Goal: Task Accomplishment & Management: Use online tool/utility

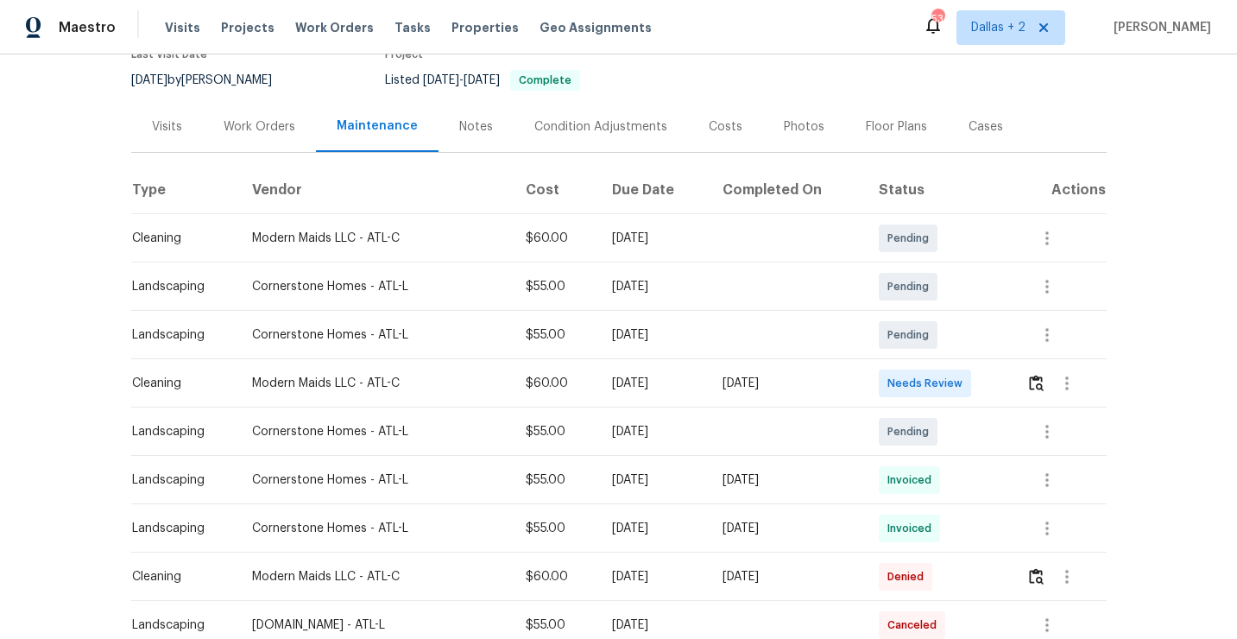
scroll to position [193, 0]
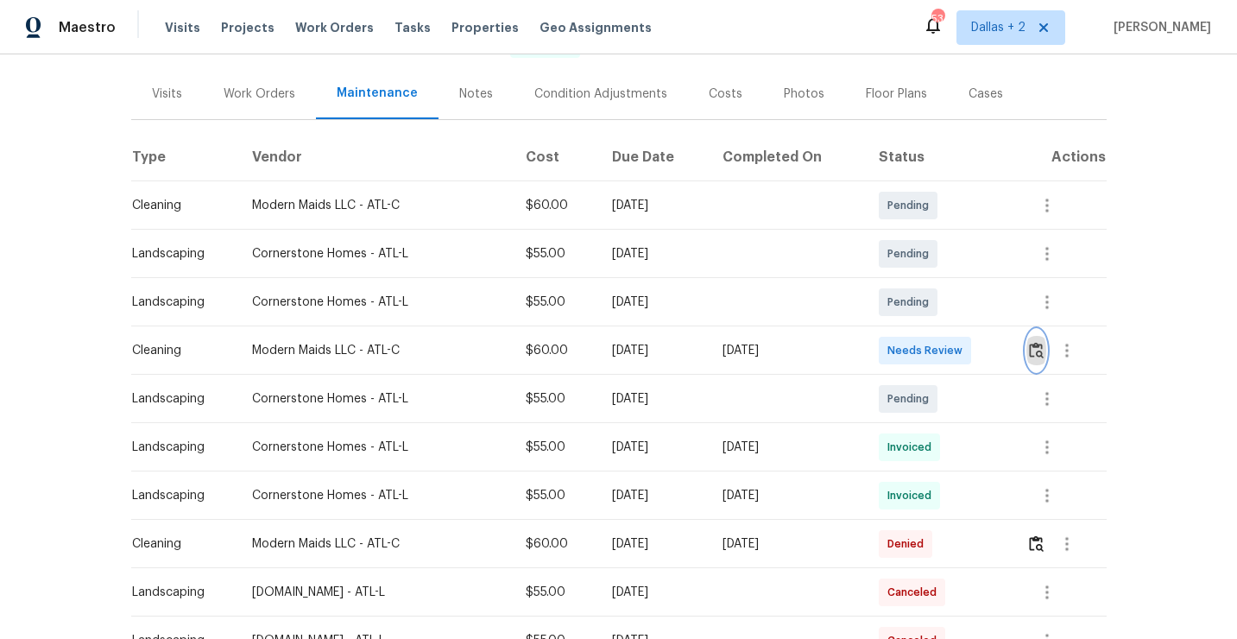
click at [1039, 356] on img "button" at bounding box center [1036, 350] width 15 height 16
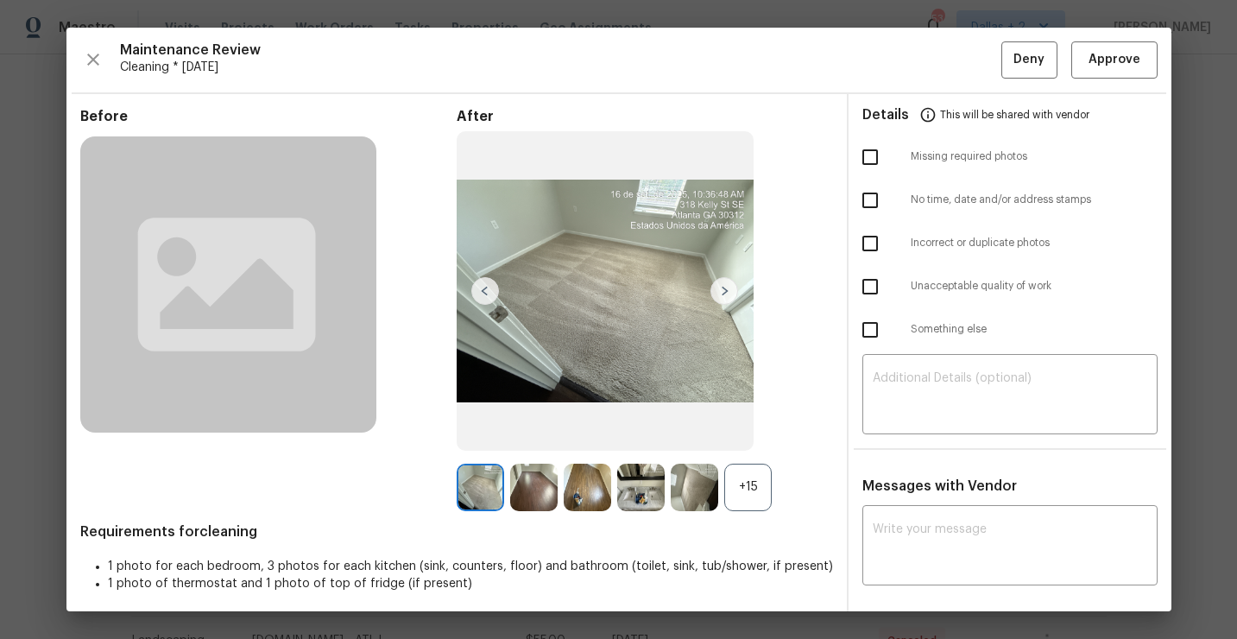
click at [749, 458] on div "After +15" at bounding box center [644, 309] width 376 height 403
click at [744, 481] on div "+15" at bounding box center [747, 486] width 47 height 47
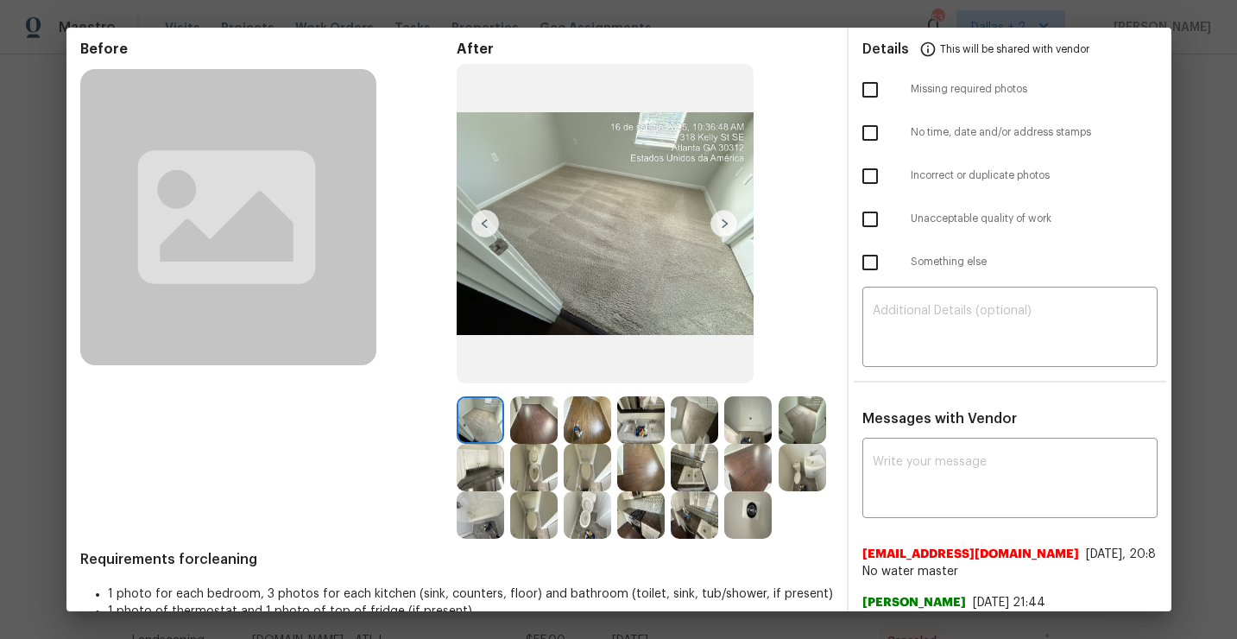
scroll to position [70, 0]
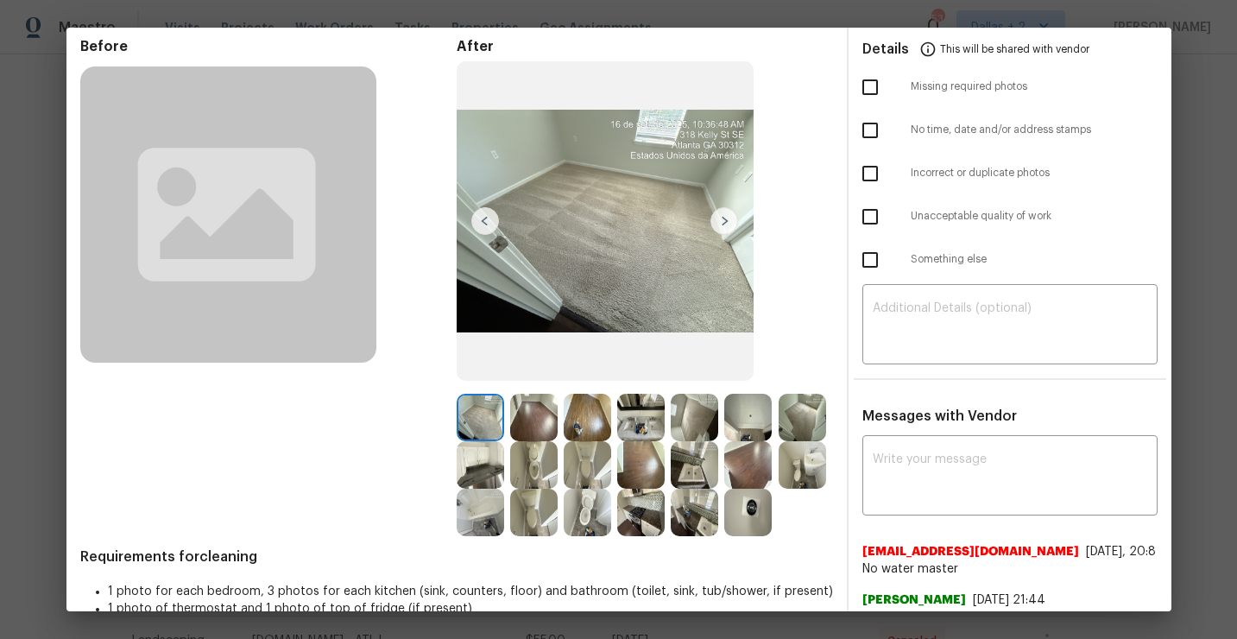
click at [644, 424] on img at bounding box center [640, 416] width 47 height 47
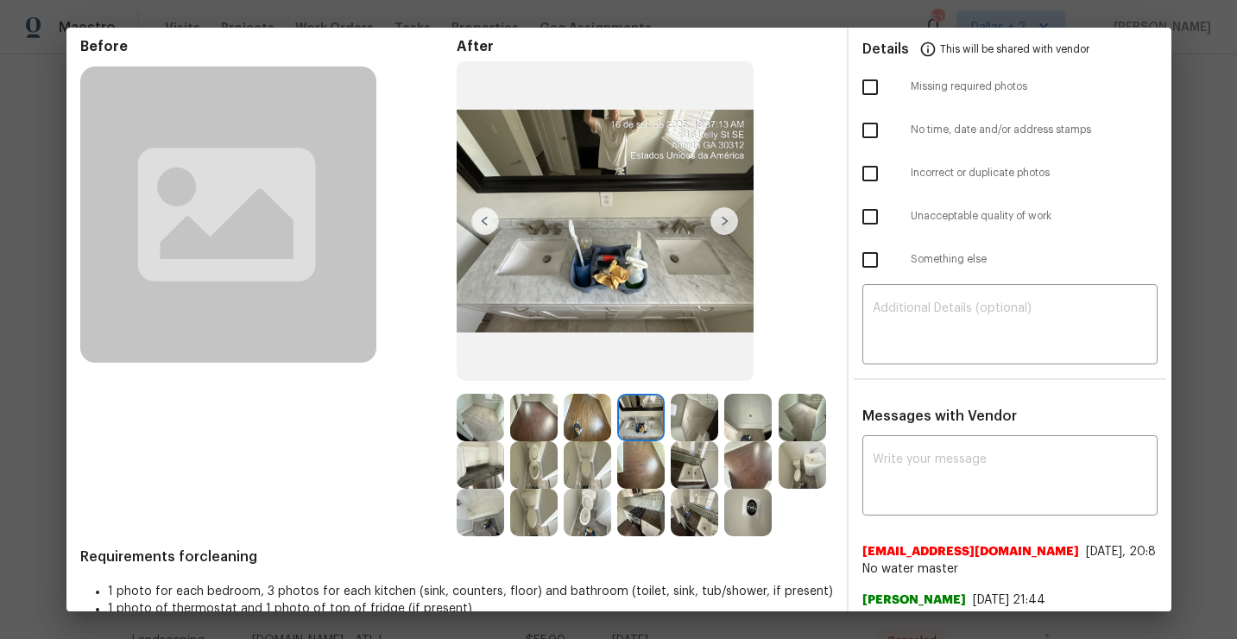
click at [664, 507] on img at bounding box center [640, 511] width 47 height 47
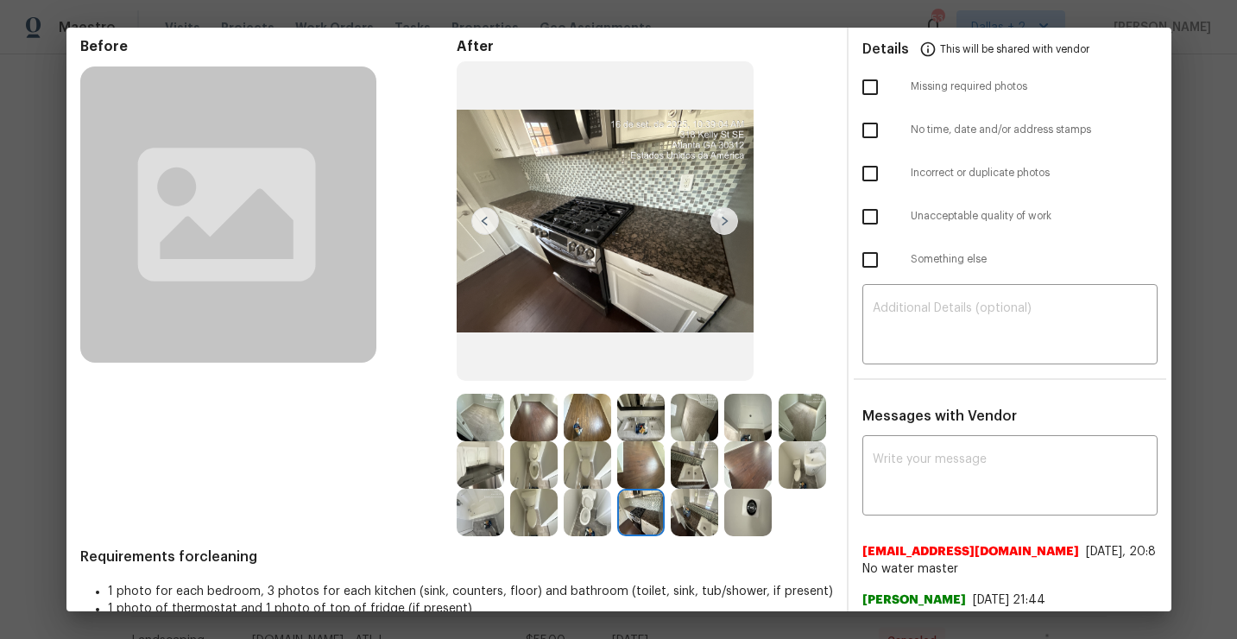
scroll to position [0, 0]
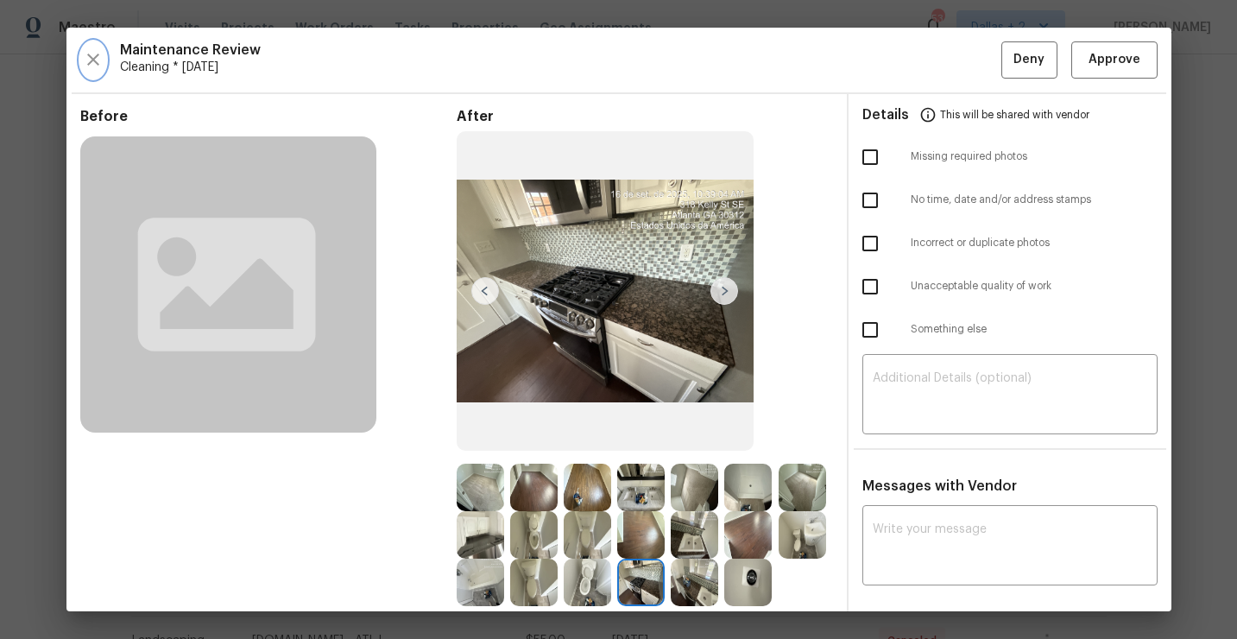
click at [95, 60] on icon "button" at bounding box center [93, 59] width 21 height 21
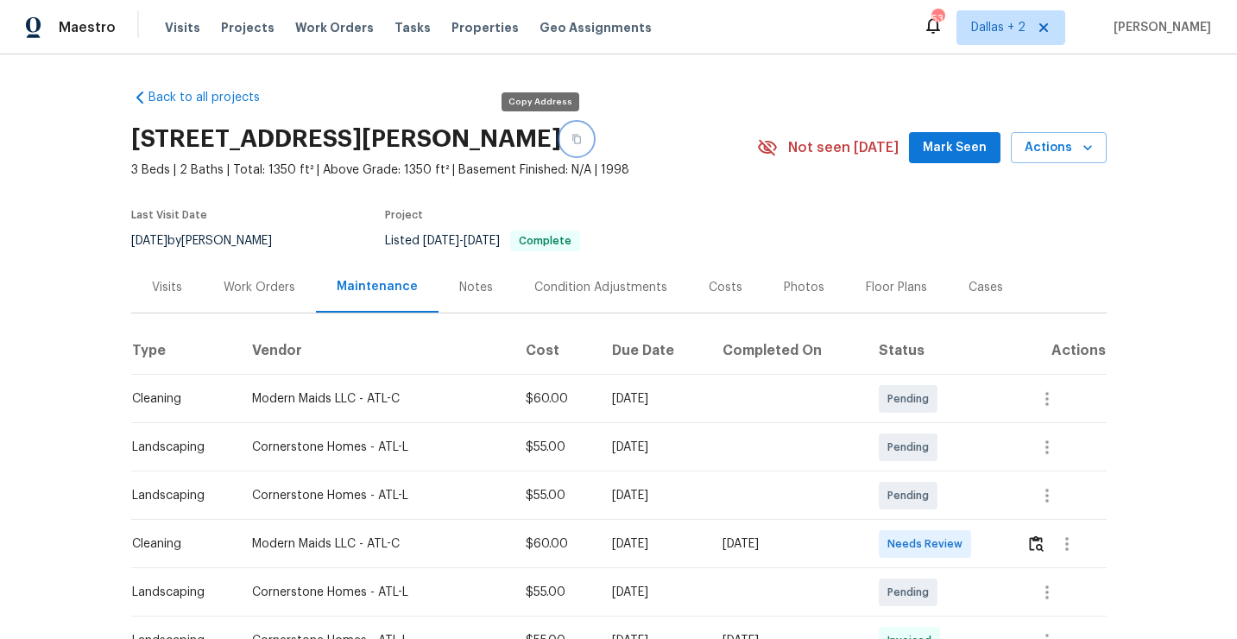
click at [571, 142] on icon "button" at bounding box center [576, 139] width 10 height 10
click at [1048, 555] on div at bounding box center [1065, 543] width 79 height 41
click at [1043, 551] on img "button" at bounding box center [1036, 543] width 15 height 16
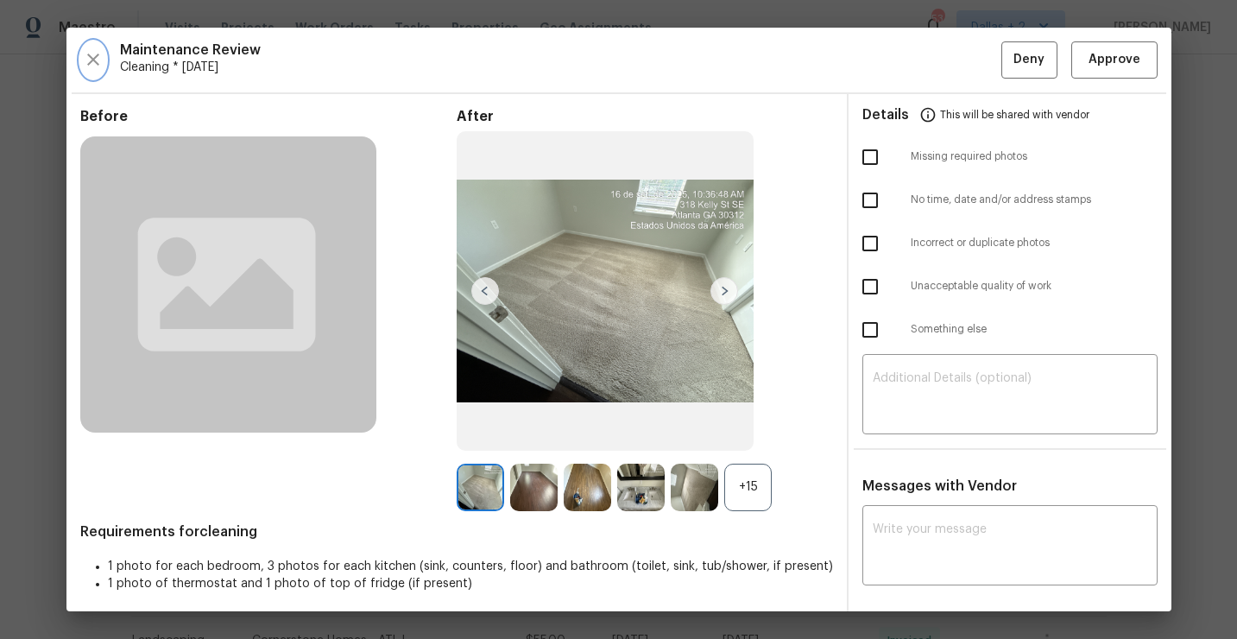
click at [103, 64] on icon "button" at bounding box center [93, 59] width 21 height 21
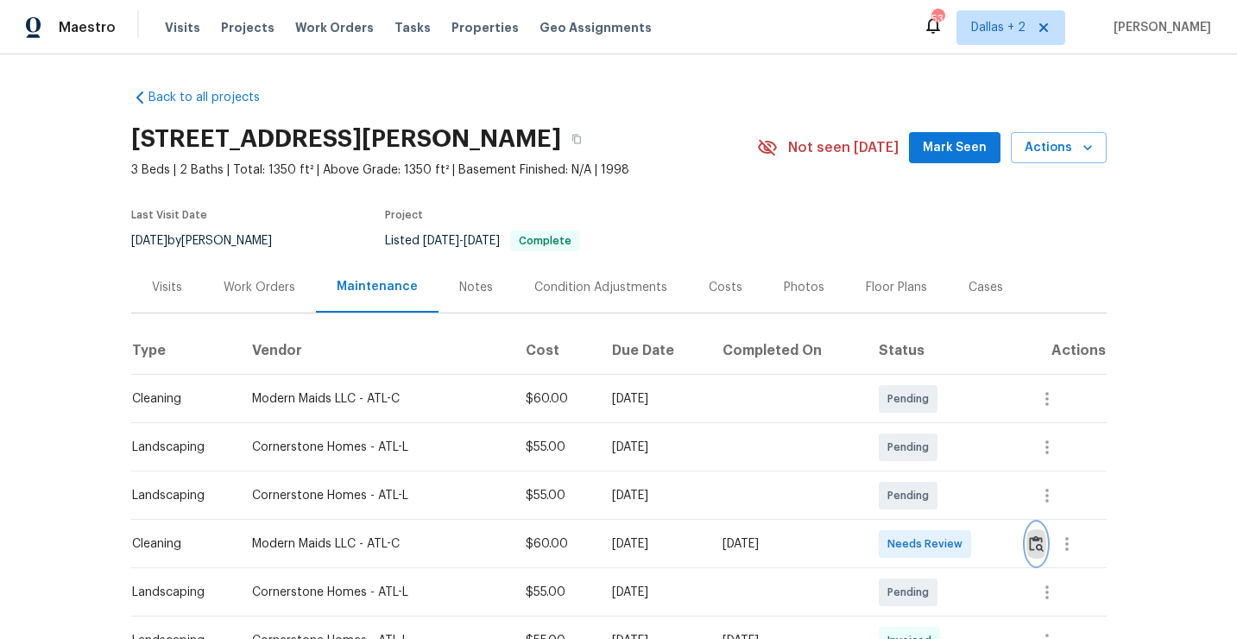
click at [1043, 550] on img "button" at bounding box center [1036, 543] width 15 height 16
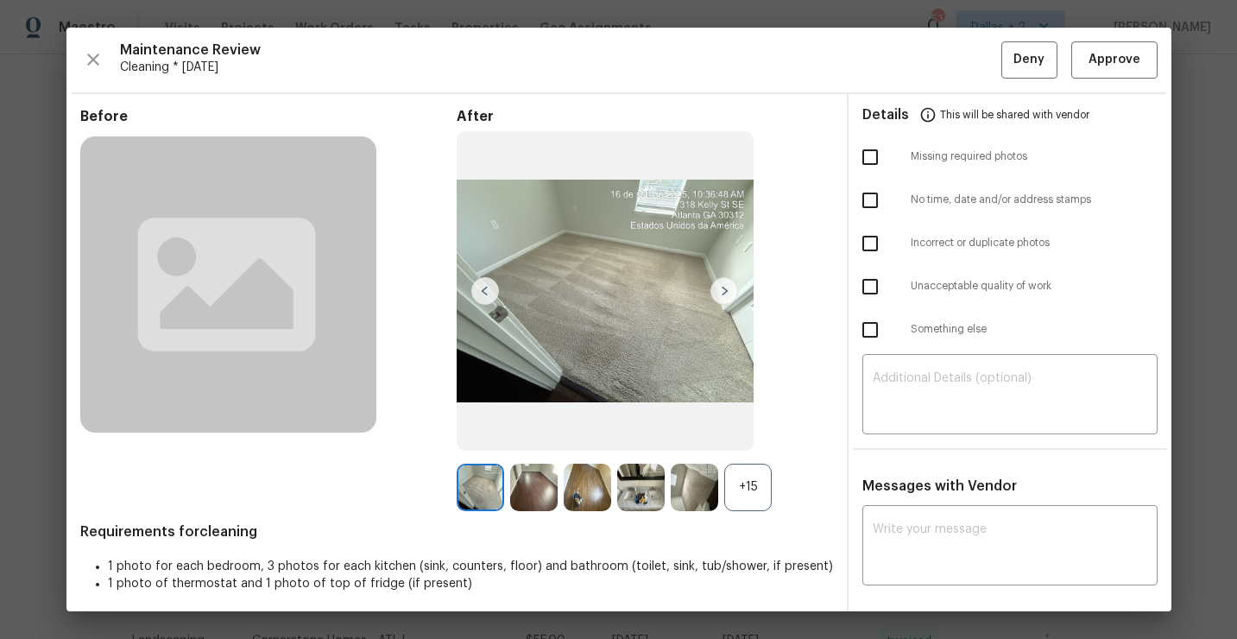
click at [746, 501] on div "+15" at bounding box center [747, 486] width 47 height 47
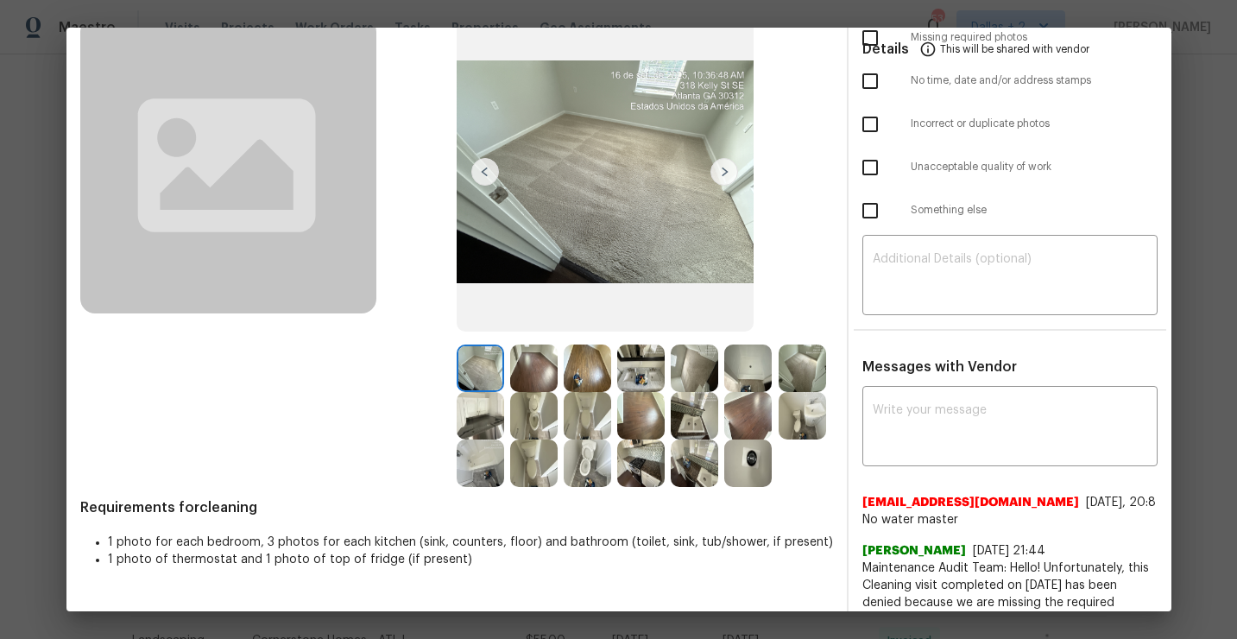
scroll to position [120, 0]
click at [504, 425] on img at bounding box center [479, 414] width 47 height 47
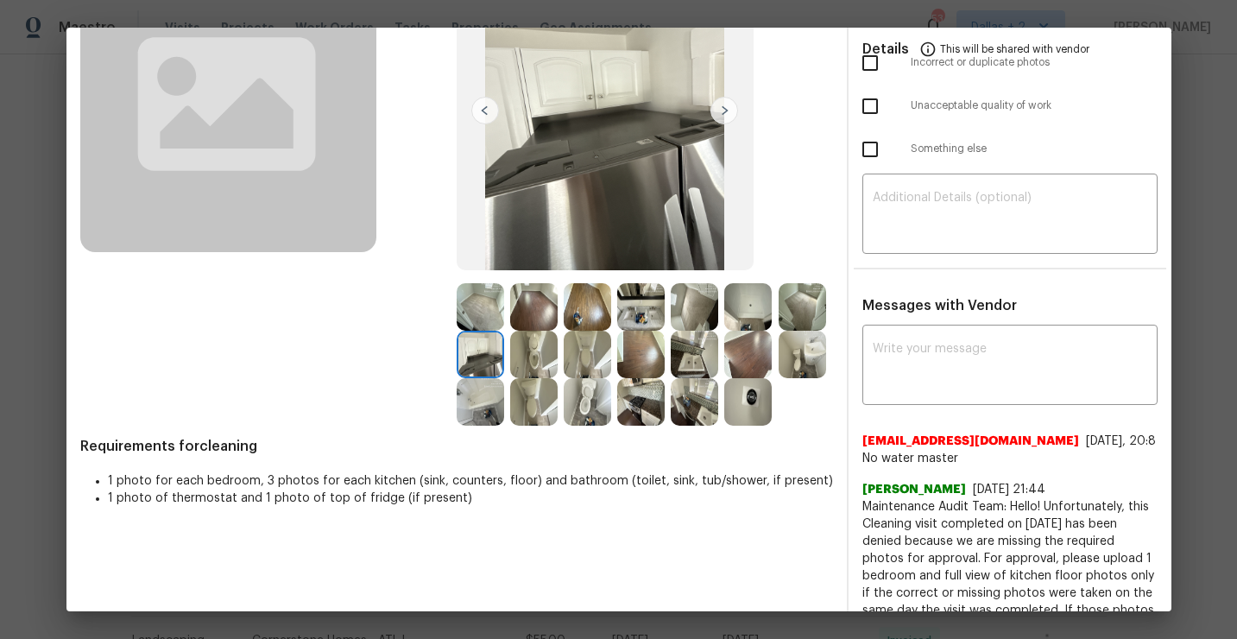
scroll to position [170, 0]
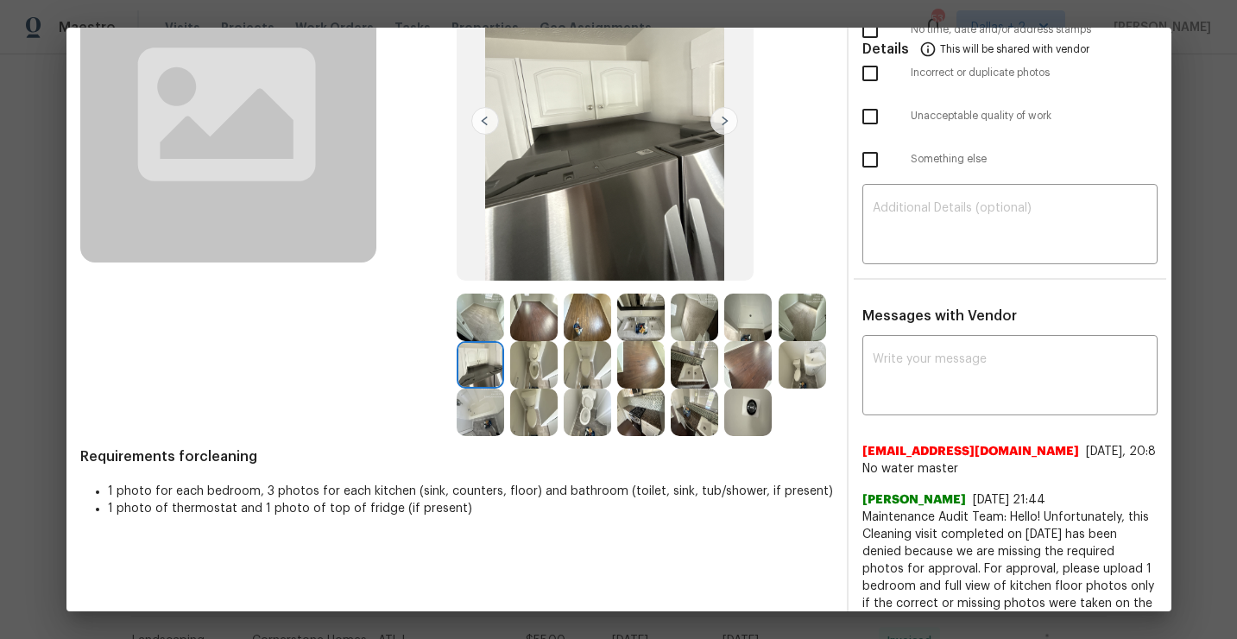
click at [664, 422] on img at bounding box center [640, 411] width 47 height 47
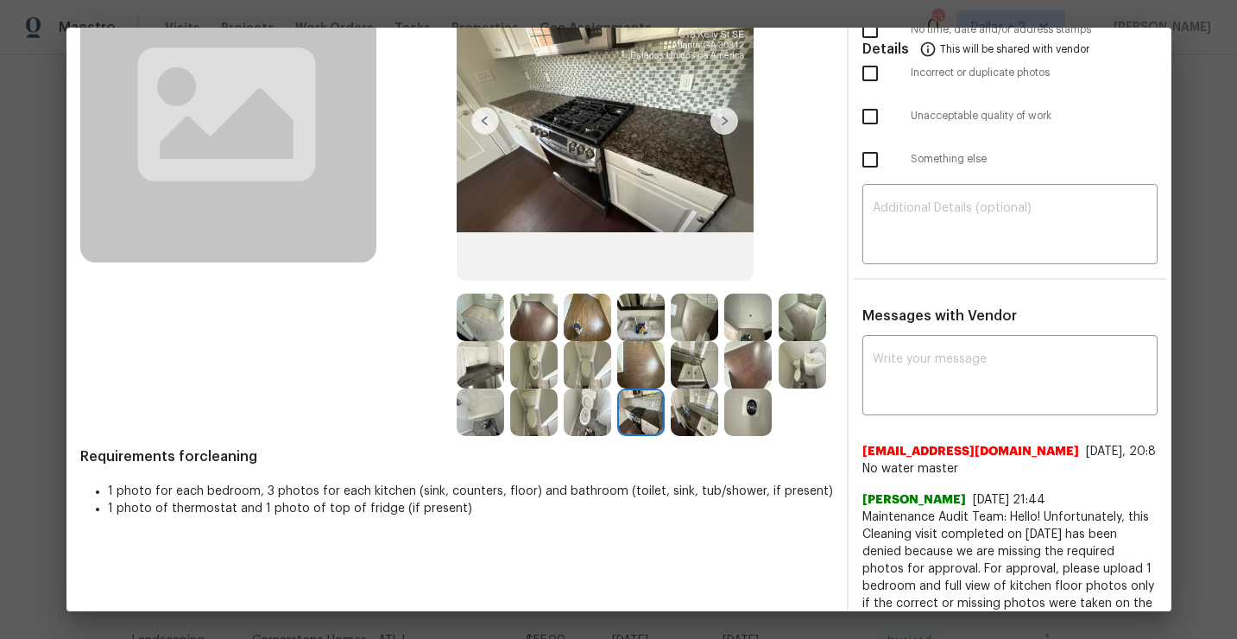
click at [670, 436] on img at bounding box center [693, 411] width 47 height 47
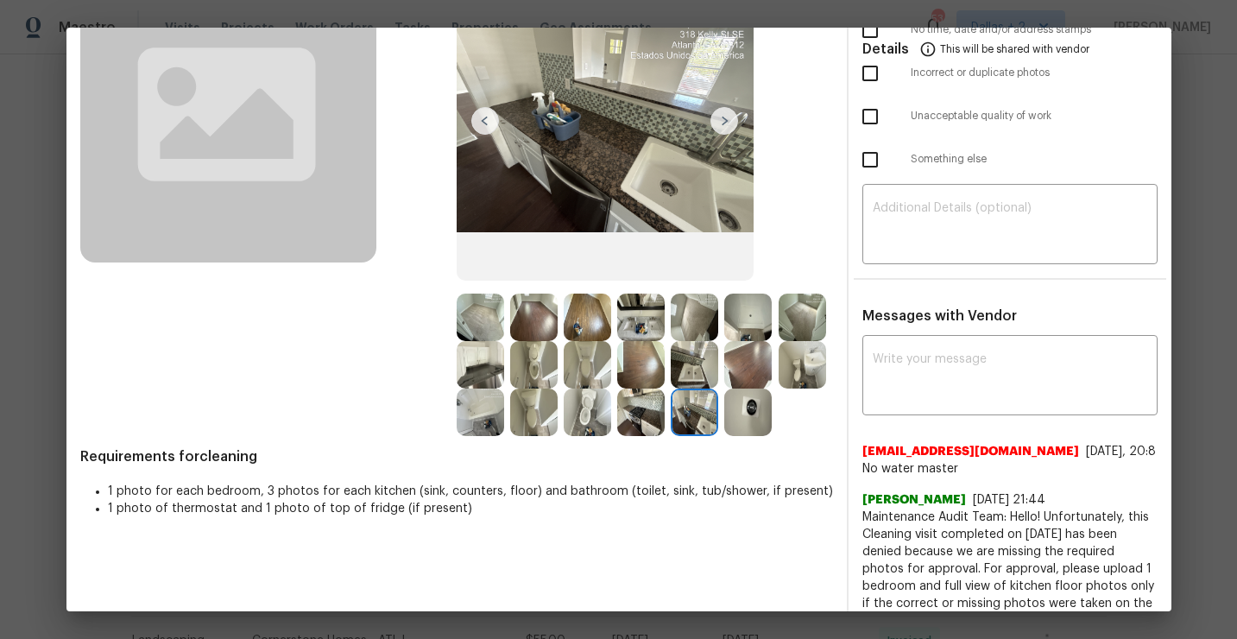
click at [504, 362] on img at bounding box center [479, 364] width 47 height 47
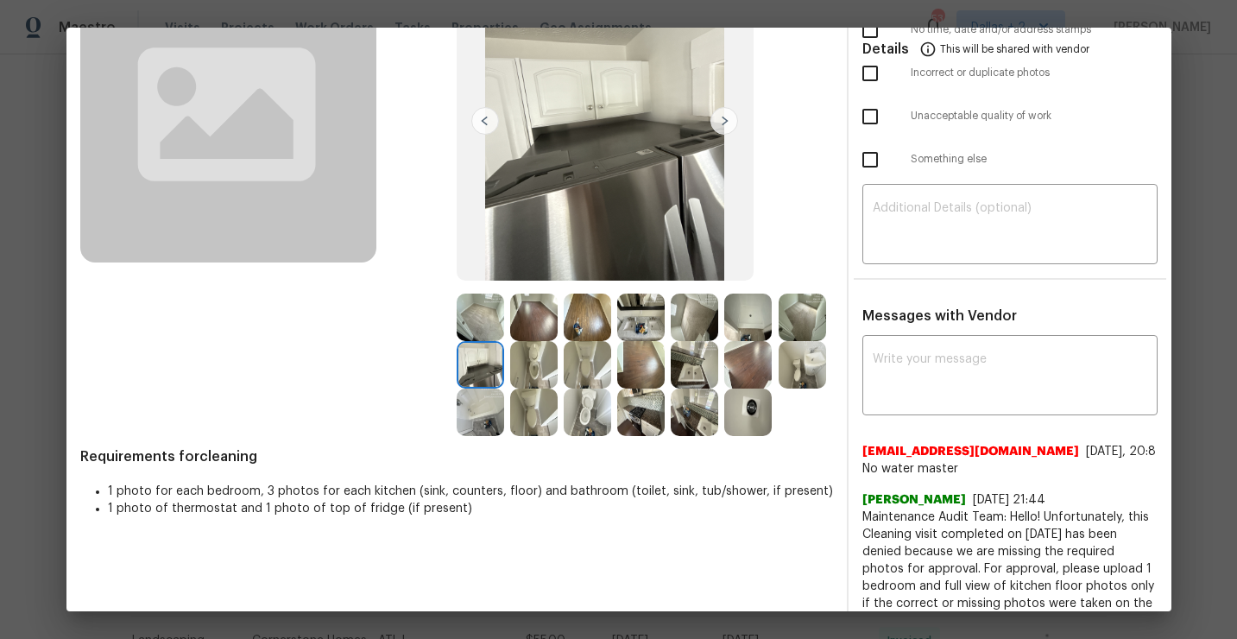
scroll to position [0, 0]
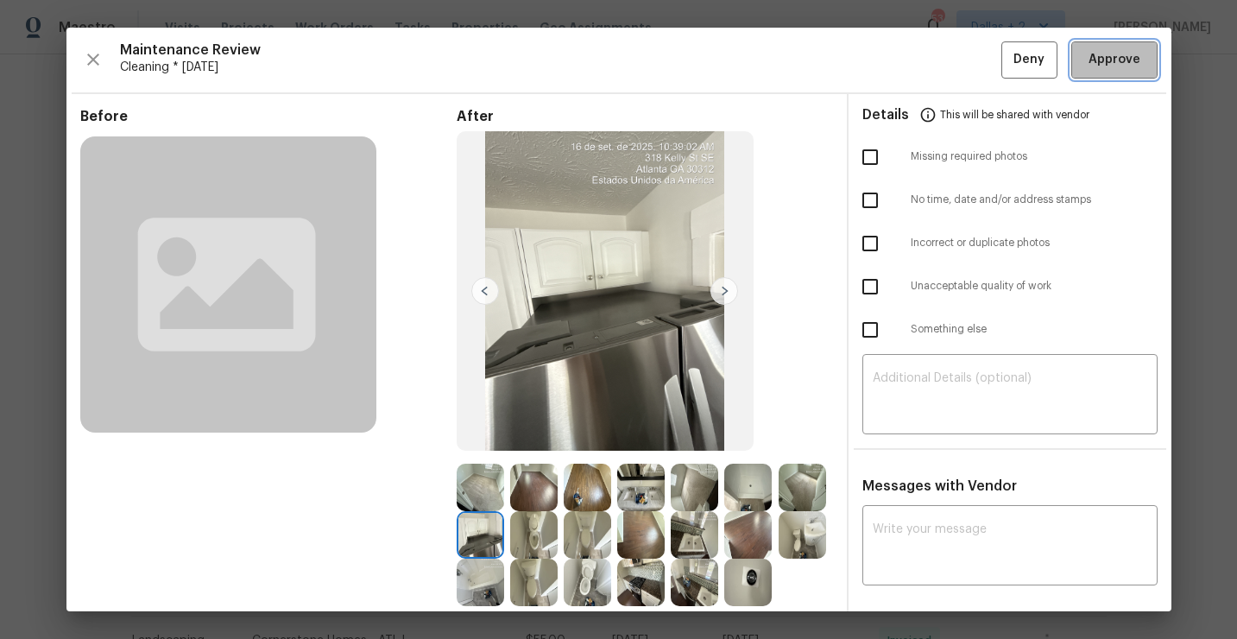
click at [1104, 64] on span "Approve" at bounding box center [1114, 60] width 52 height 22
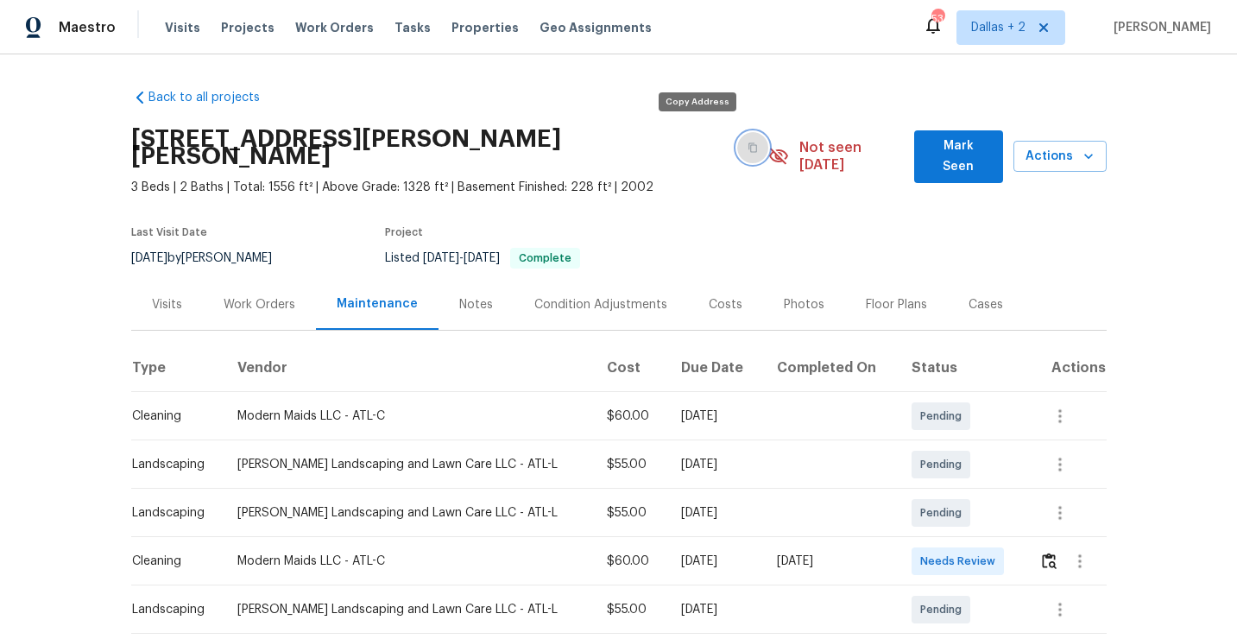
click at [737, 143] on button "button" at bounding box center [752, 147] width 31 height 31
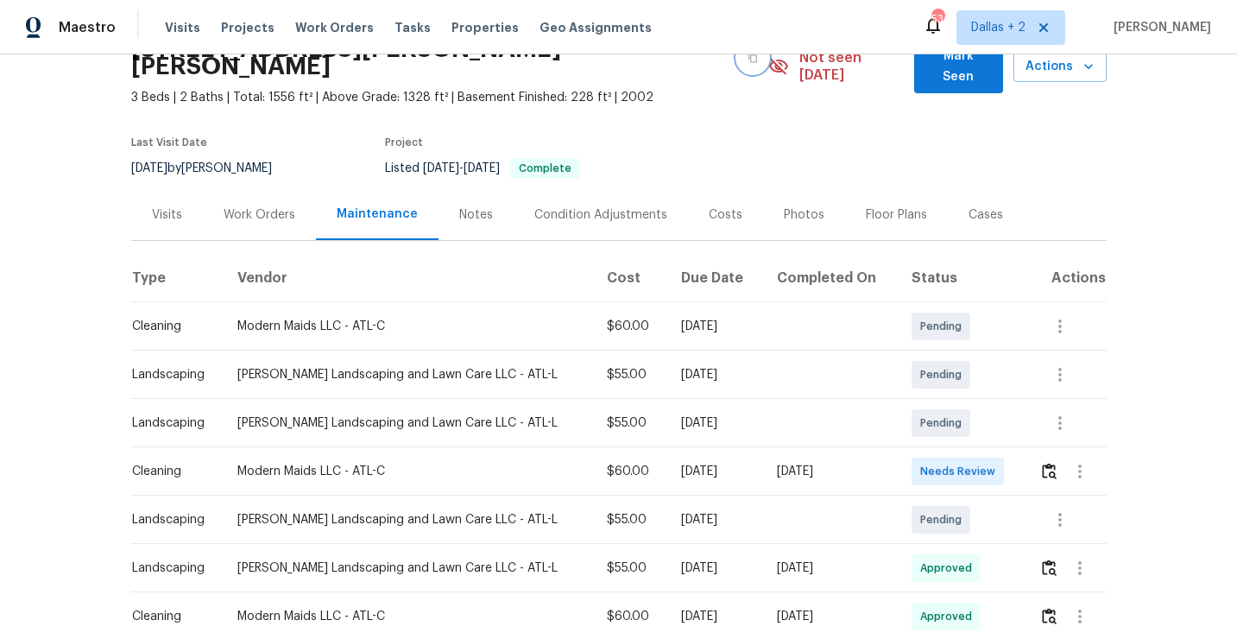
scroll to position [92, 0]
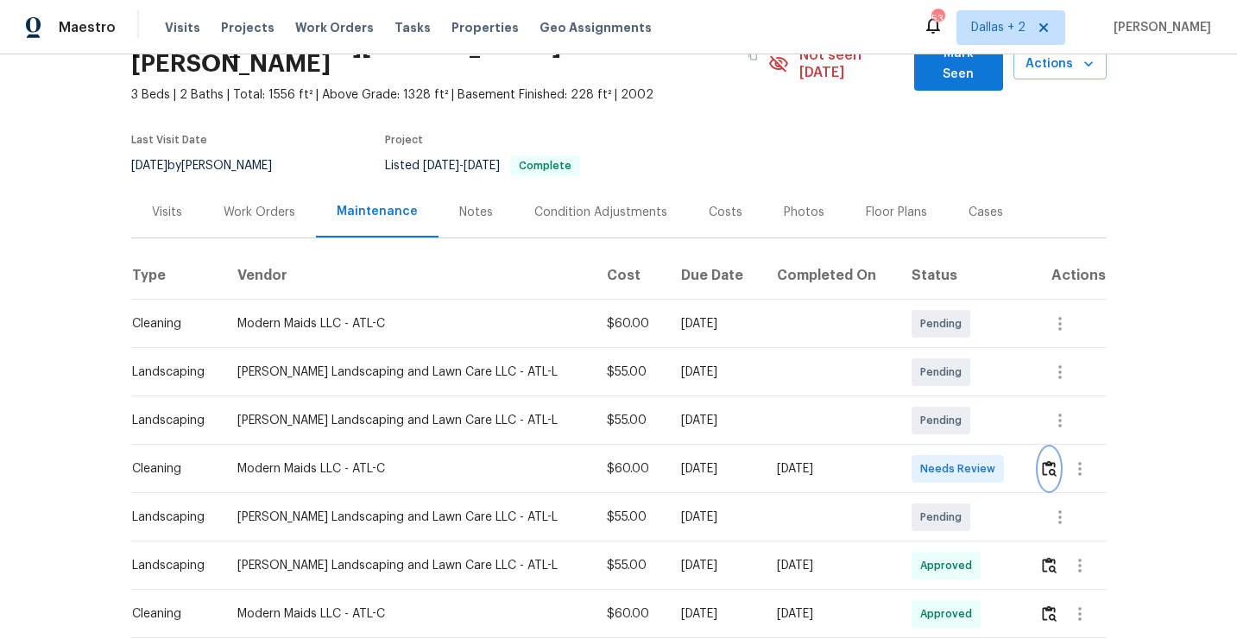
click at [1051, 460] on img "button" at bounding box center [1049, 468] width 15 height 16
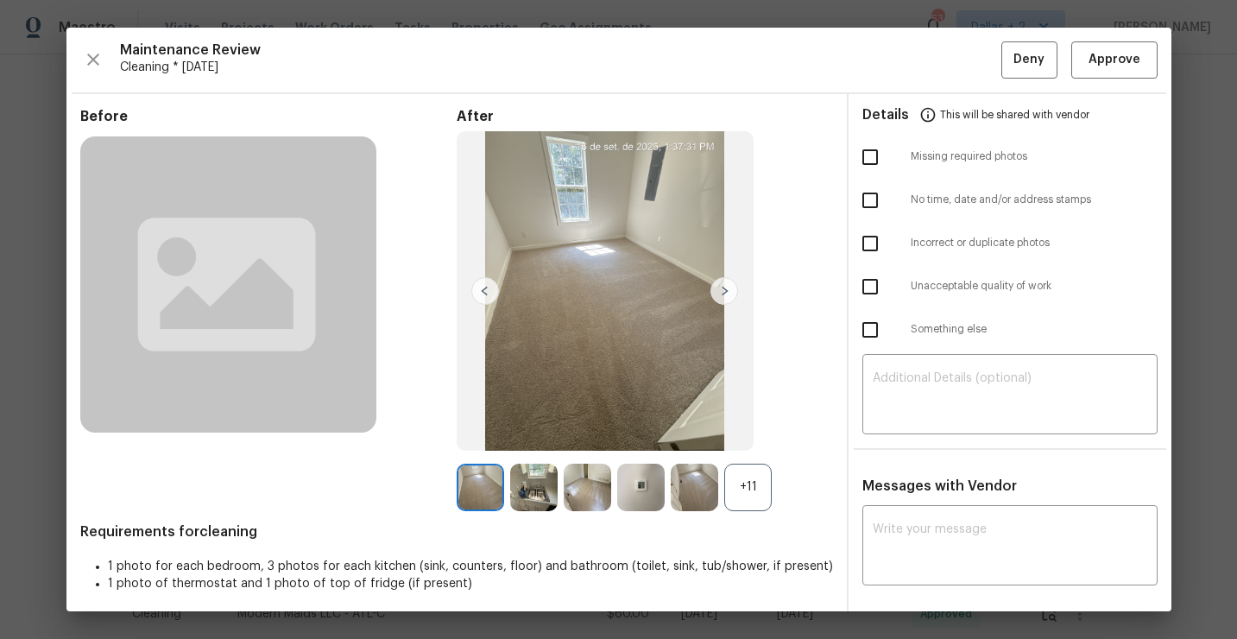
click at [750, 491] on div "+11" at bounding box center [747, 486] width 47 height 47
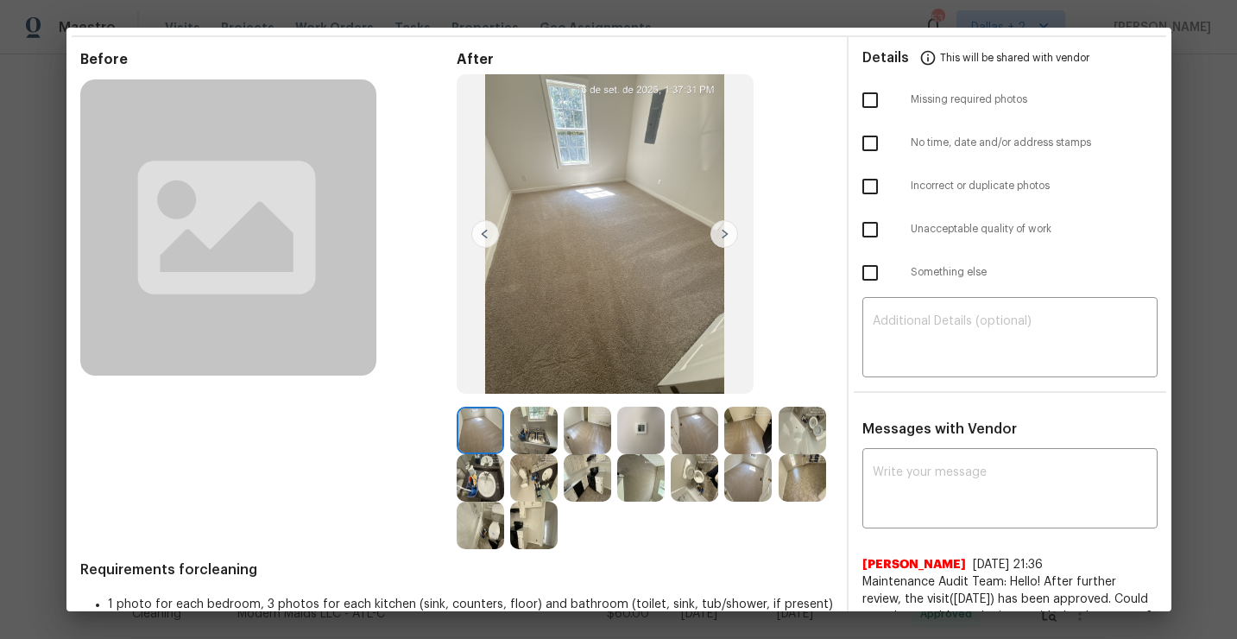
scroll to position [60, 0]
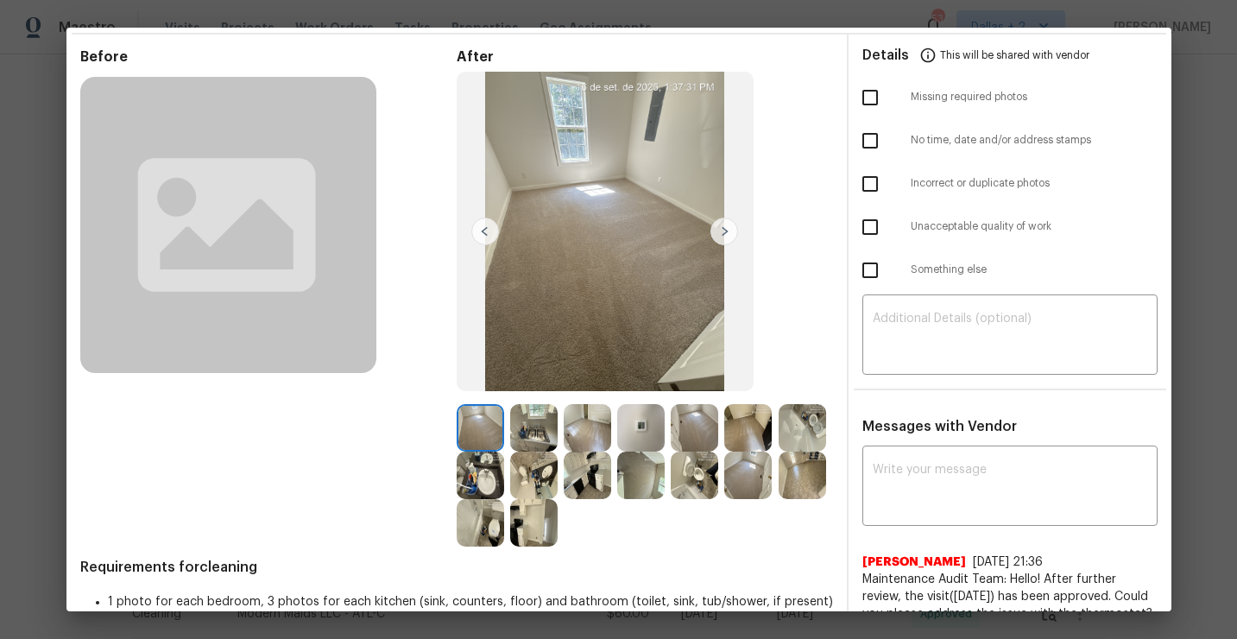
click at [532, 444] on img at bounding box center [533, 427] width 47 height 47
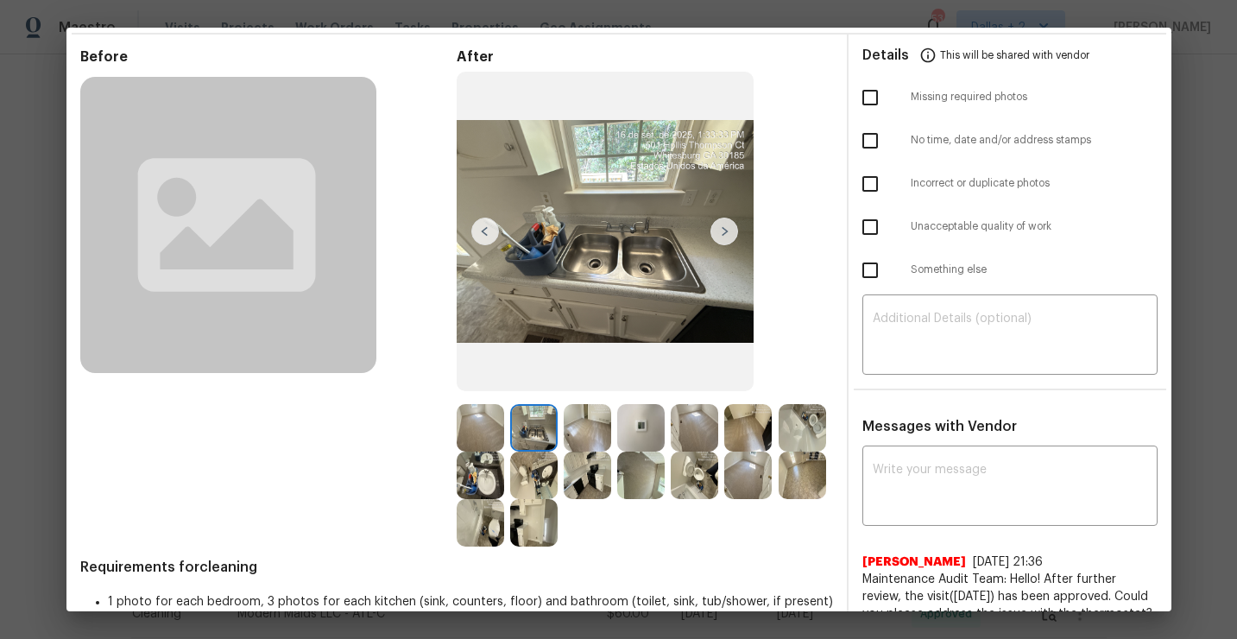
click at [743, 424] on img at bounding box center [747, 427] width 47 height 47
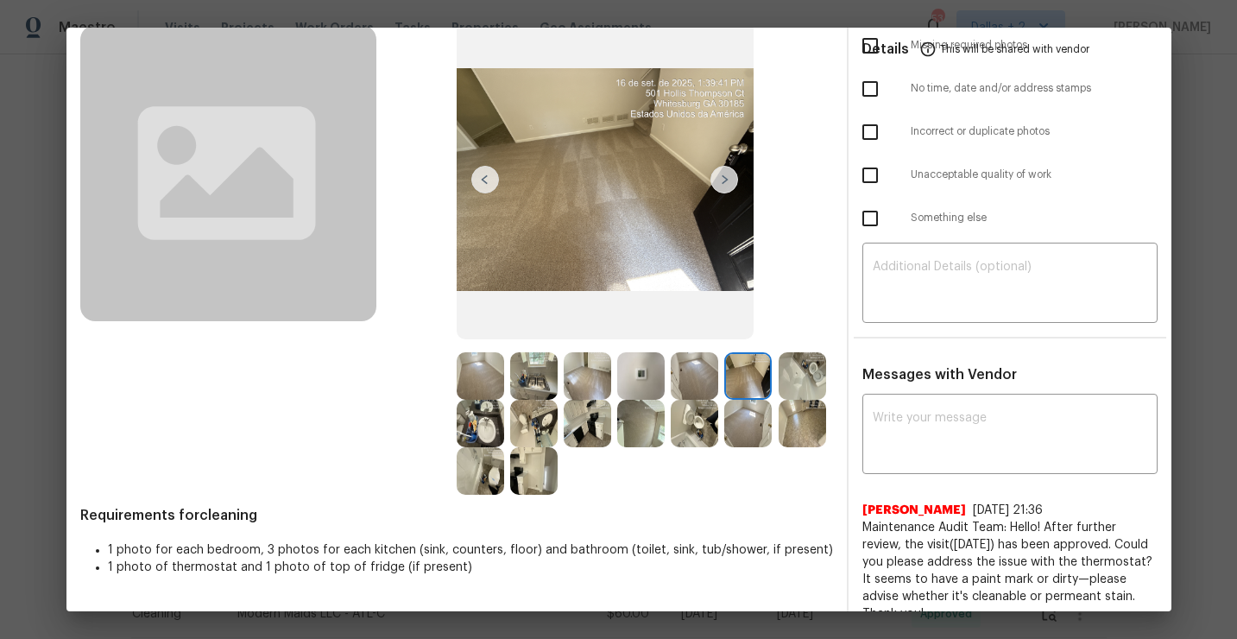
scroll to position [135, 0]
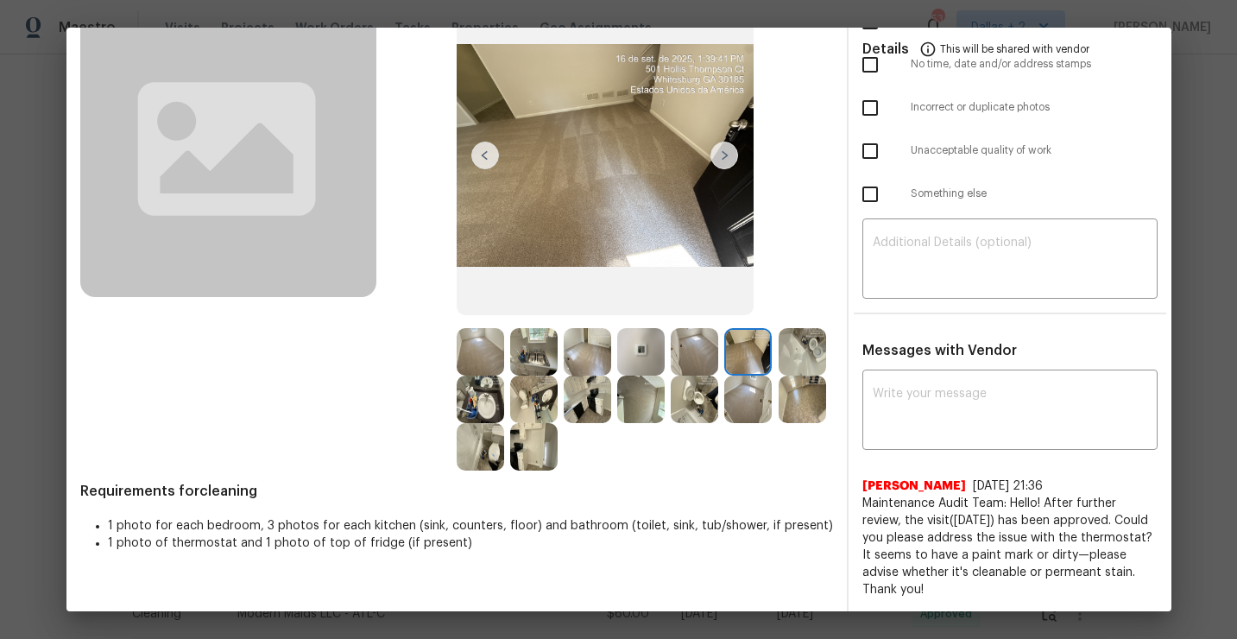
click at [532, 356] on img at bounding box center [533, 351] width 47 height 47
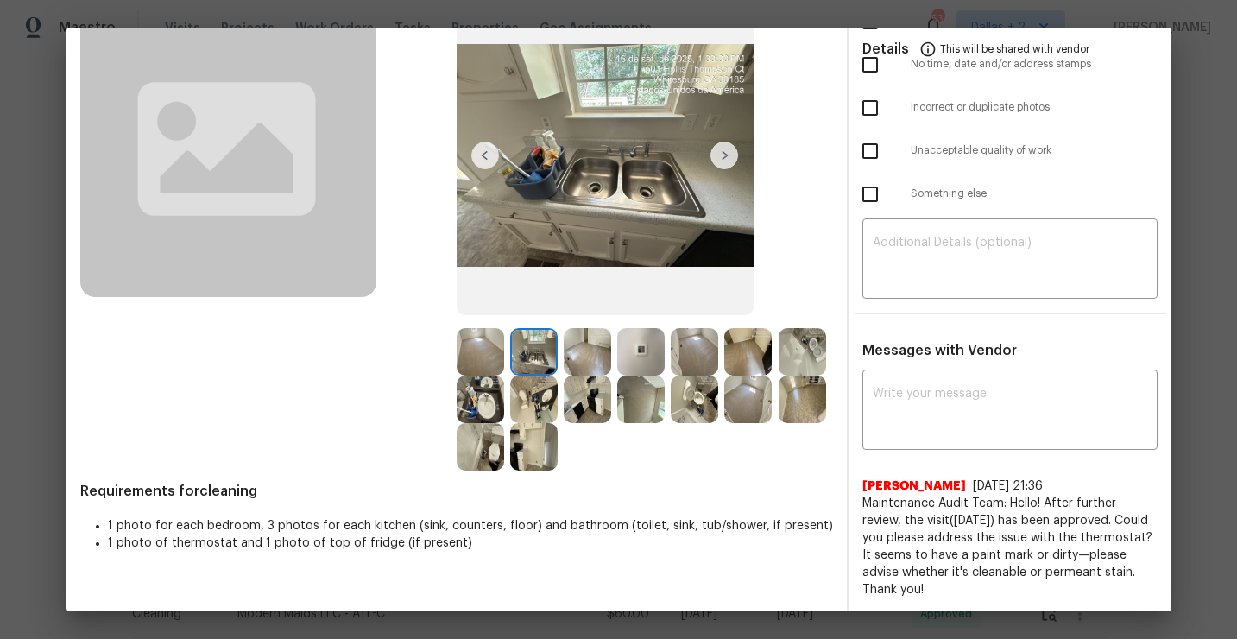
click at [594, 394] on img at bounding box center [586, 398] width 47 height 47
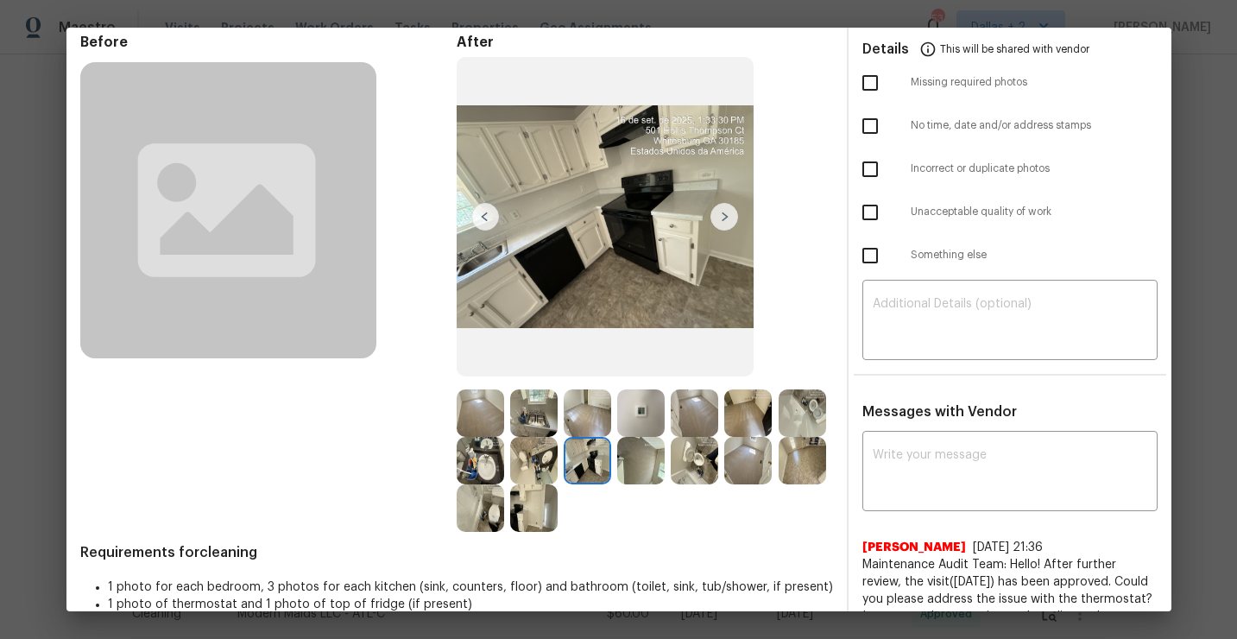
scroll to position [76, 0]
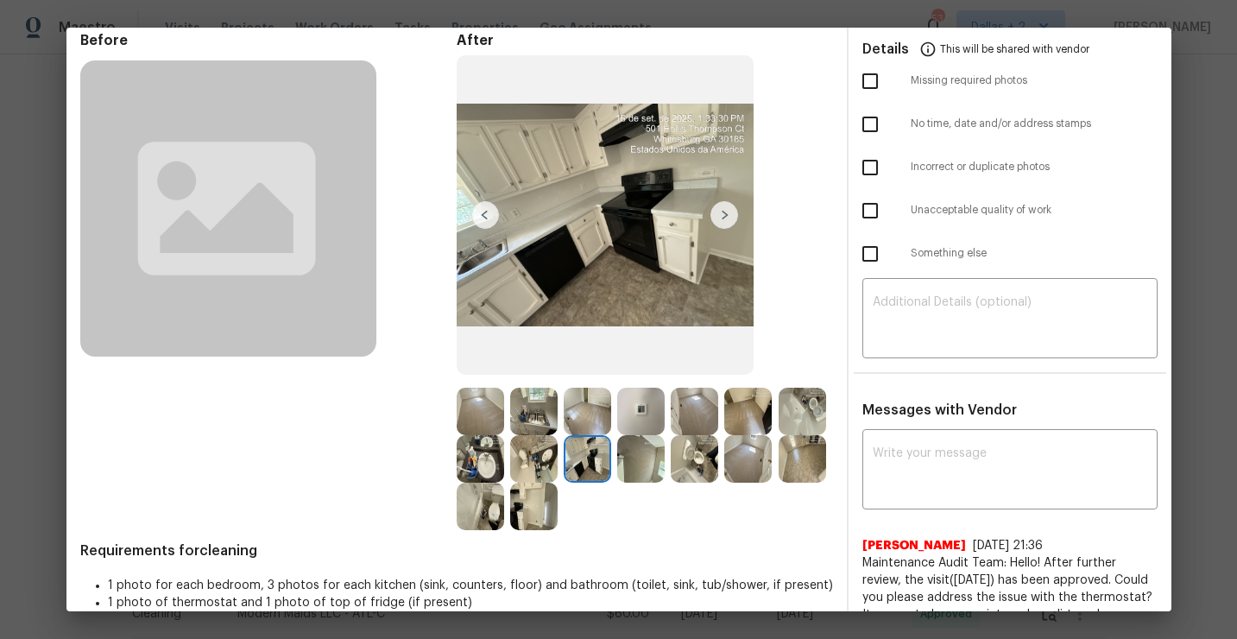
click at [483, 522] on img at bounding box center [479, 505] width 47 height 47
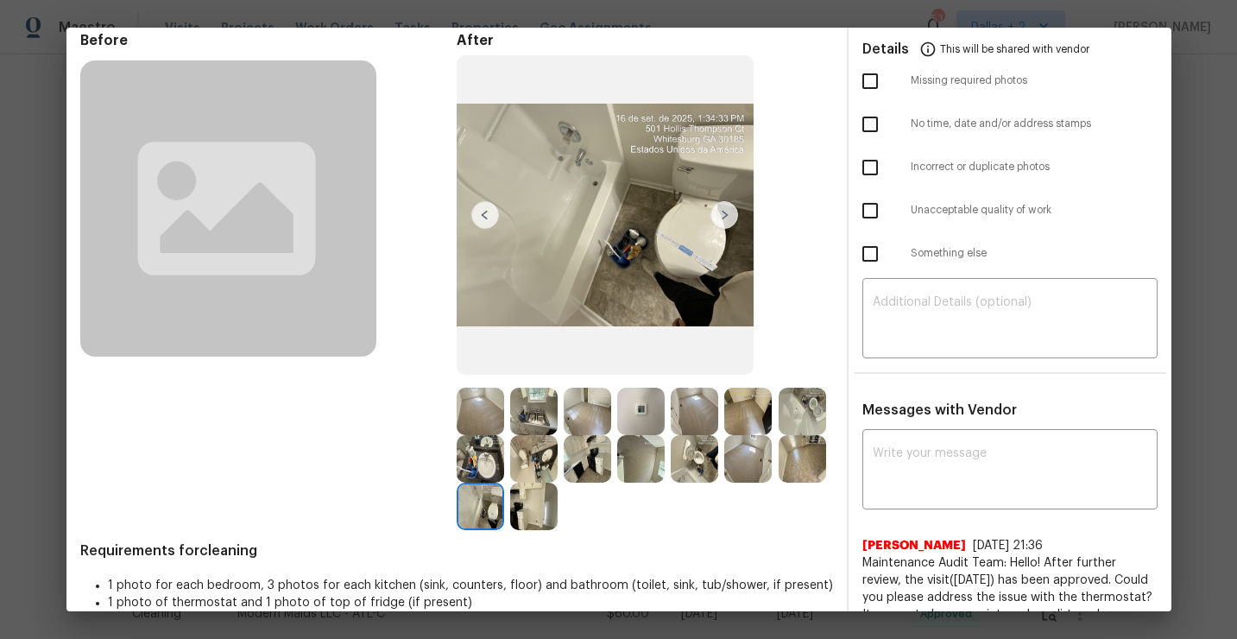
click at [463, 469] on img at bounding box center [479, 458] width 47 height 47
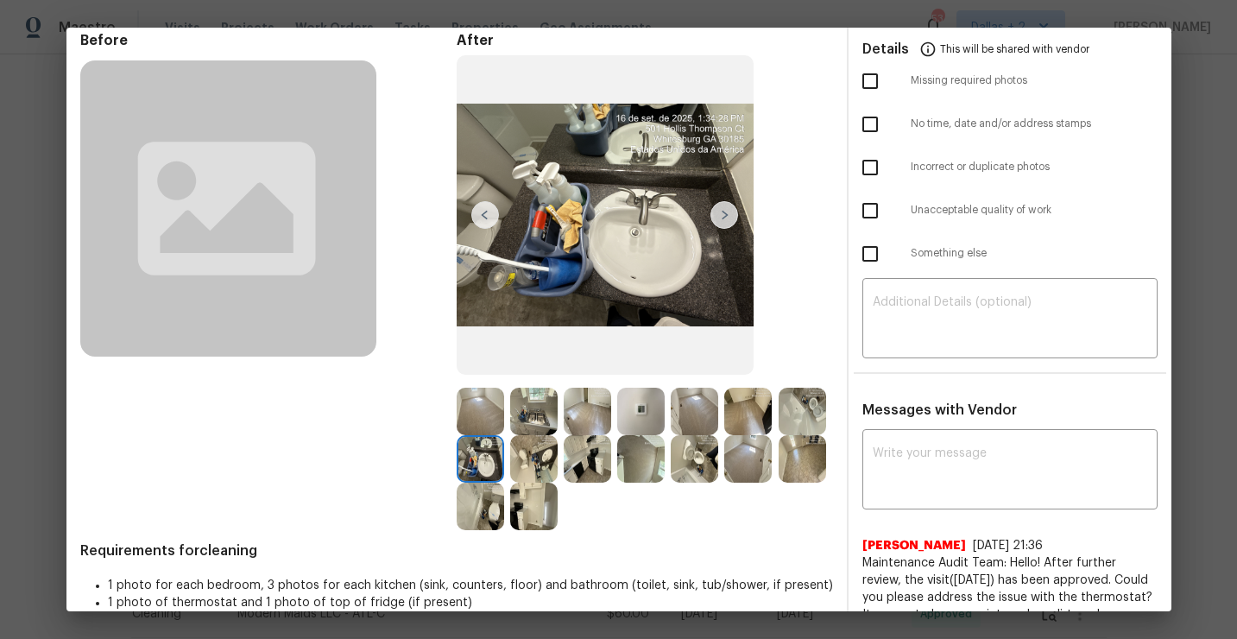
click at [529, 437] on img at bounding box center [533, 458] width 47 height 47
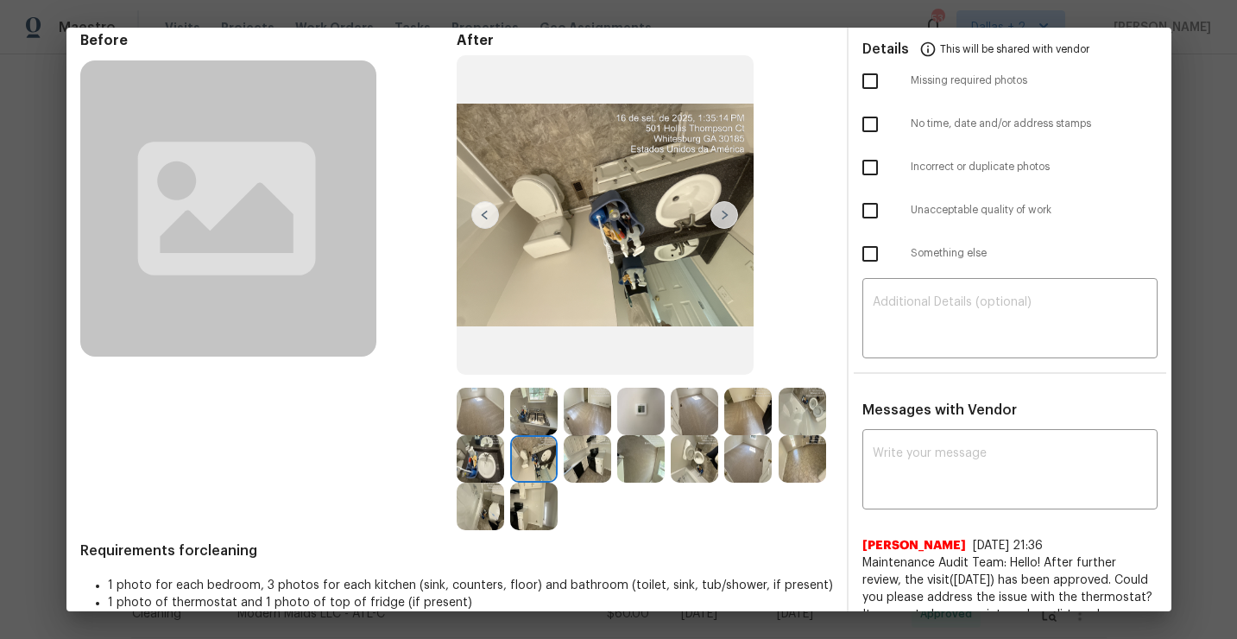
click at [533, 421] on img at bounding box center [533, 410] width 47 height 47
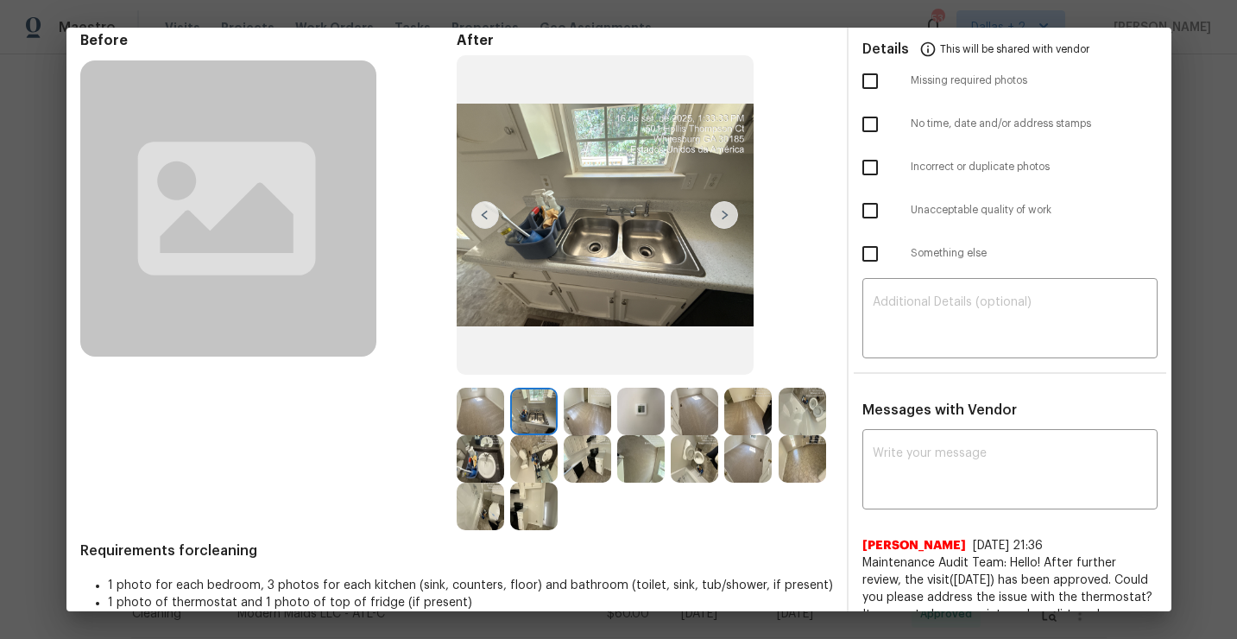
click at [585, 470] on img at bounding box center [586, 458] width 47 height 47
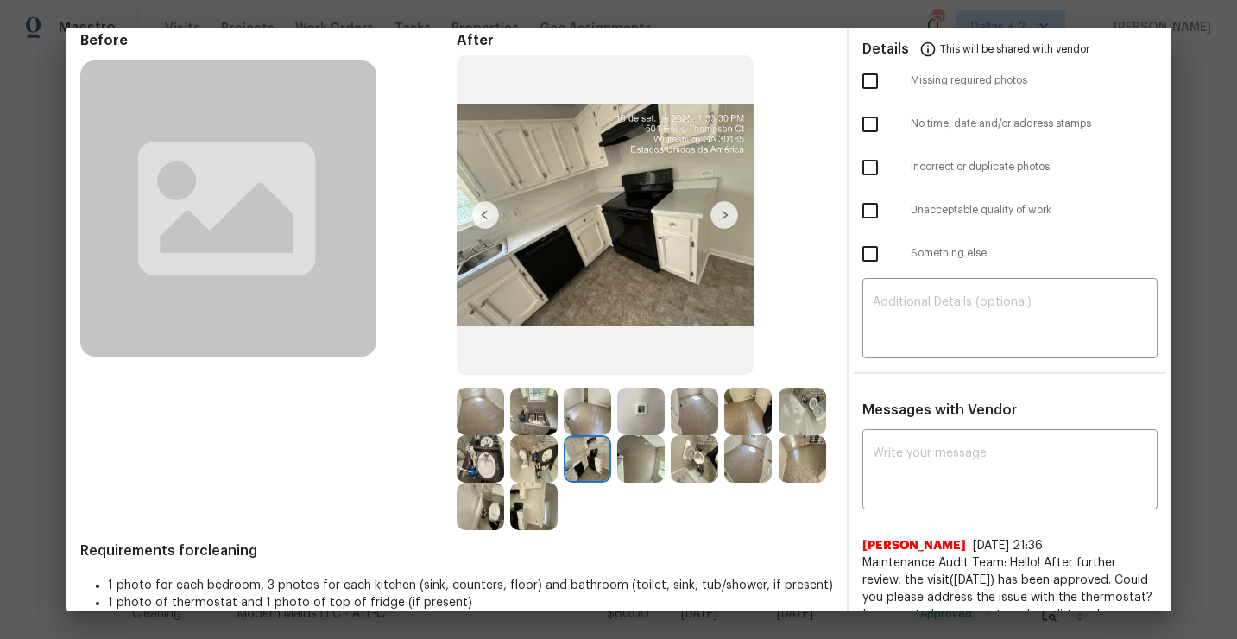
click at [658, 469] on img at bounding box center [640, 458] width 47 height 47
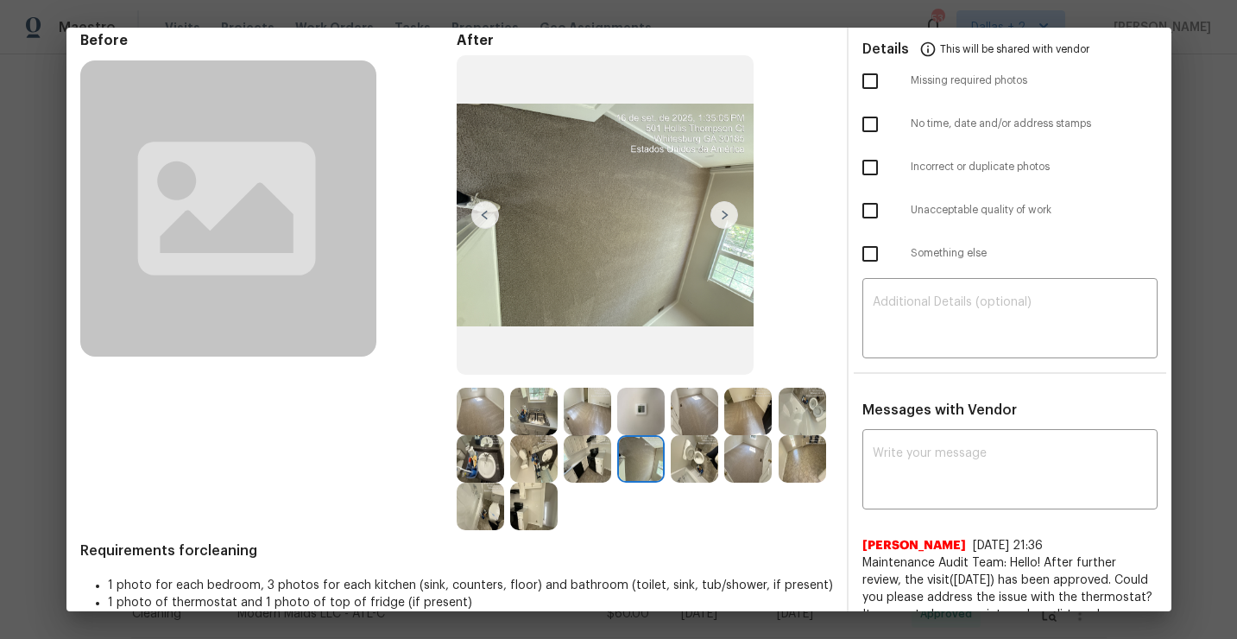
click at [726, 474] on img at bounding box center [747, 458] width 47 height 47
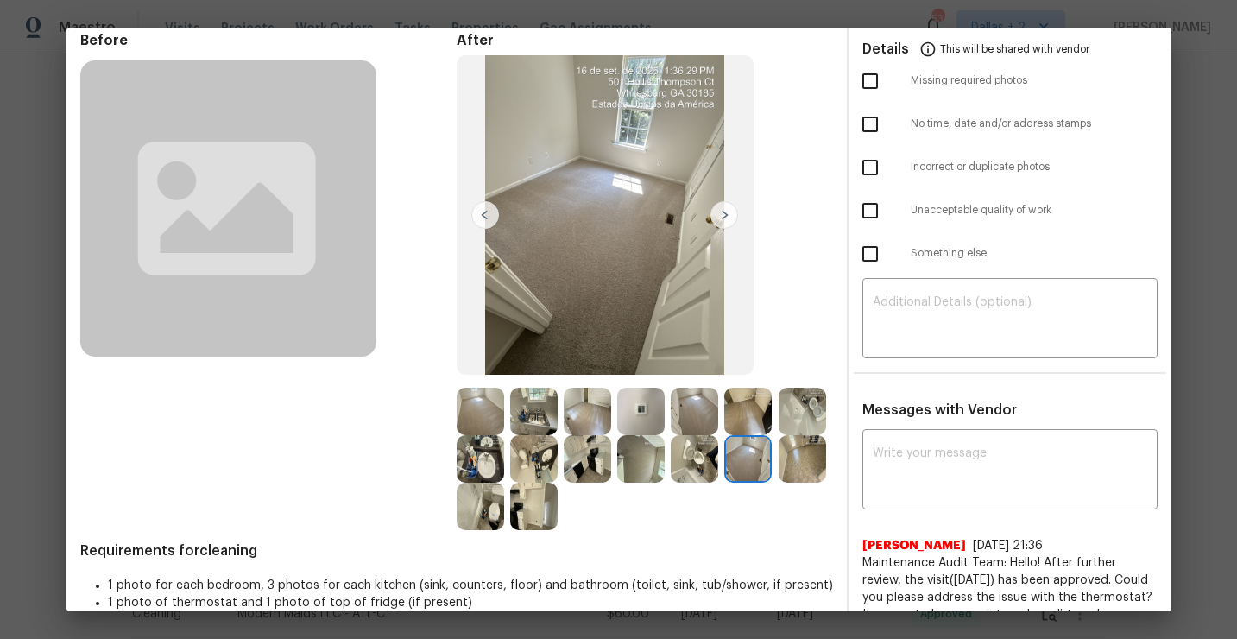
click at [700, 479] on img at bounding box center [693, 458] width 47 height 47
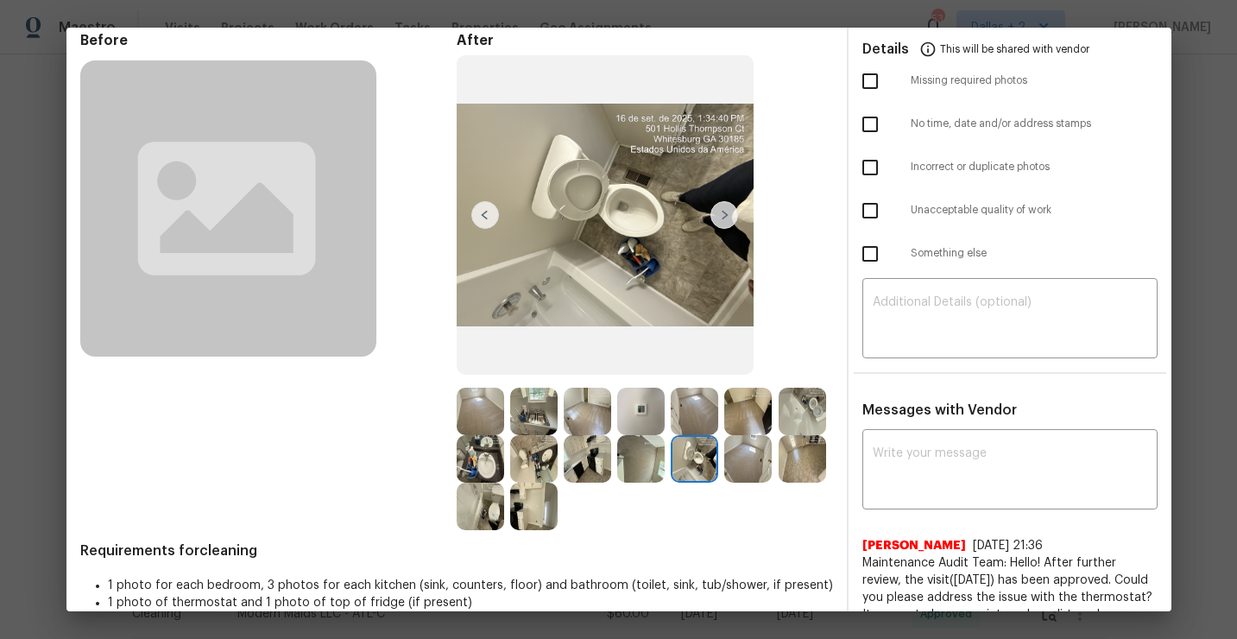
click at [786, 473] on img at bounding box center [801, 458] width 47 height 47
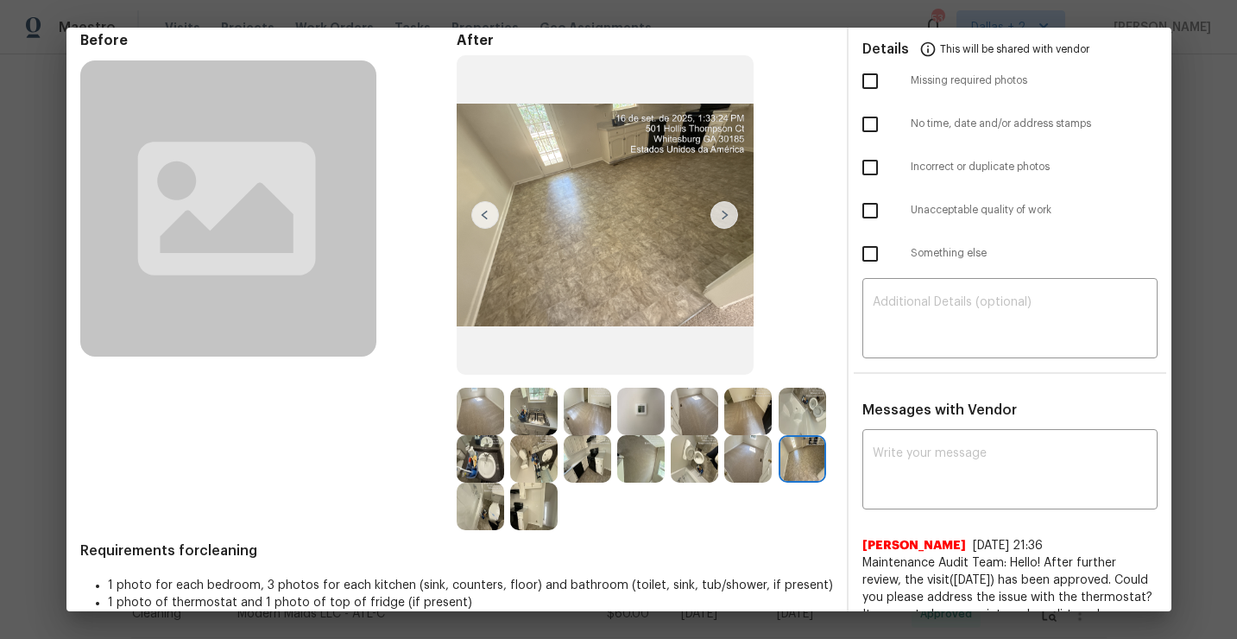
click at [802, 412] on img at bounding box center [801, 410] width 47 height 47
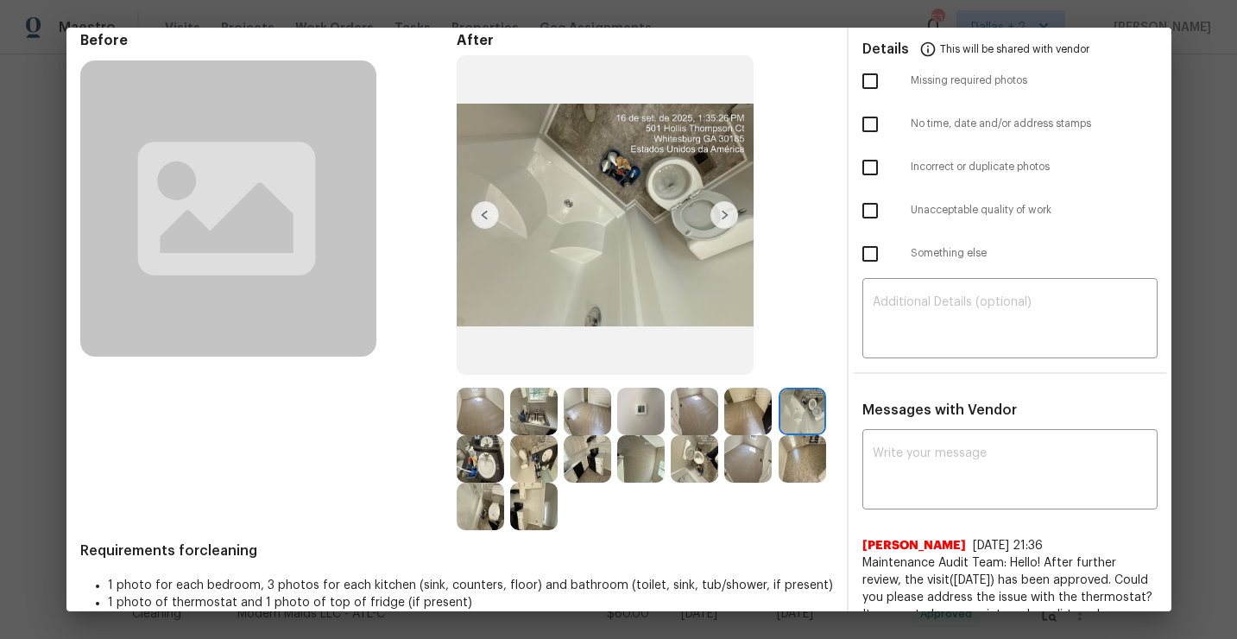
click at [525, 509] on img at bounding box center [533, 505] width 47 height 47
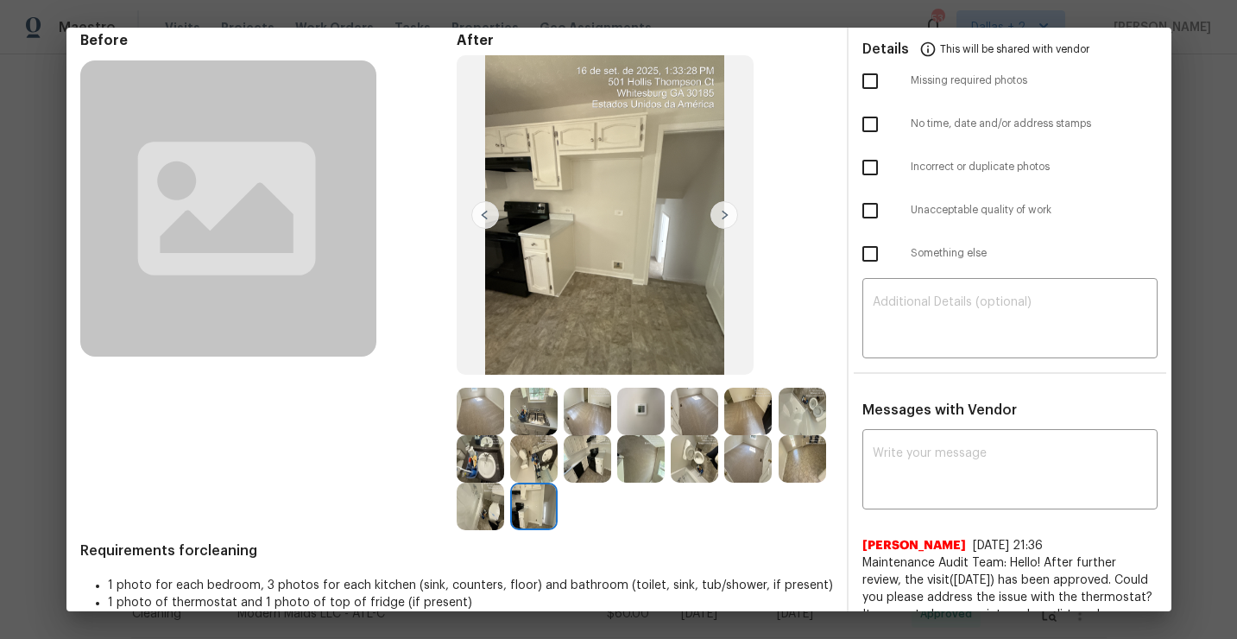
click at [539, 472] on img at bounding box center [533, 458] width 47 height 47
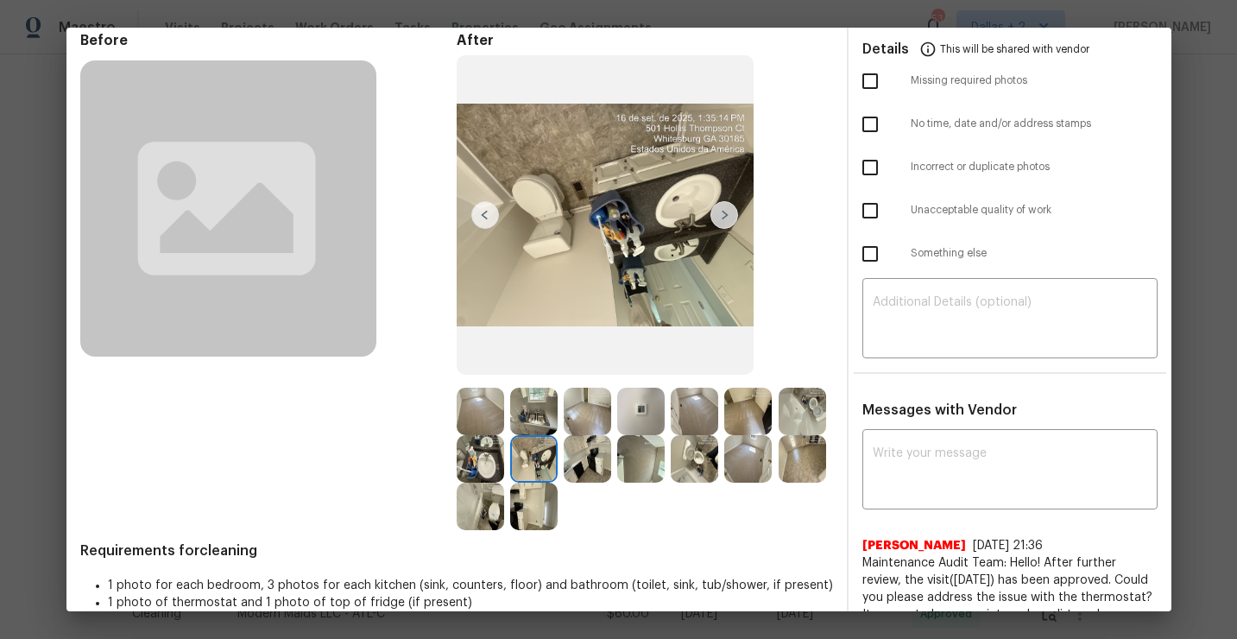
click at [590, 463] on img at bounding box center [586, 458] width 47 height 47
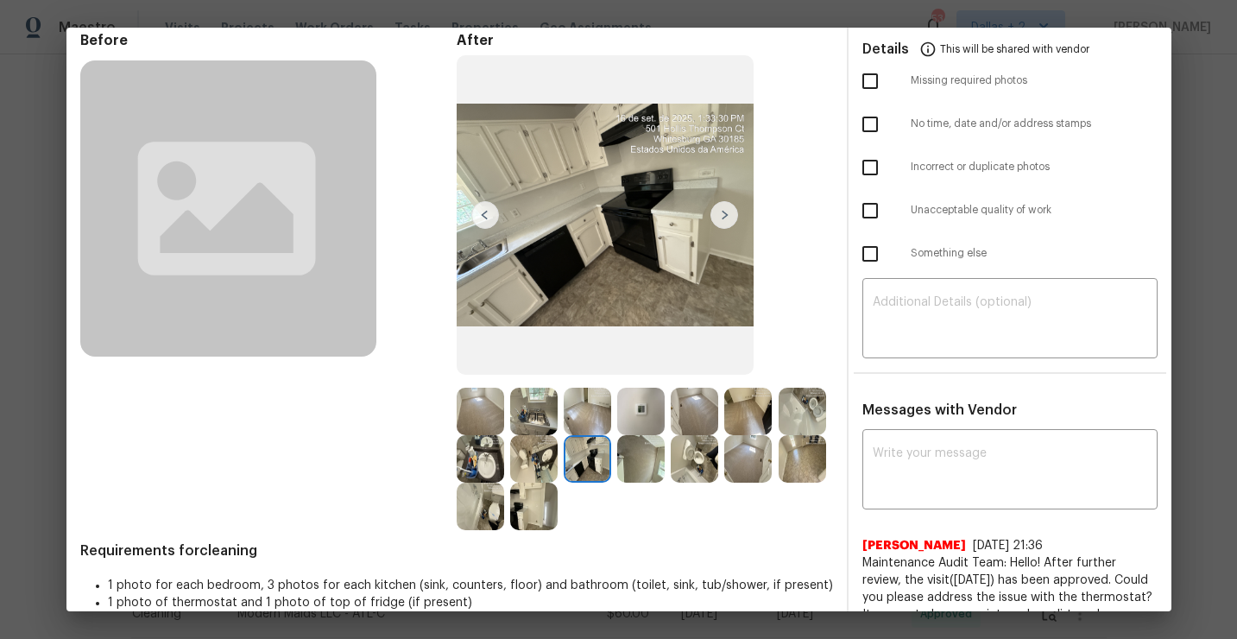
click at [643, 469] on img at bounding box center [640, 458] width 47 height 47
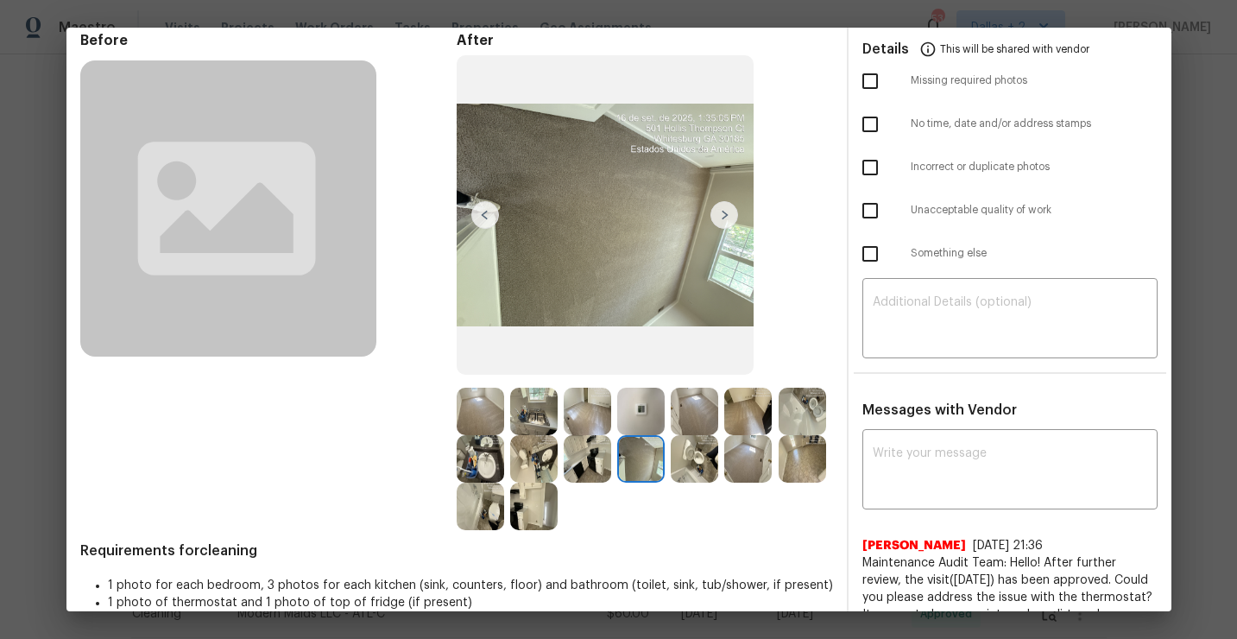
click at [774, 460] on div at bounding box center [750, 458] width 53 height 47
click at [818, 458] on img at bounding box center [801, 458] width 47 height 47
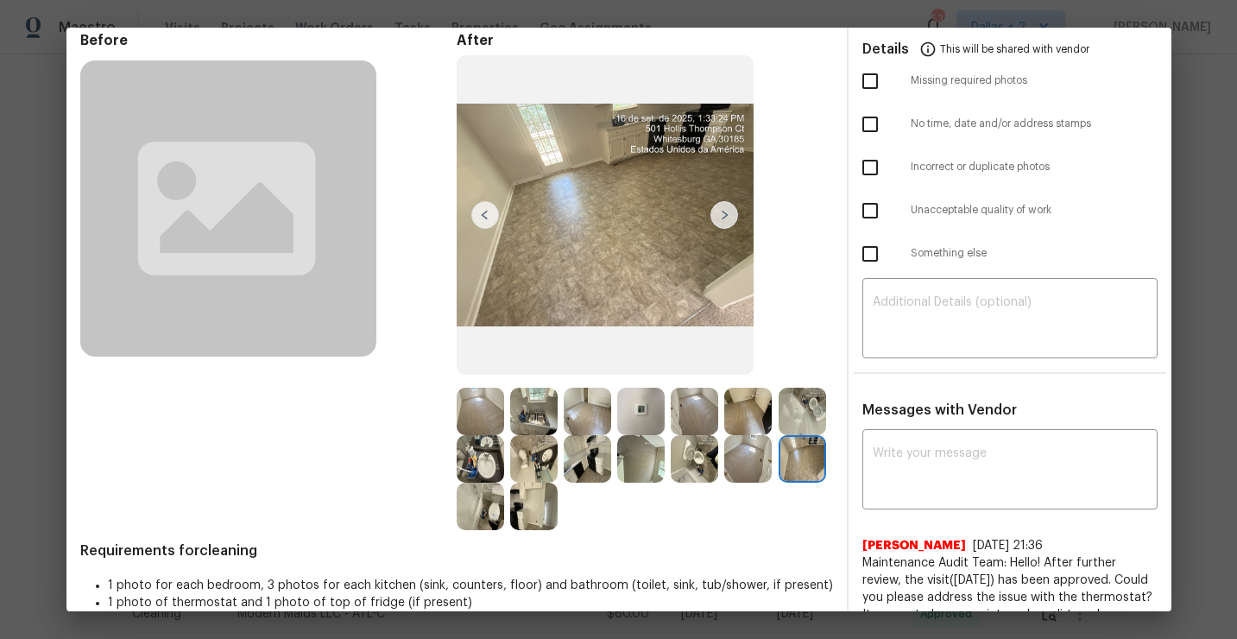
click at [804, 400] on img at bounding box center [801, 410] width 47 height 47
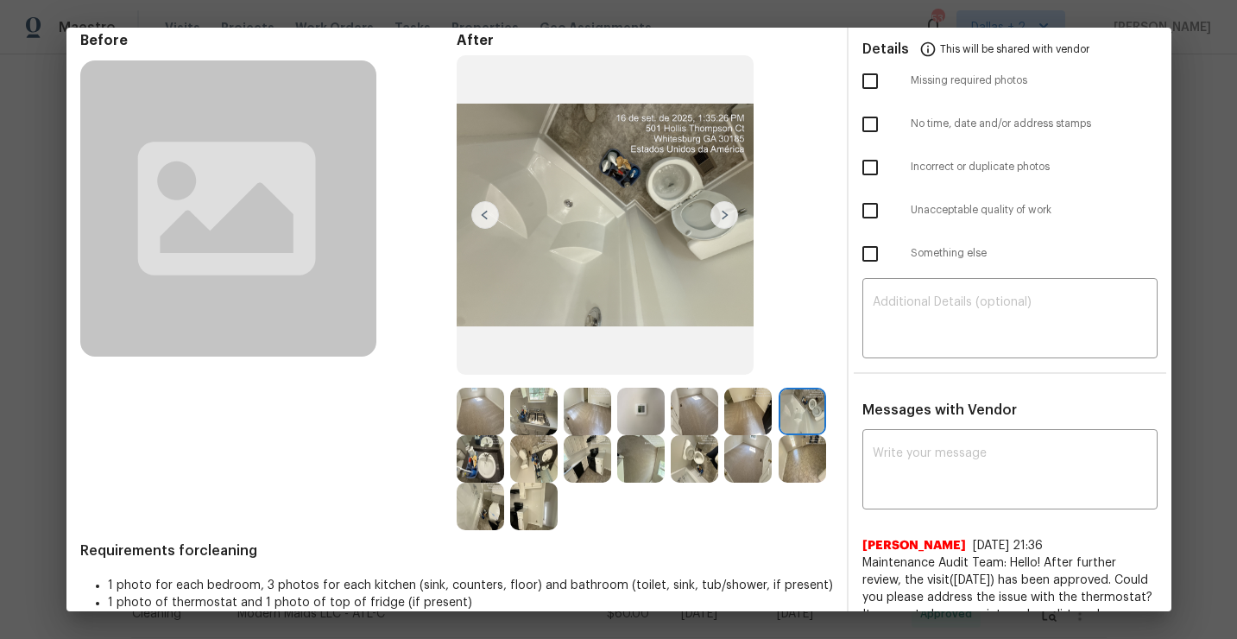
click at [525, 468] on img at bounding box center [533, 458] width 47 height 47
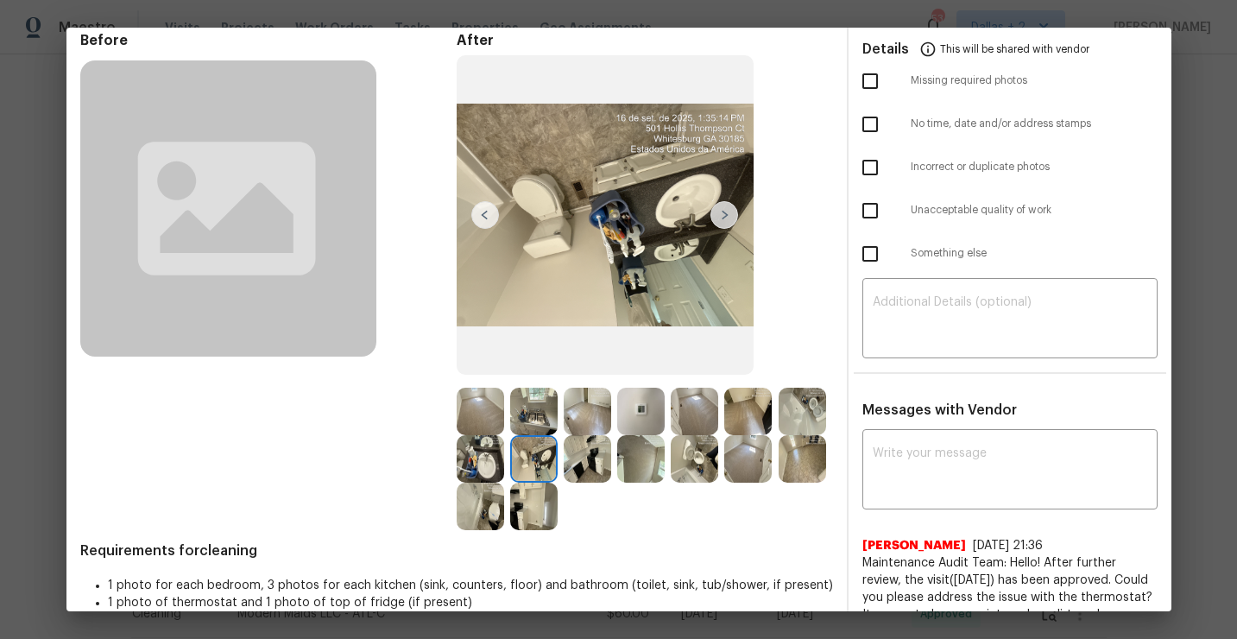
click at [594, 462] on img at bounding box center [586, 458] width 47 height 47
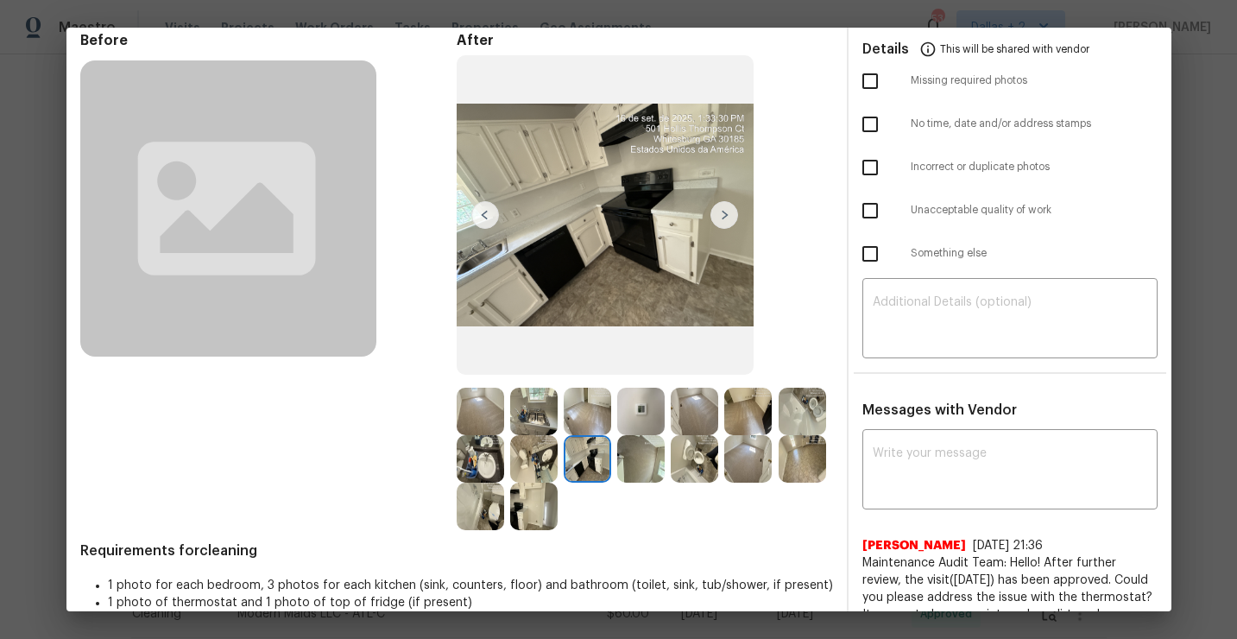
click at [689, 455] on img at bounding box center [693, 458] width 47 height 47
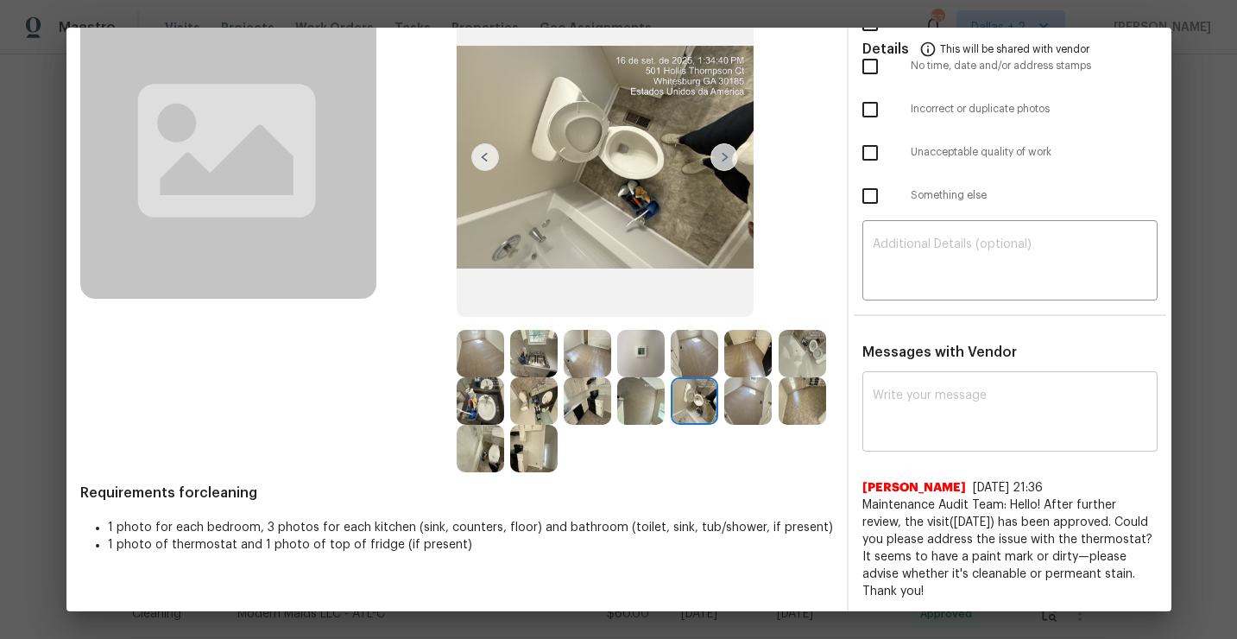
scroll to position [0, 0]
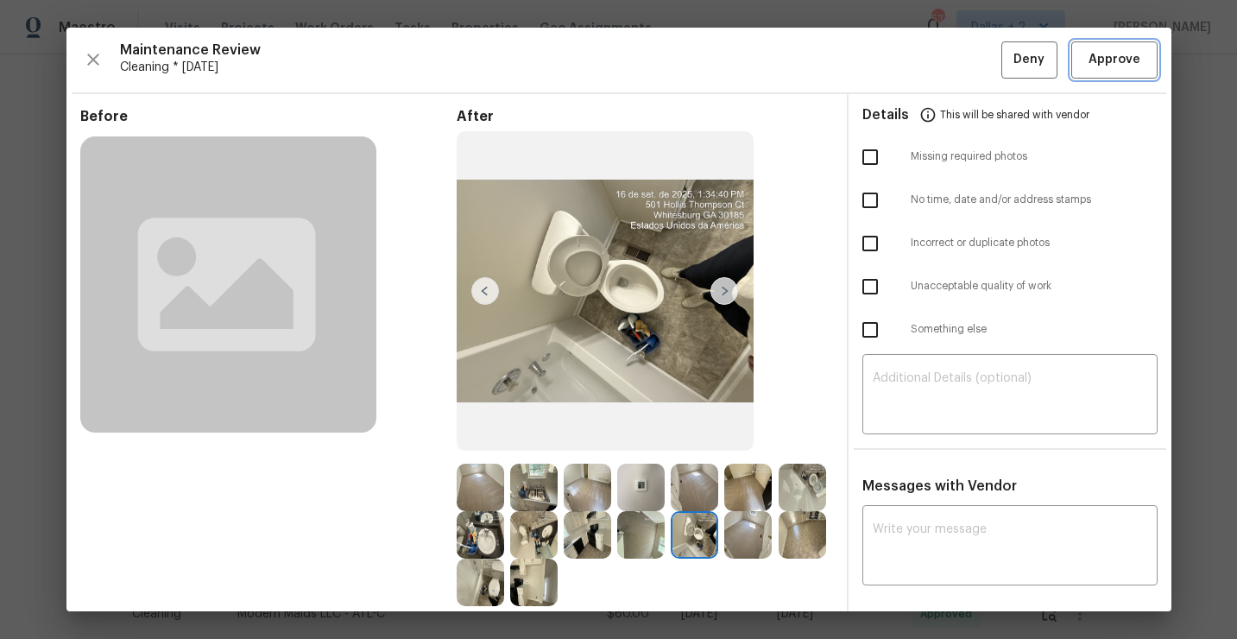
click at [1124, 66] on span "Approve" at bounding box center [1114, 60] width 52 height 22
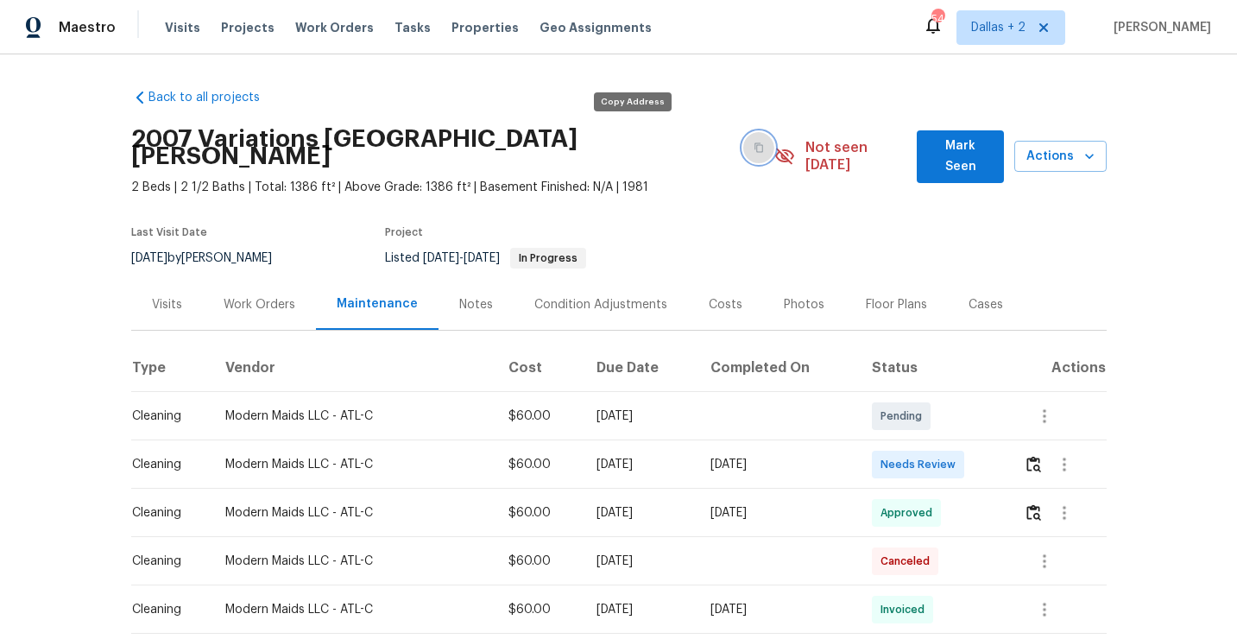
click at [743, 145] on button "button" at bounding box center [758, 147] width 31 height 31
click at [754, 143] on icon "button" at bounding box center [758, 147] width 9 height 9
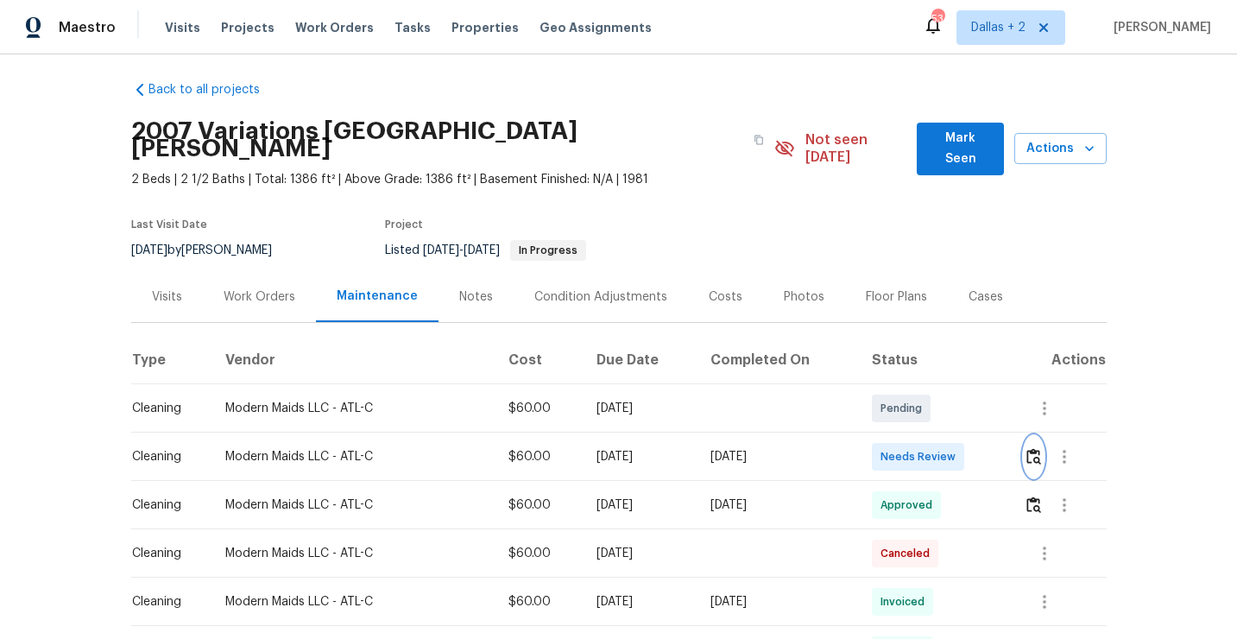
click at [1036, 448] on img "button" at bounding box center [1033, 456] width 15 height 16
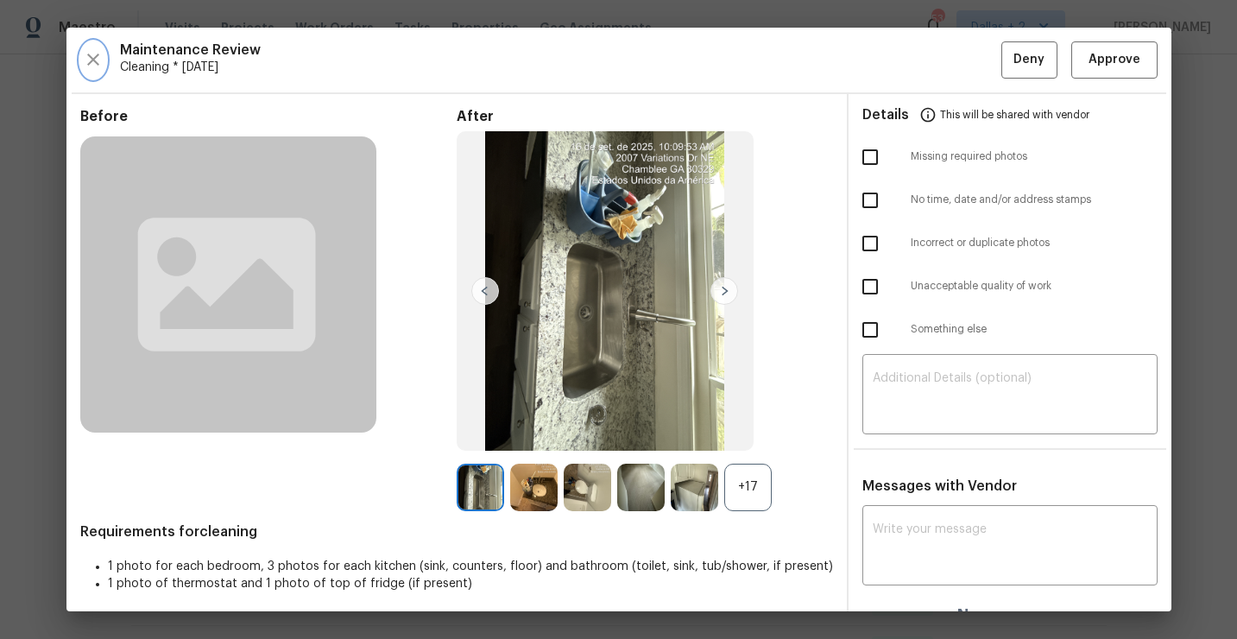
click at [90, 62] on icon "button" at bounding box center [93, 59] width 12 height 12
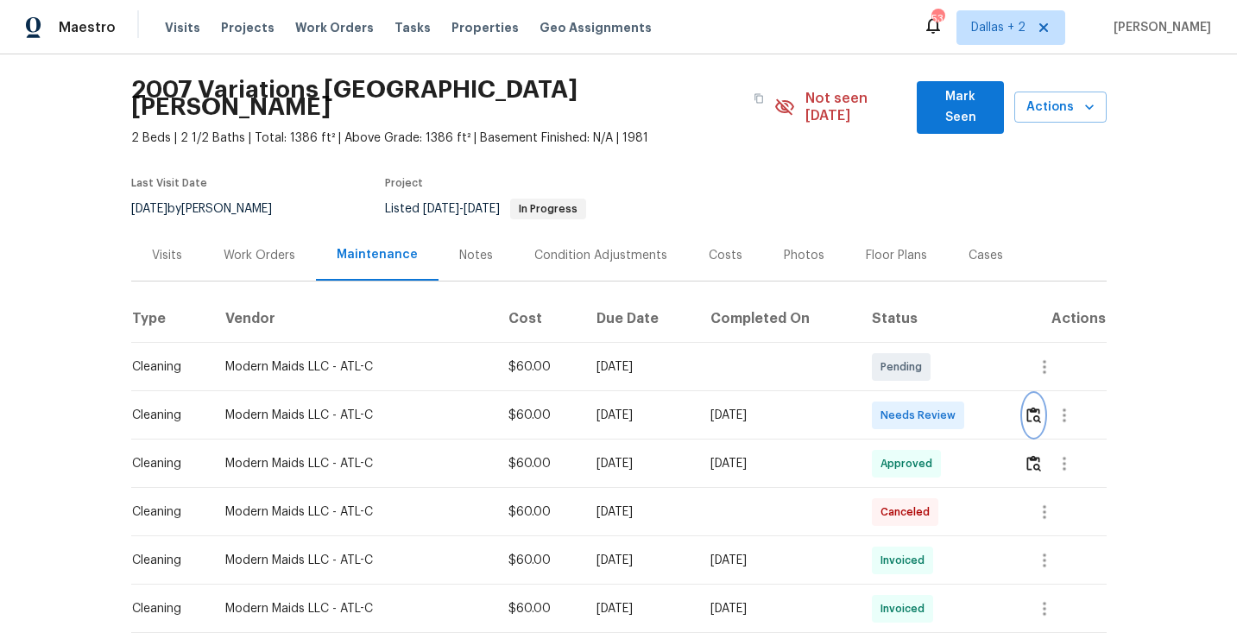
scroll to position [60, 0]
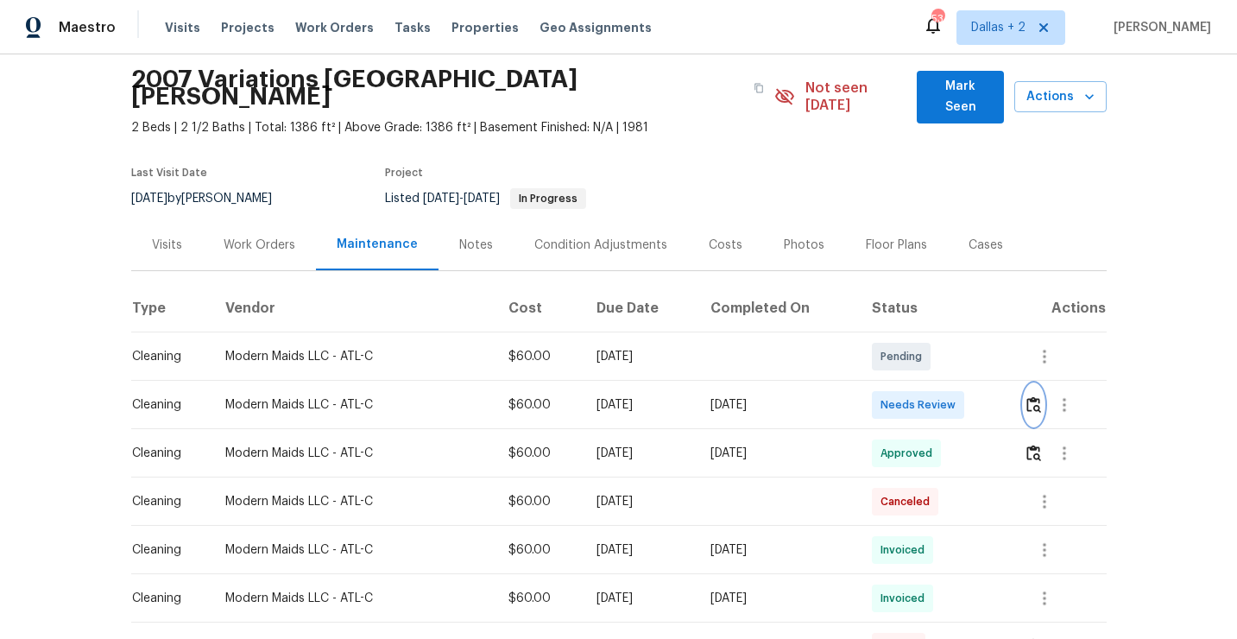
click at [1040, 399] on button "button" at bounding box center [1033, 404] width 20 height 41
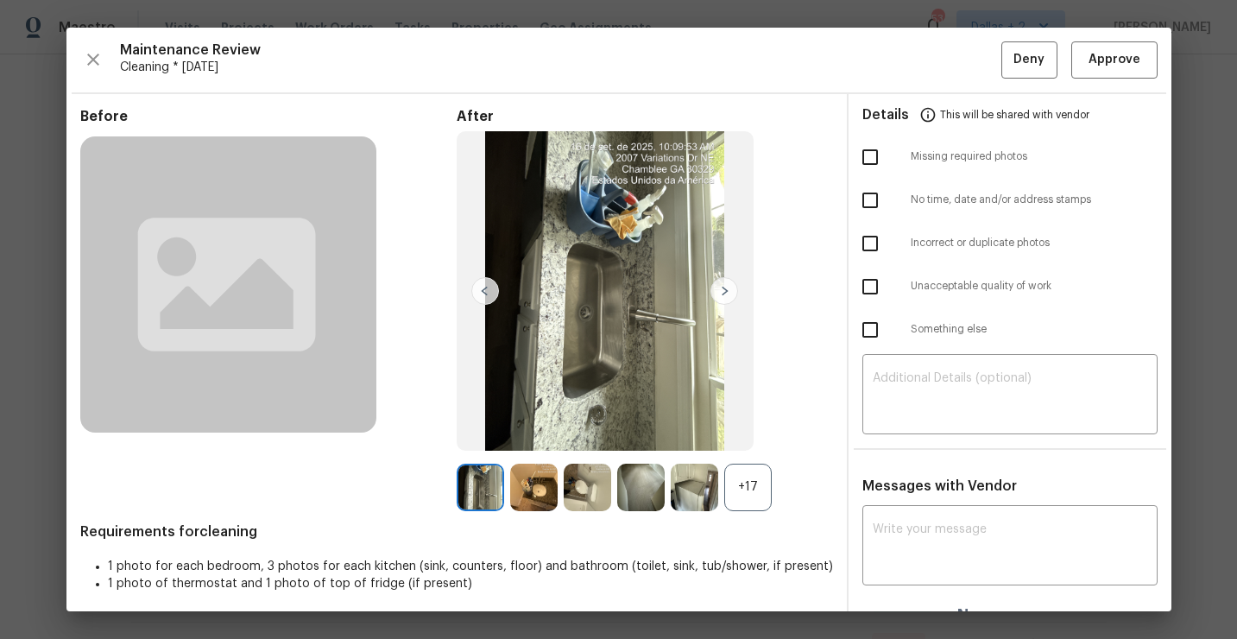
click at [739, 500] on div "+17" at bounding box center [747, 486] width 47 height 47
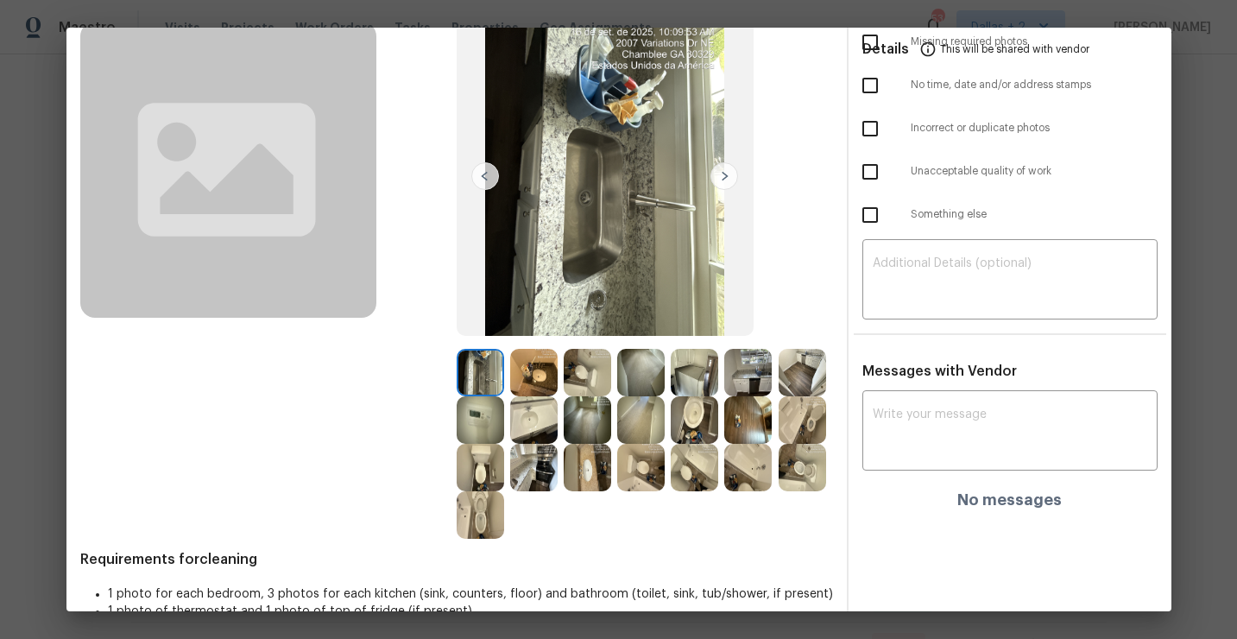
scroll to position [148, 0]
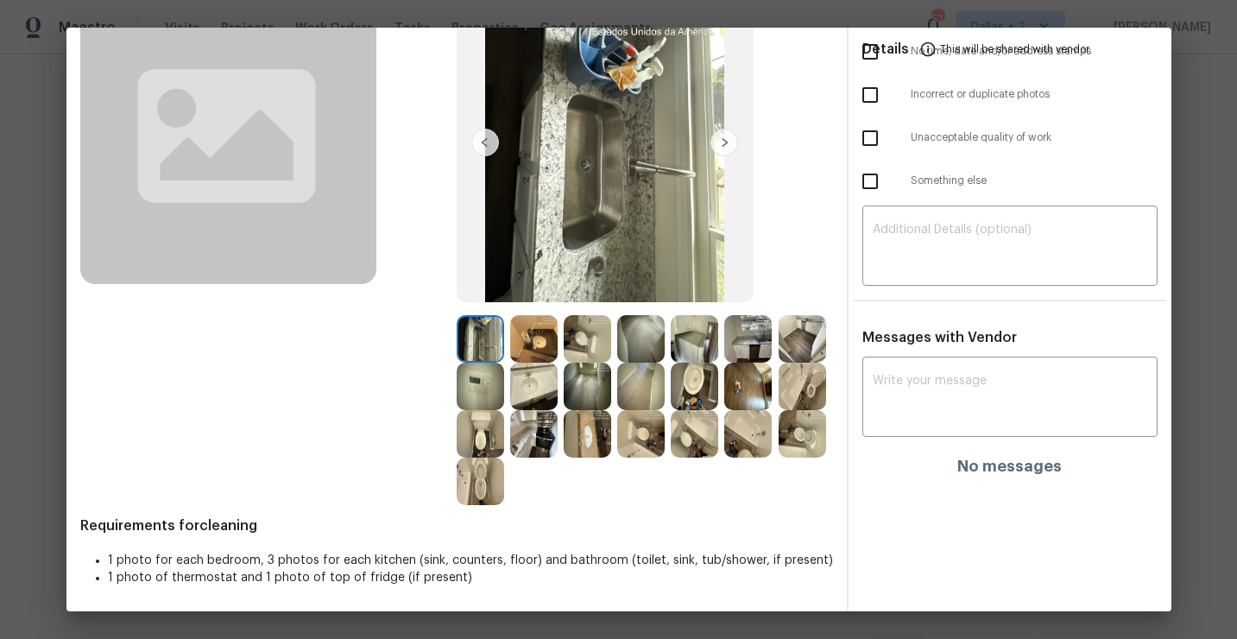
click at [701, 339] on img at bounding box center [693, 338] width 47 height 47
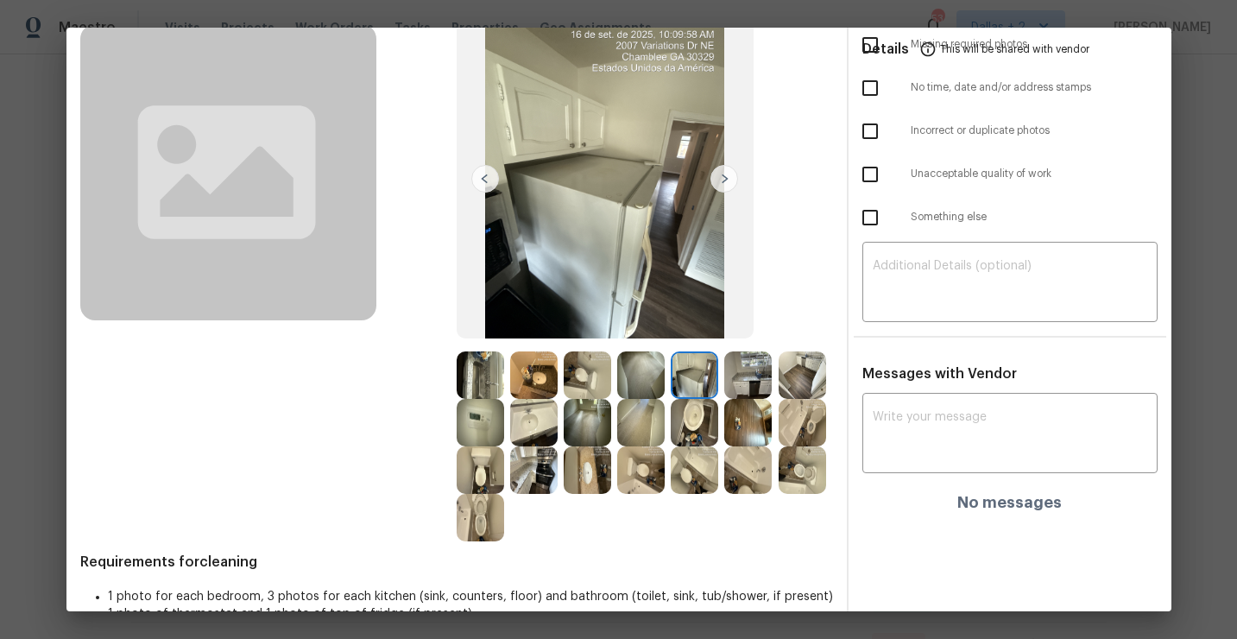
scroll to position [110, 0]
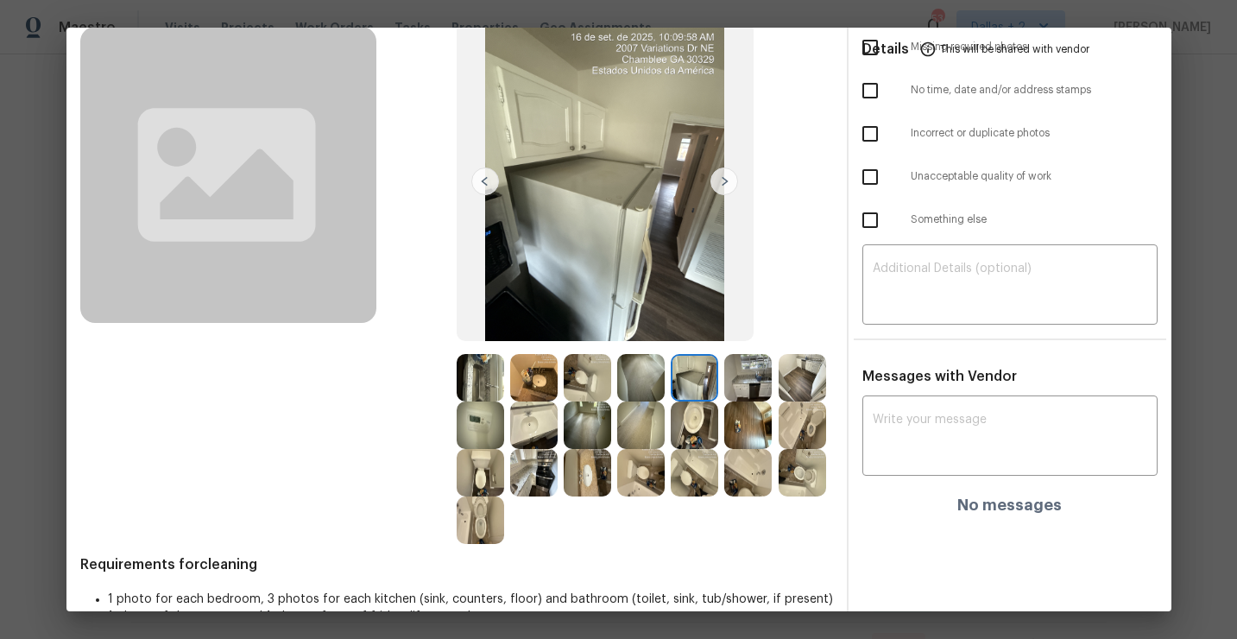
click at [759, 389] on img at bounding box center [747, 377] width 47 height 47
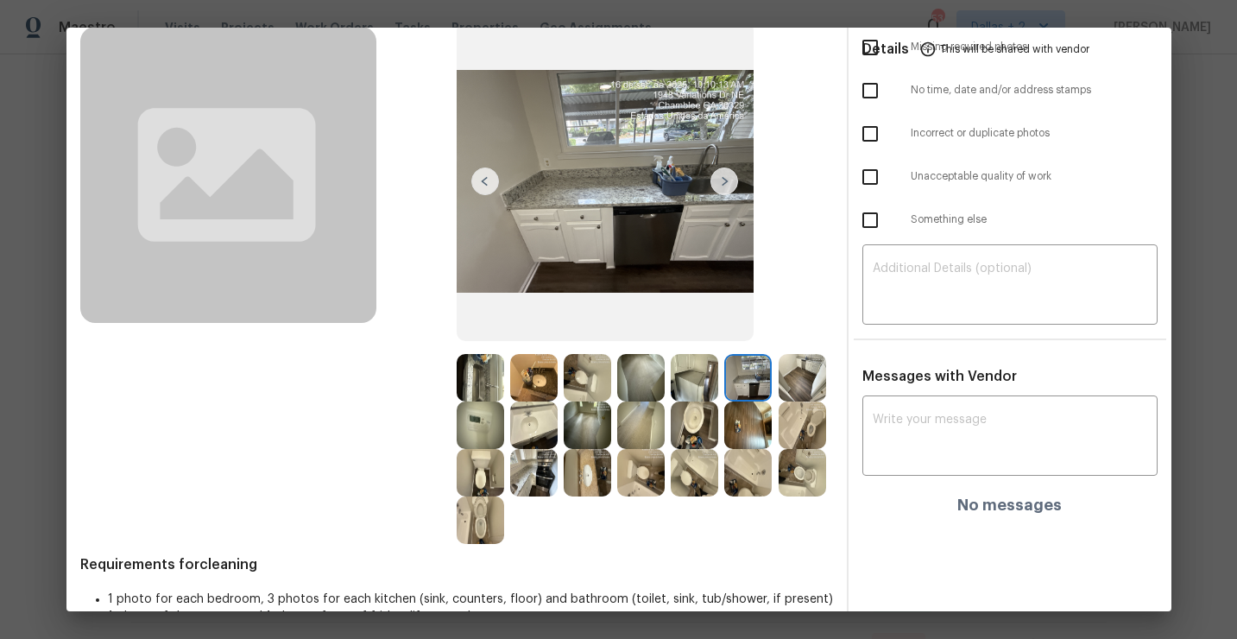
click at [536, 390] on img at bounding box center [533, 377] width 47 height 47
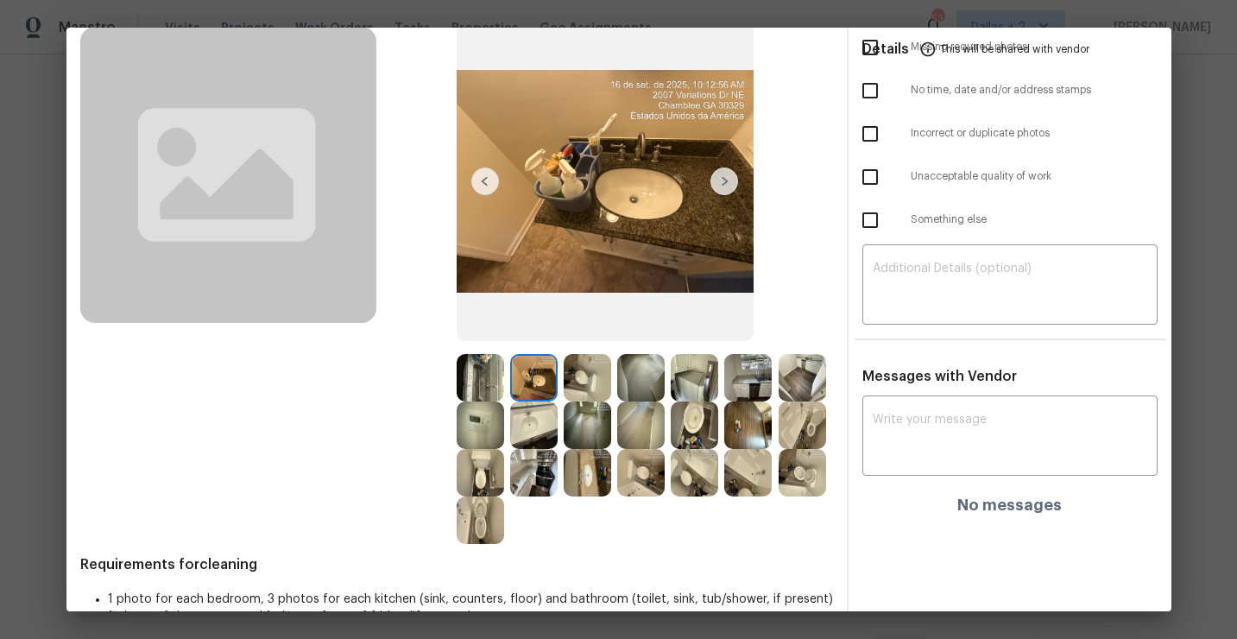
click at [481, 526] on img at bounding box center [479, 519] width 47 height 47
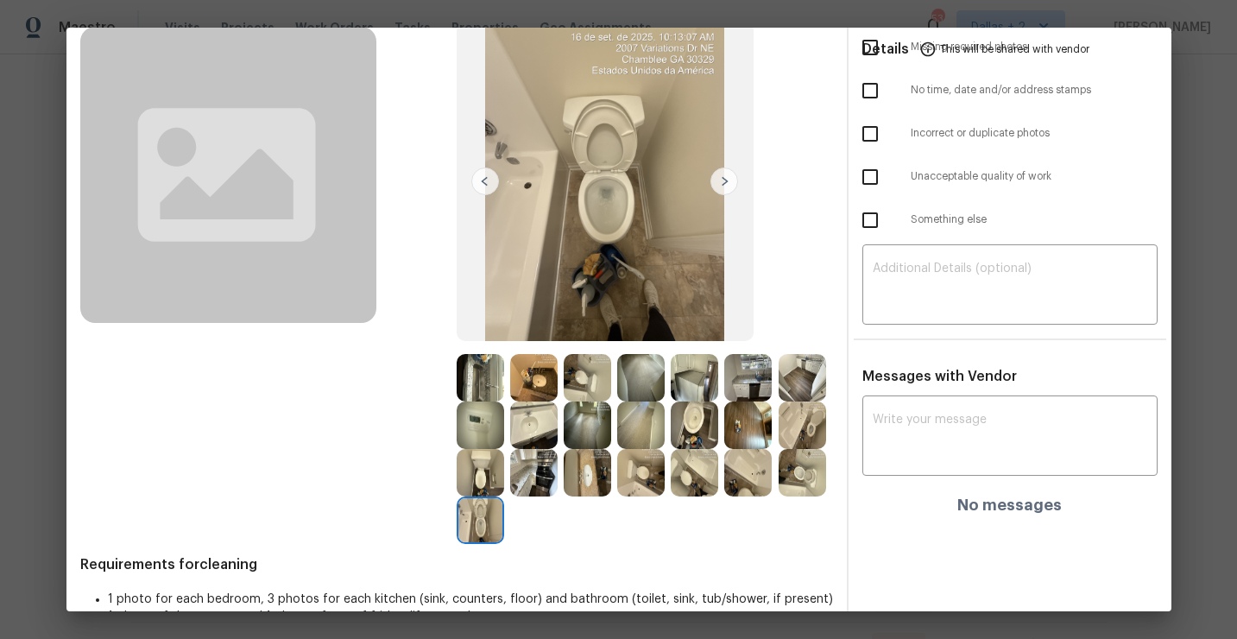
click at [481, 526] on img at bounding box center [479, 519] width 47 height 47
click at [786, 481] on img at bounding box center [801, 472] width 47 height 47
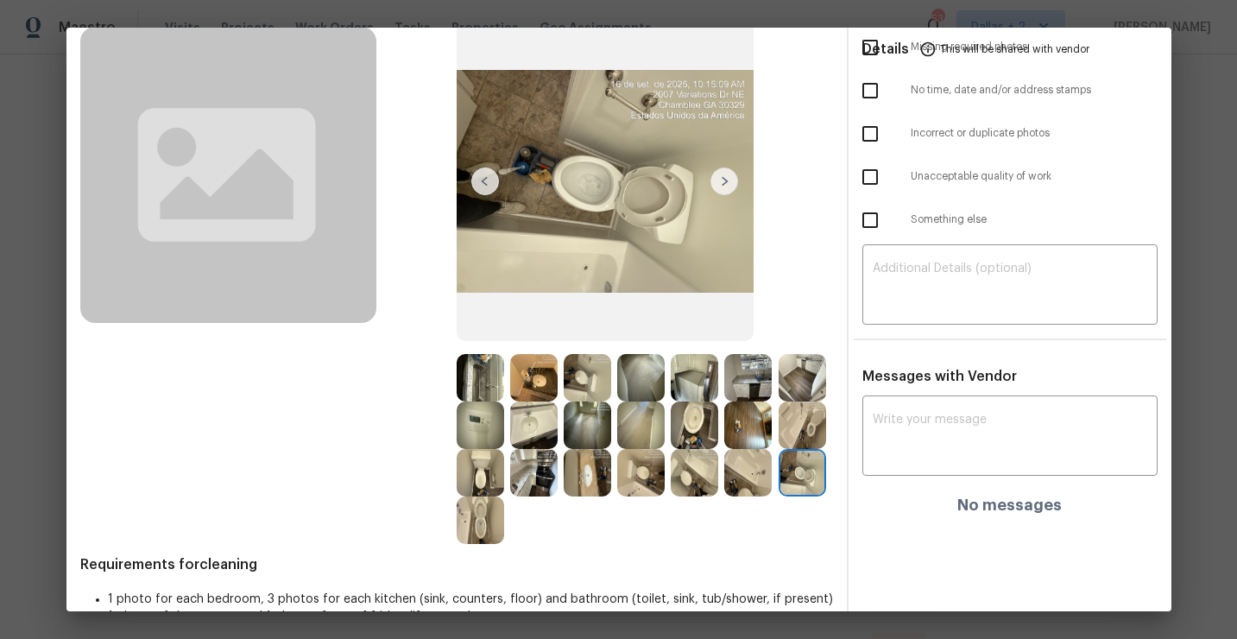
click at [495, 533] on img at bounding box center [479, 519] width 47 height 47
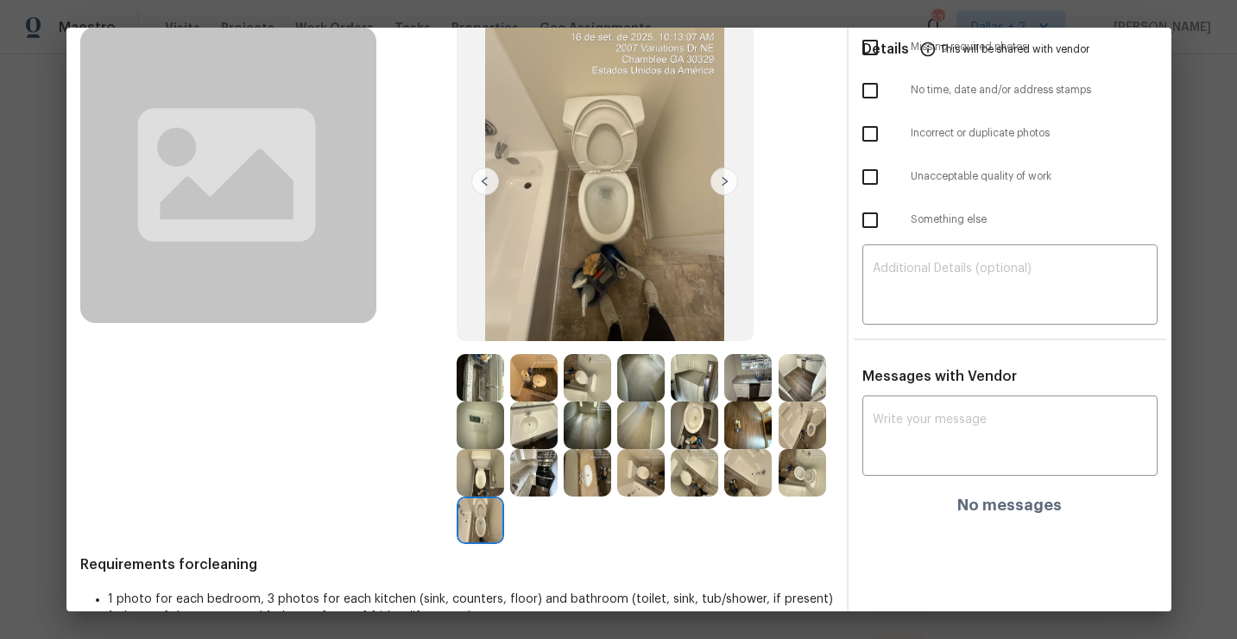
click at [752, 500] on div at bounding box center [644, 449] width 376 height 190
click at [747, 484] on img at bounding box center [747, 472] width 47 height 47
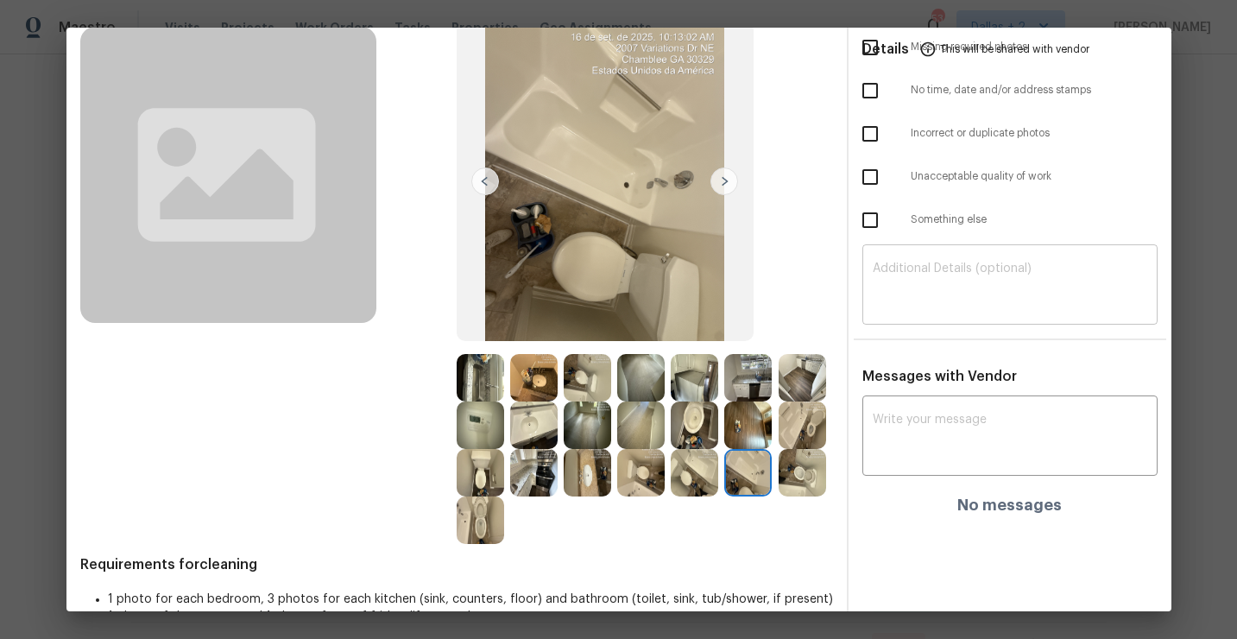
scroll to position [0, 0]
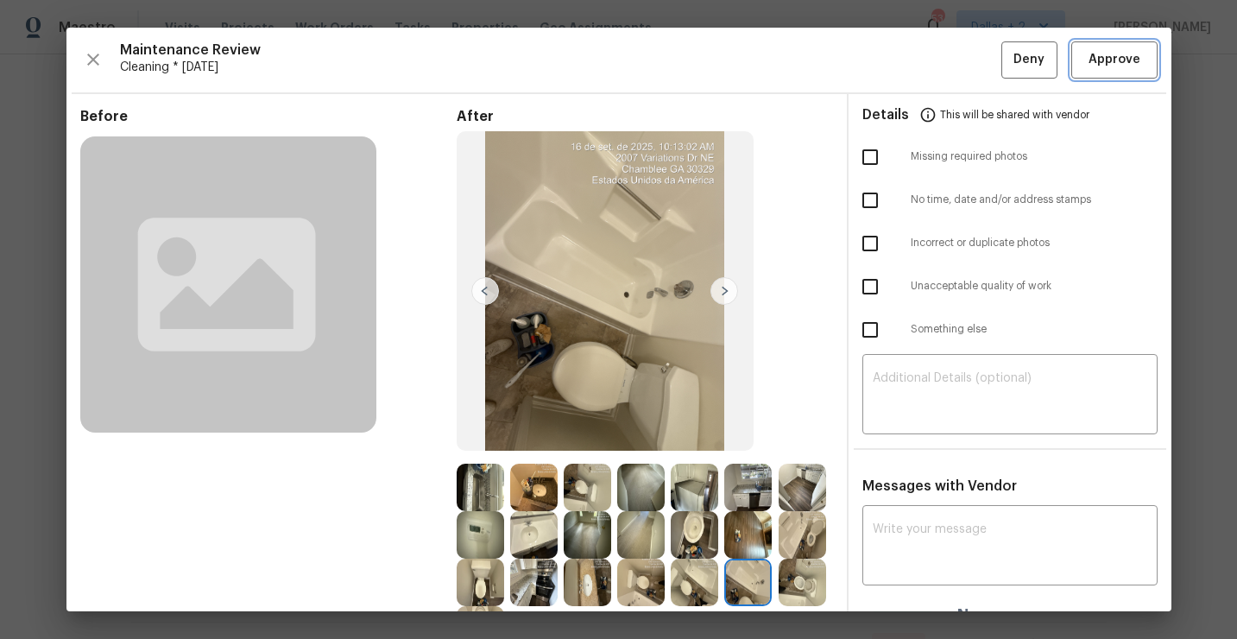
click at [1102, 60] on span "Approve" at bounding box center [1114, 60] width 52 height 22
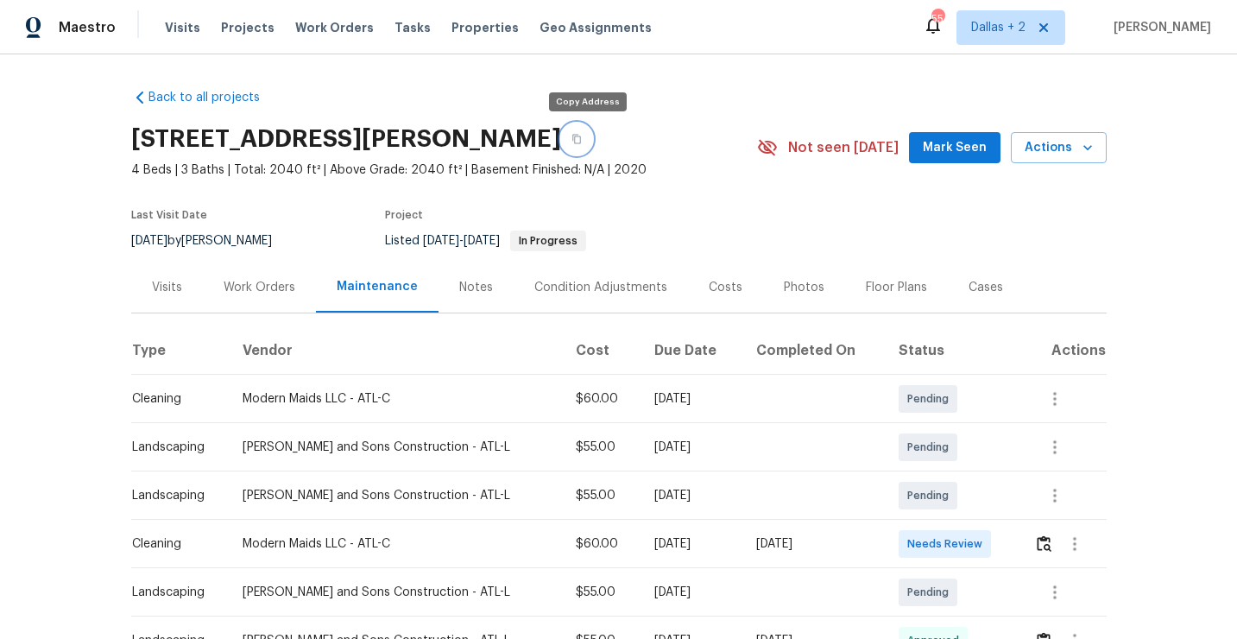
click at [587, 144] on button "button" at bounding box center [576, 138] width 31 height 31
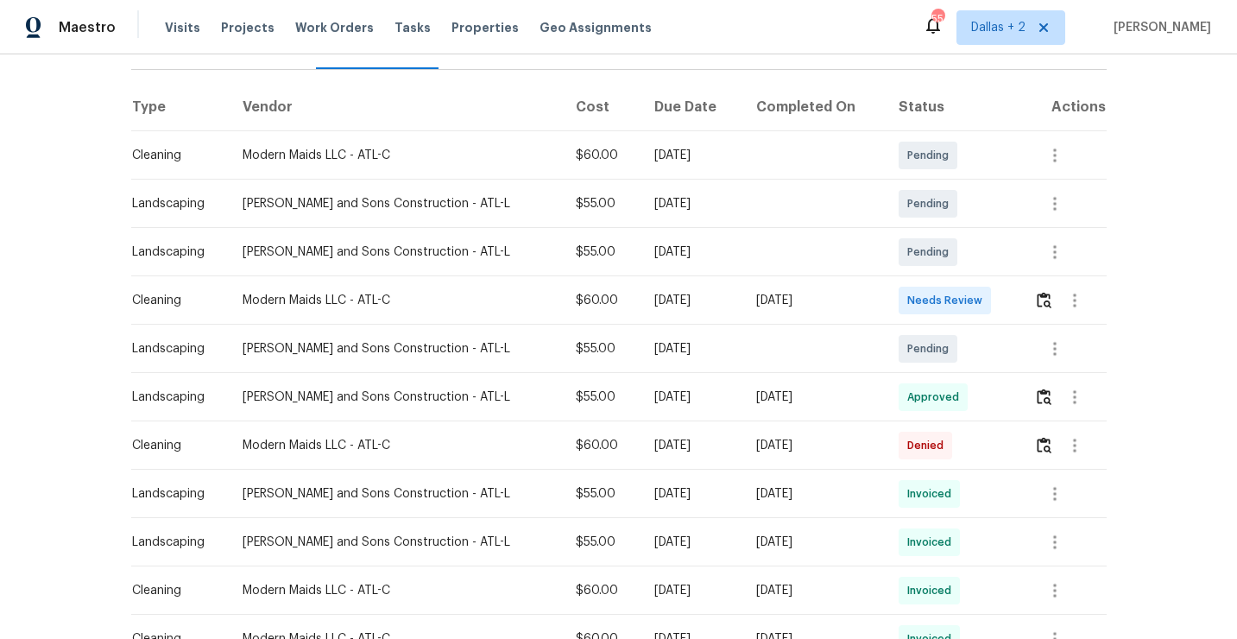
scroll to position [254, 0]
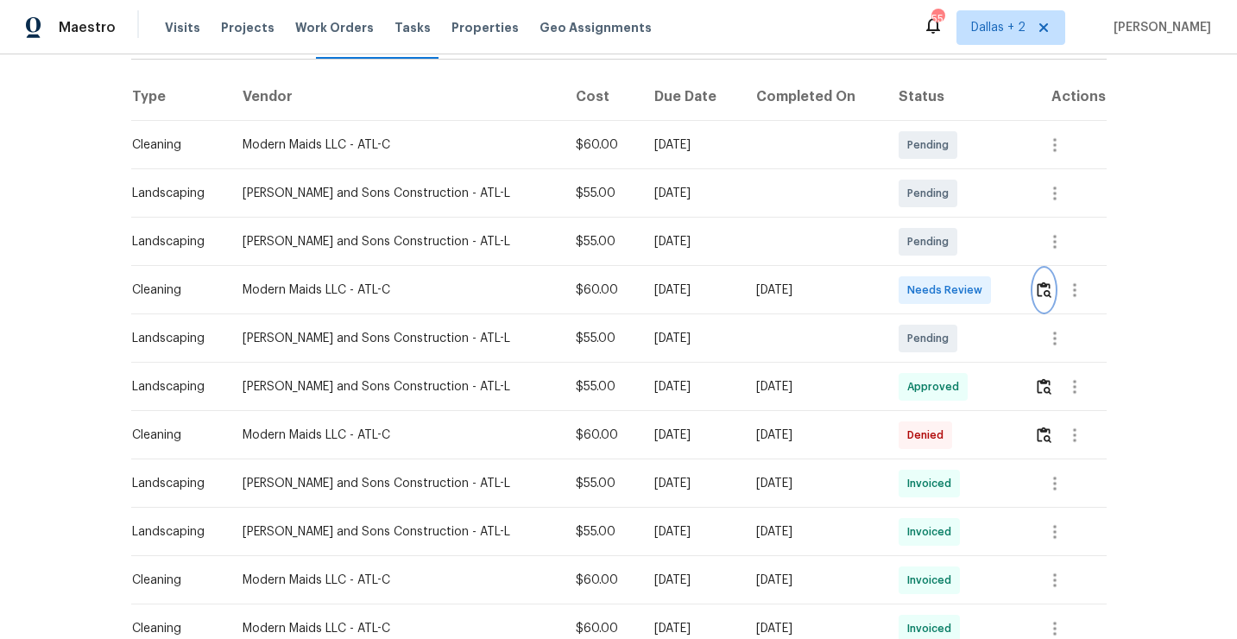
click at [1041, 280] on button "button" at bounding box center [1044, 289] width 20 height 41
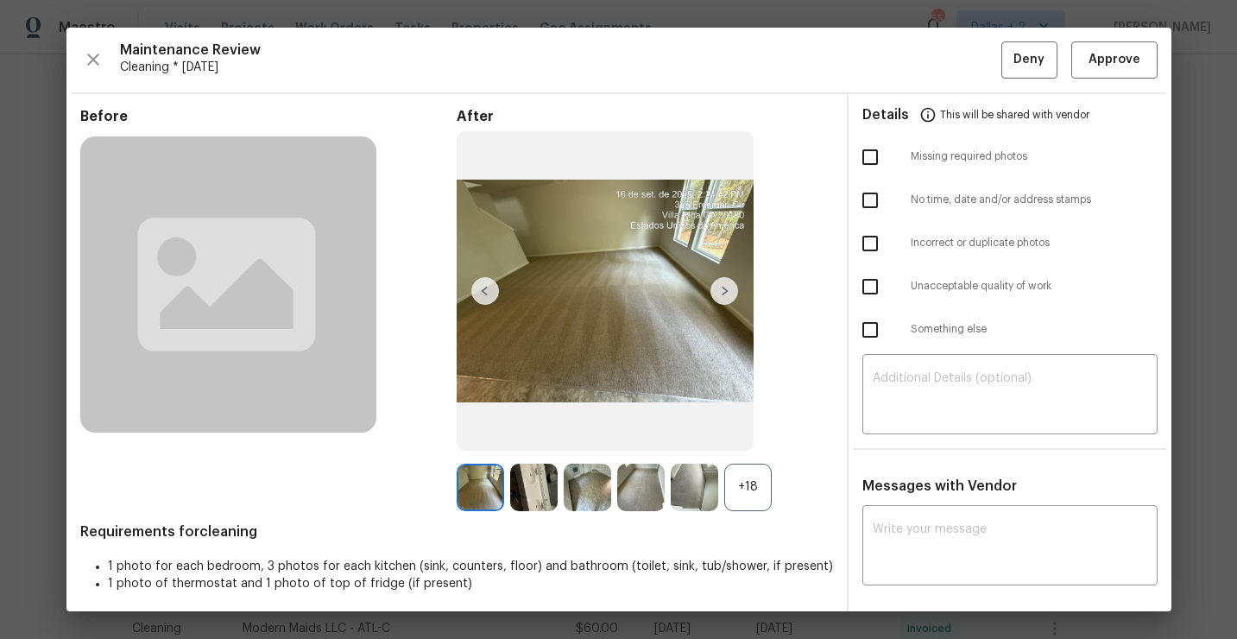
click at [748, 483] on div "+18" at bounding box center [747, 486] width 47 height 47
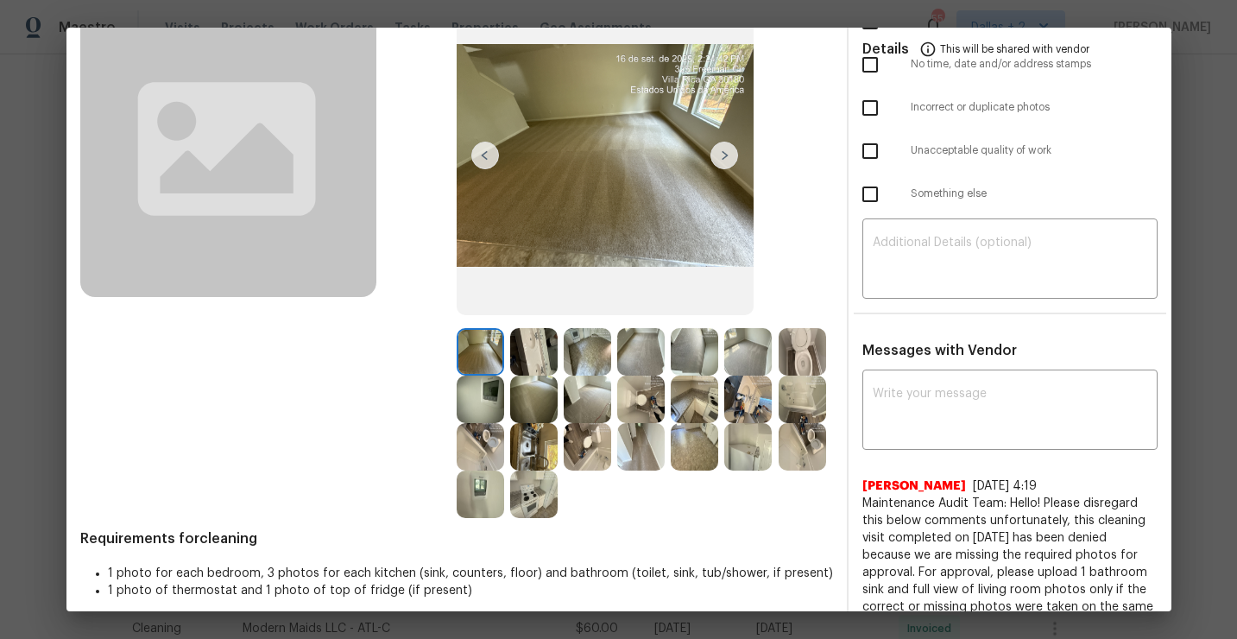
scroll to position [136, 0]
click at [778, 422] on img at bounding box center [801, 397] width 47 height 47
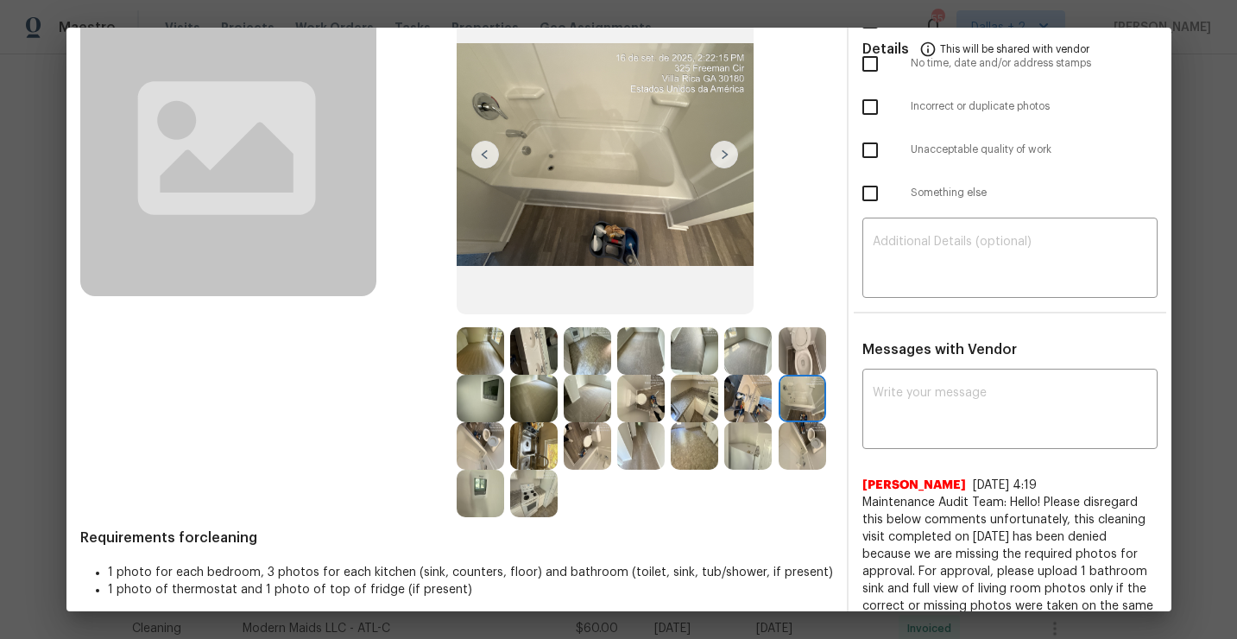
click at [778, 469] on img at bounding box center [801, 445] width 47 height 47
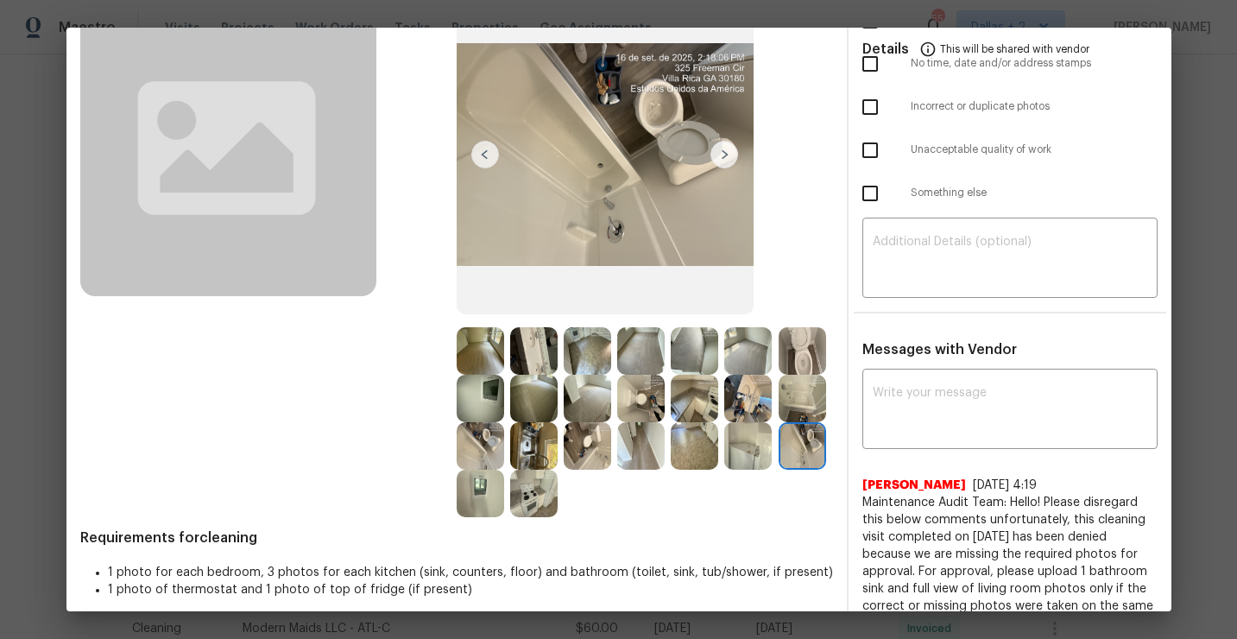
click at [778, 374] on img at bounding box center [801, 350] width 47 height 47
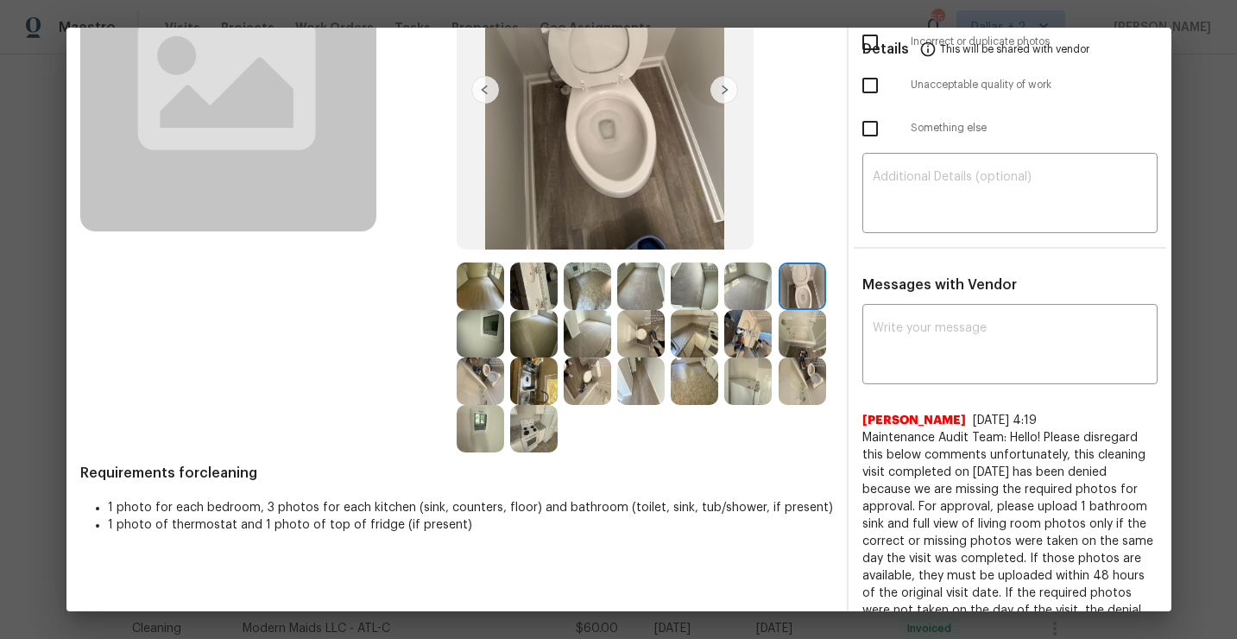
scroll to position [199, 0]
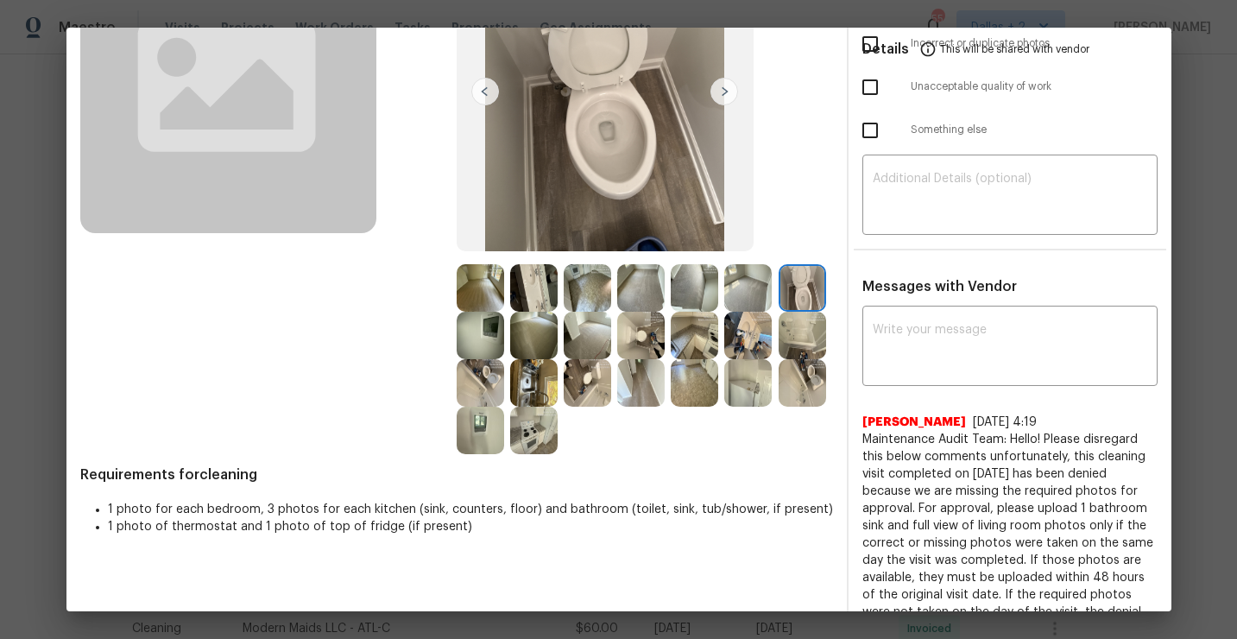
click at [778, 406] on img at bounding box center [801, 382] width 47 height 47
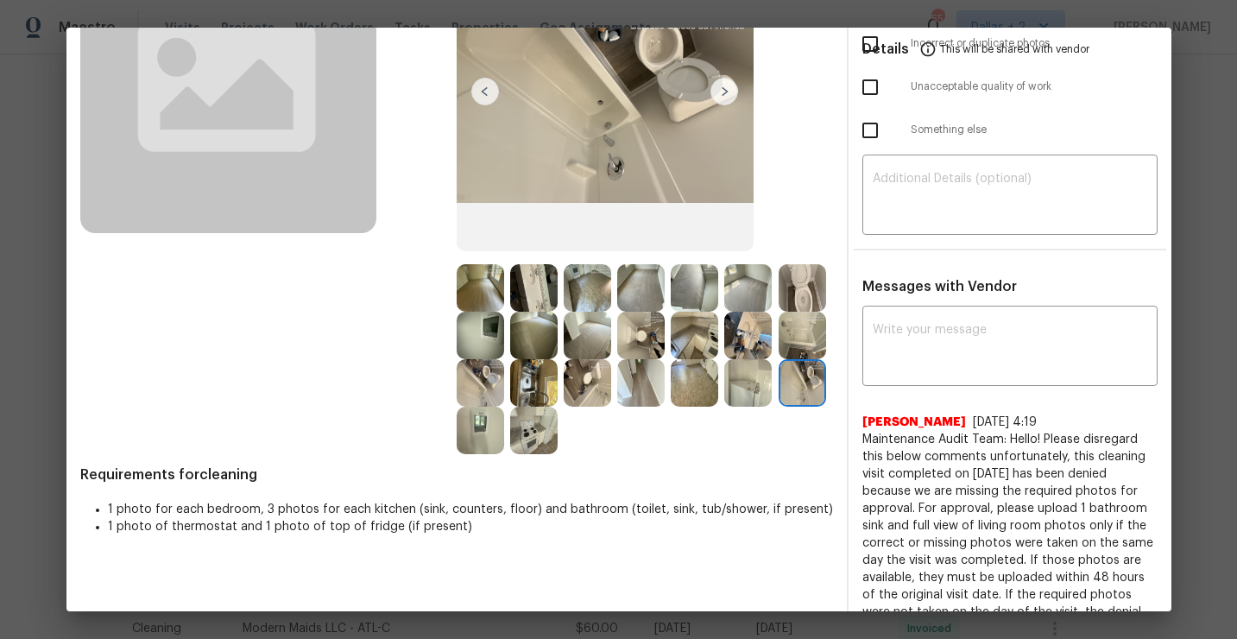
click at [724, 406] on img at bounding box center [747, 382] width 47 height 47
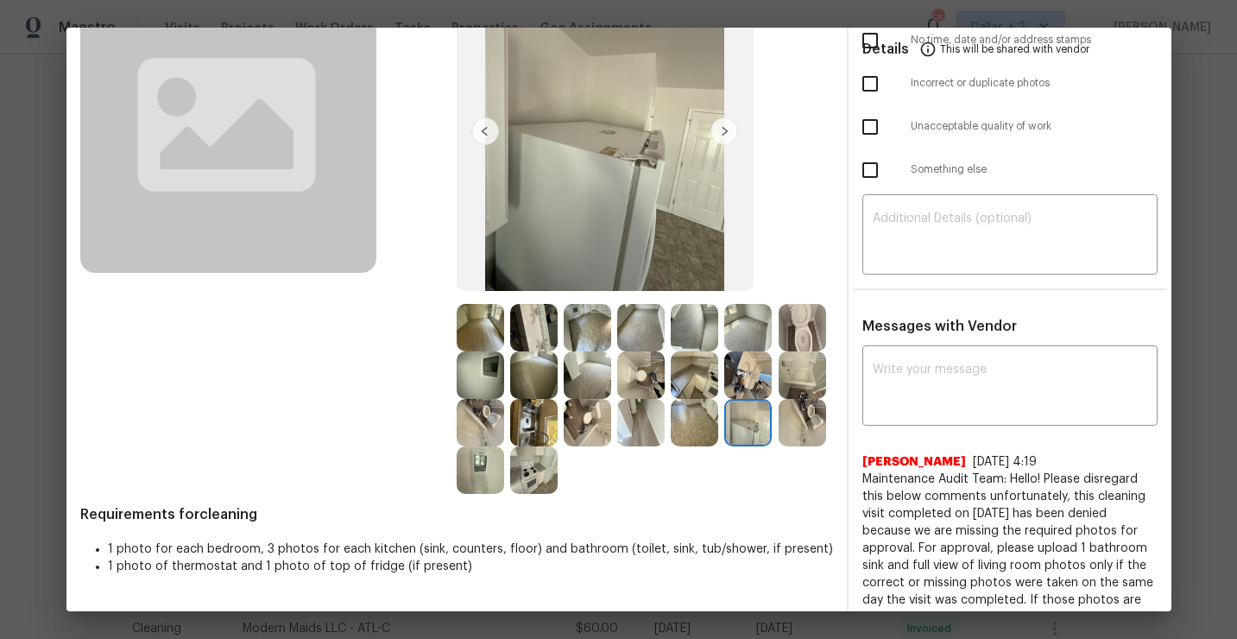
scroll to position [168, 0]
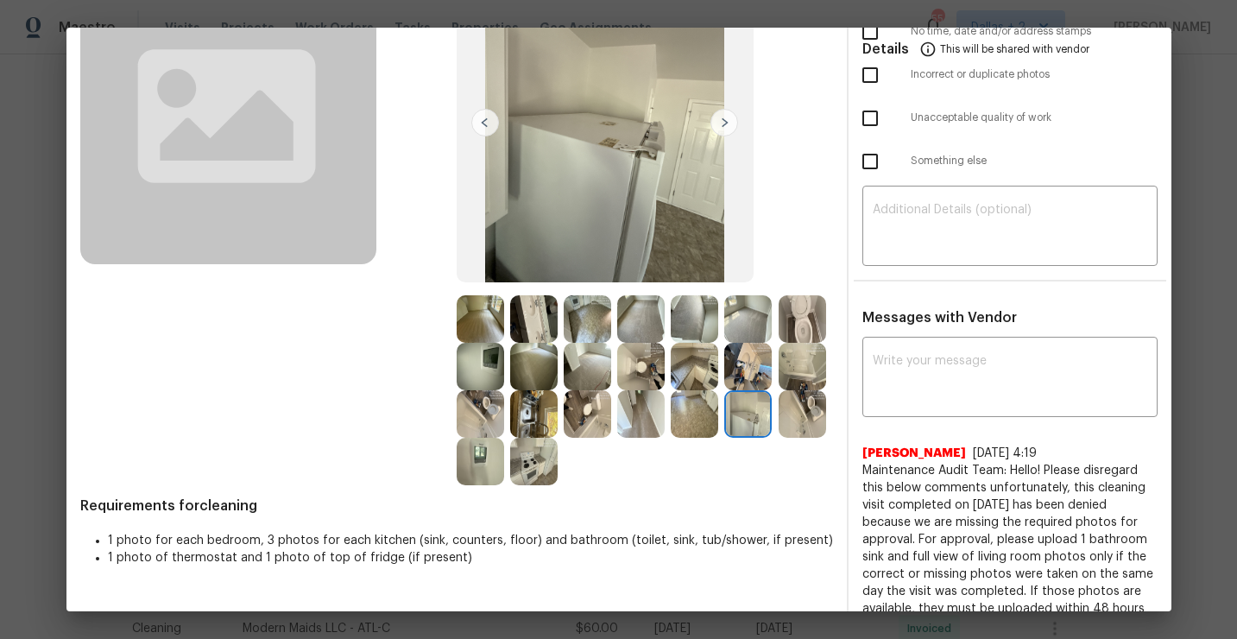
click at [531, 324] on img at bounding box center [533, 318] width 47 height 47
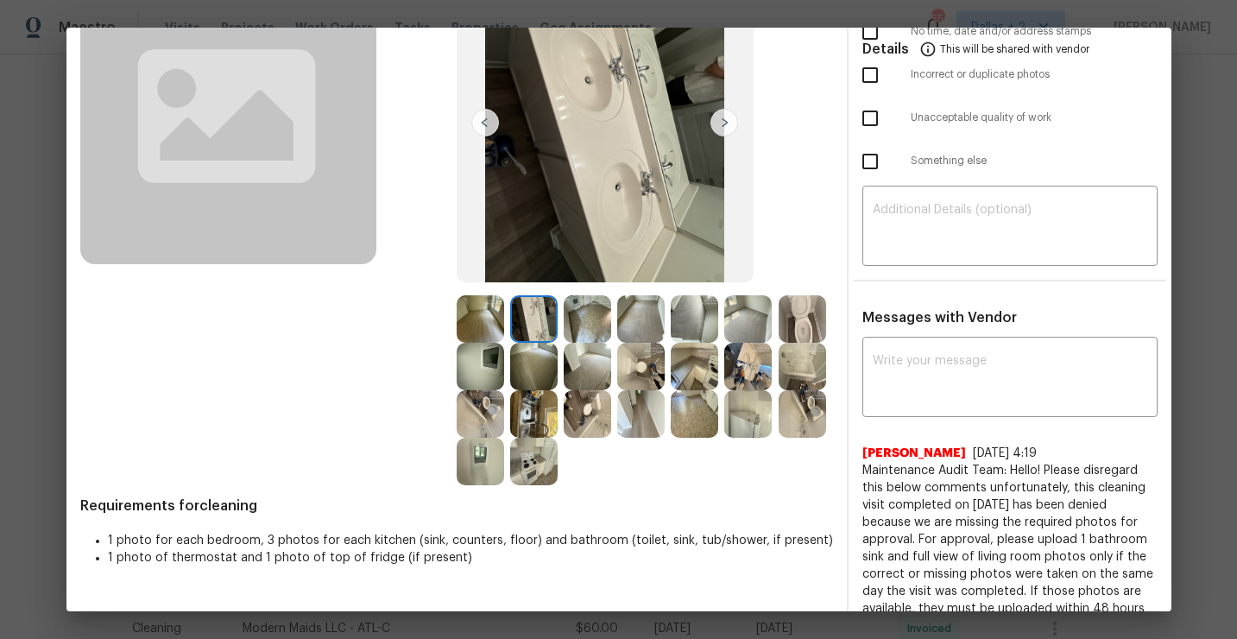
click at [718, 374] on img at bounding box center [693, 366] width 47 height 47
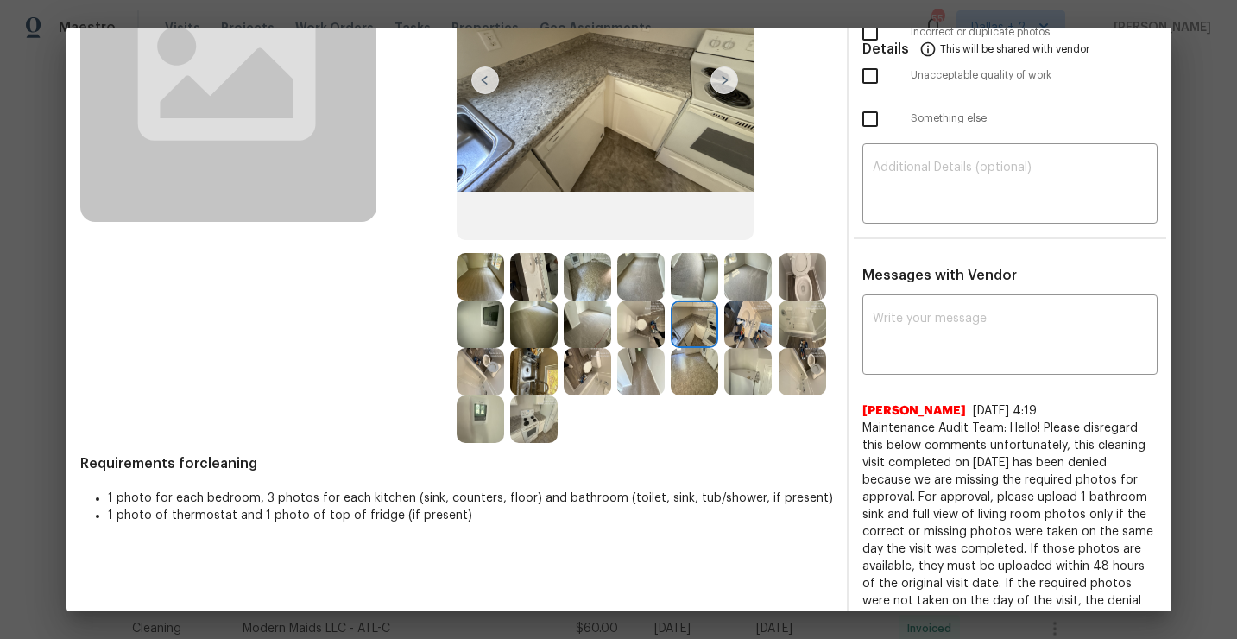
scroll to position [0, 0]
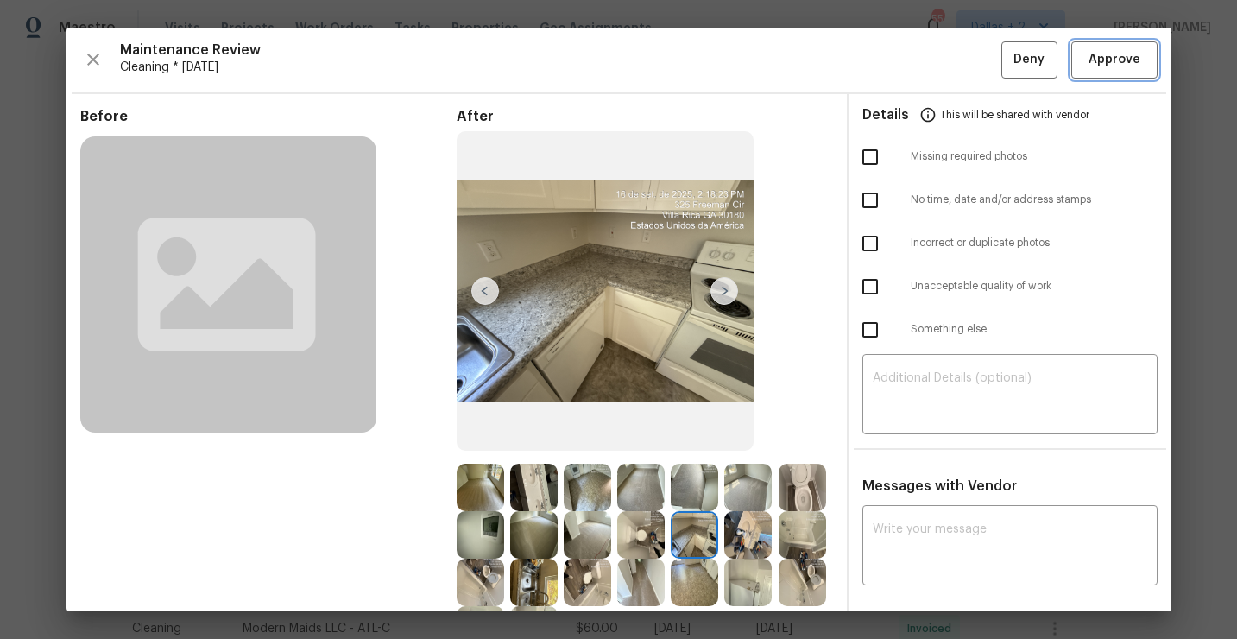
click at [1107, 71] on button "Approve" at bounding box center [1114, 59] width 86 height 37
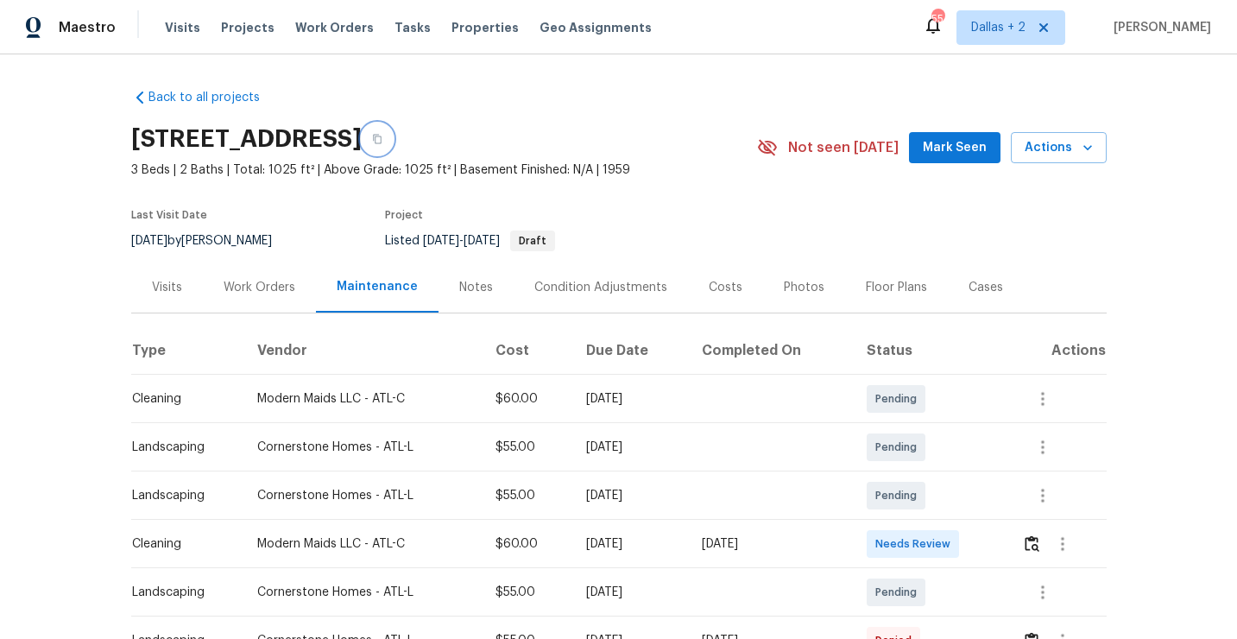
click at [393, 148] on button "button" at bounding box center [377, 138] width 31 height 31
click at [1028, 542] on button "button" at bounding box center [1032, 543] width 20 height 41
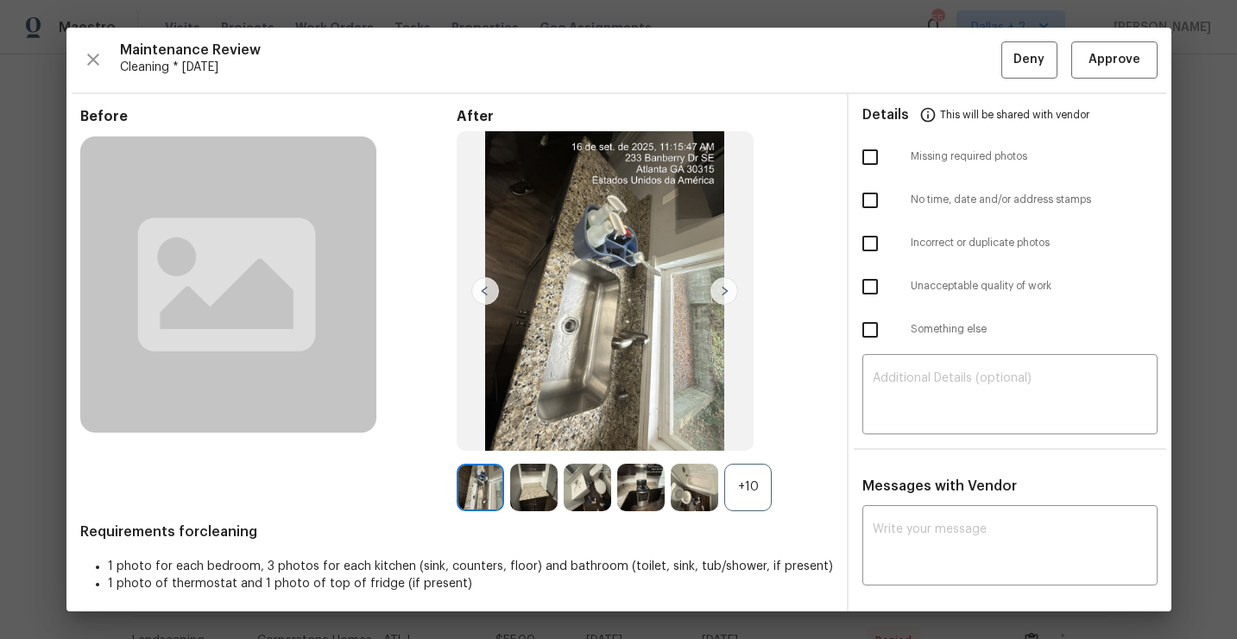
click at [752, 501] on div "+10" at bounding box center [747, 486] width 47 height 47
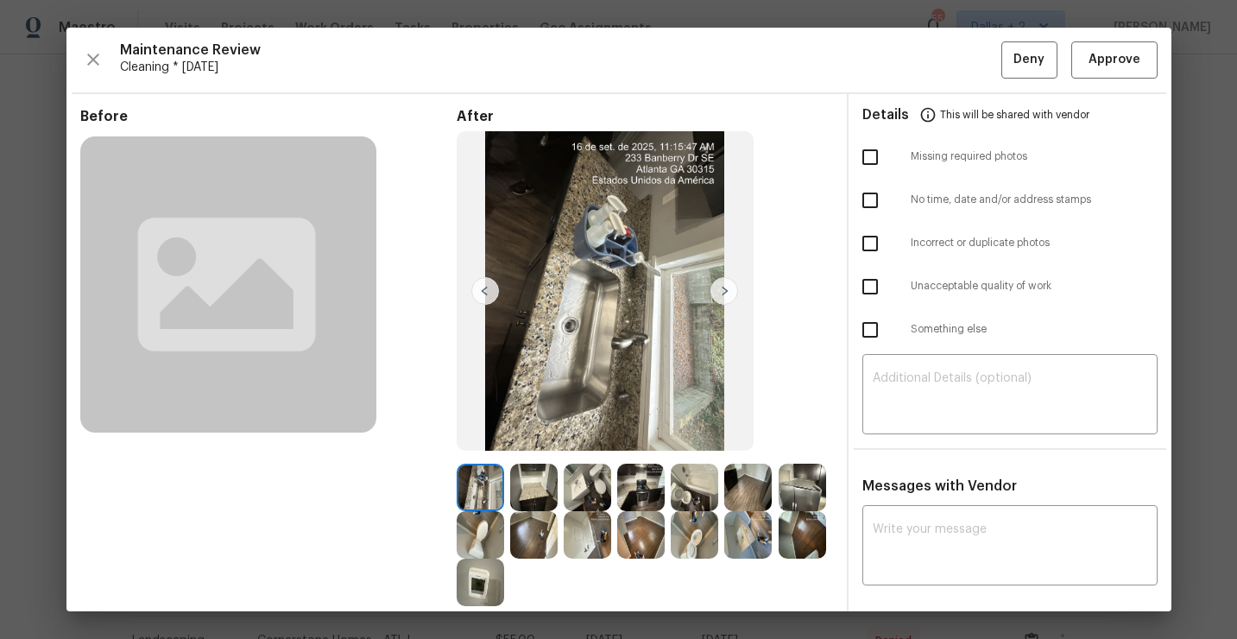
click at [112, 60] on div "Maintenance Review Cleaning * [DATE] Deny Approve" at bounding box center [618, 59] width 1077 height 37
click at [98, 62] on icon "button" at bounding box center [93, 59] width 21 height 21
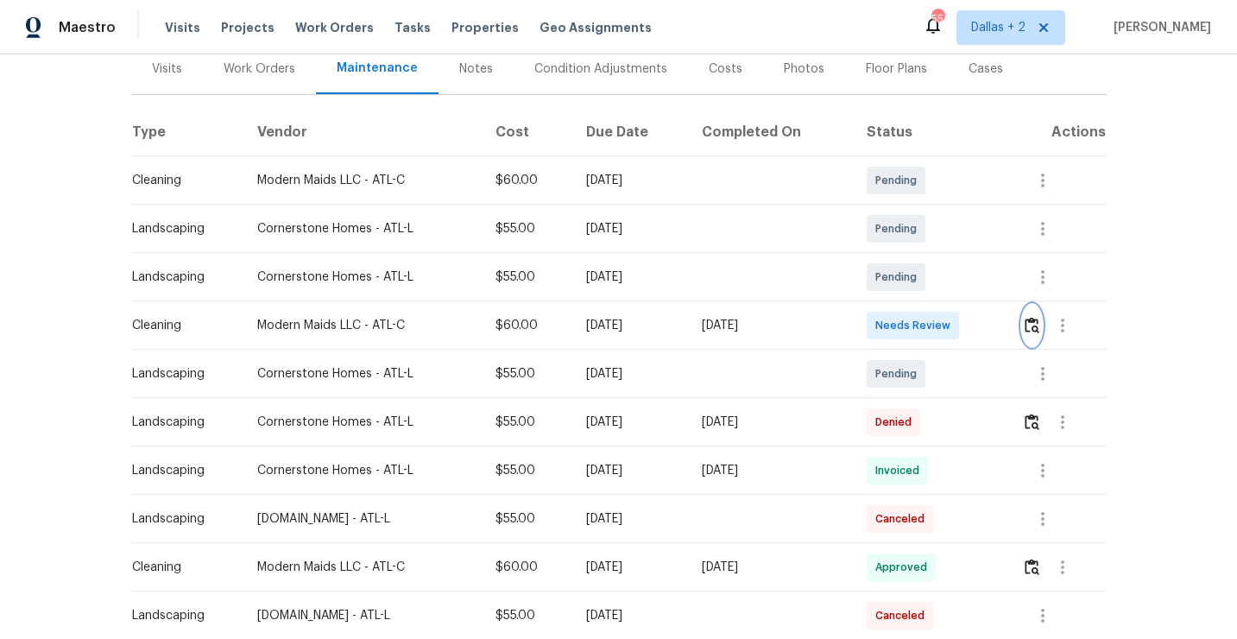
scroll to position [220, 0]
click at [1042, 408] on button "button" at bounding box center [1032, 420] width 20 height 41
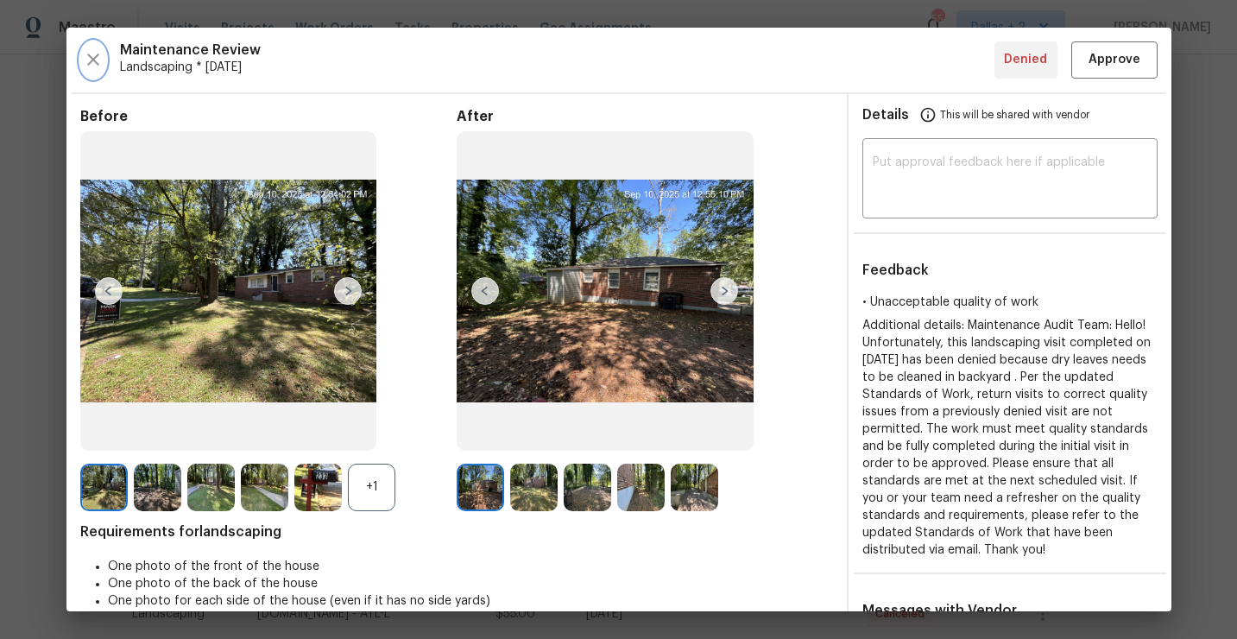
click at [91, 61] on icon "button" at bounding box center [93, 59] width 21 height 21
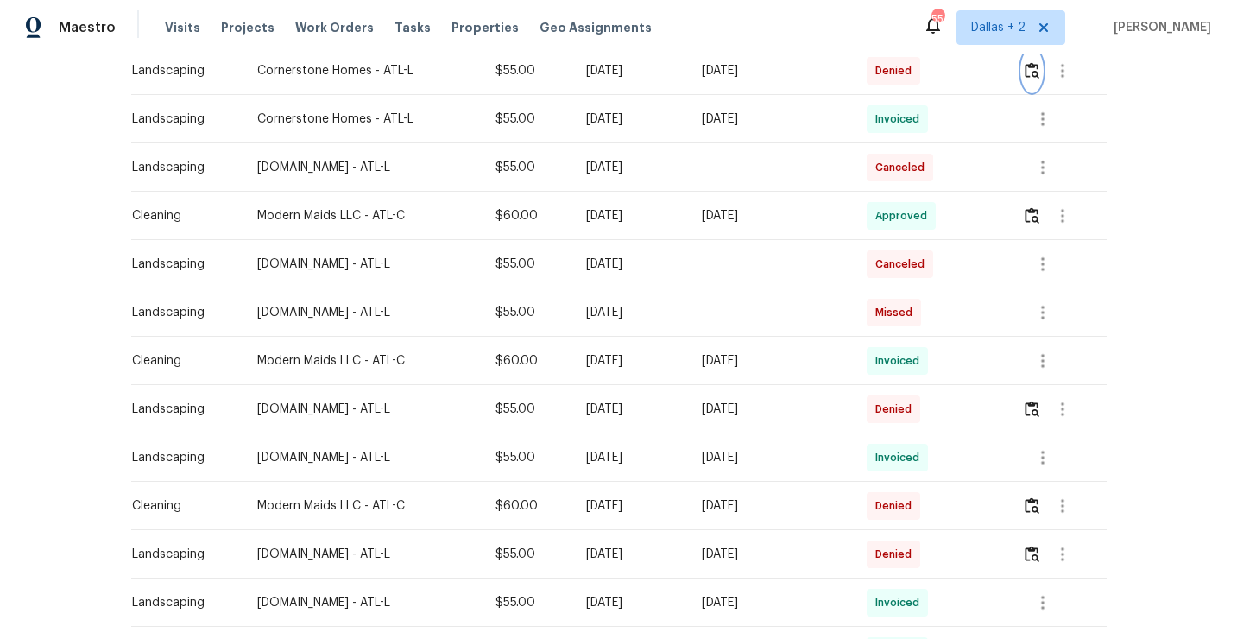
scroll to position [585, 0]
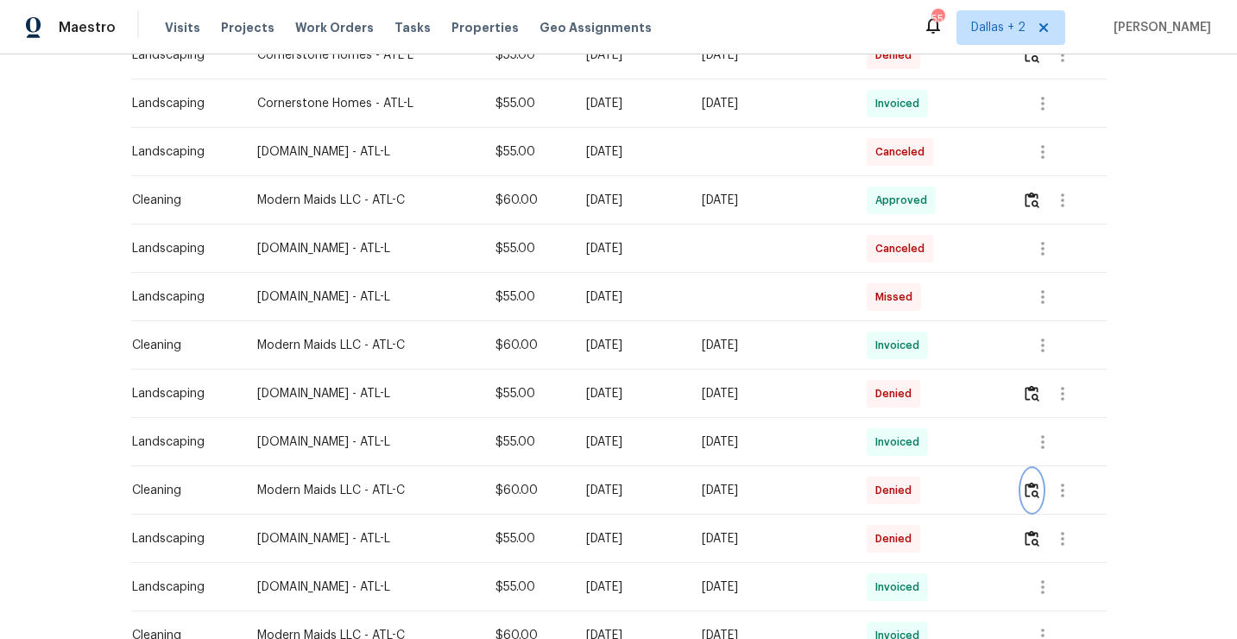
click at [1039, 495] on img "button" at bounding box center [1031, 489] width 15 height 16
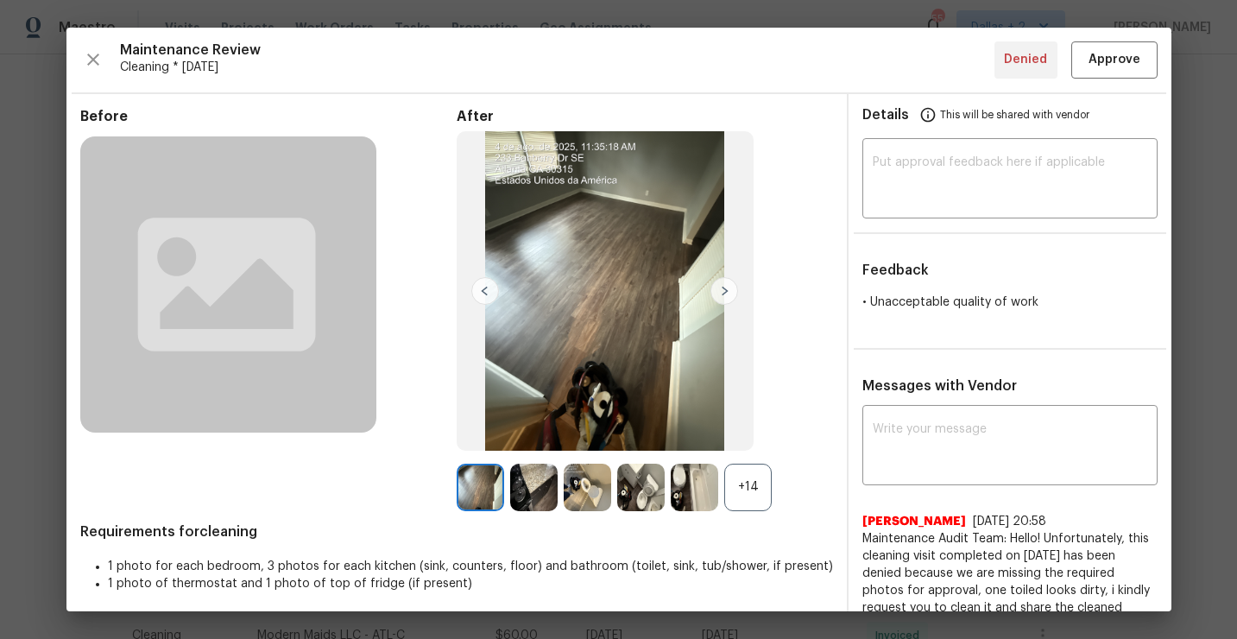
click at [746, 487] on div "+14" at bounding box center [747, 486] width 47 height 47
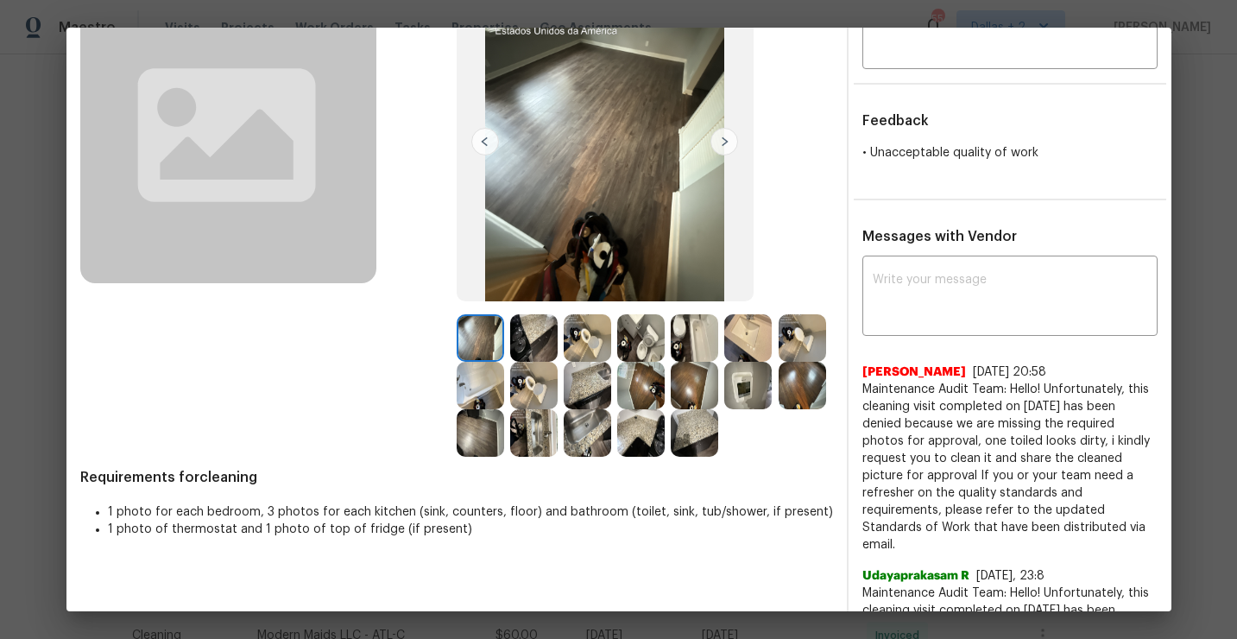
scroll to position [149, 0]
click at [588, 347] on img at bounding box center [586, 337] width 47 height 47
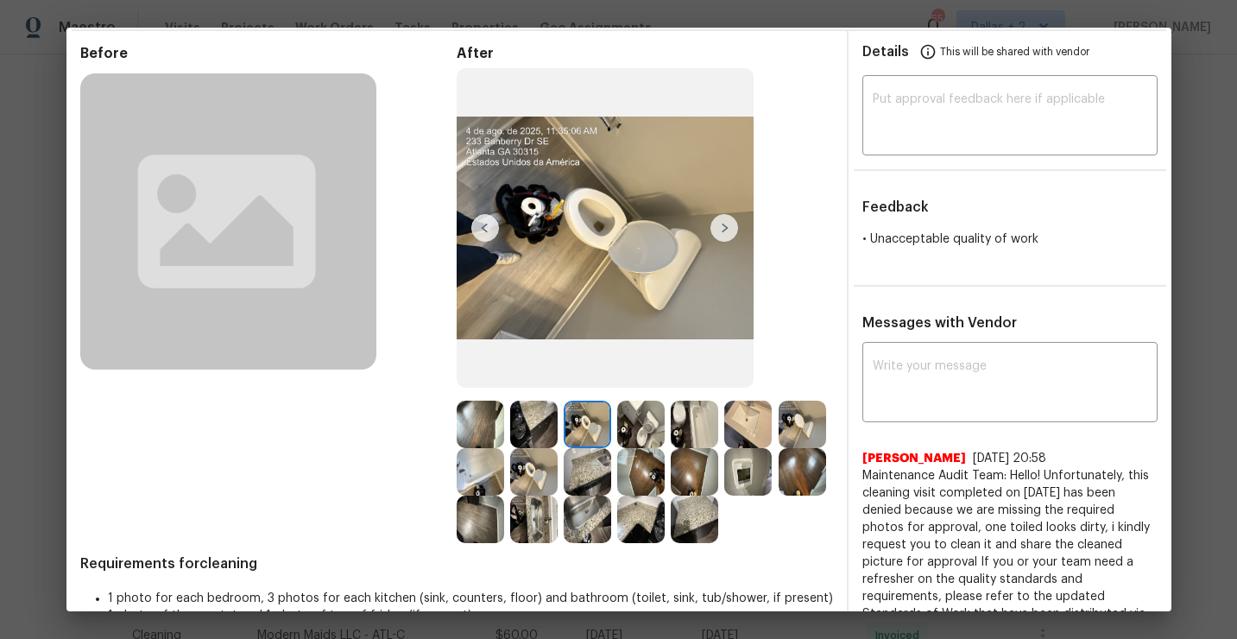
scroll to position [62, 0]
click at [538, 465] on img at bounding box center [533, 472] width 47 height 47
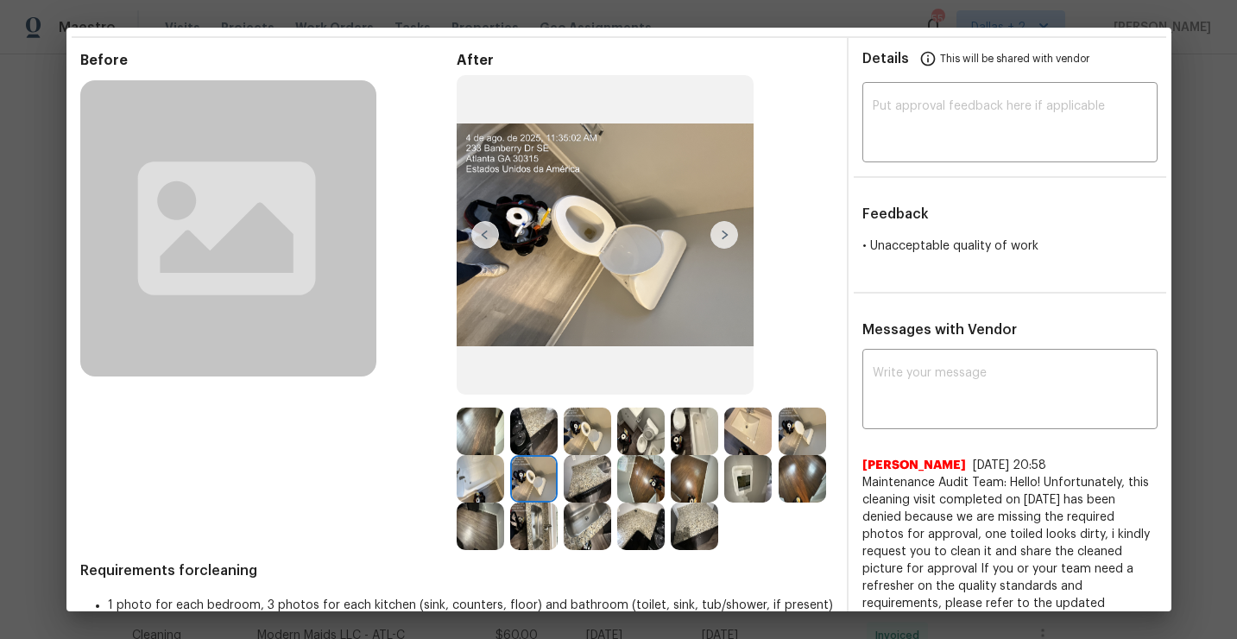
scroll to position [0, 0]
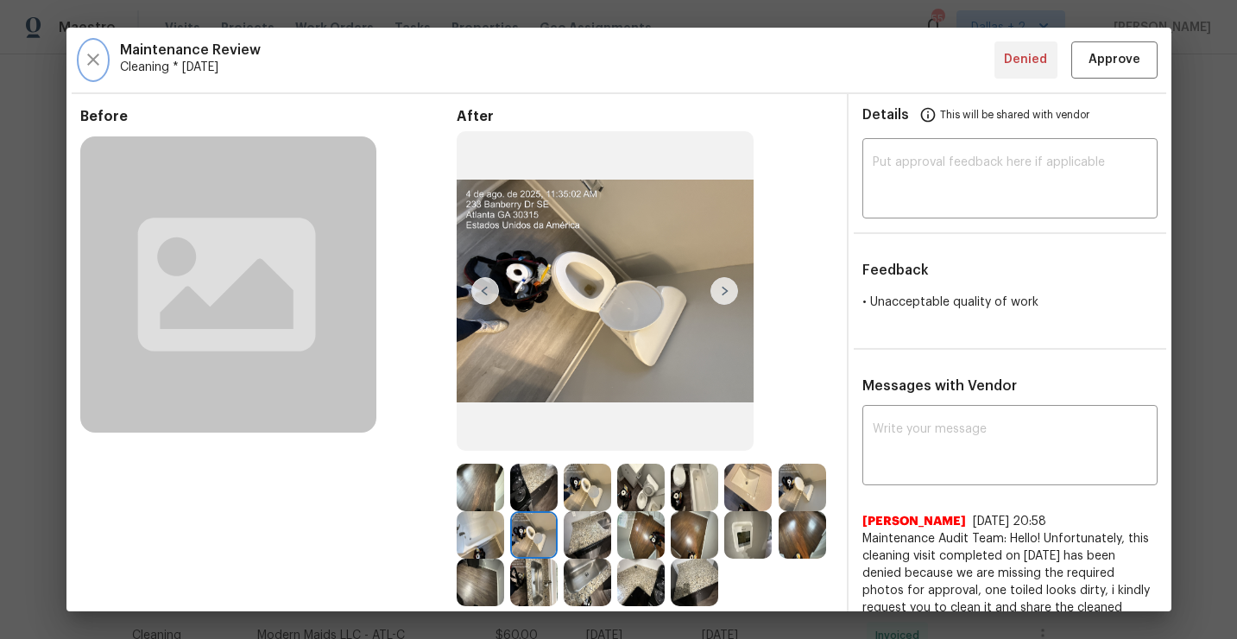
click at [90, 53] on icon "button" at bounding box center [93, 59] width 21 height 21
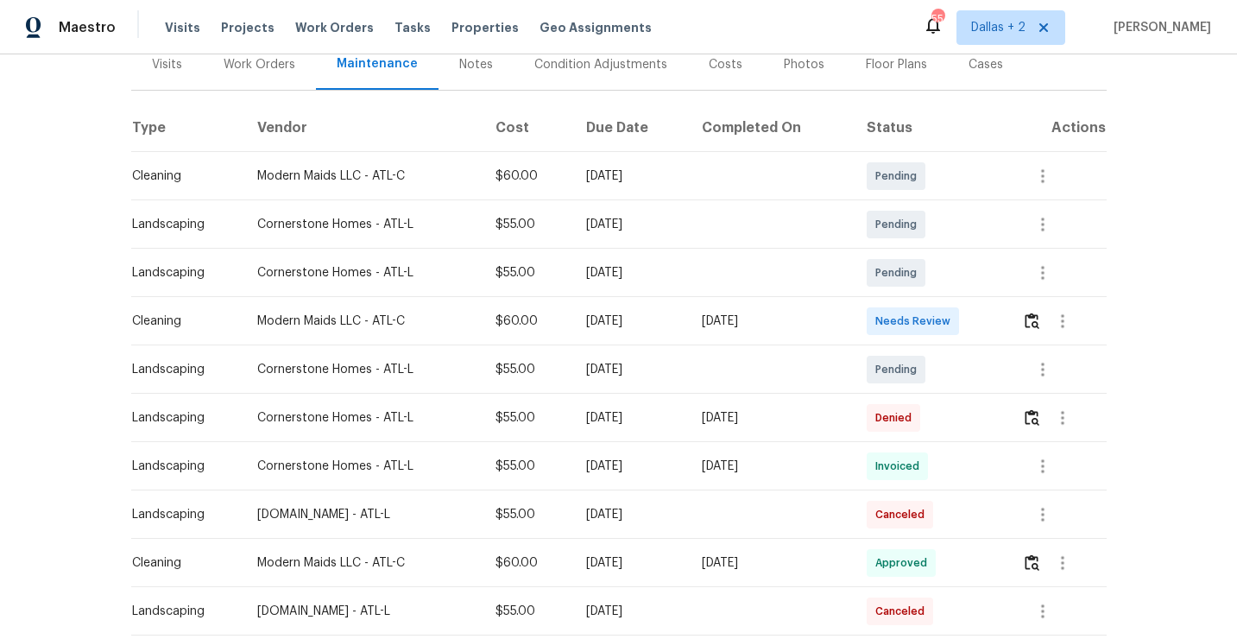
scroll to position [148, 0]
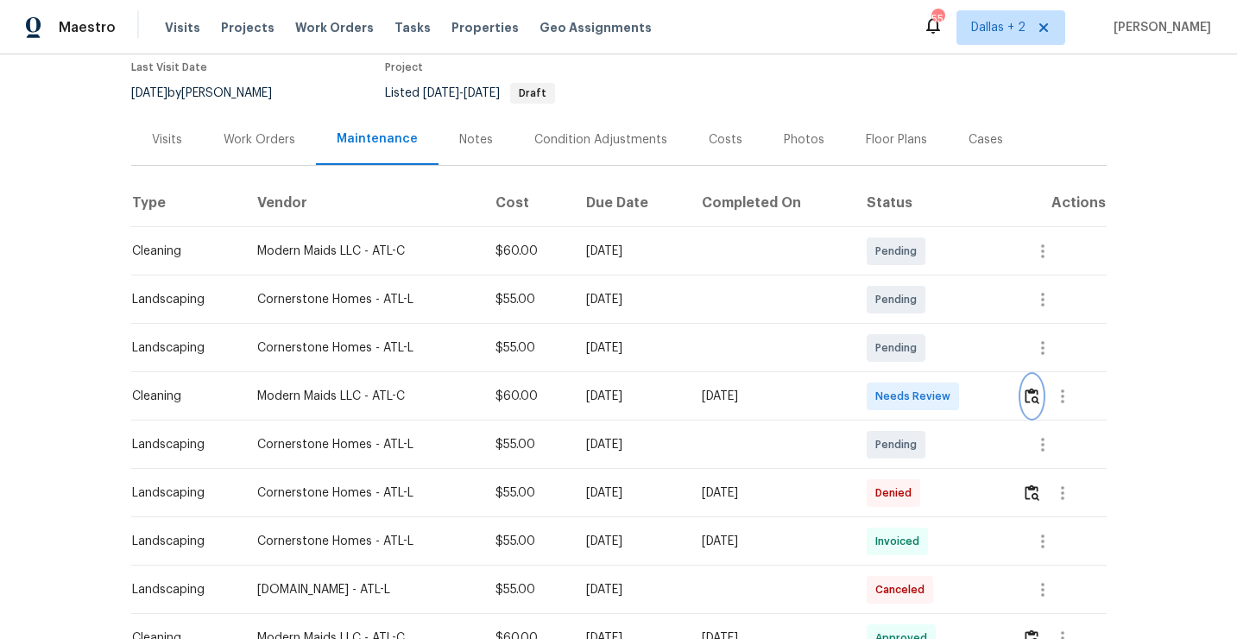
click at [1035, 395] on img "button" at bounding box center [1031, 395] width 15 height 16
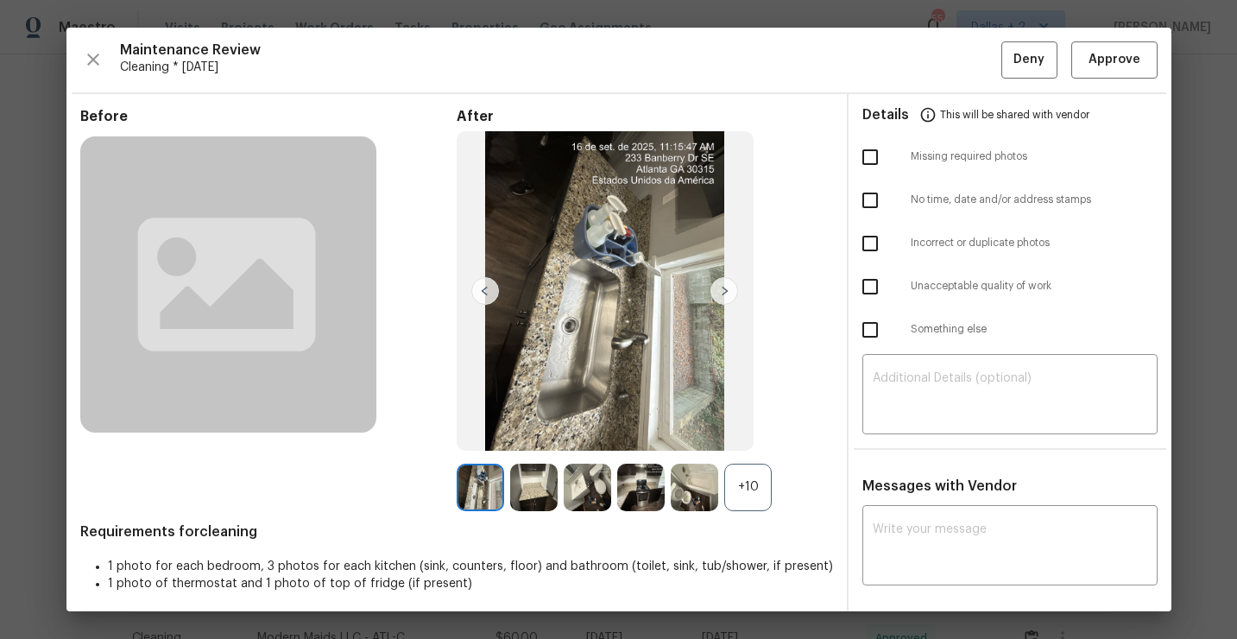
click at [747, 488] on div "+10" at bounding box center [747, 486] width 47 height 47
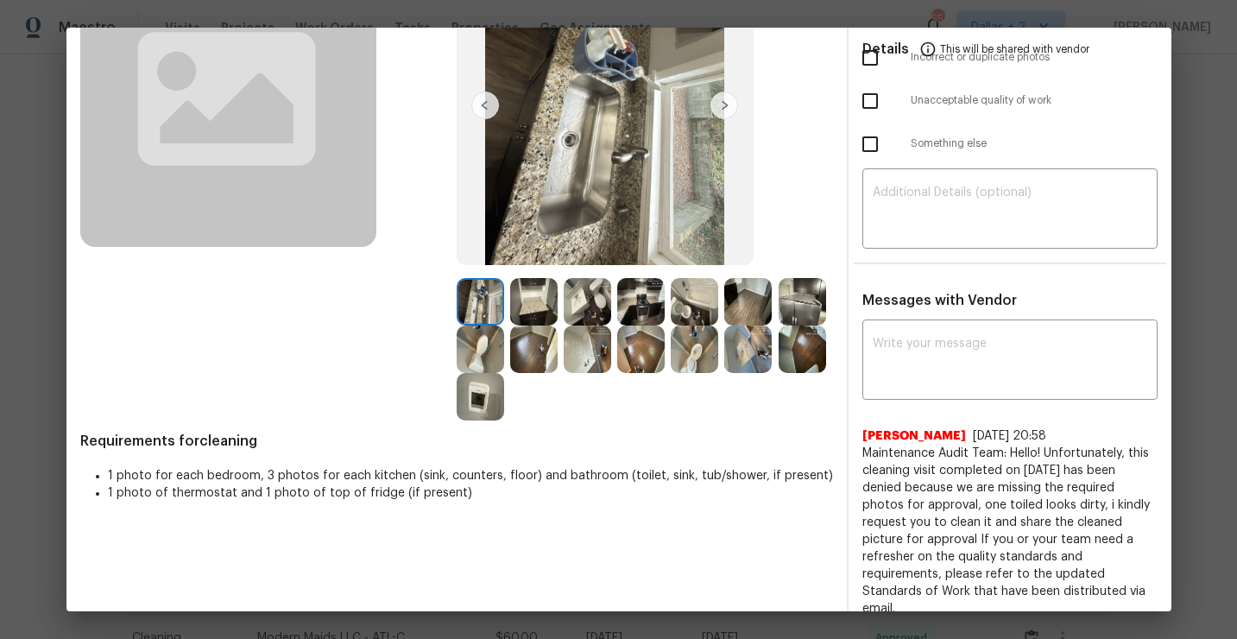
scroll to position [177, 0]
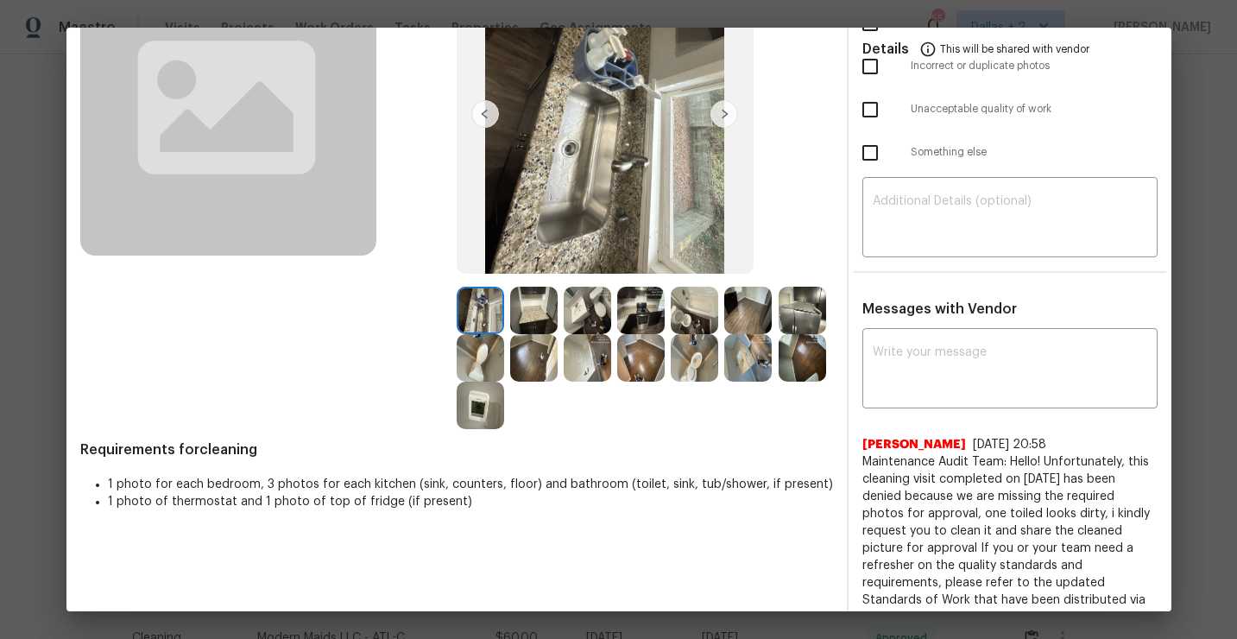
click at [691, 369] on img at bounding box center [693, 357] width 47 height 47
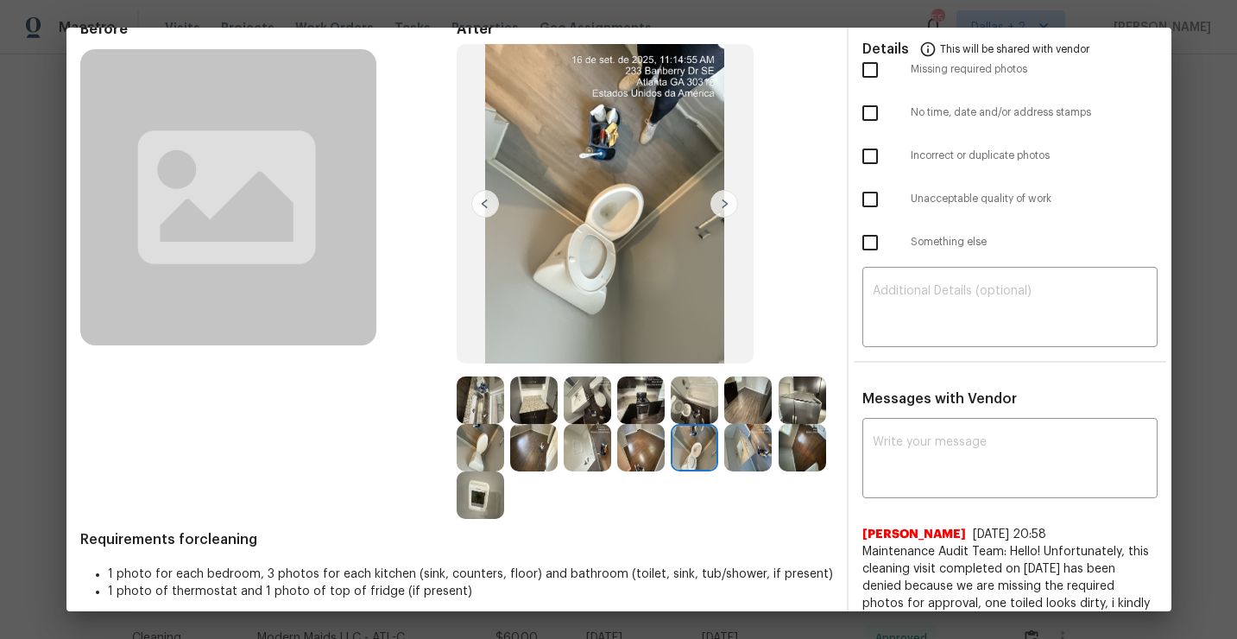
scroll to position [85, 0]
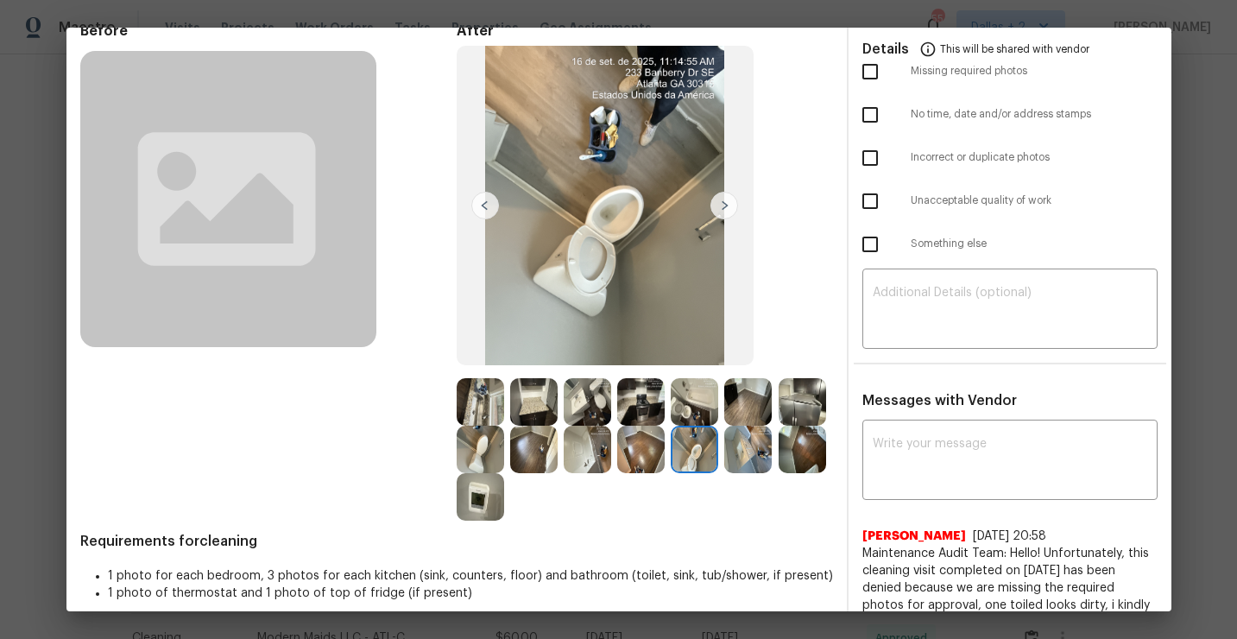
click at [702, 398] on img at bounding box center [693, 401] width 47 height 47
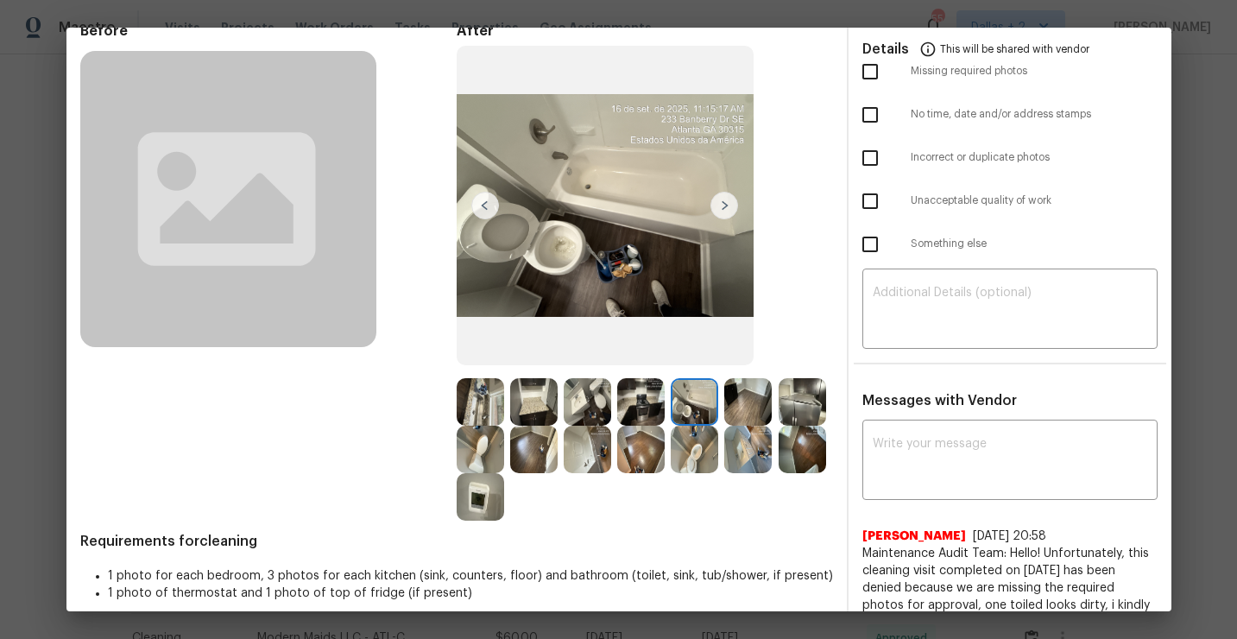
click at [813, 402] on img at bounding box center [801, 401] width 47 height 47
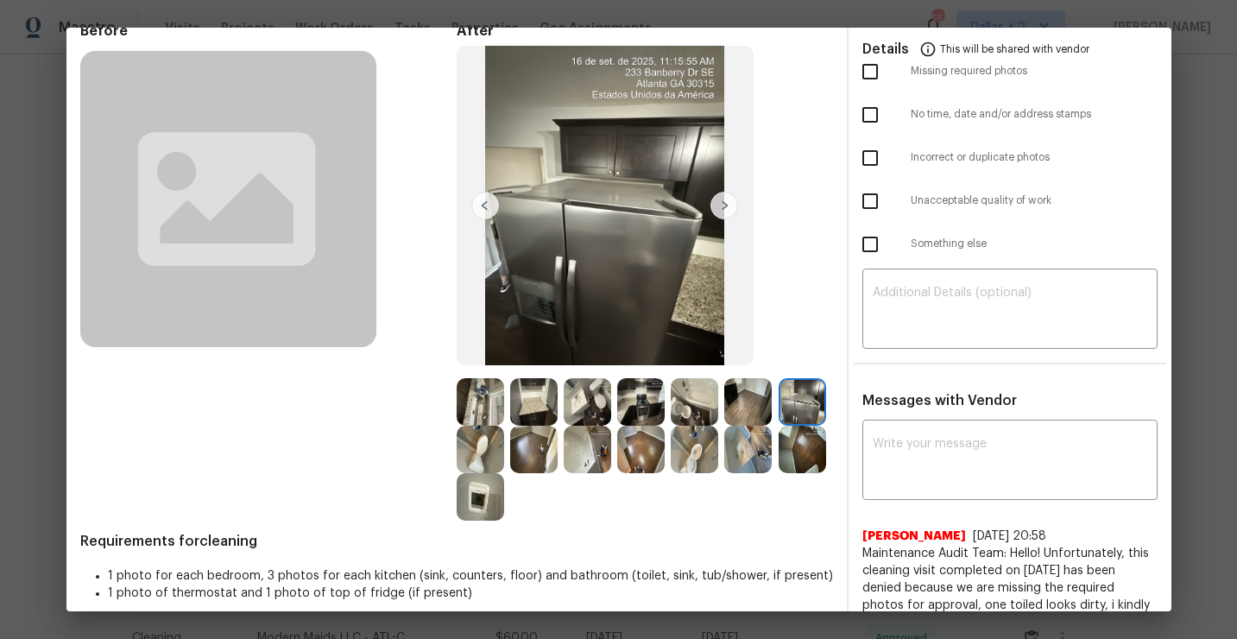
click at [595, 460] on img at bounding box center [586, 448] width 47 height 47
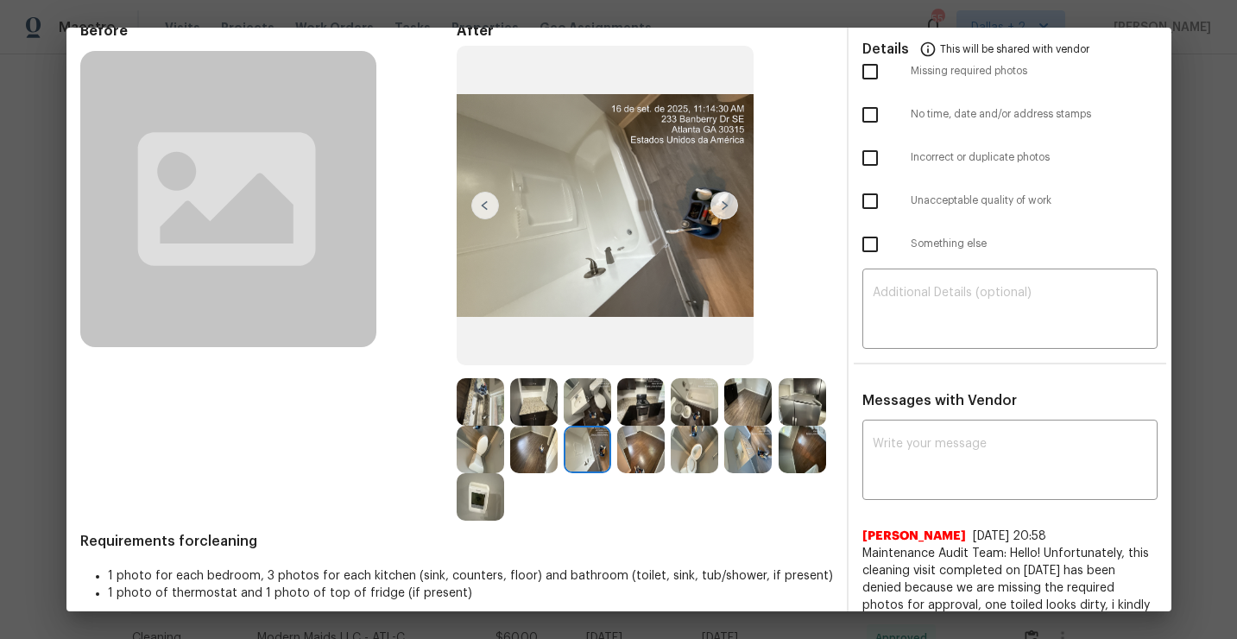
click at [794, 405] on img at bounding box center [801, 401] width 47 height 47
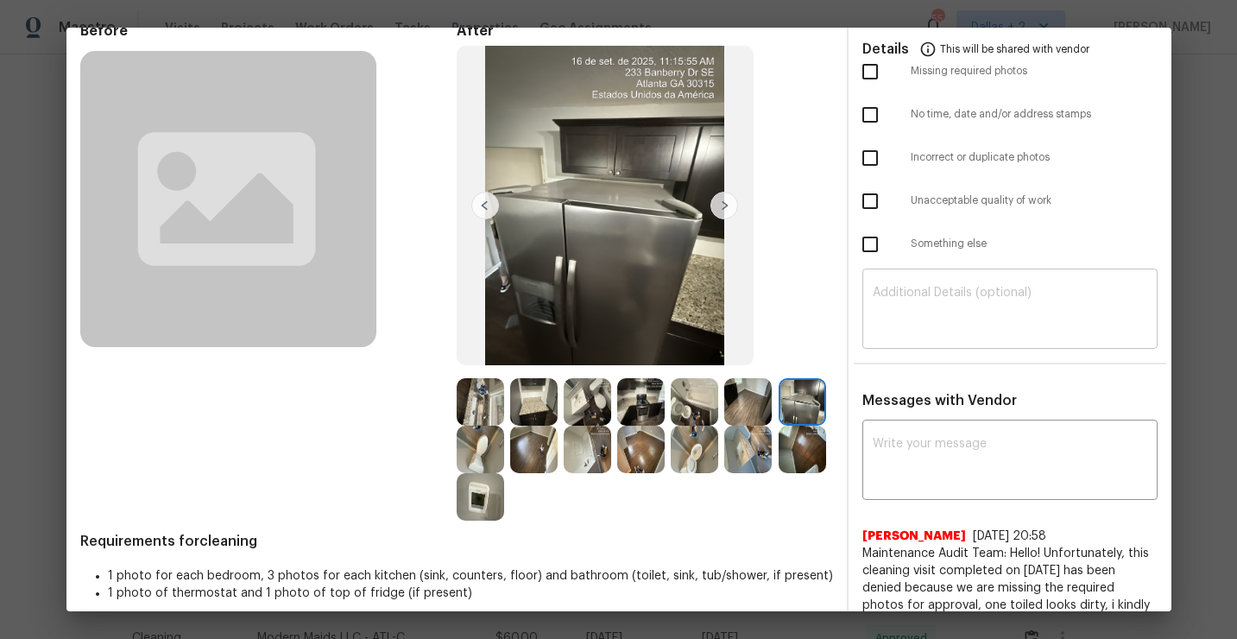
scroll to position [0, 0]
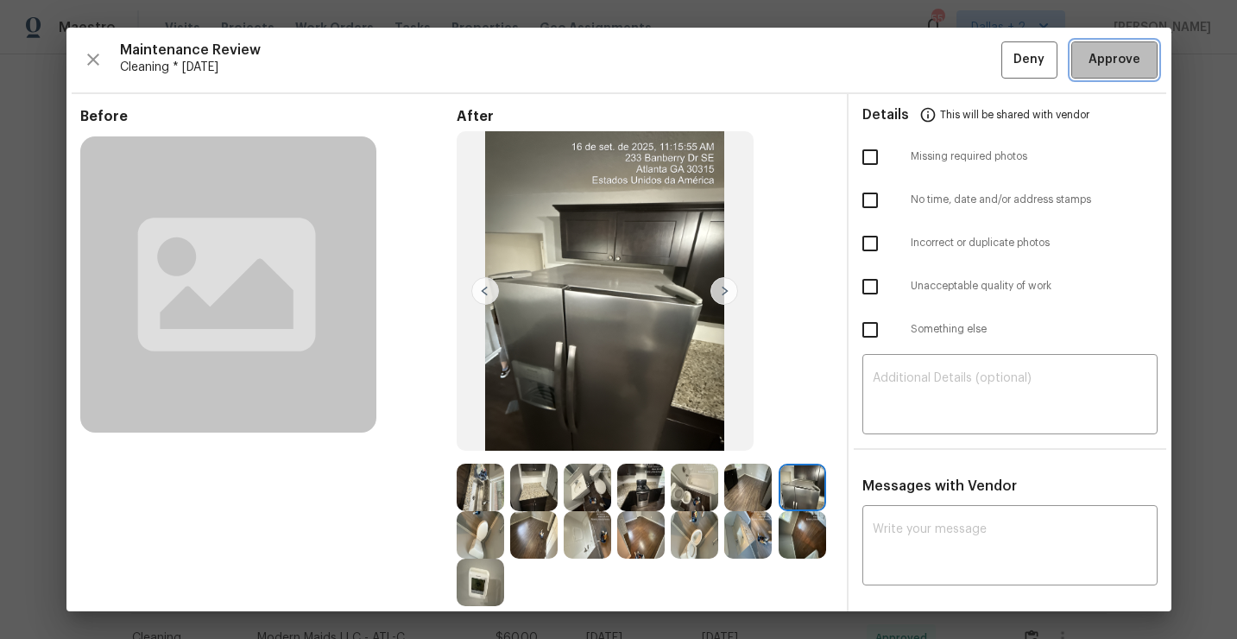
click at [1111, 59] on span "Approve" at bounding box center [1114, 60] width 52 height 22
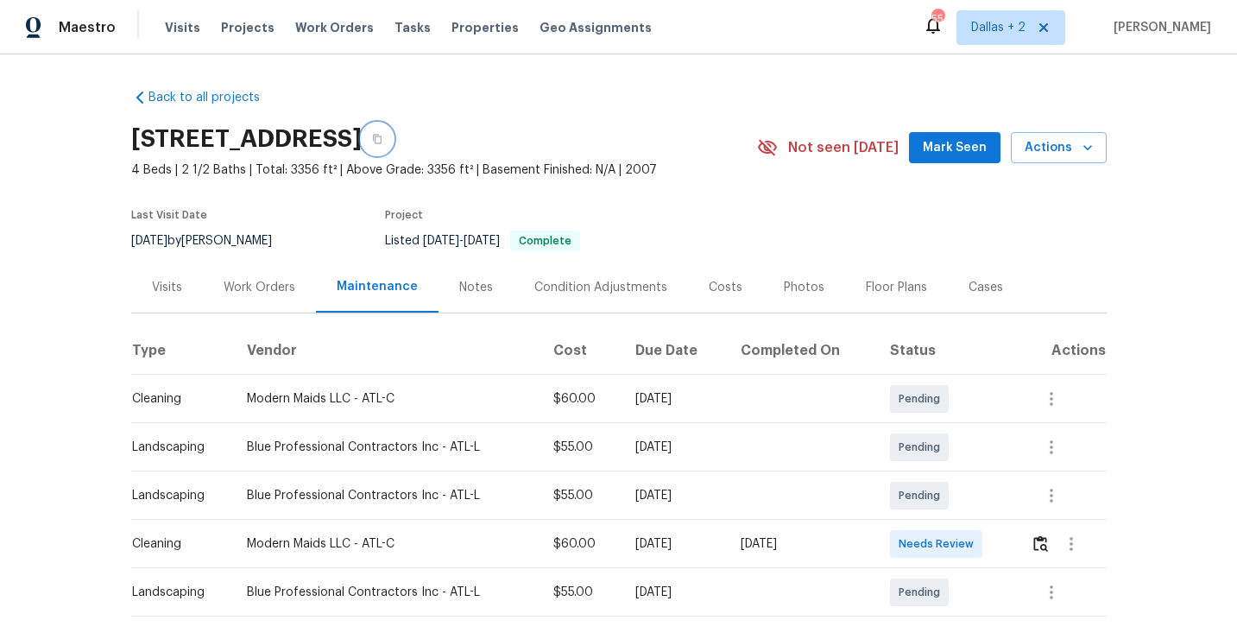
click at [382, 135] on icon "button" at bounding box center [377, 139] width 10 height 10
click at [382, 136] on icon "button" at bounding box center [377, 139] width 10 height 10
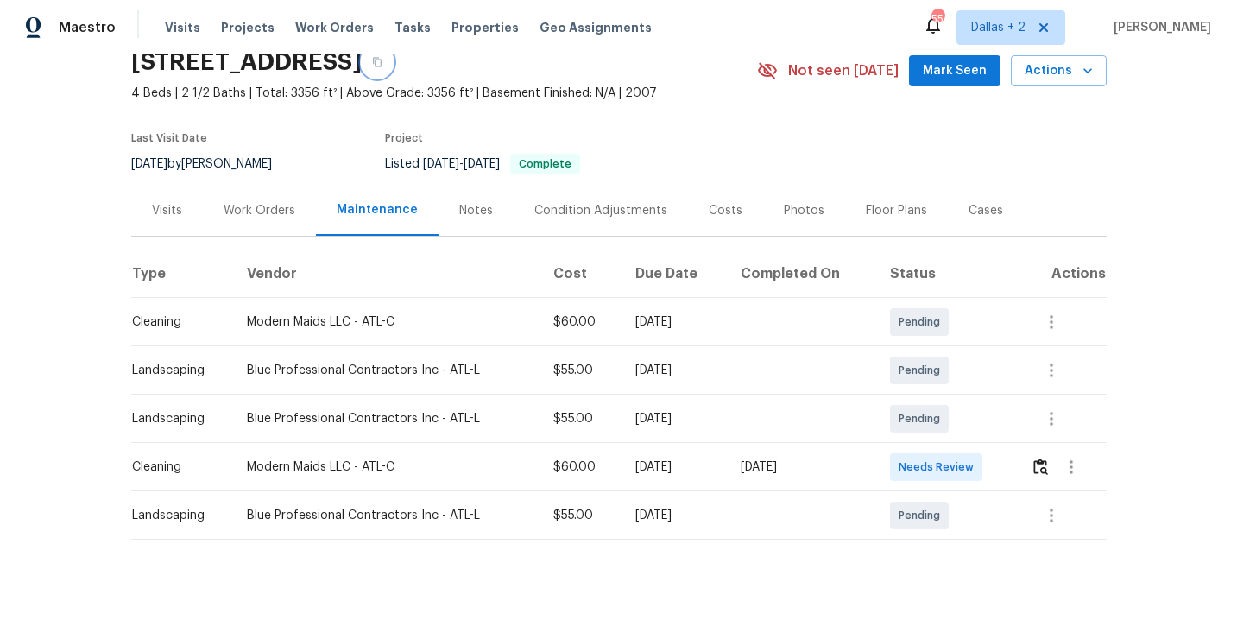
scroll to position [81, 0]
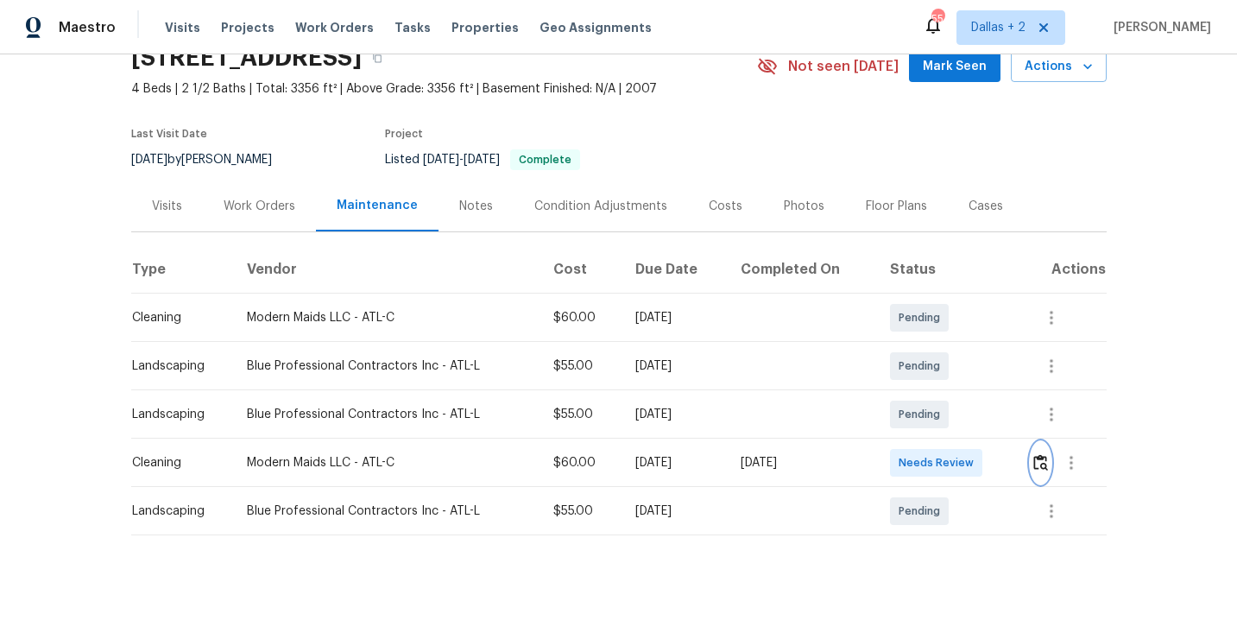
click at [1048, 469] on img "button" at bounding box center [1040, 462] width 15 height 16
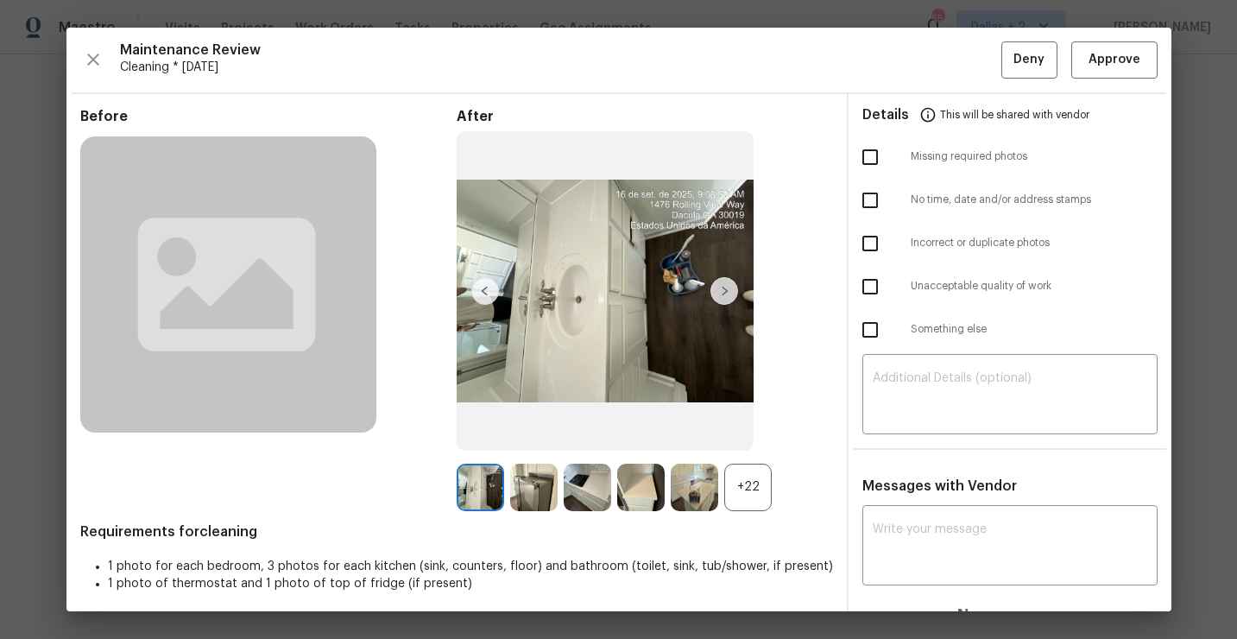
click at [751, 493] on div "+22" at bounding box center [747, 486] width 47 height 47
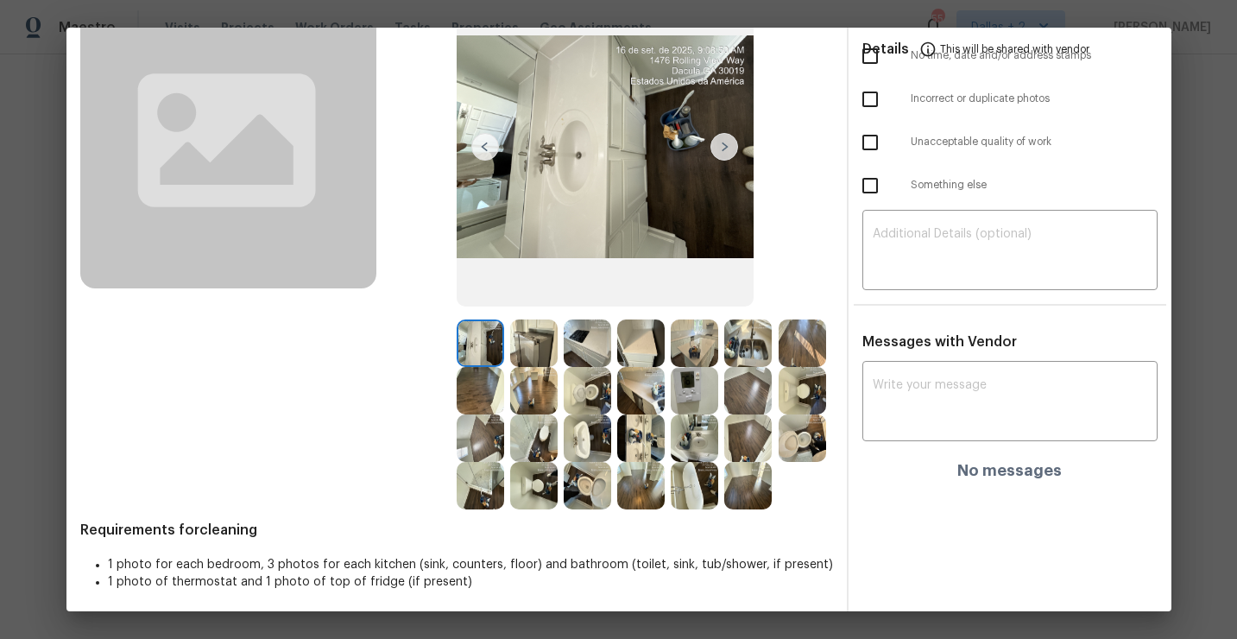
scroll to position [145, 0]
click at [527, 400] on img at bounding box center [533, 389] width 47 height 47
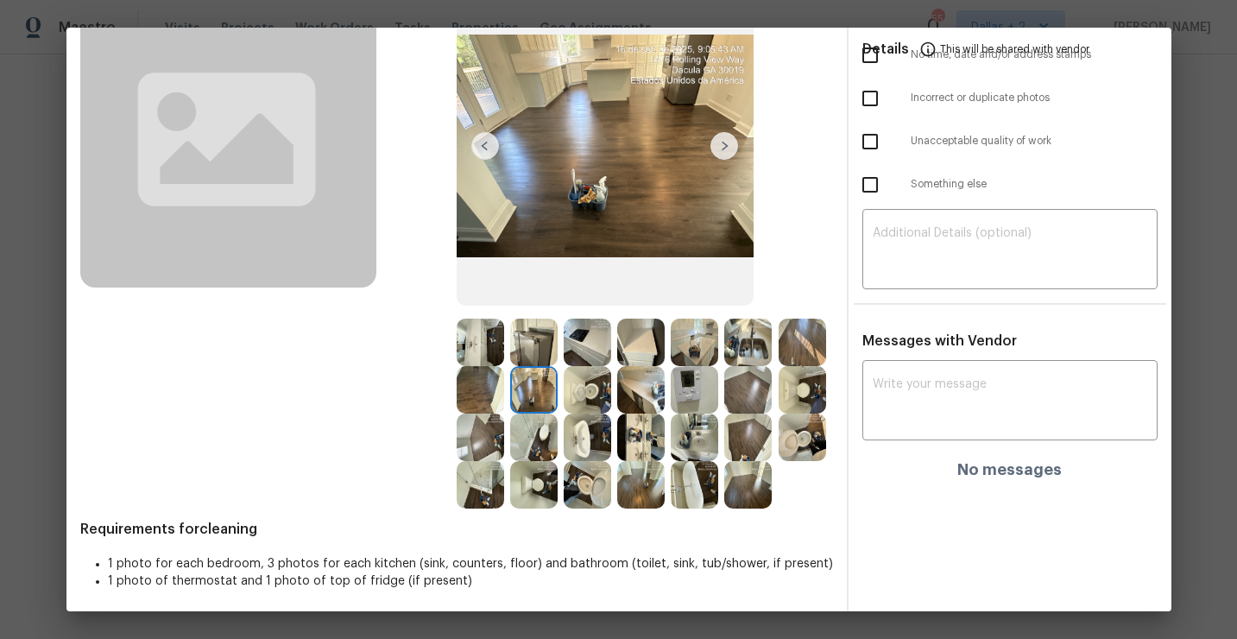
click at [524, 343] on img at bounding box center [533, 341] width 47 height 47
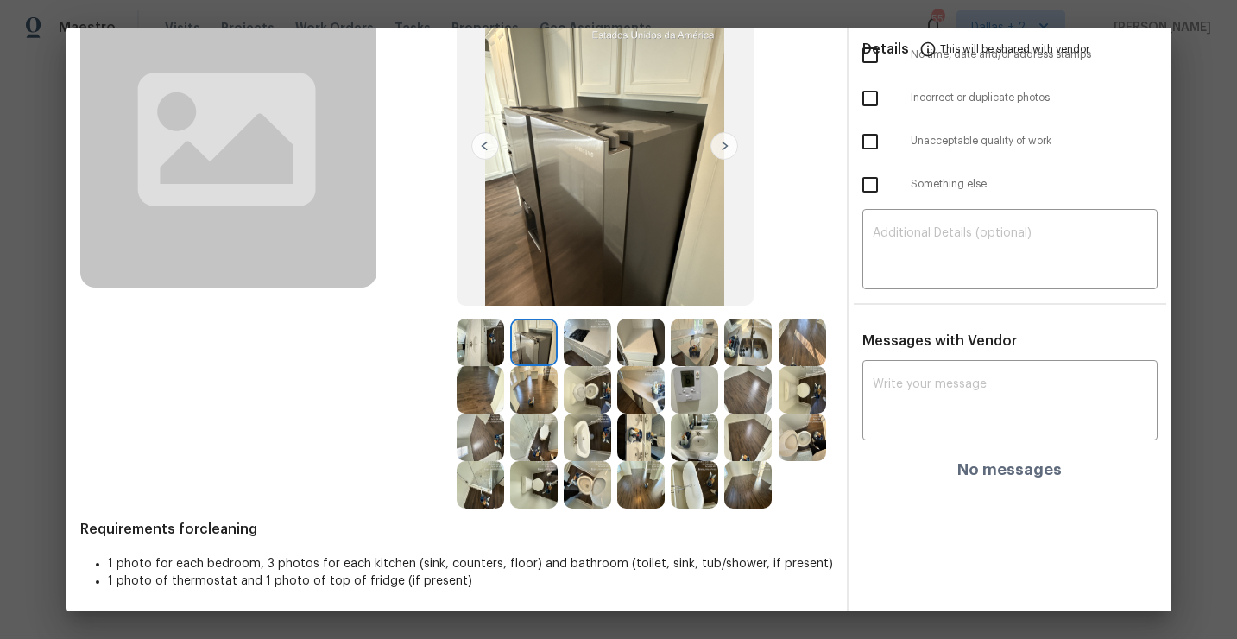
click at [603, 506] on img at bounding box center [586, 484] width 47 height 47
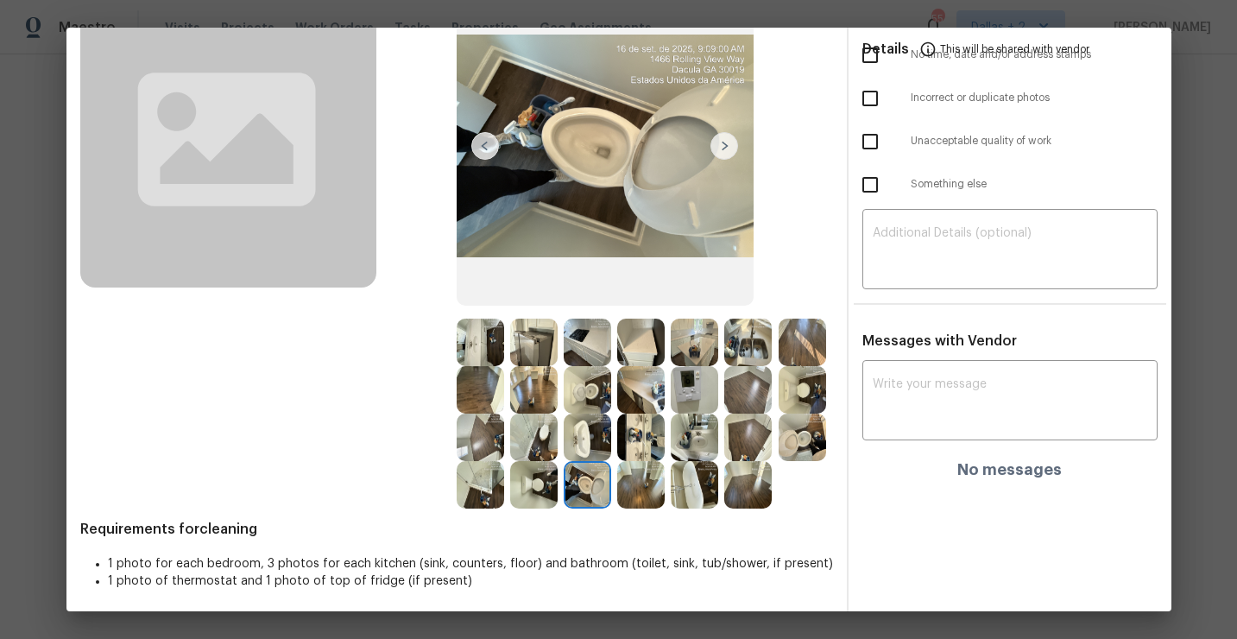
click at [645, 492] on img at bounding box center [640, 484] width 47 height 47
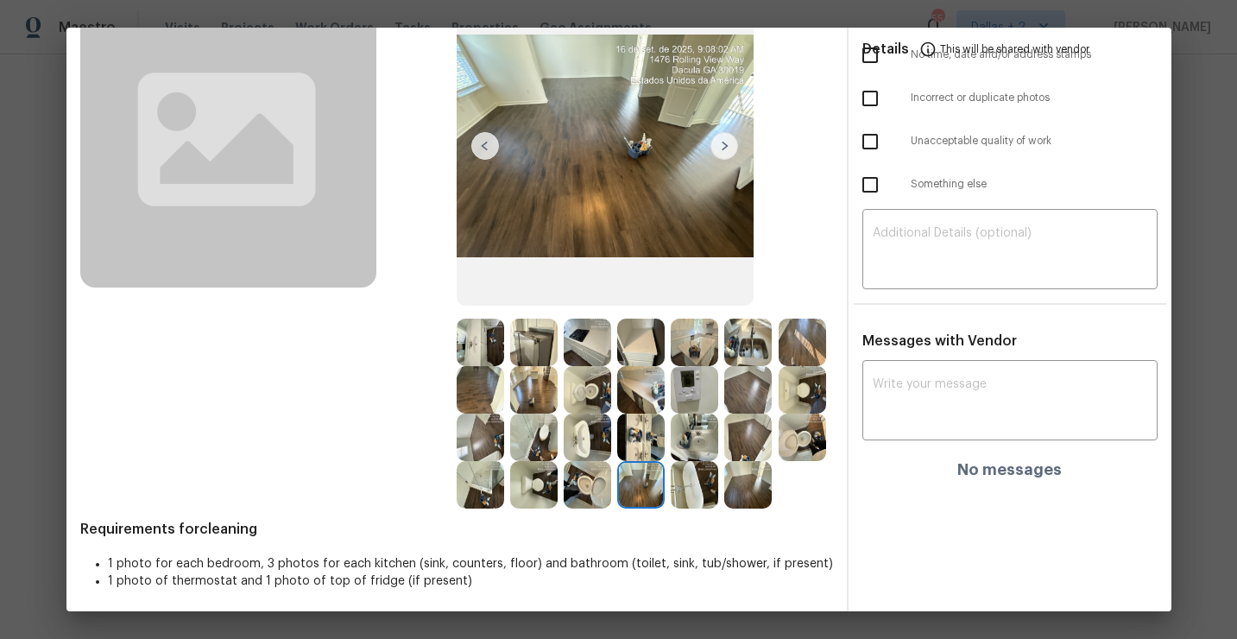
click at [676, 459] on img at bounding box center [693, 436] width 47 height 47
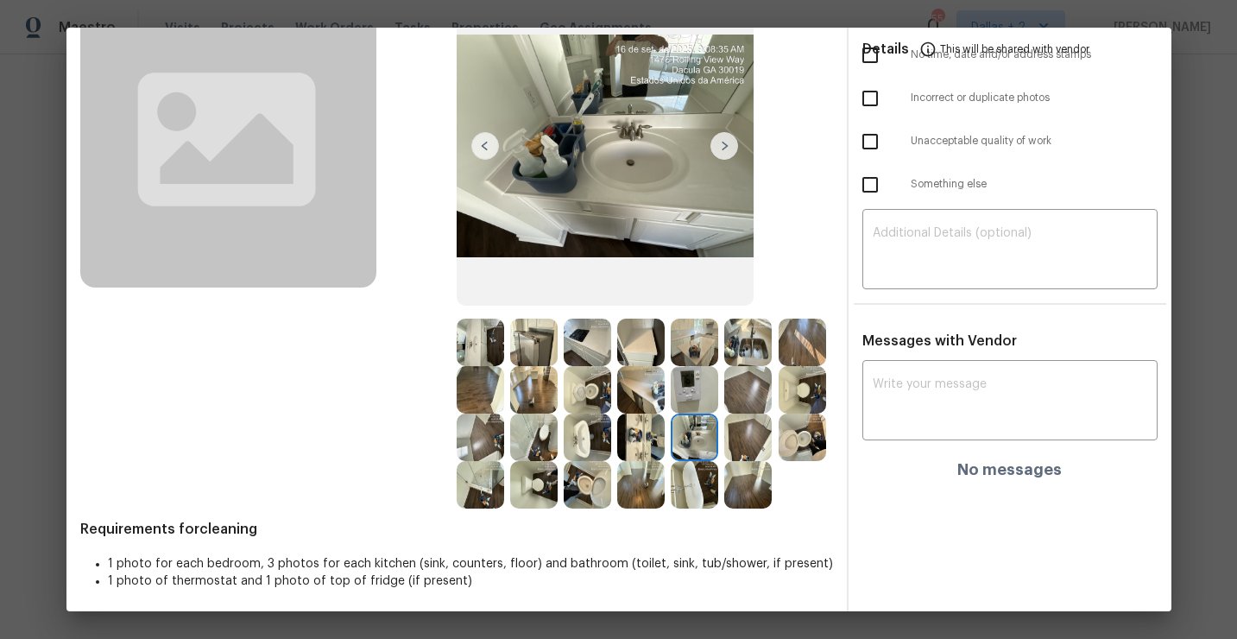
click at [695, 497] on img at bounding box center [693, 484] width 47 height 47
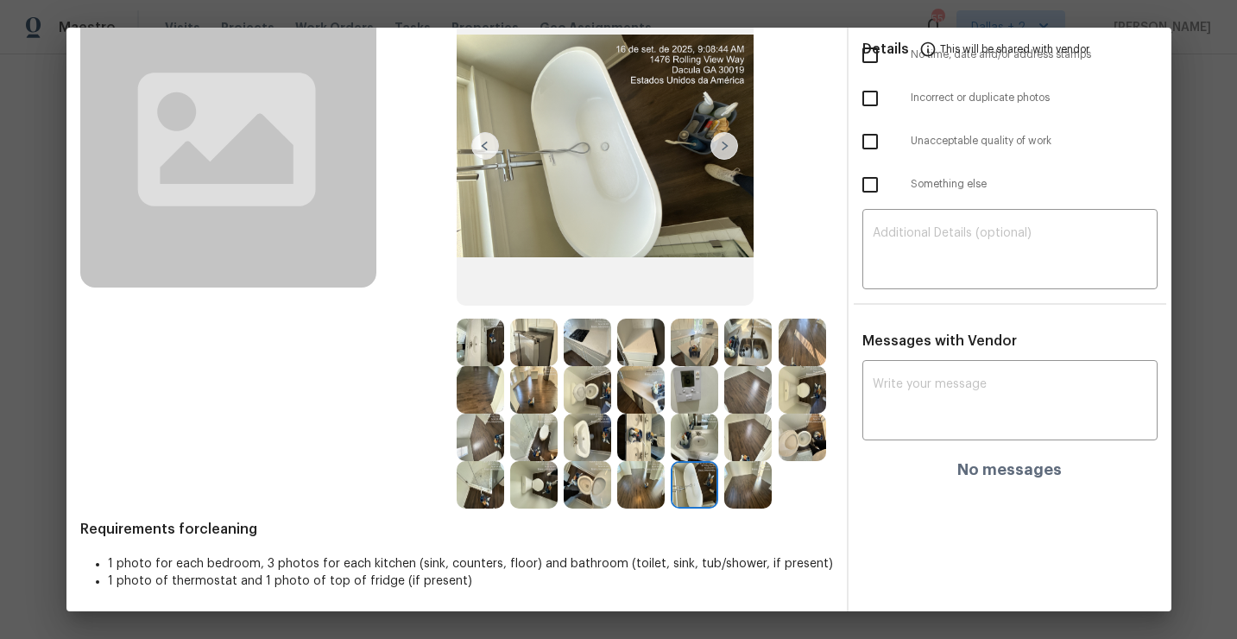
click at [795, 448] on img at bounding box center [801, 436] width 47 height 47
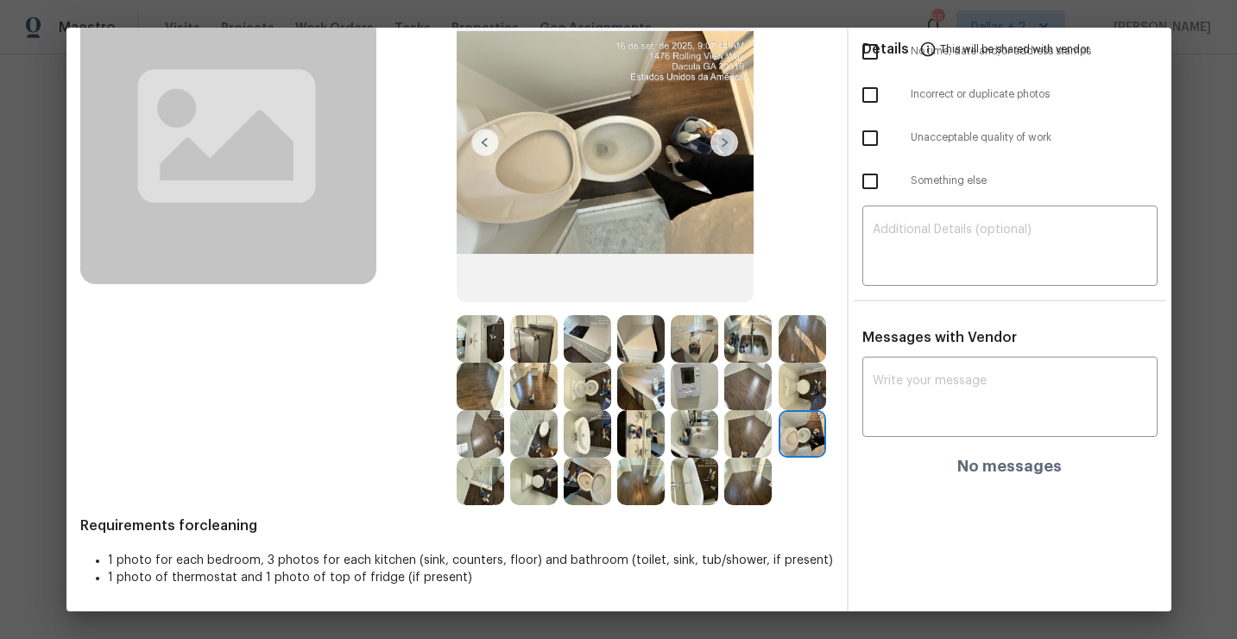
scroll to position [0, 0]
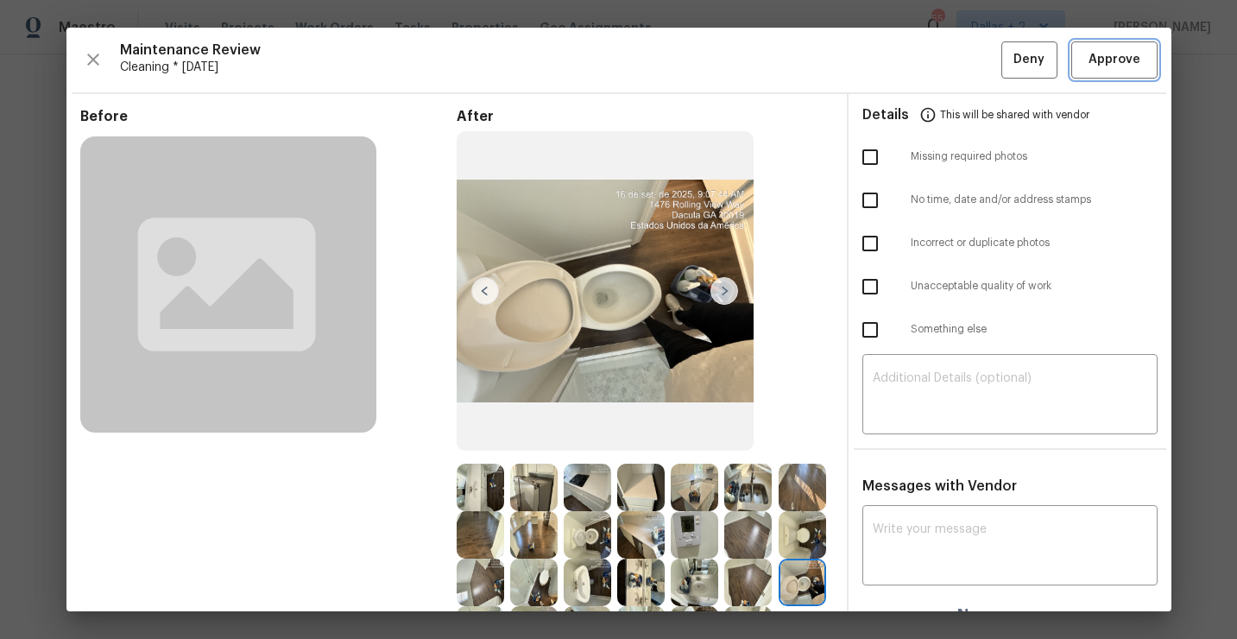
click at [1097, 58] on span "Approve" at bounding box center [1114, 60] width 52 height 22
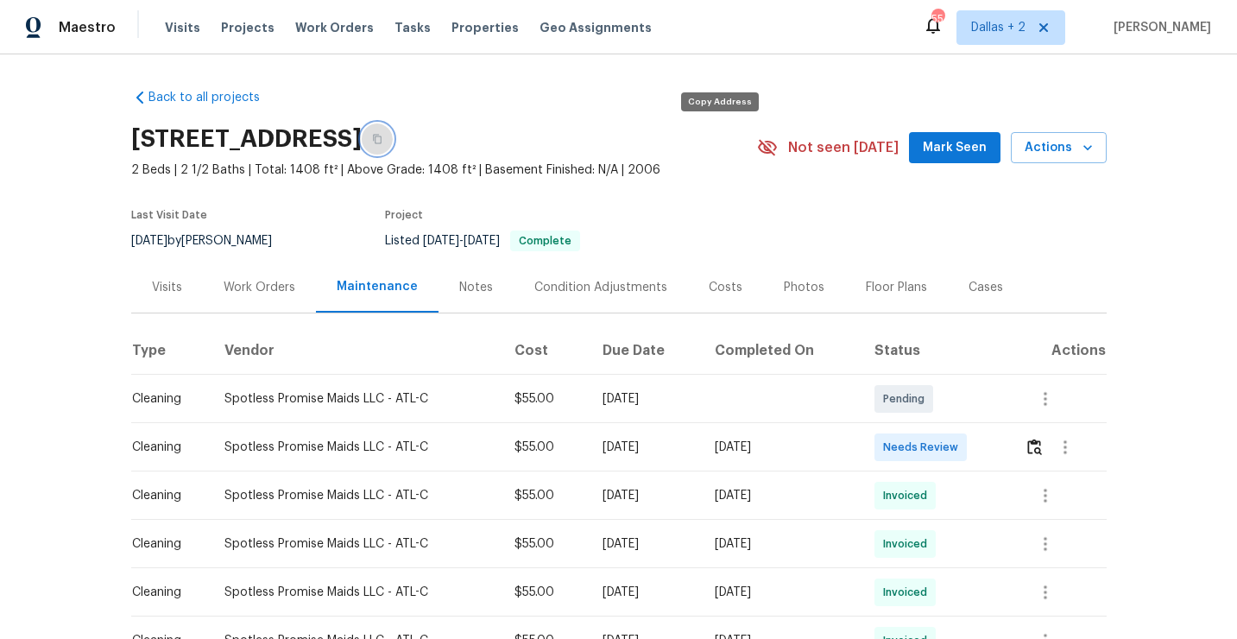
click at [393, 144] on button "button" at bounding box center [377, 138] width 31 height 31
click at [1039, 445] on img "button" at bounding box center [1034, 446] width 15 height 16
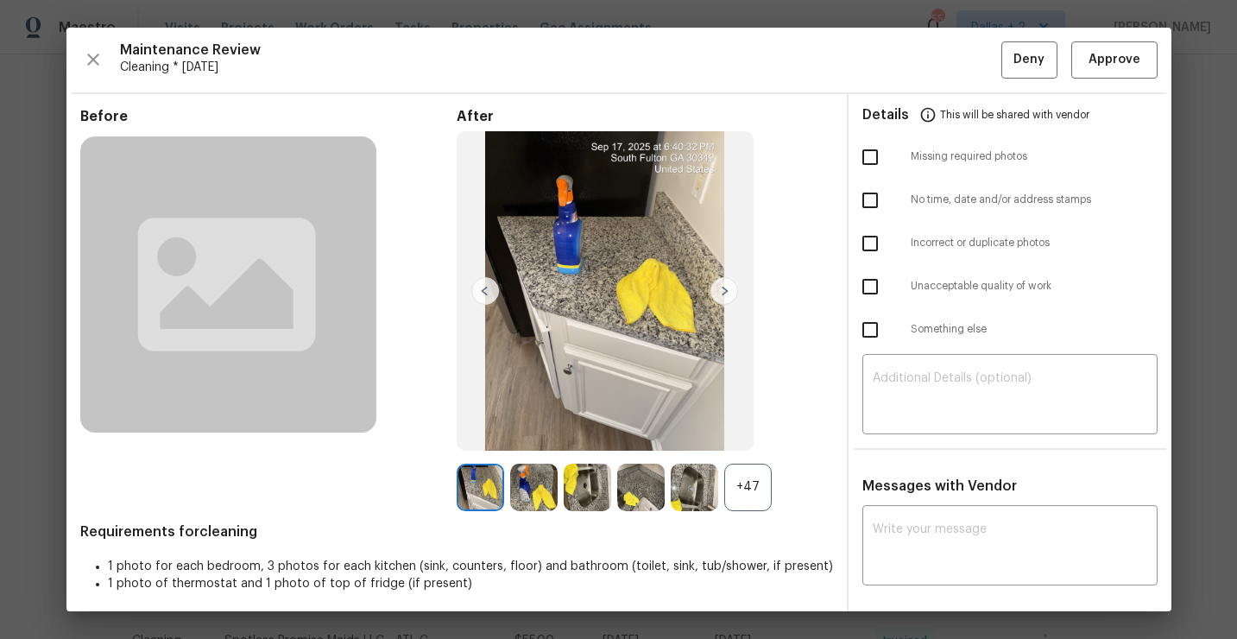
click at [744, 482] on div "+47" at bounding box center [747, 486] width 47 height 47
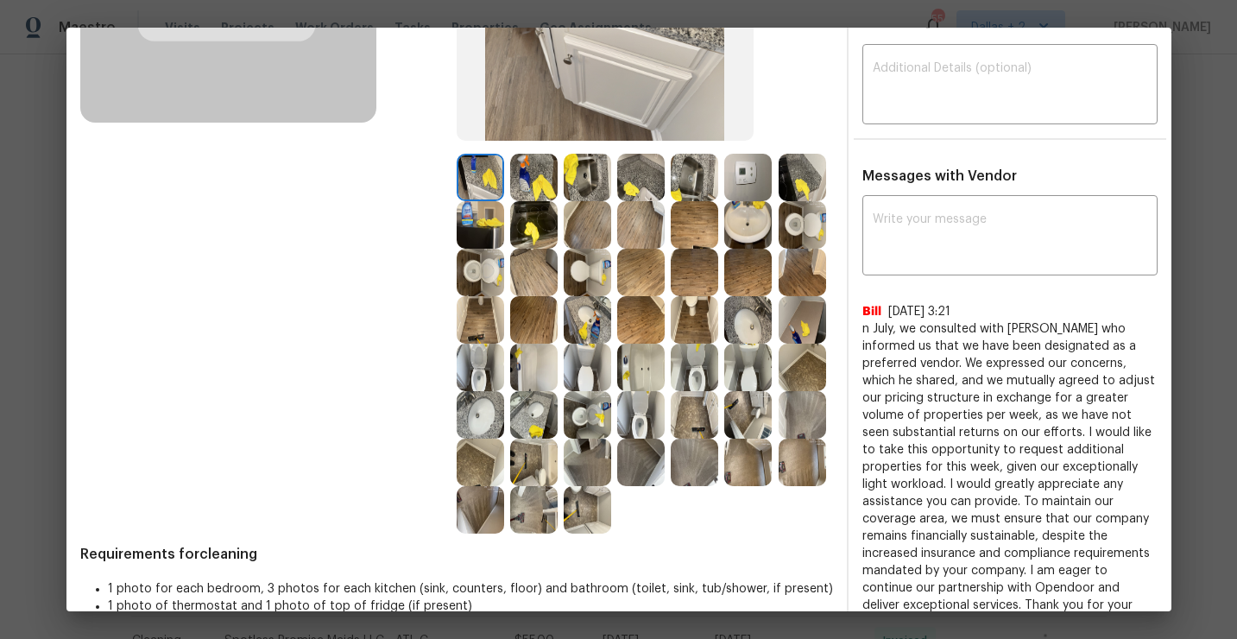
scroll to position [343, 0]
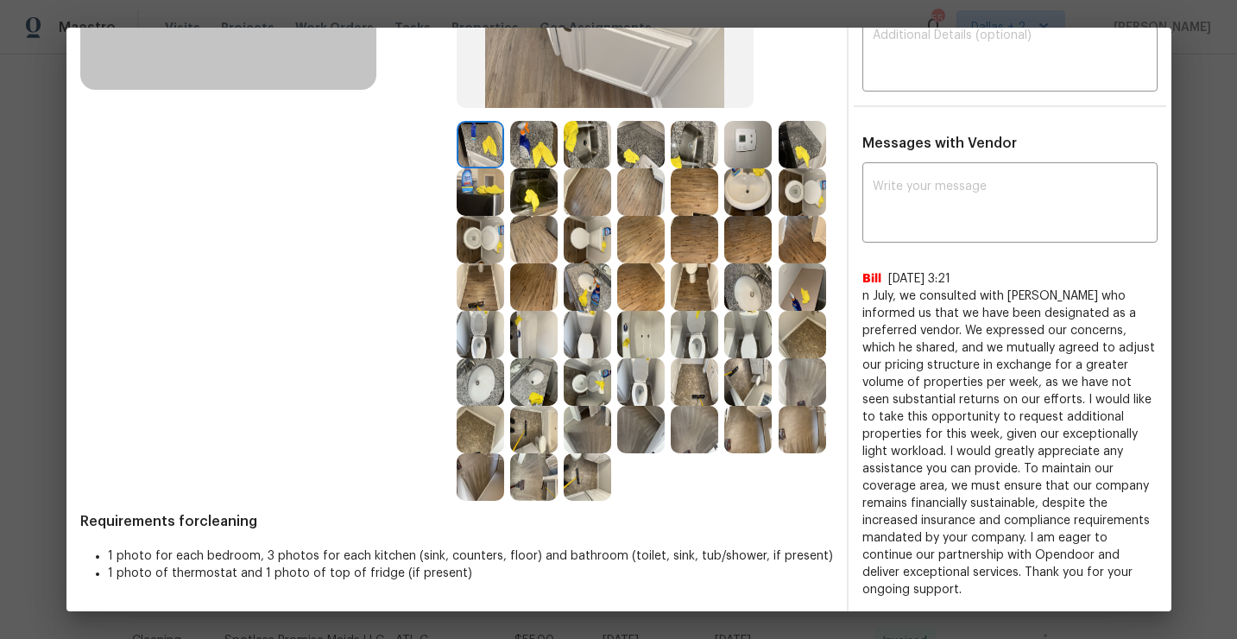
click at [591, 477] on img at bounding box center [586, 476] width 47 height 47
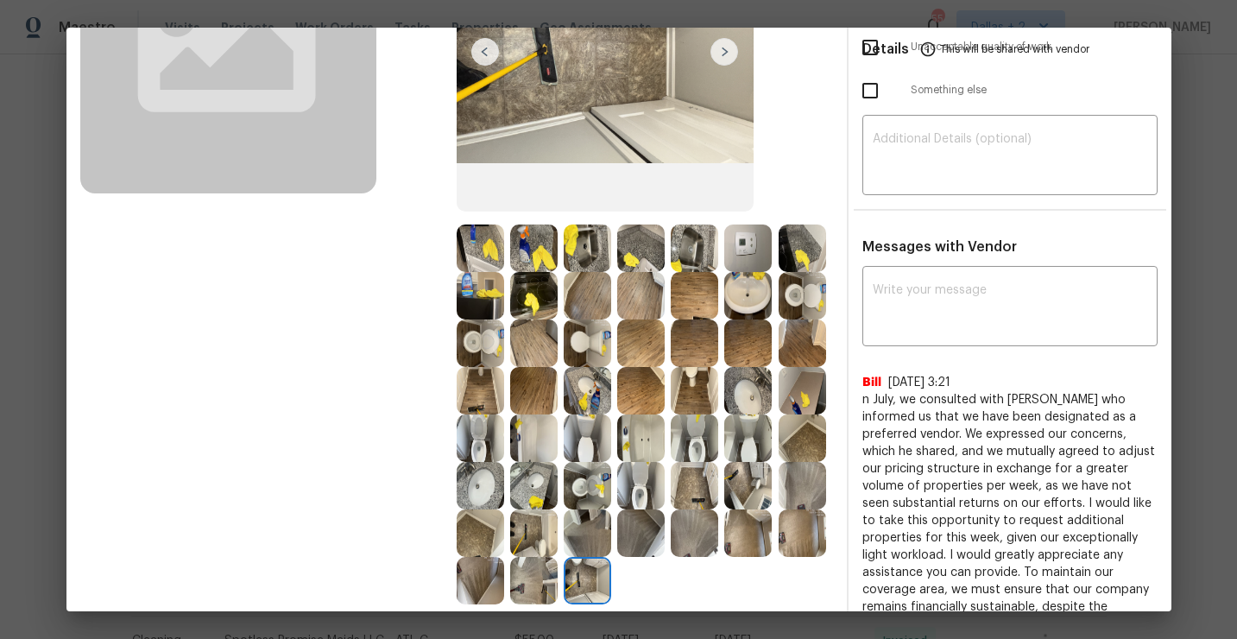
scroll to position [265, 0]
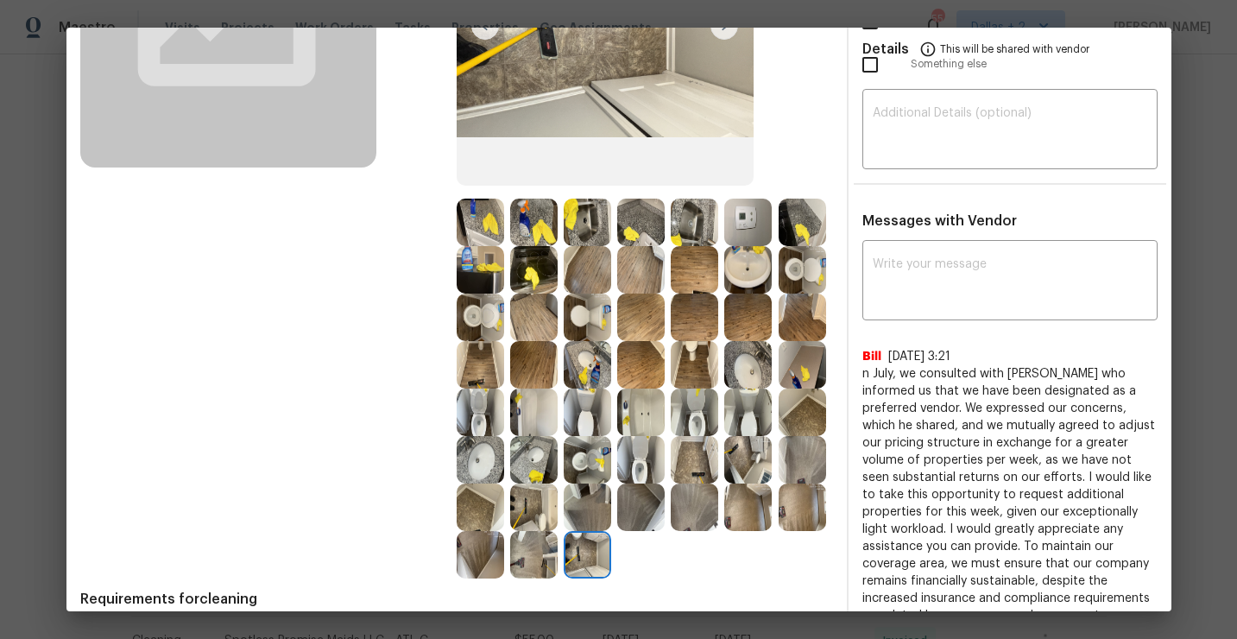
click at [594, 403] on img at bounding box center [586, 411] width 47 height 47
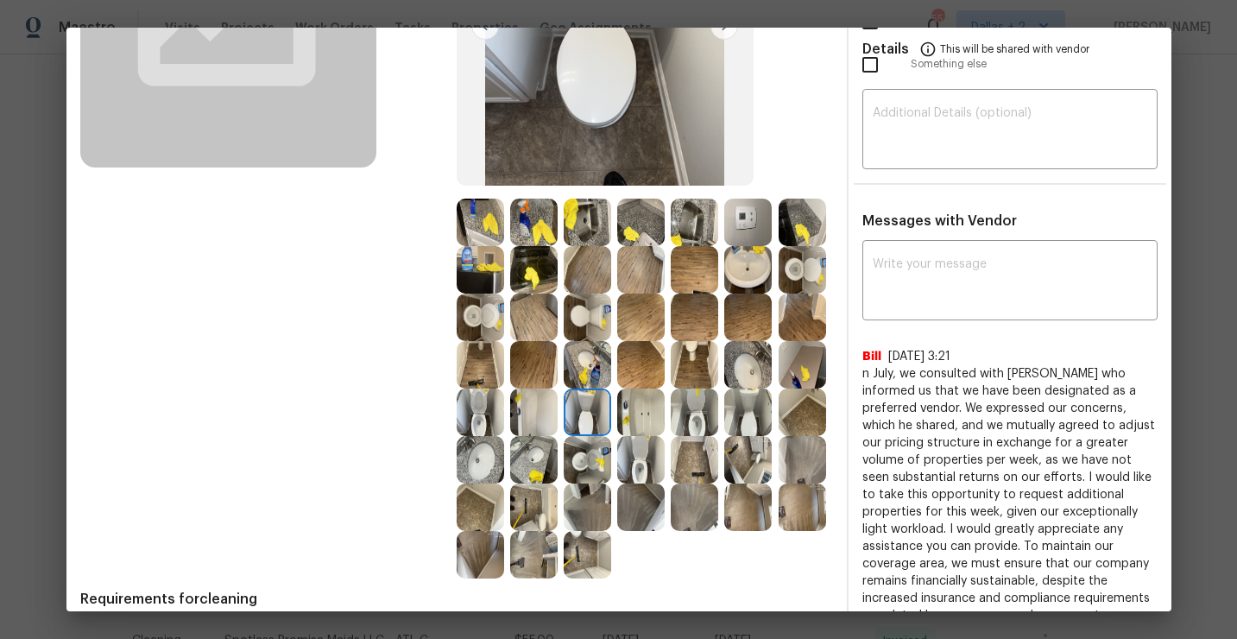
click at [637, 402] on img at bounding box center [640, 411] width 47 height 47
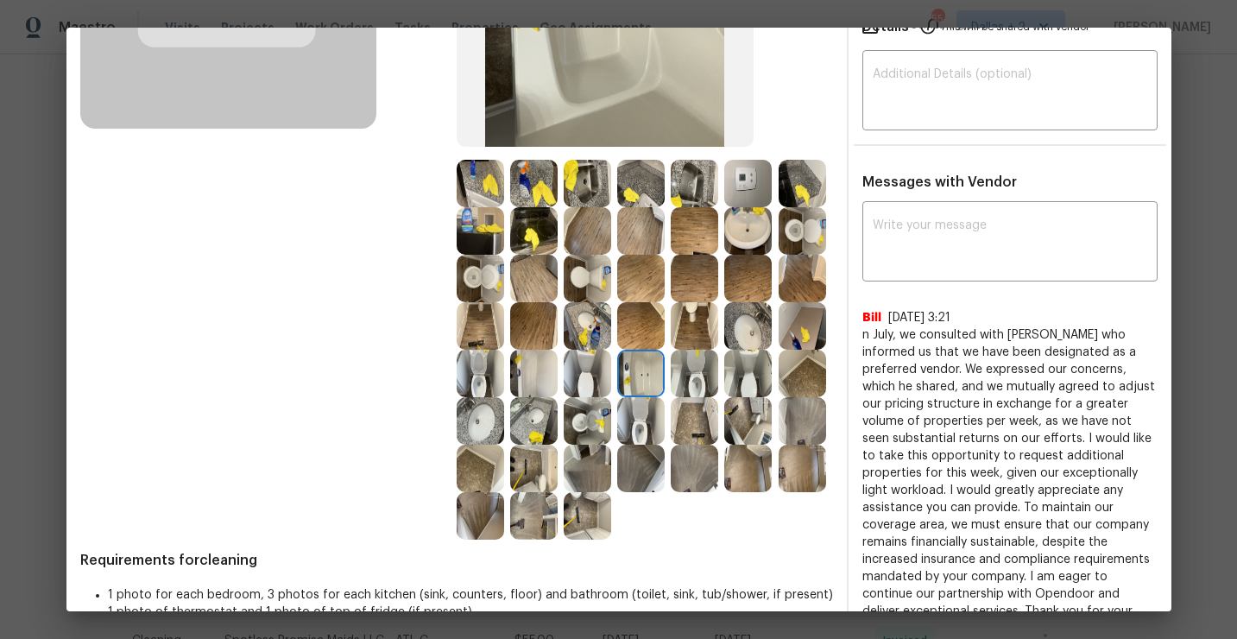
scroll to position [306, 0]
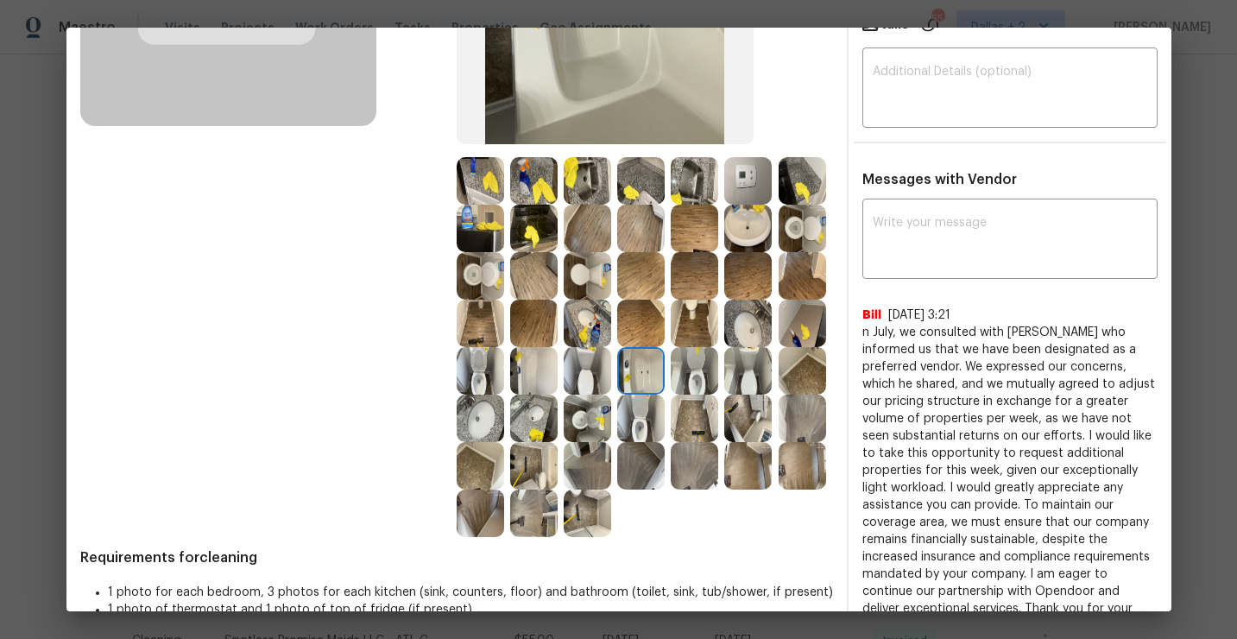
click at [802, 329] on img at bounding box center [801, 322] width 47 height 47
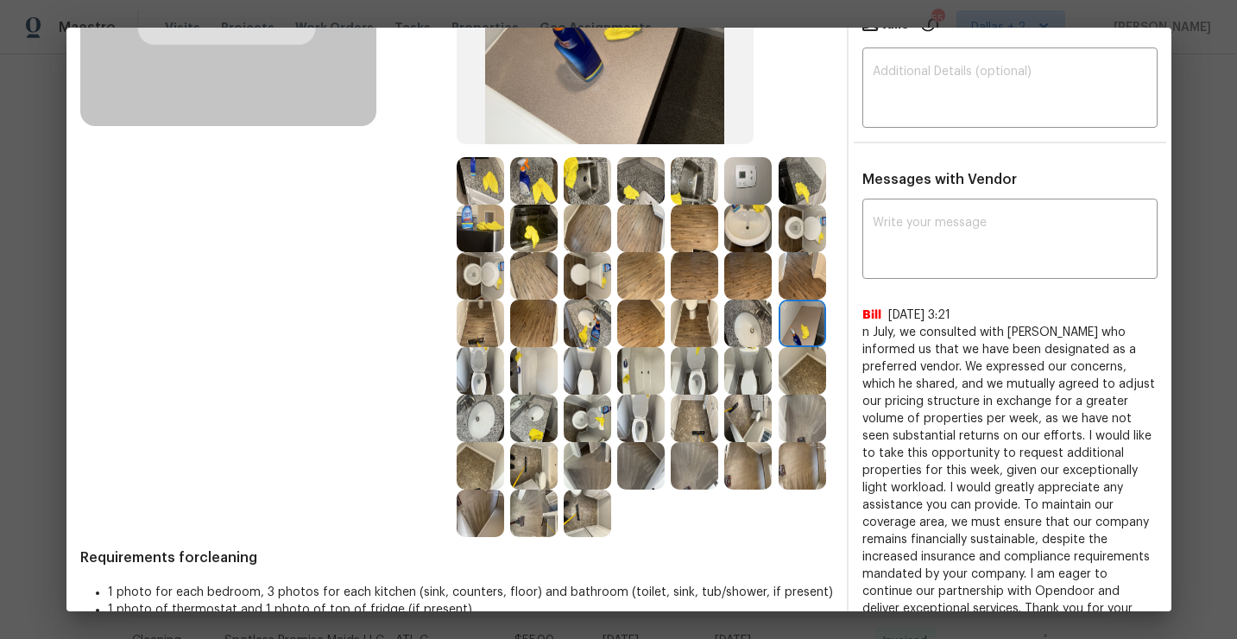
click at [530, 374] on img at bounding box center [533, 370] width 47 height 47
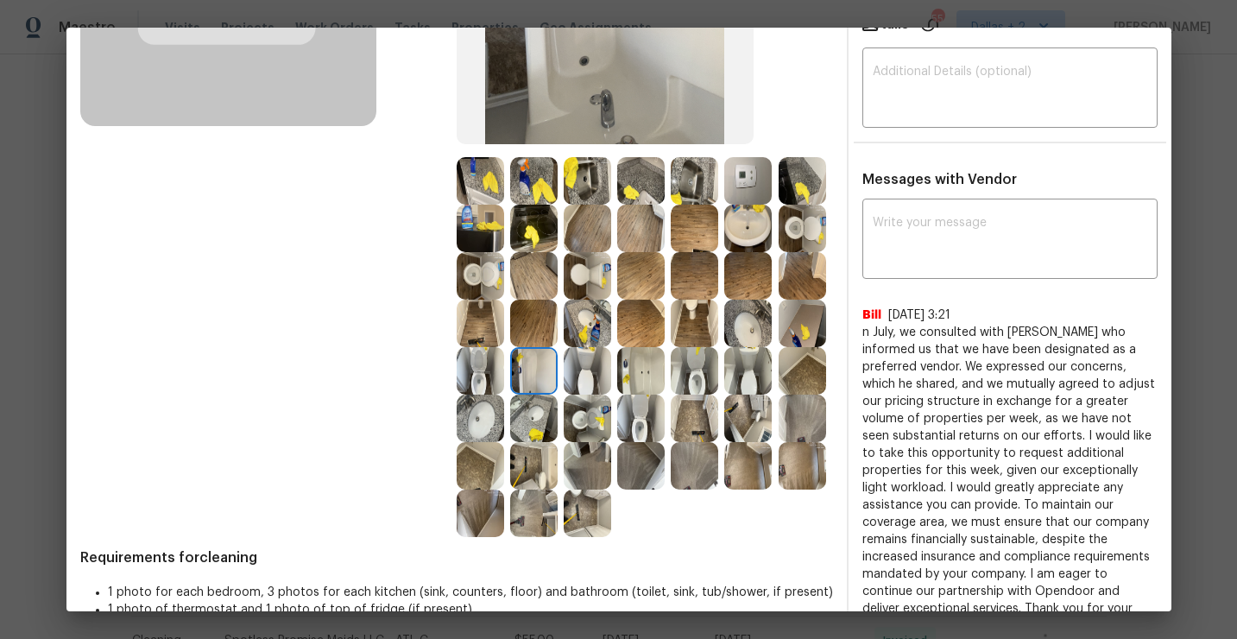
click at [702, 367] on img at bounding box center [693, 370] width 47 height 47
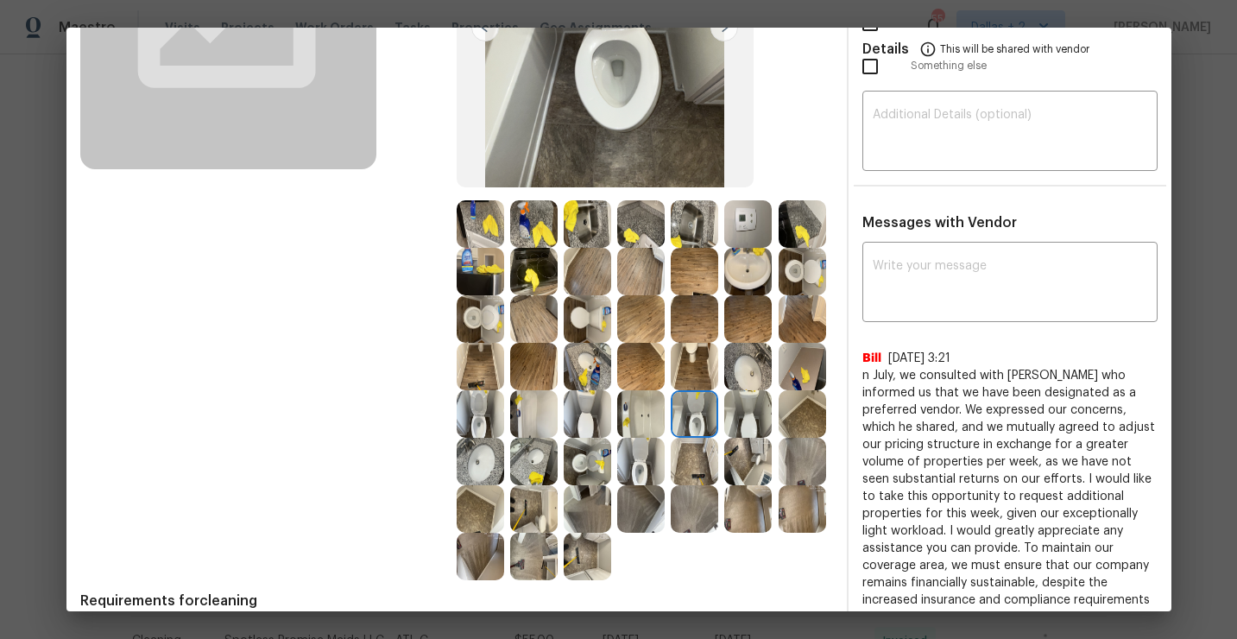
scroll to position [261, 0]
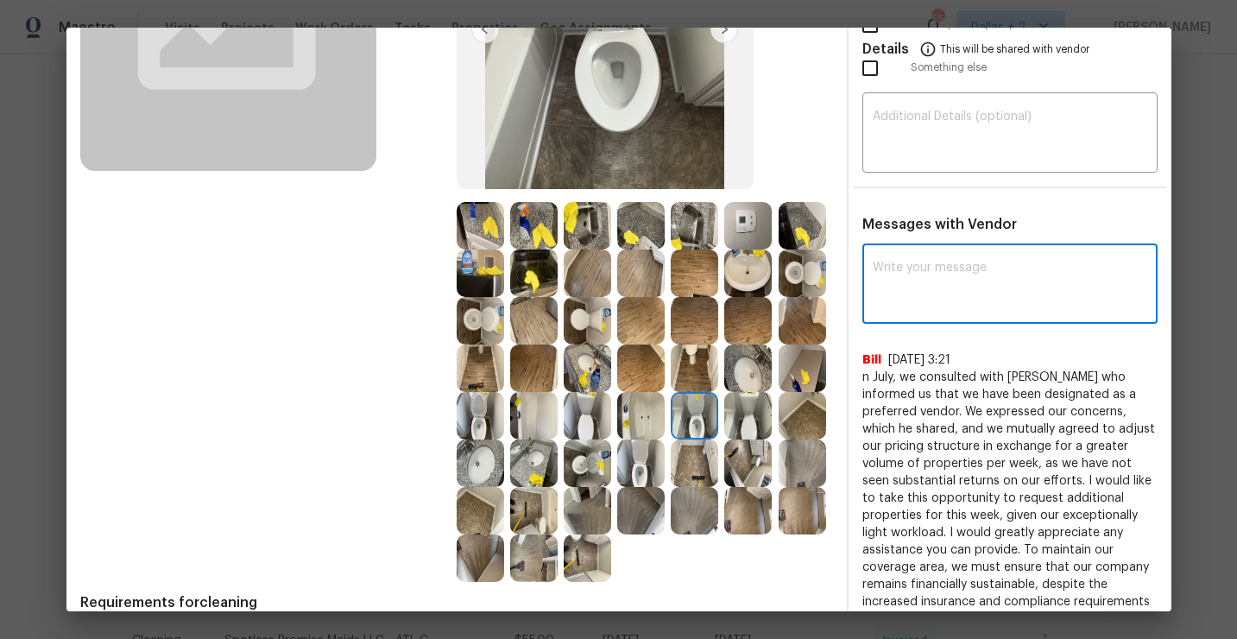
click at [985, 261] on textarea at bounding box center [1009, 285] width 274 height 48
paste textarea "Maintenance Audit Team:"
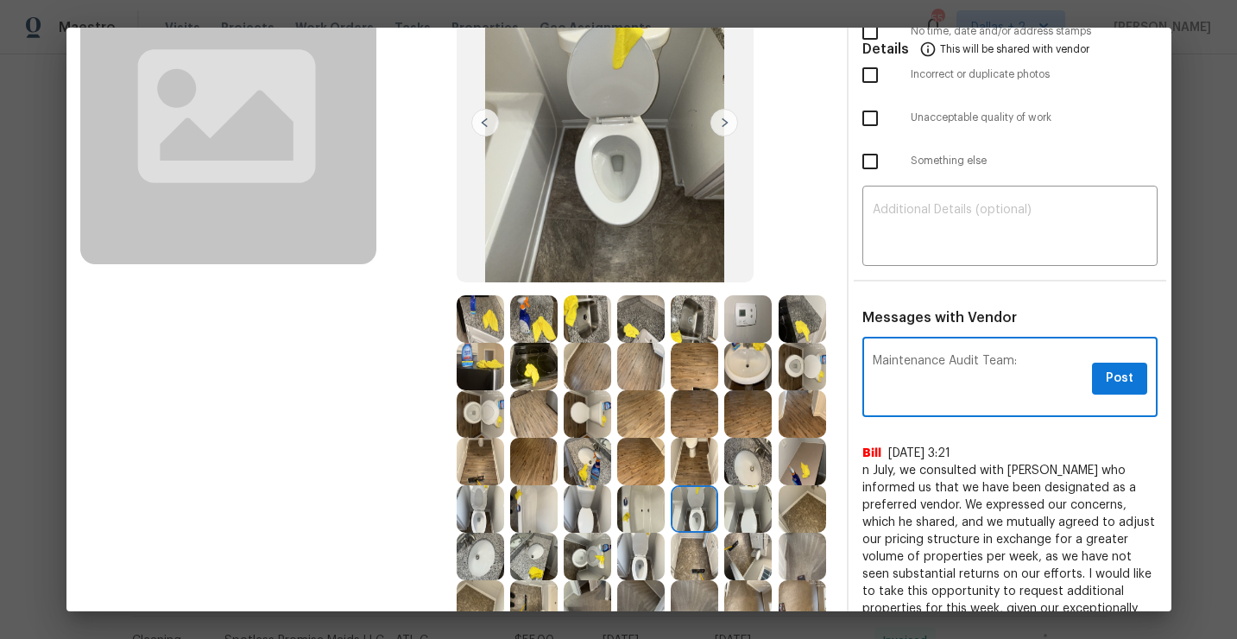
scroll to position [156, 0]
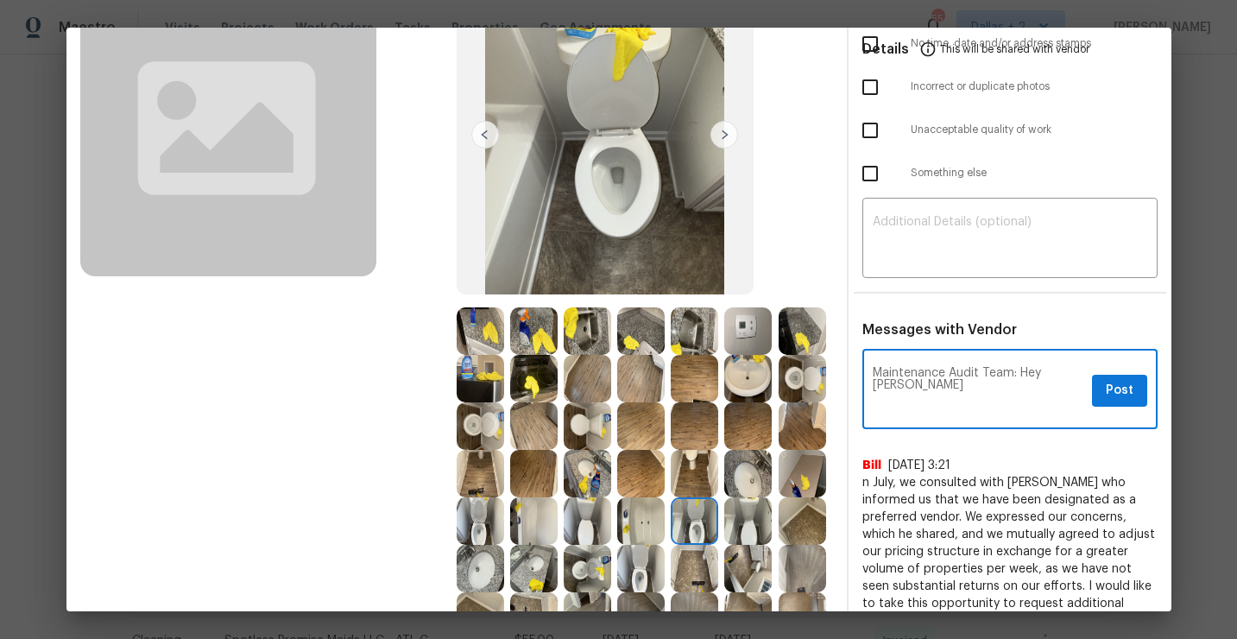
type textarea "Maintenance Audit Team: Hey Bill"
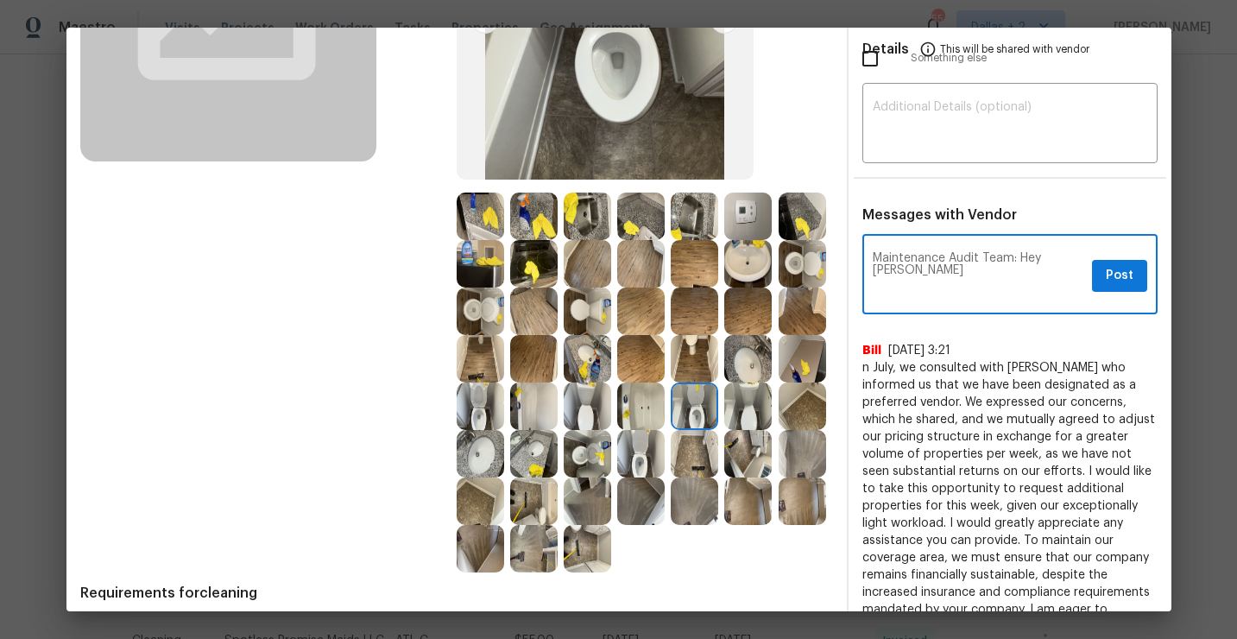
scroll to position [270, 0]
click at [985, 262] on textarea "Maintenance Audit Team: Hey Bill" at bounding box center [978, 277] width 212 height 48
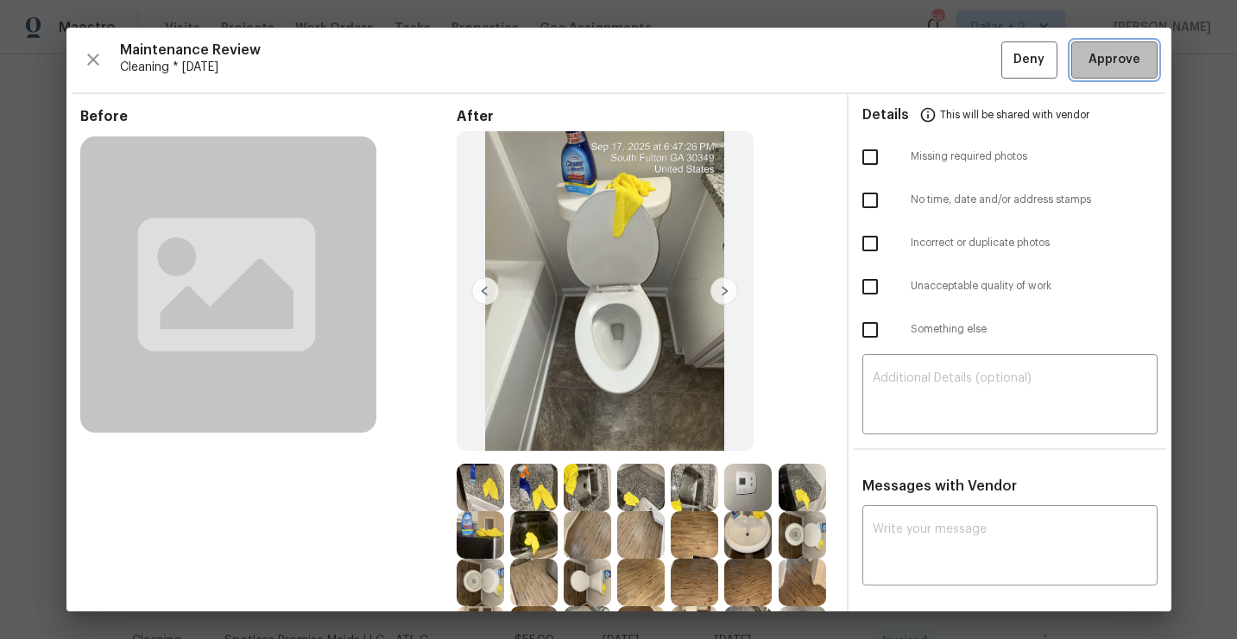
click at [1105, 75] on button "Approve" at bounding box center [1114, 59] width 86 height 37
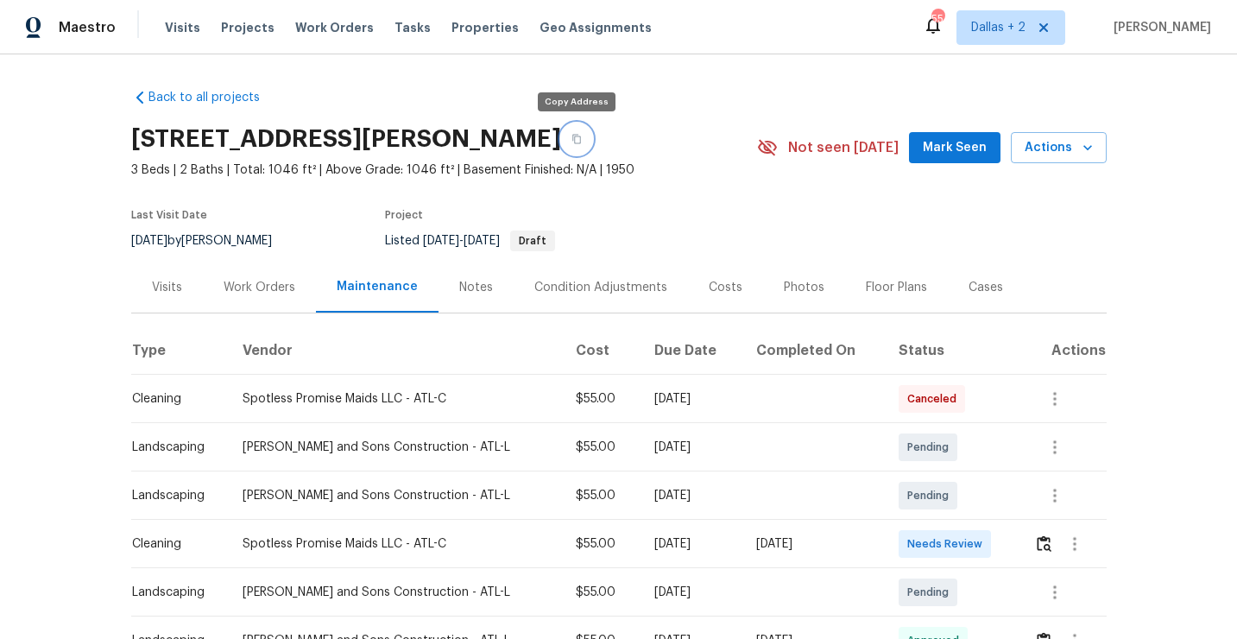
click at [567, 129] on button "button" at bounding box center [576, 138] width 31 height 31
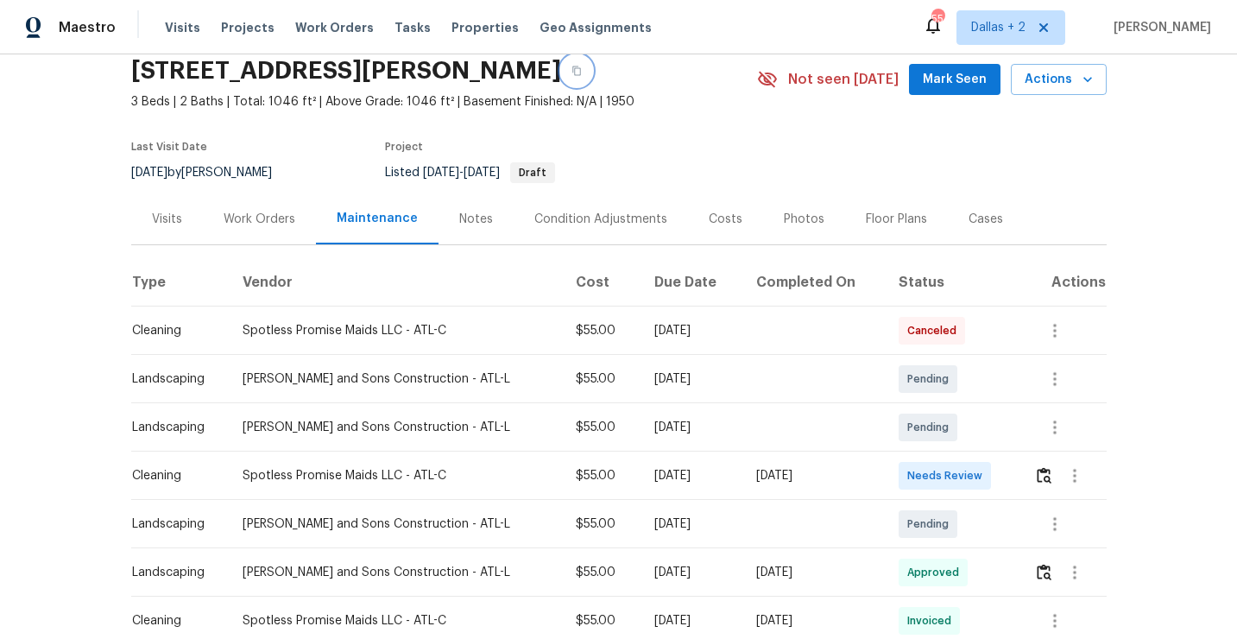
scroll to position [90, 0]
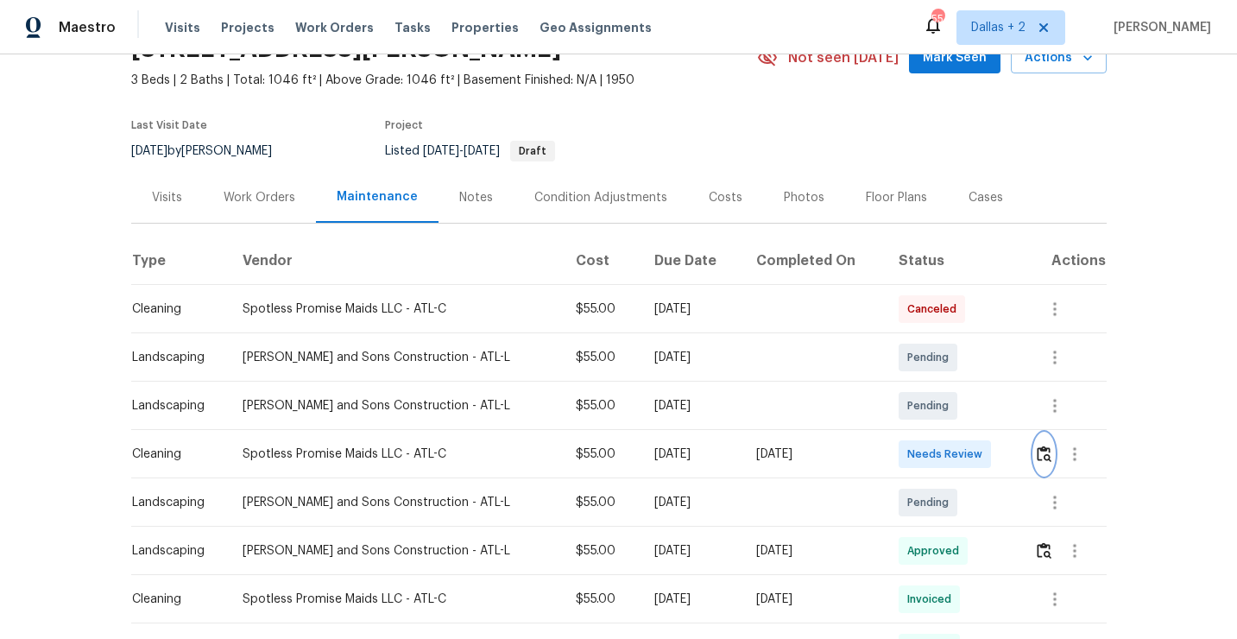
click at [1040, 456] on img "button" at bounding box center [1043, 453] width 15 height 16
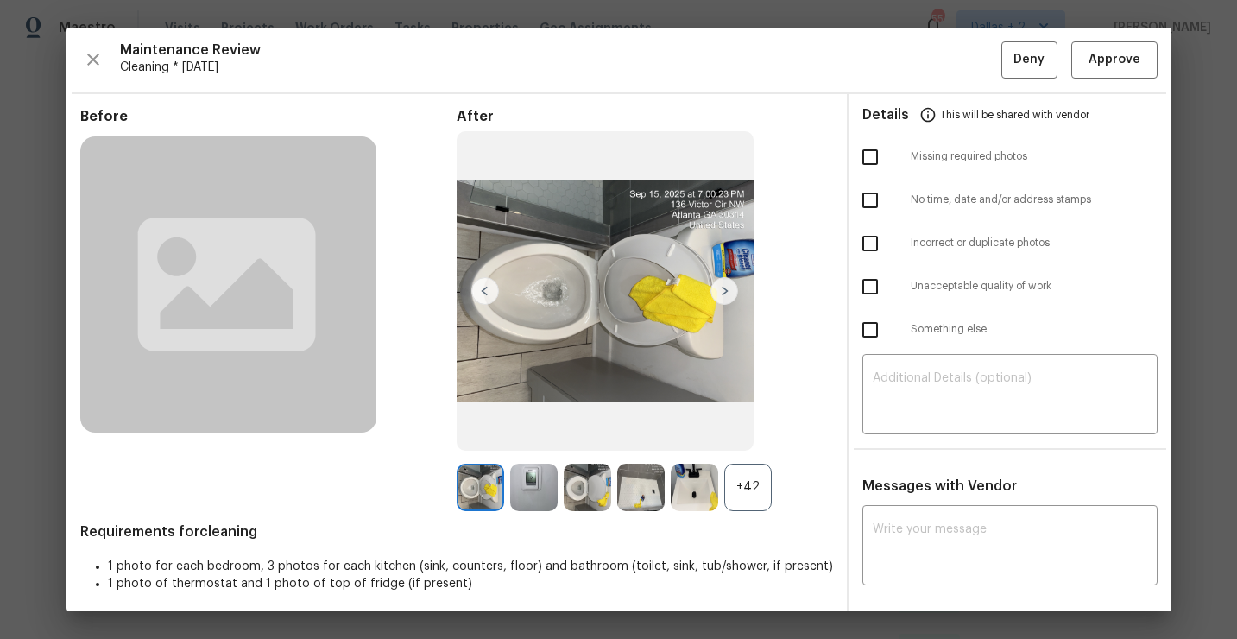
click at [769, 504] on div "+42" at bounding box center [747, 486] width 47 height 47
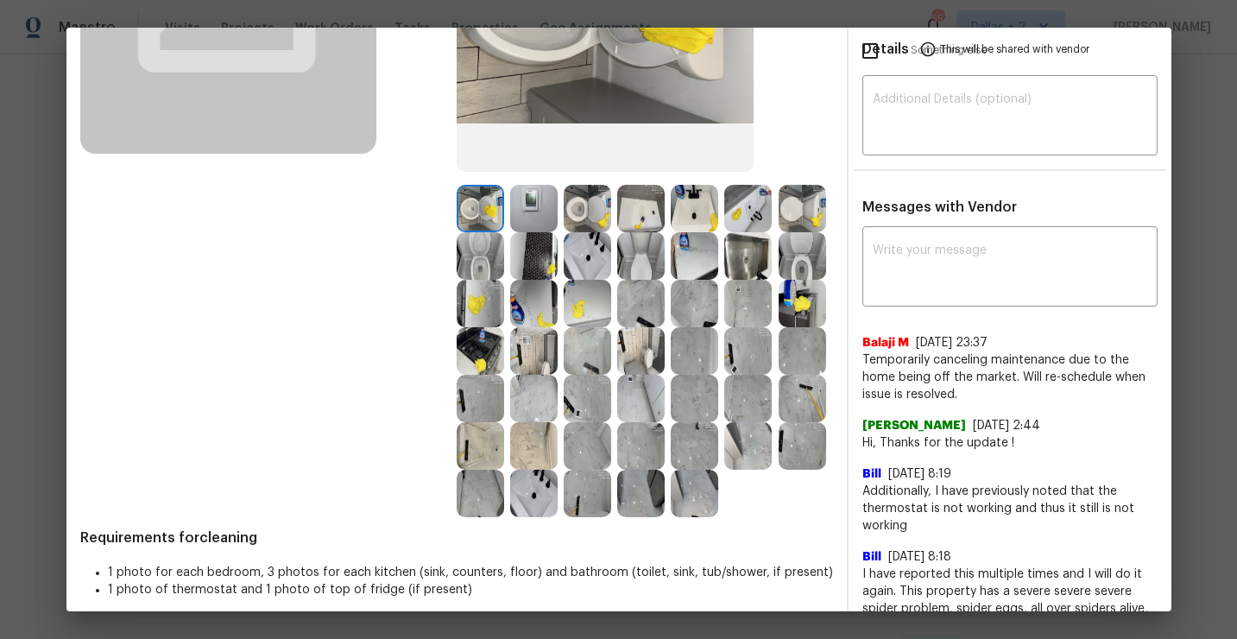
scroll to position [273, 0]
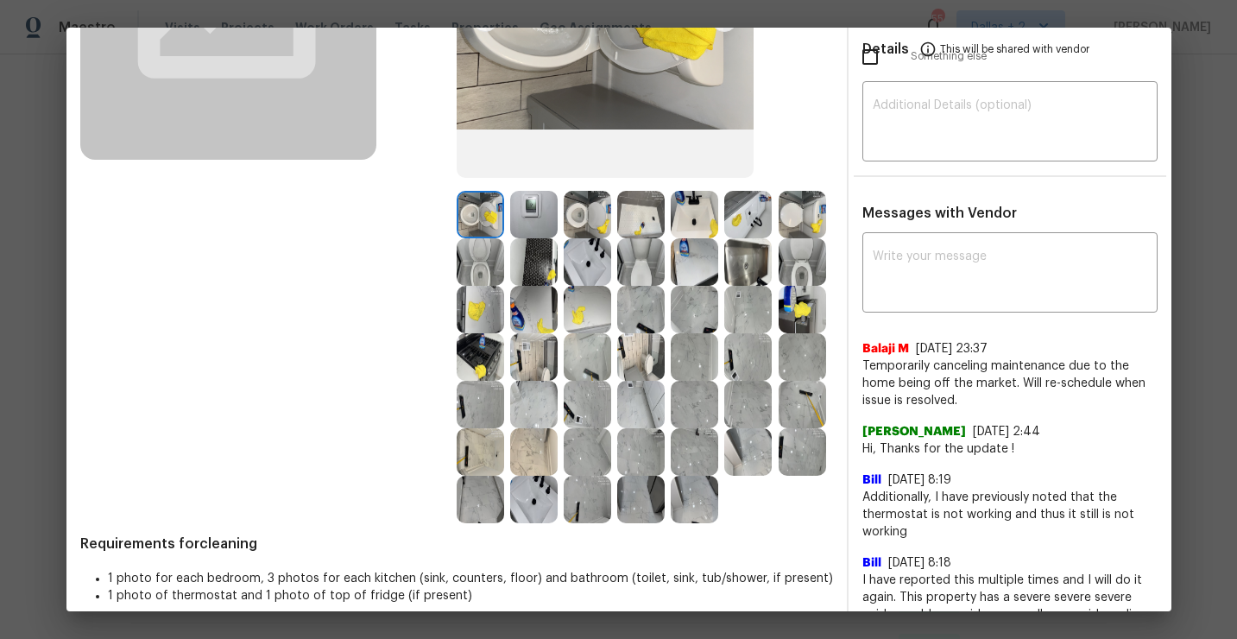
click at [602, 399] on img at bounding box center [586, 404] width 47 height 47
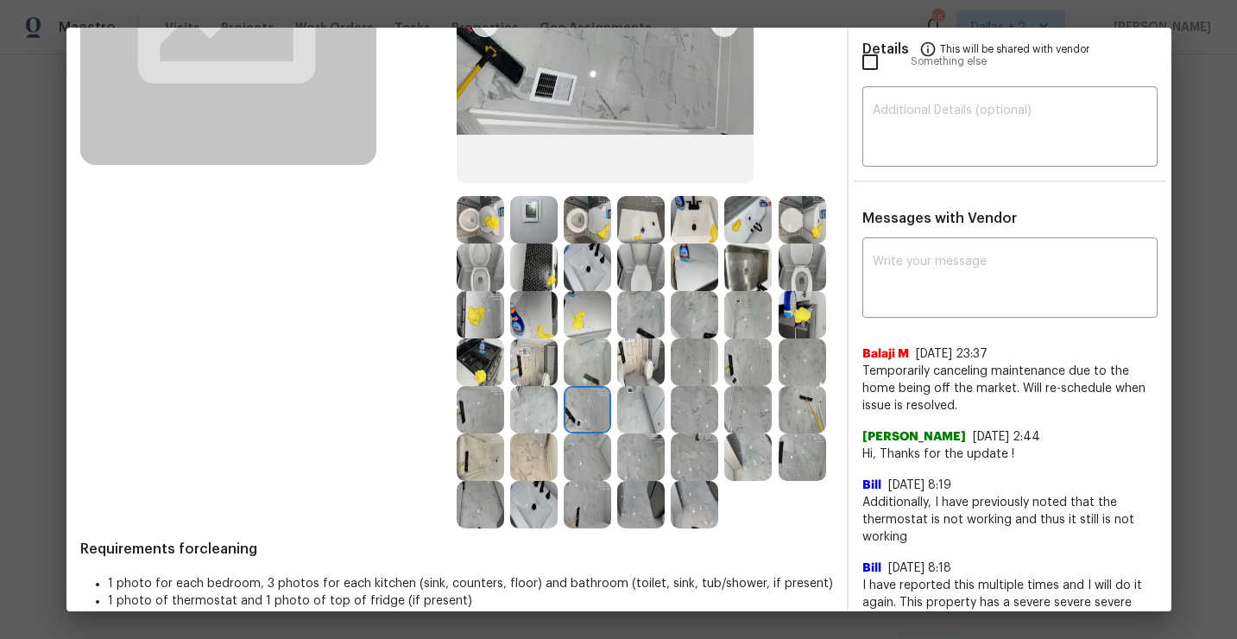
scroll to position [269, 0]
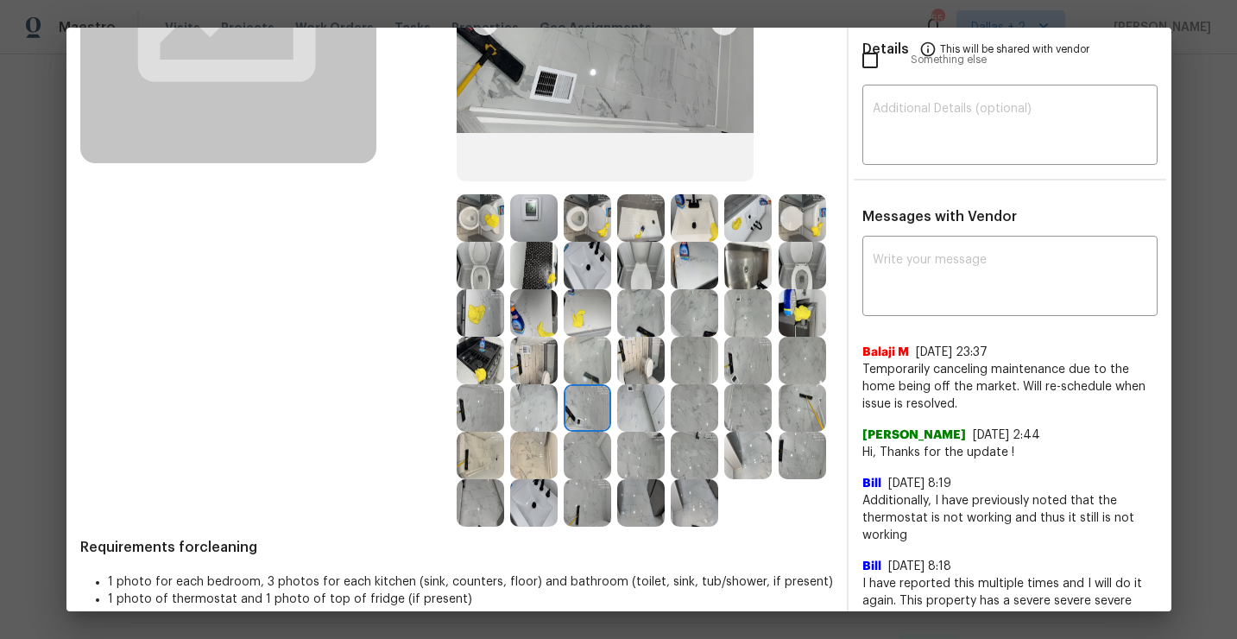
click at [801, 312] on img at bounding box center [801, 312] width 47 height 47
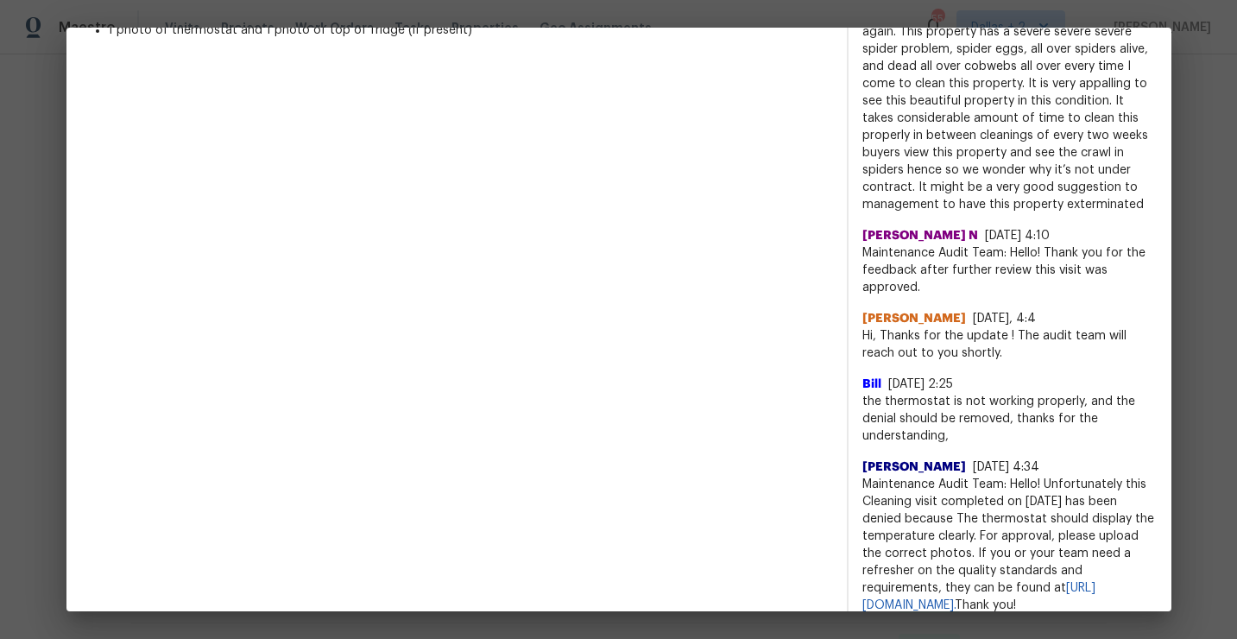
scroll to position [853, 0]
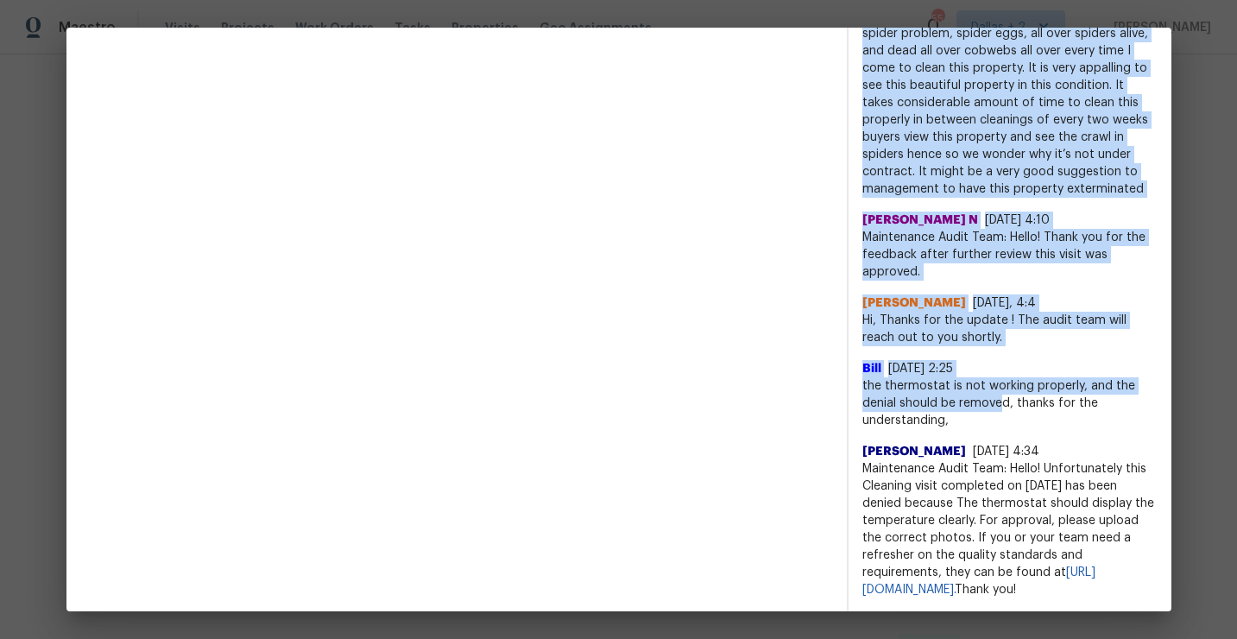
drag, startPoint x: 998, startPoint y: 406, endPoint x: 833, endPoint y: 374, distance: 168.9
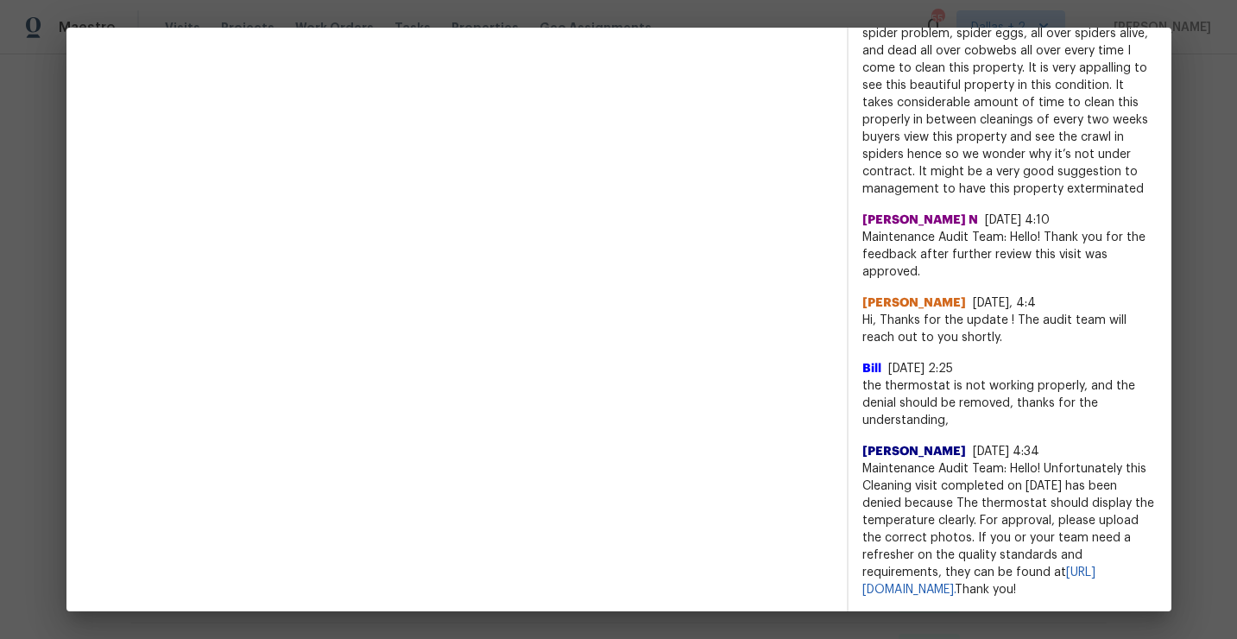
click at [1010, 407] on span "the thermostat is not working properly, and the denial should be removed, thank…" at bounding box center [1009, 403] width 295 height 52
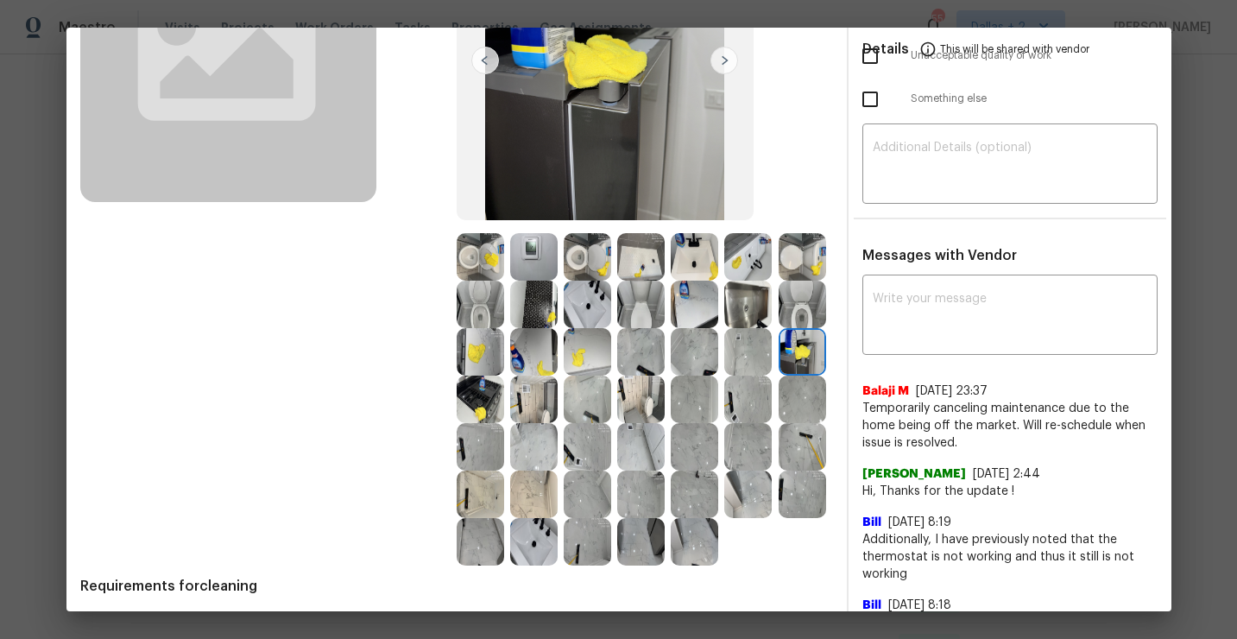
scroll to position [0, 0]
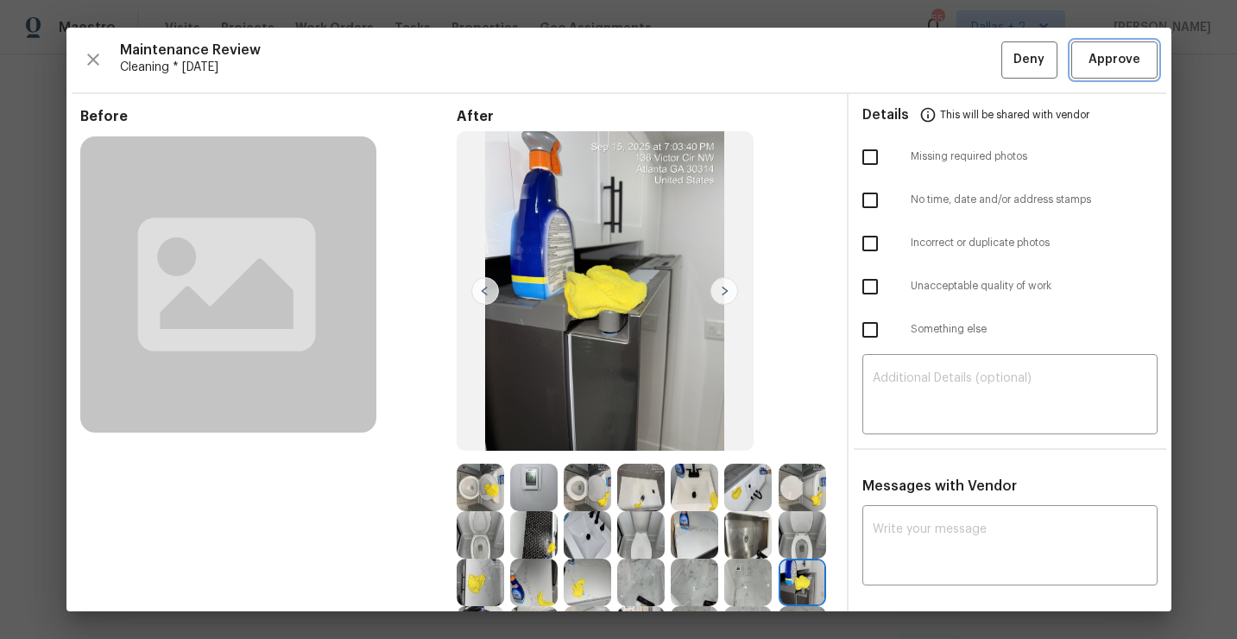
click at [1100, 73] on button "Approve" at bounding box center [1114, 59] width 86 height 37
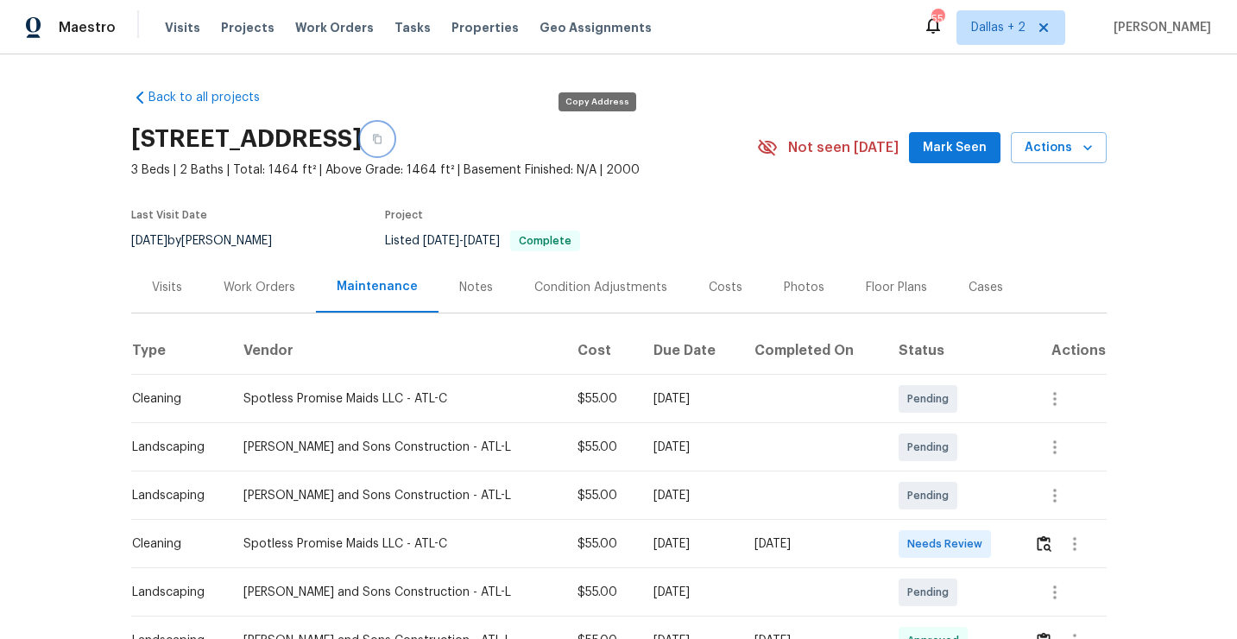
click at [382, 138] on icon "button" at bounding box center [377, 139] width 10 height 10
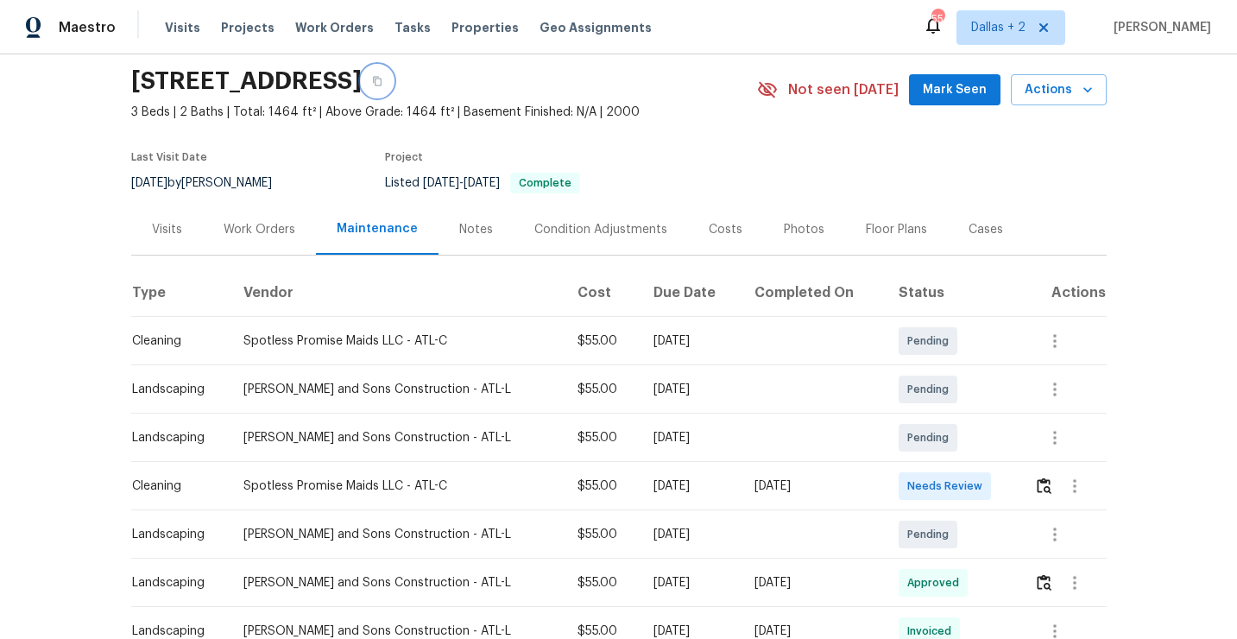
scroll to position [60, 0]
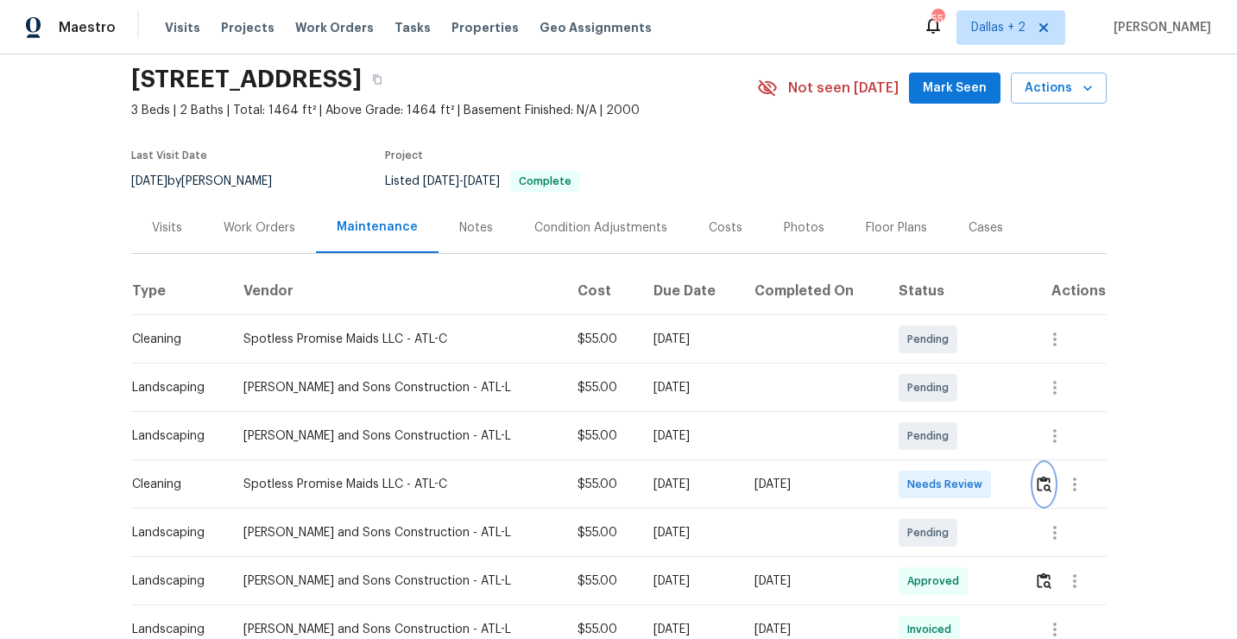
click at [1039, 492] on button "button" at bounding box center [1044, 483] width 20 height 41
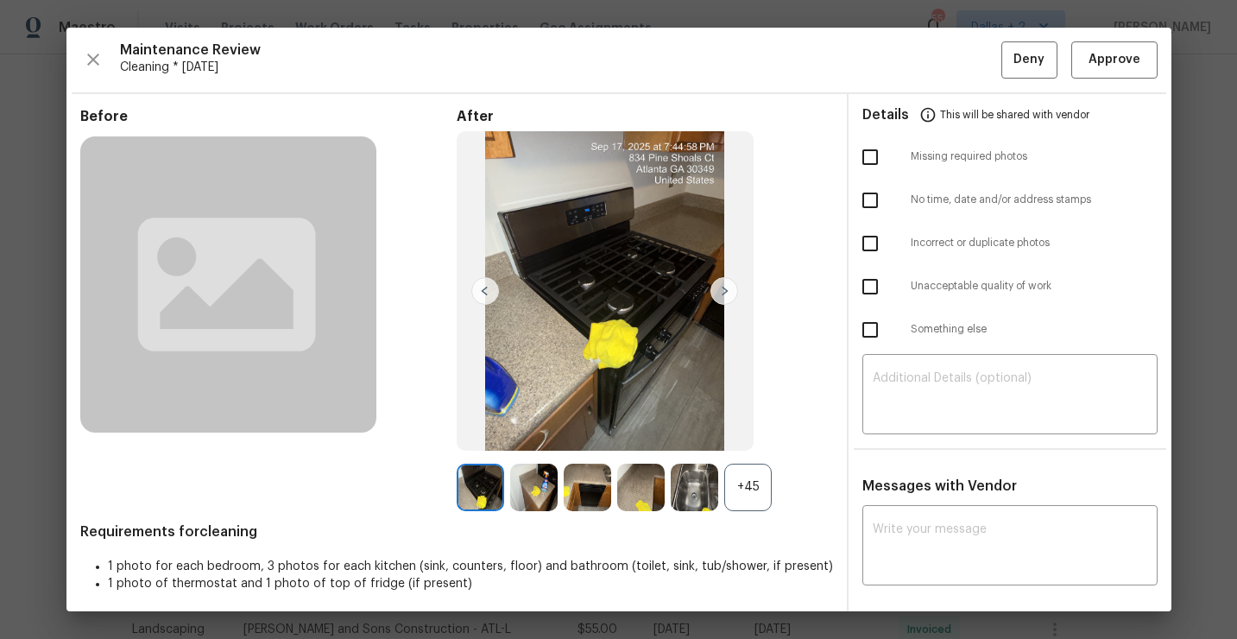
click at [750, 494] on div "+45" at bounding box center [747, 486] width 47 height 47
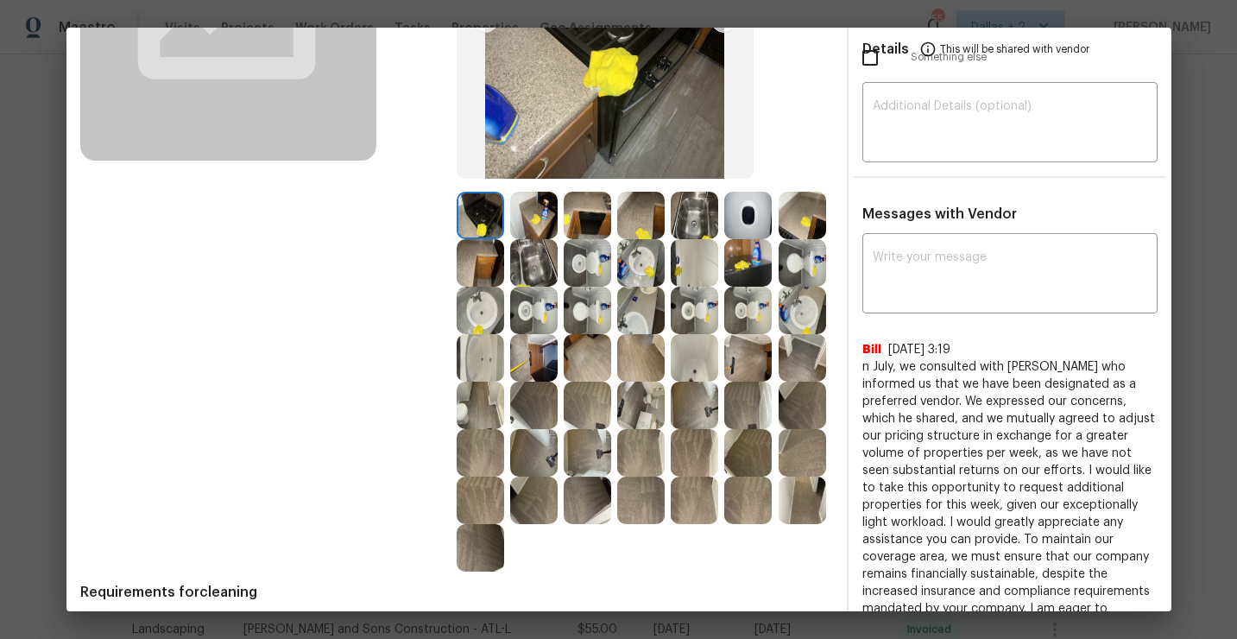
scroll to position [0, 0]
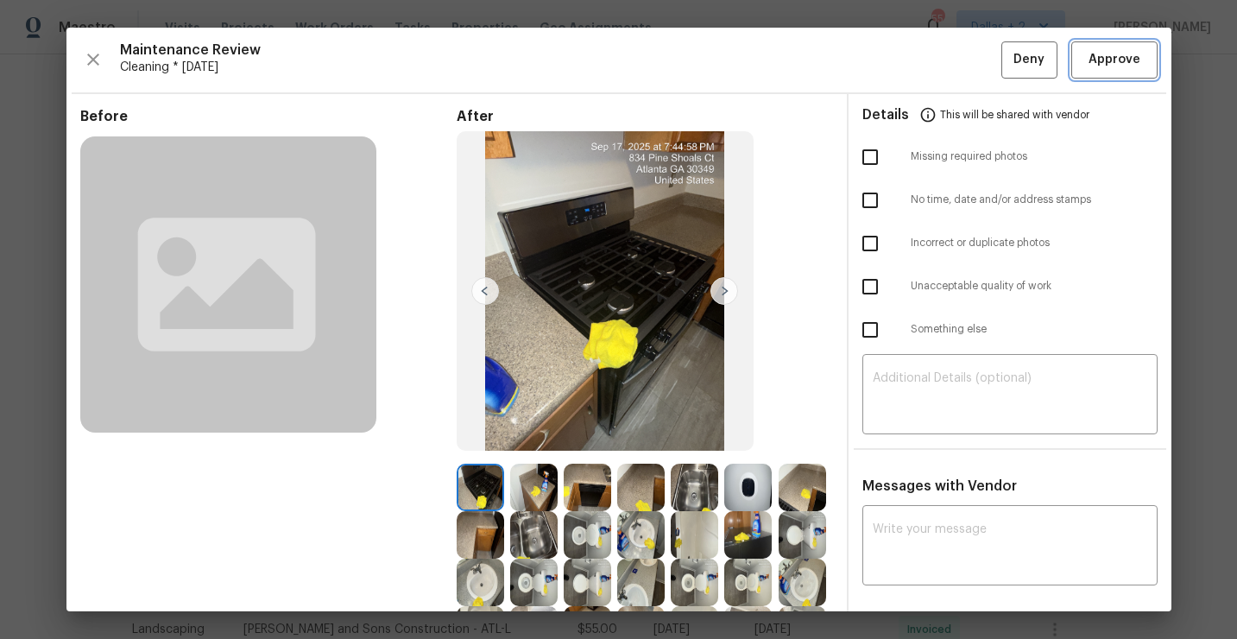
click at [1086, 69] on span "Approve" at bounding box center [1114, 60] width 59 height 22
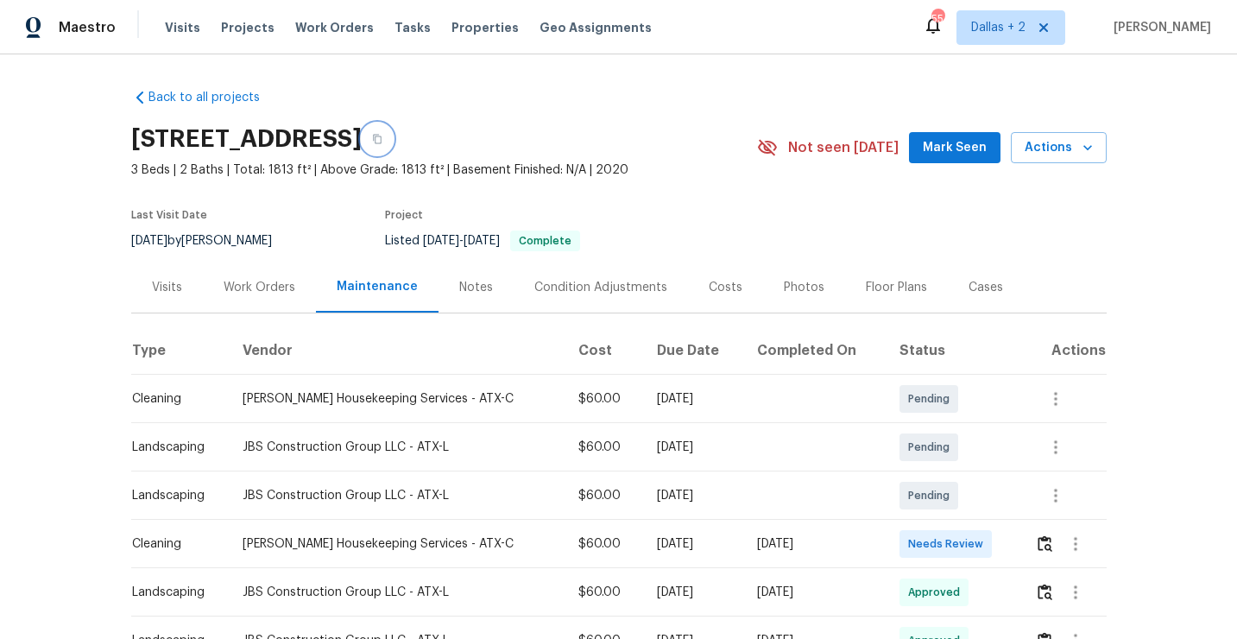
click at [381, 136] on icon "button" at bounding box center [377, 139] width 9 height 9
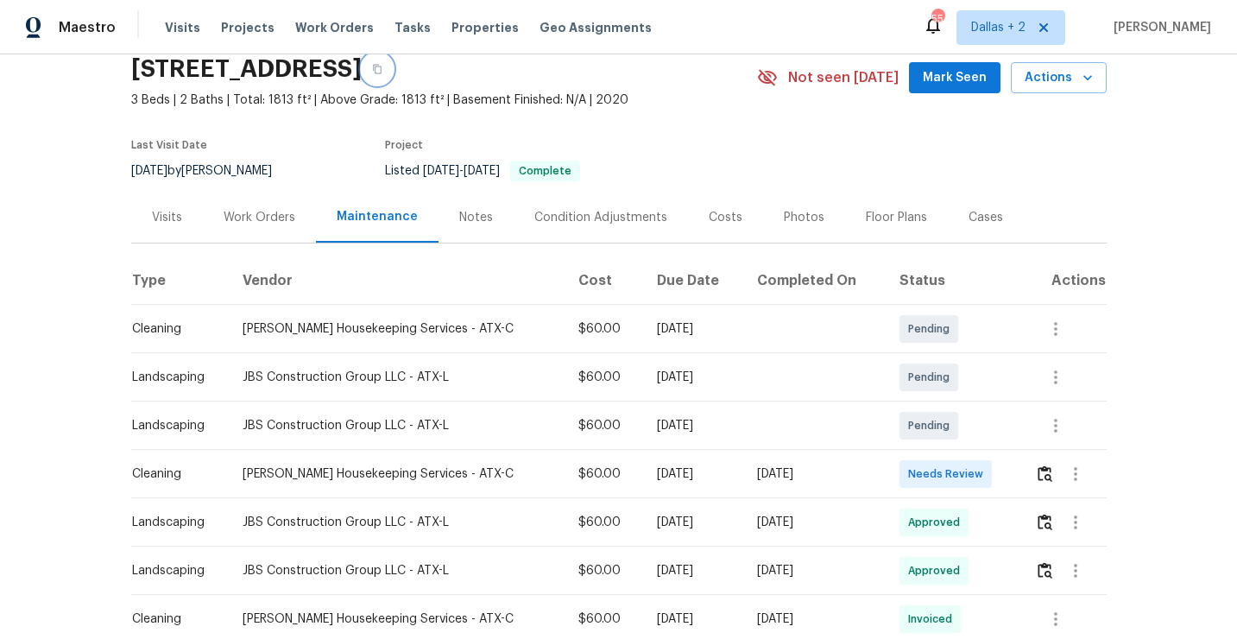
scroll to position [72, 0]
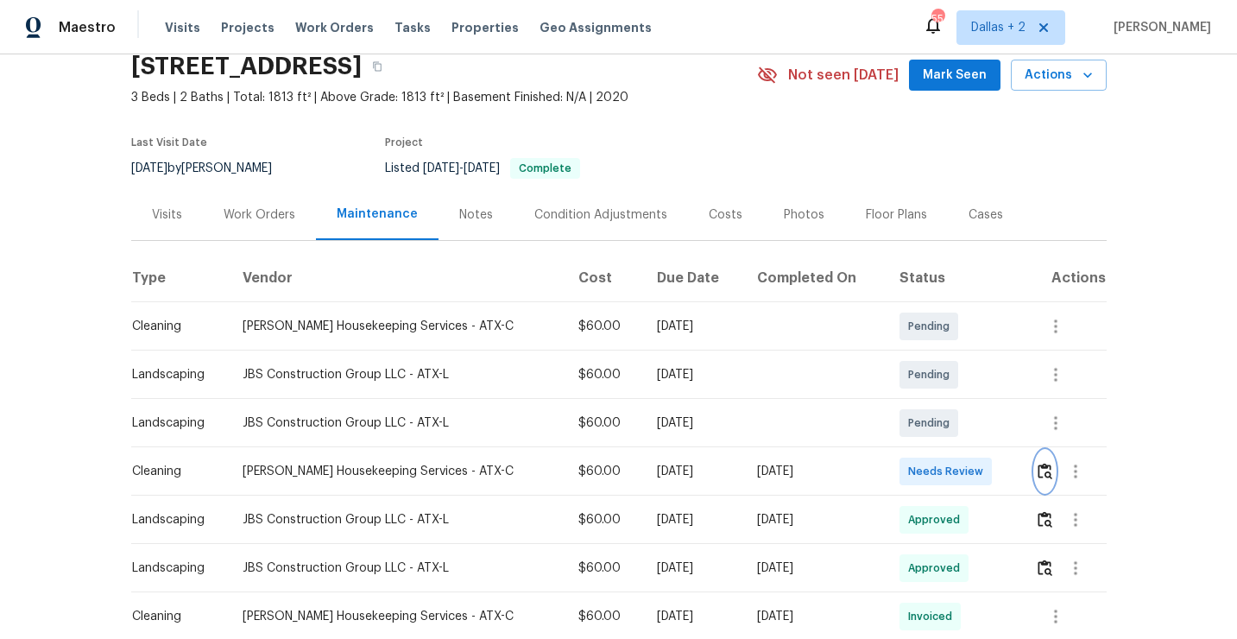
click at [1044, 481] on button "button" at bounding box center [1045, 470] width 20 height 41
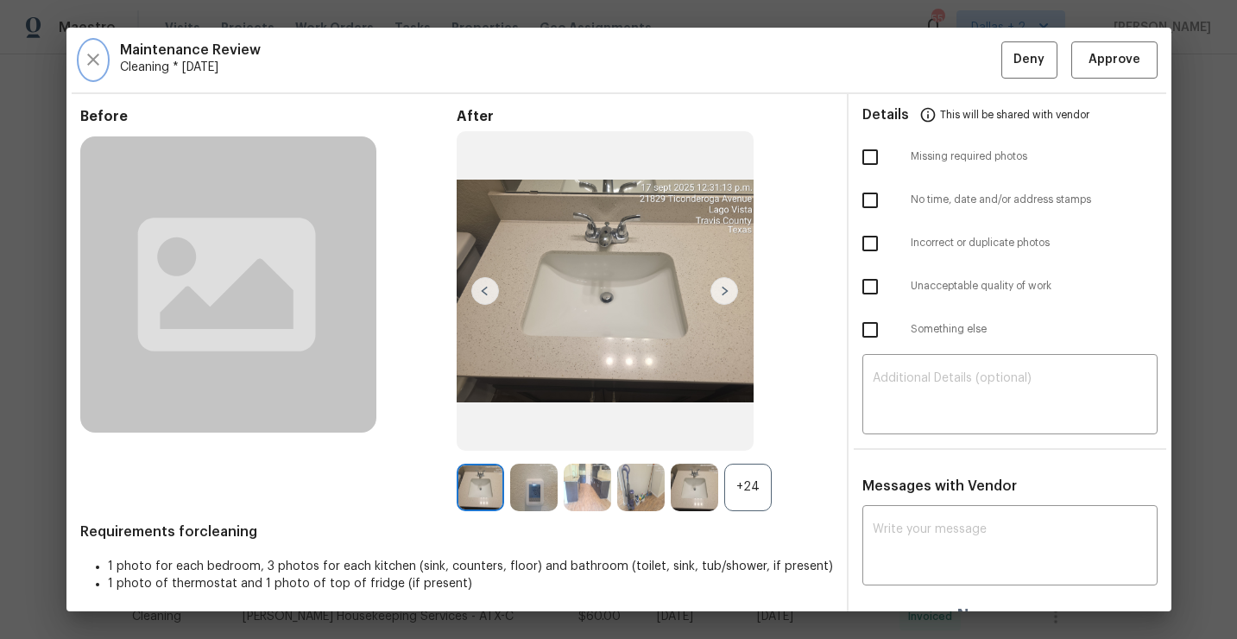
click at [91, 53] on icon "button" at bounding box center [93, 59] width 21 height 21
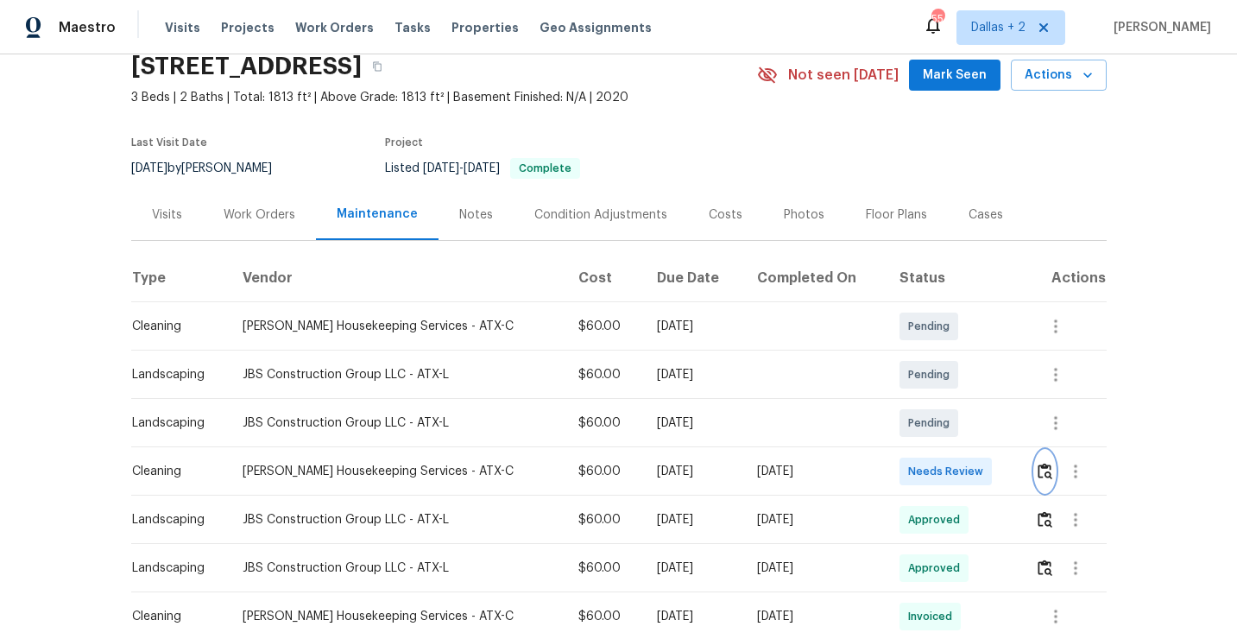
scroll to position [77, 0]
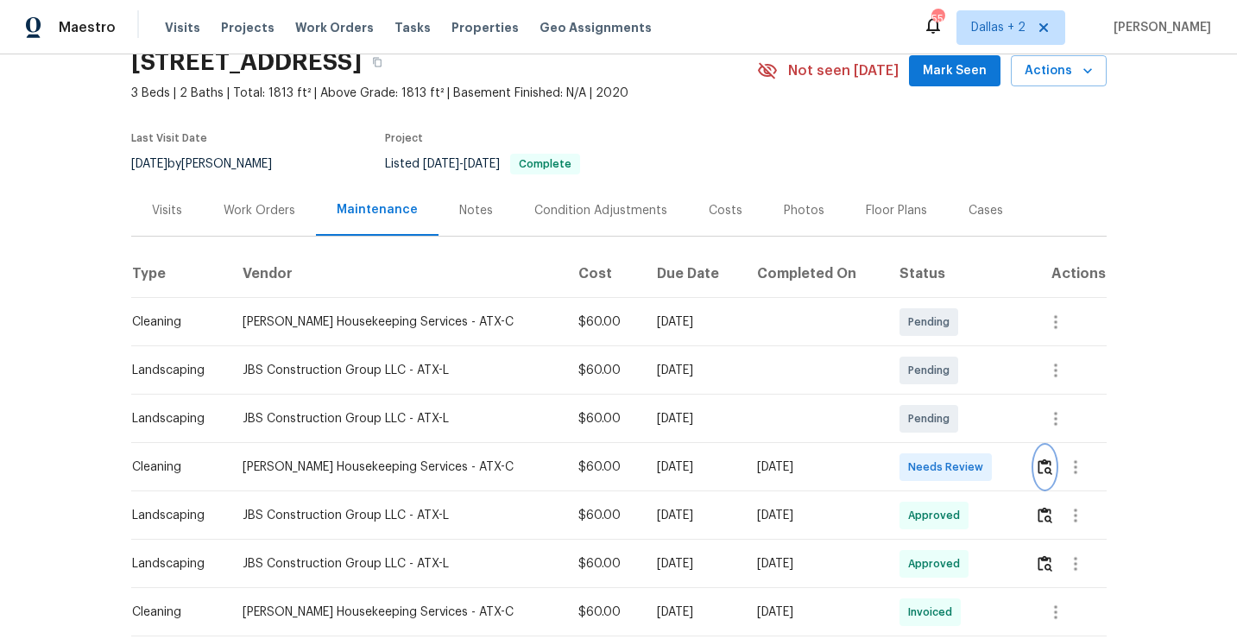
click at [1048, 463] on img "button" at bounding box center [1044, 466] width 15 height 16
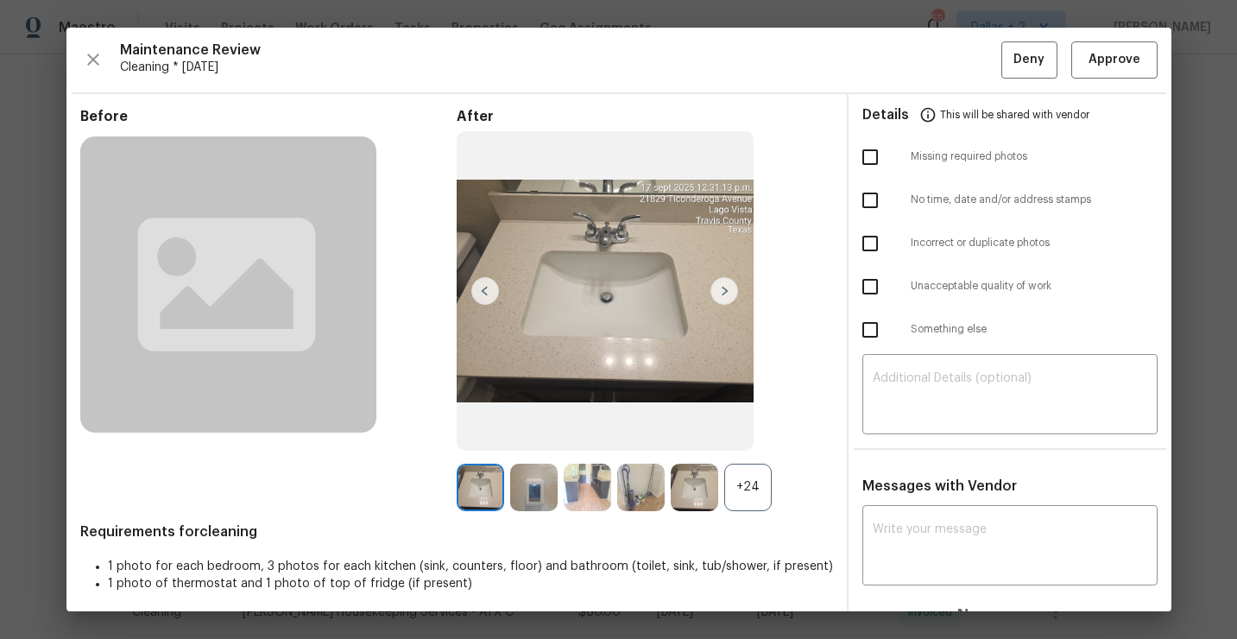
click at [741, 484] on div "+24" at bounding box center [747, 486] width 47 height 47
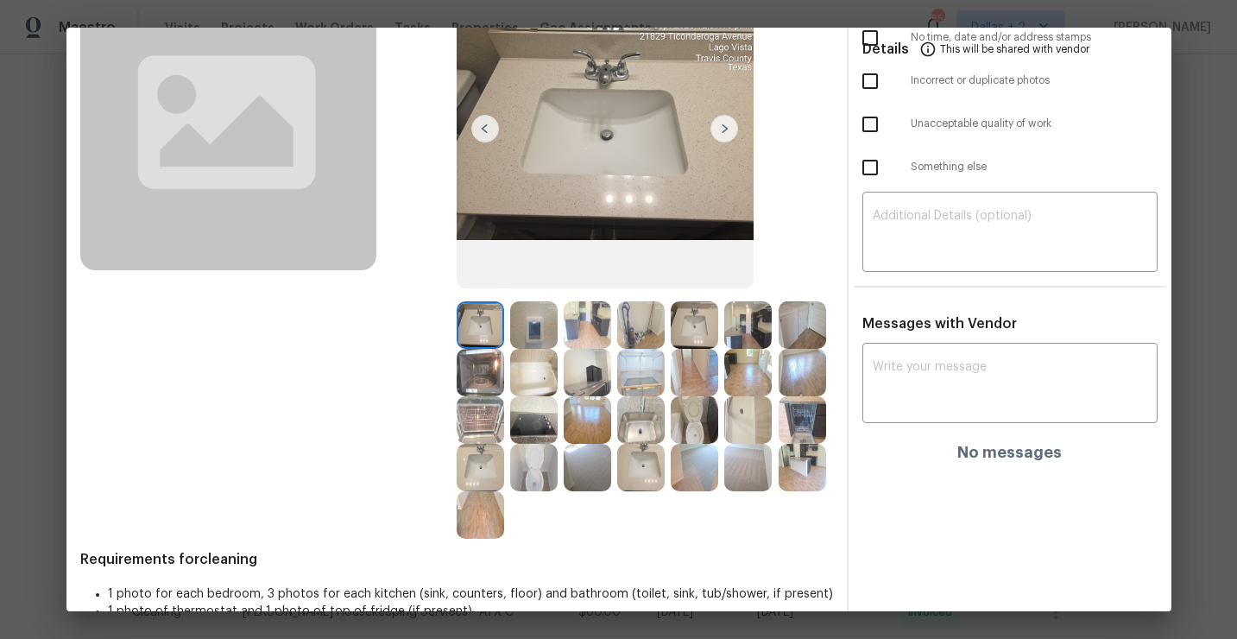
scroll to position [168, 0]
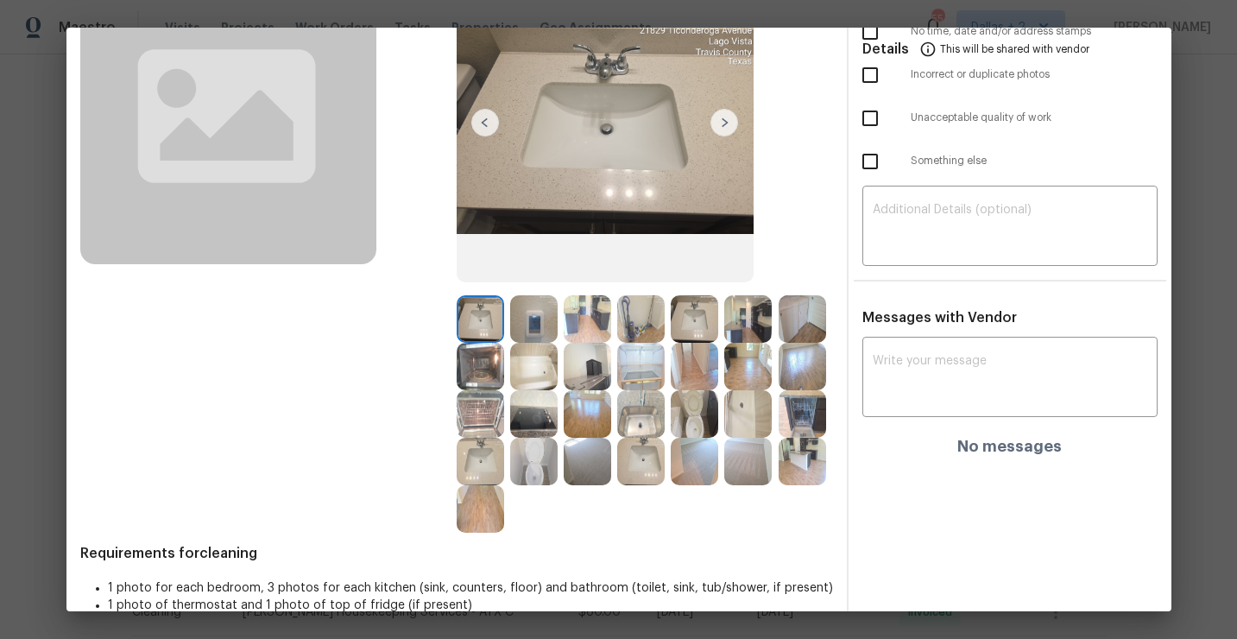
click at [747, 324] on img at bounding box center [747, 318] width 47 height 47
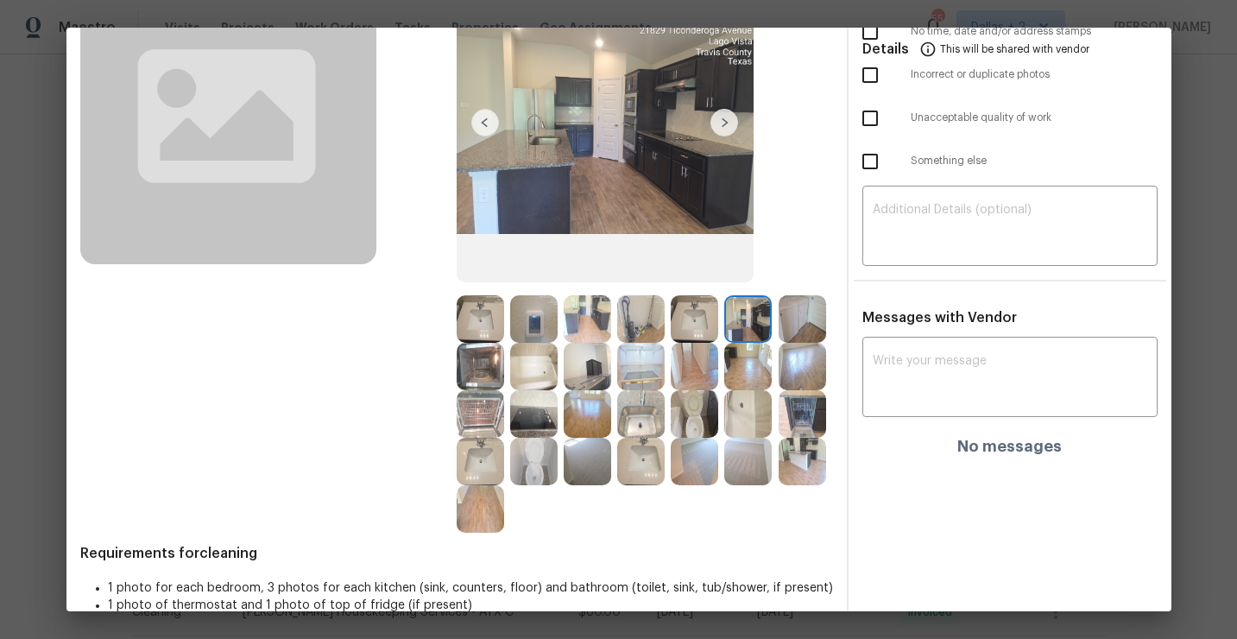
click at [587, 368] on img at bounding box center [586, 366] width 47 height 47
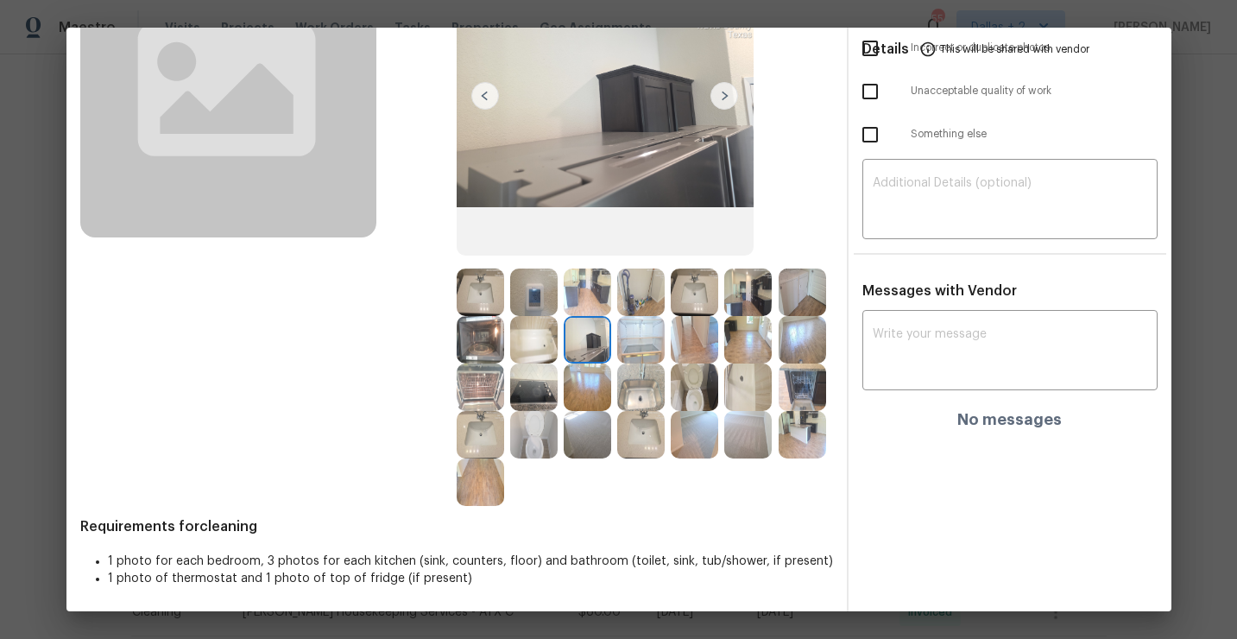
scroll to position [196, 0]
click at [688, 445] on img at bounding box center [693, 433] width 47 height 47
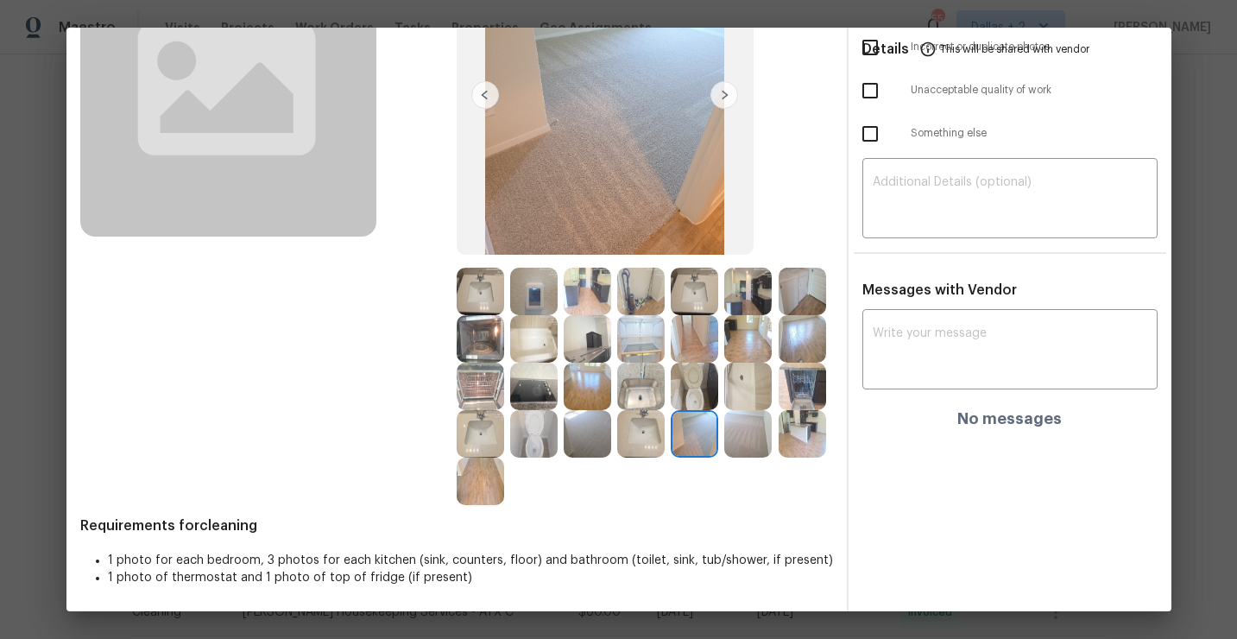
click at [535, 398] on img at bounding box center [533, 385] width 47 height 47
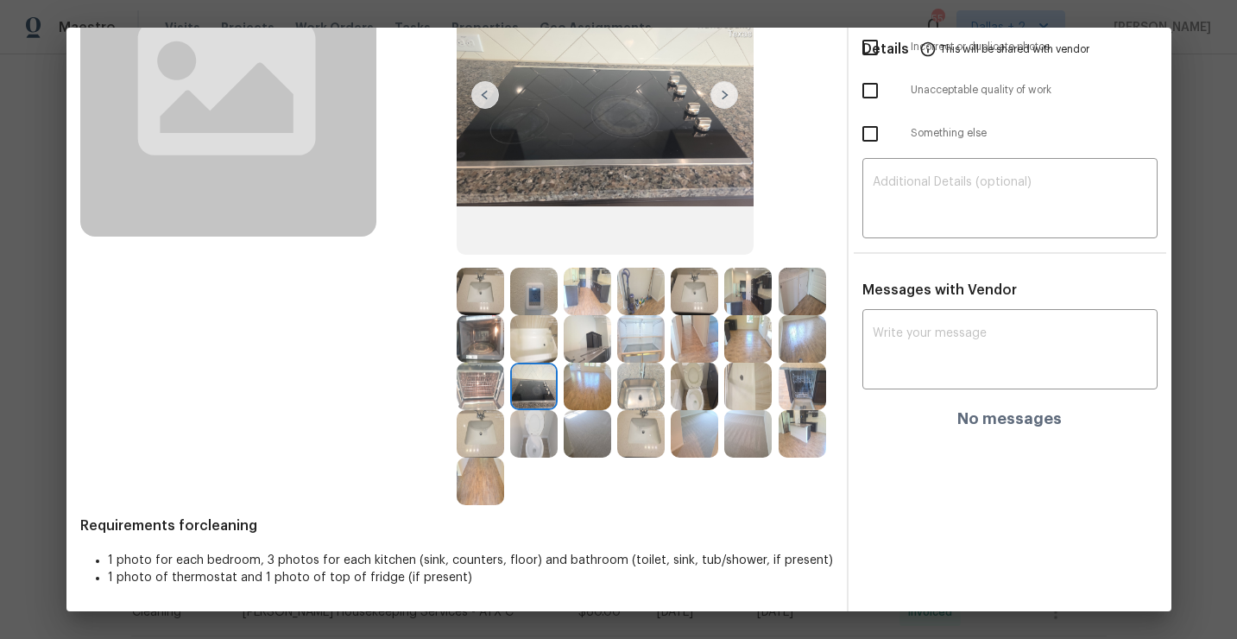
click at [802, 437] on img at bounding box center [801, 433] width 47 height 47
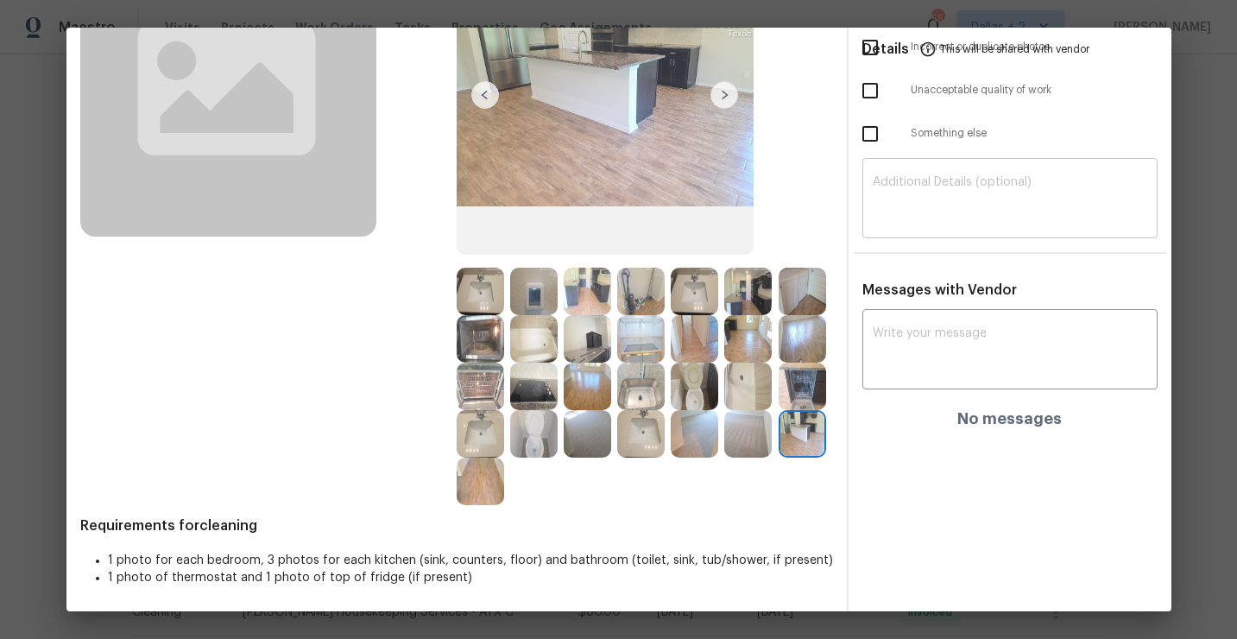
scroll to position [0, 0]
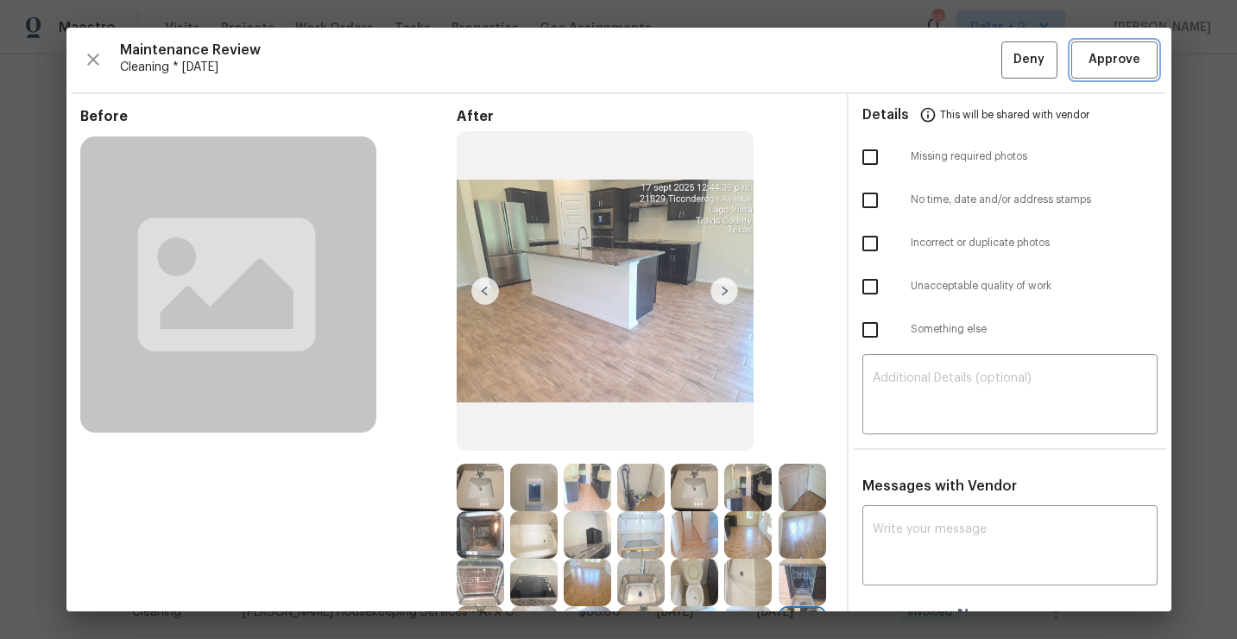
click at [1095, 66] on span "Approve" at bounding box center [1114, 60] width 52 height 22
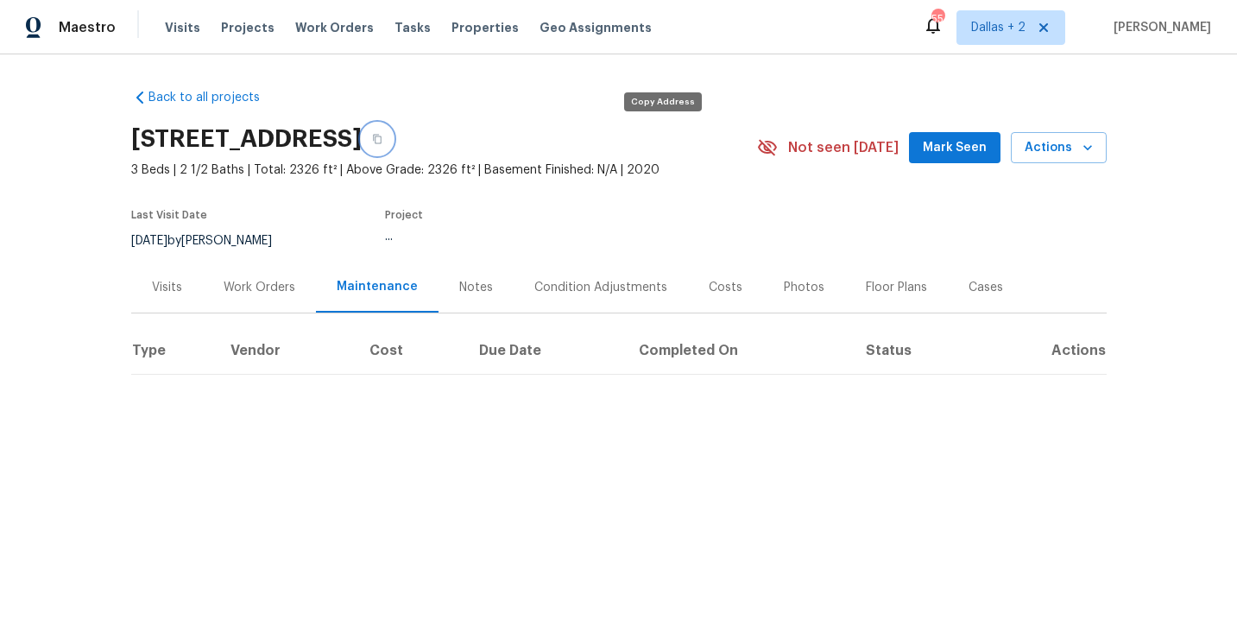
click at [382, 141] on icon "button" at bounding box center [377, 139] width 10 height 10
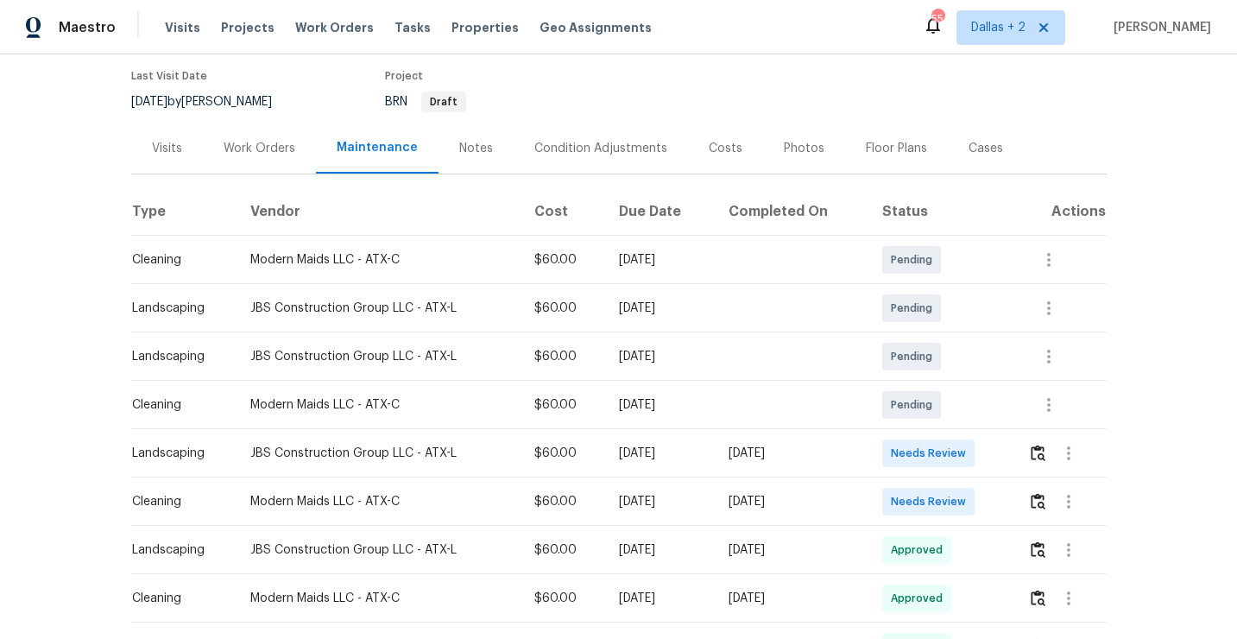
scroll to position [171, 0]
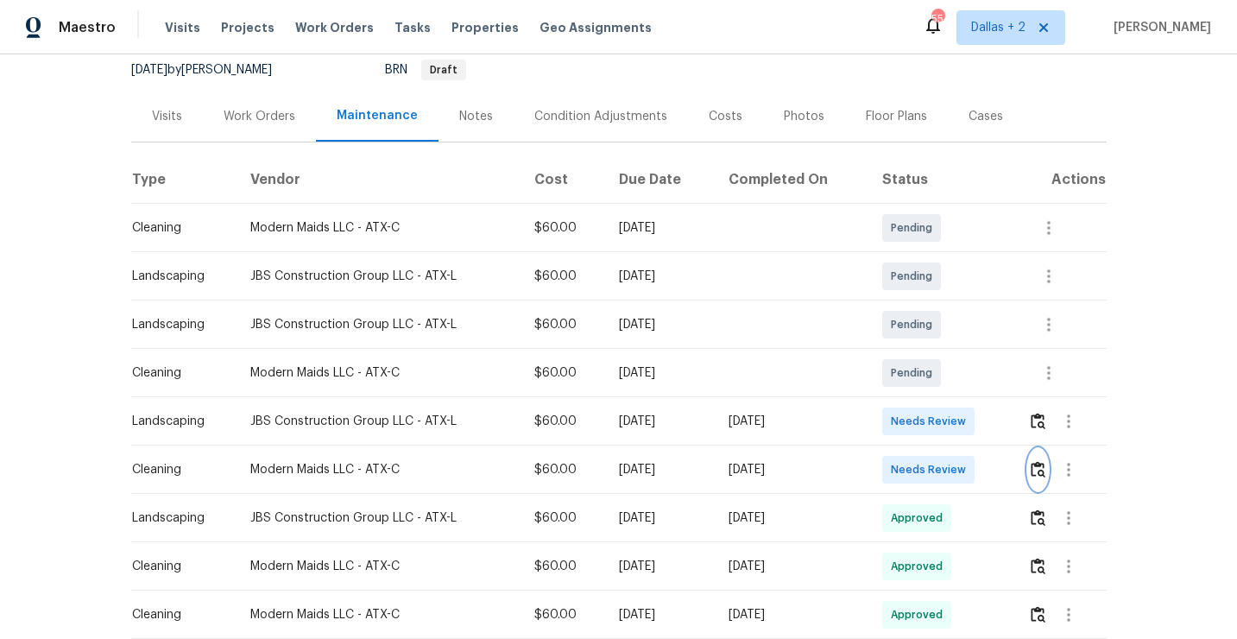
click at [1045, 467] on img "button" at bounding box center [1037, 469] width 15 height 16
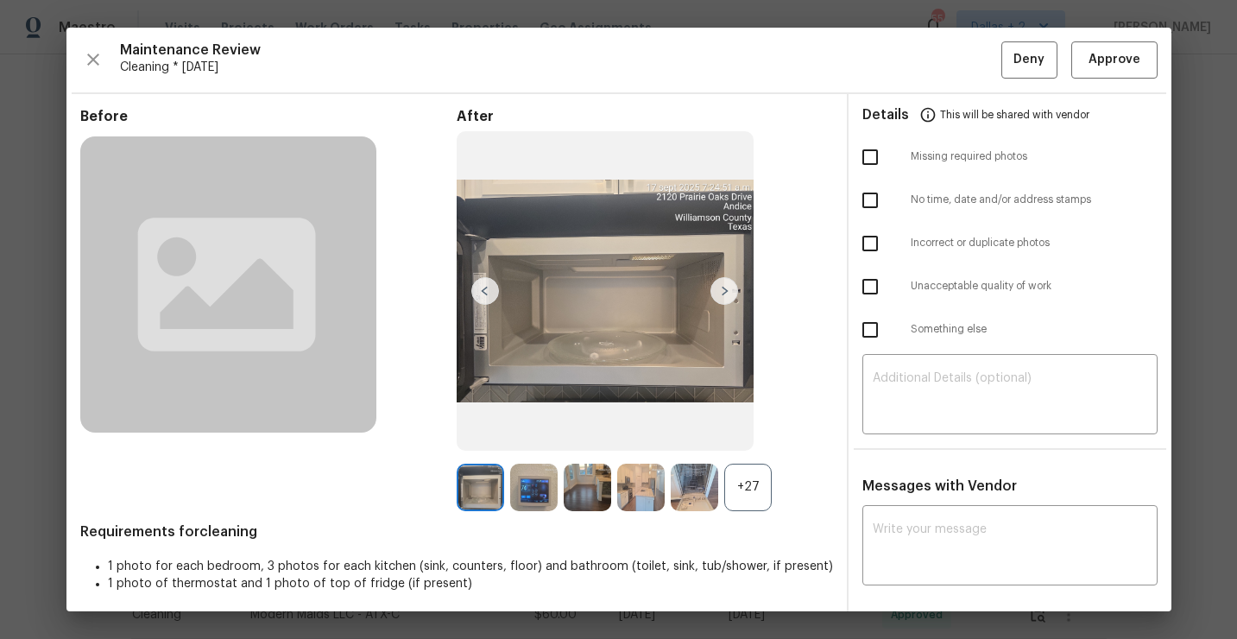
click at [754, 489] on div "+27" at bounding box center [747, 486] width 47 height 47
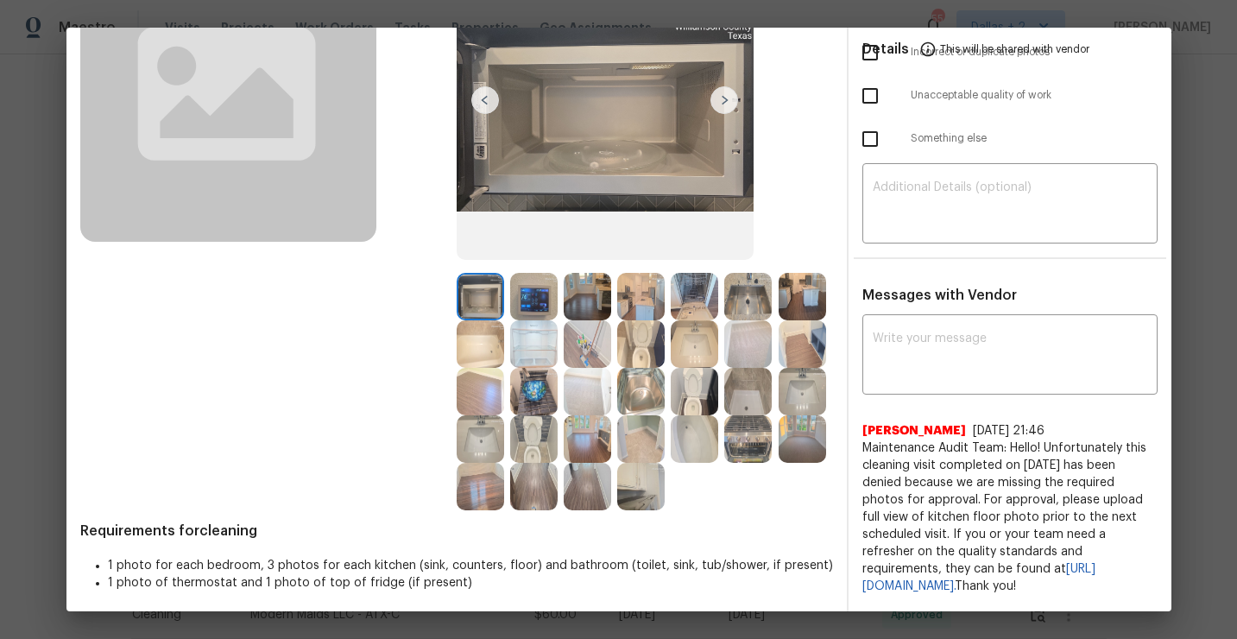
scroll to position [196, 0]
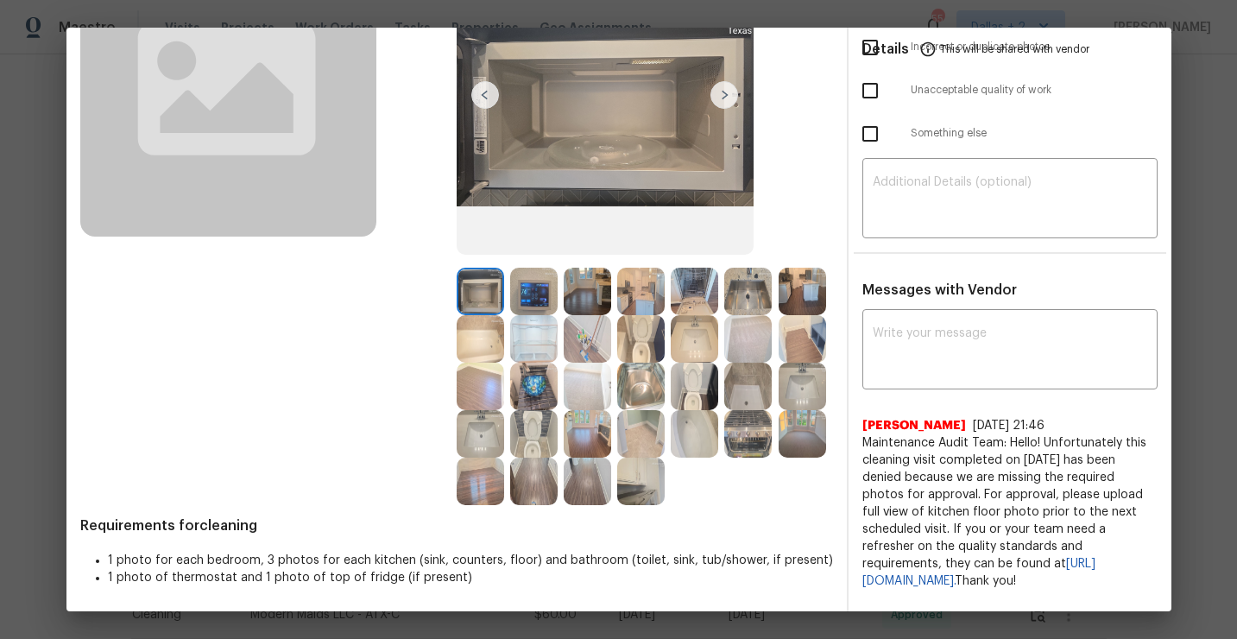
click at [812, 298] on img at bounding box center [801, 290] width 47 height 47
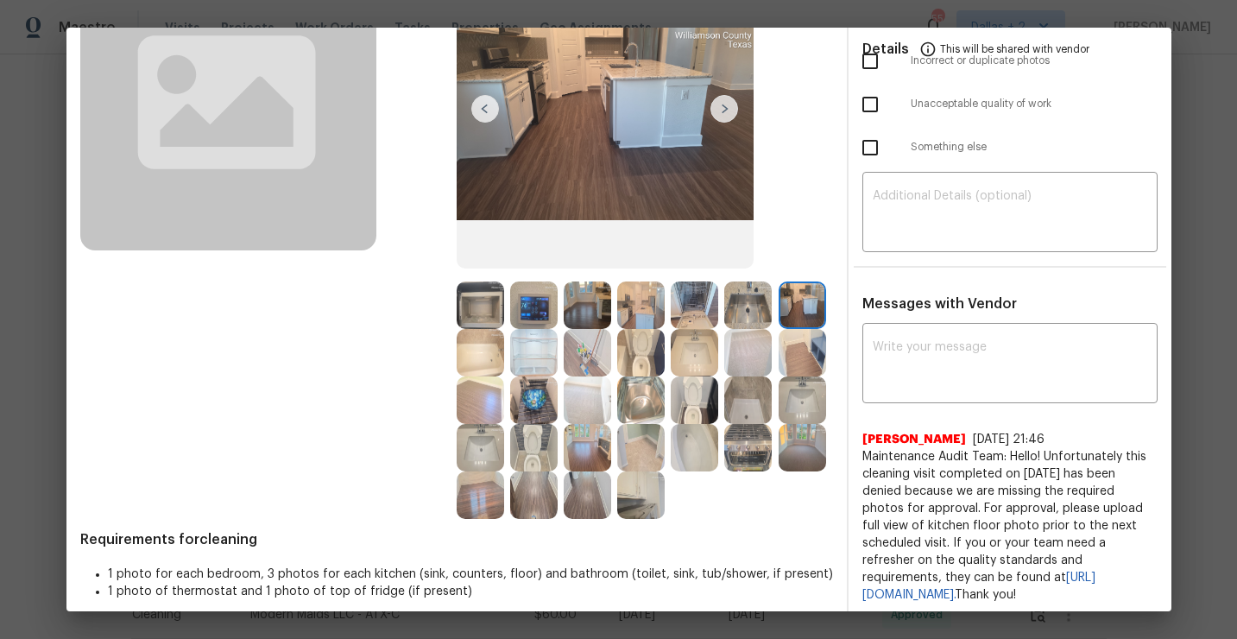
scroll to position [171, 0]
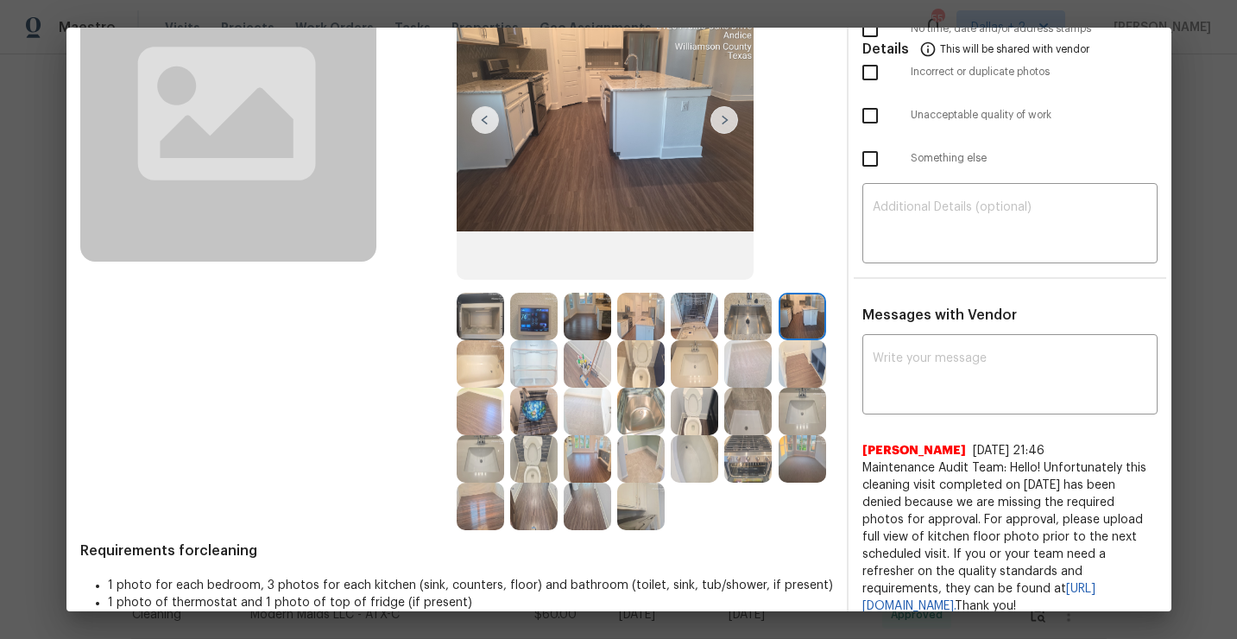
click at [690, 454] on img at bounding box center [693, 458] width 47 height 47
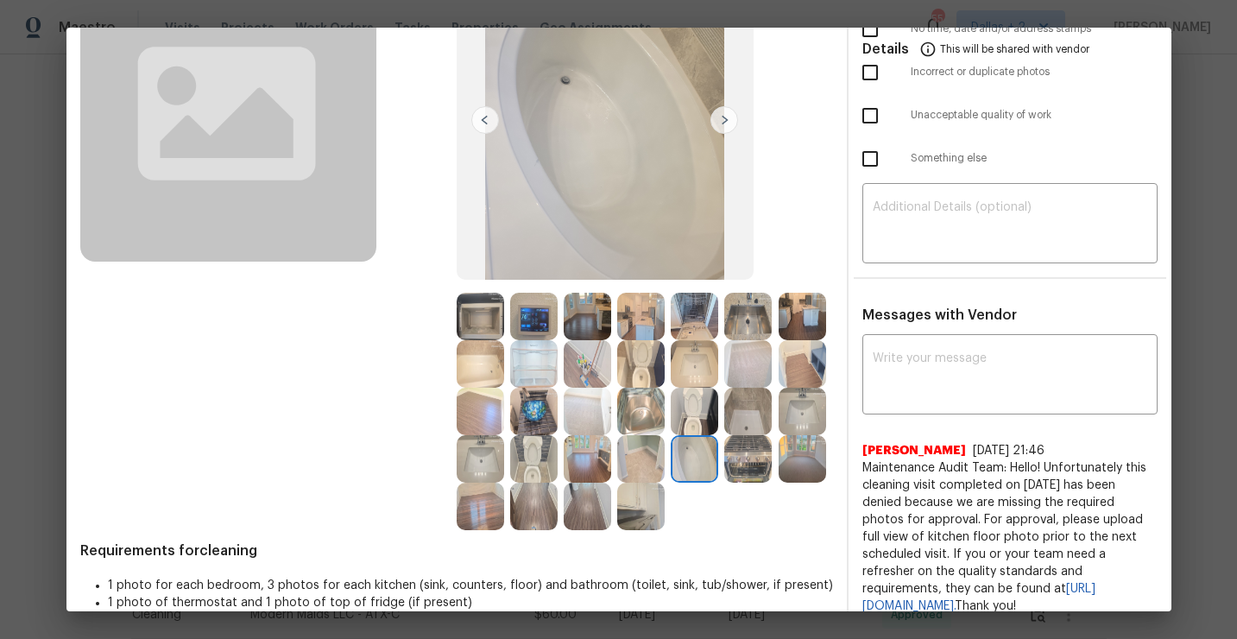
click at [728, 411] on img at bounding box center [747, 410] width 47 height 47
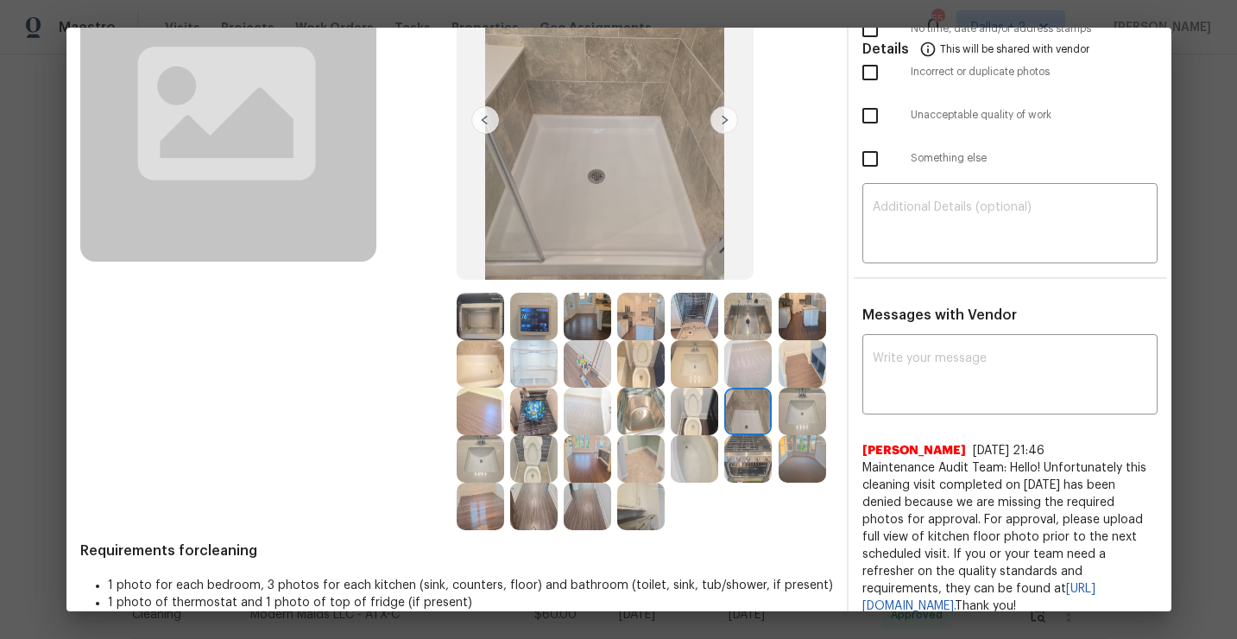
click at [632, 515] on img at bounding box center [640, 505] width 47 height 47
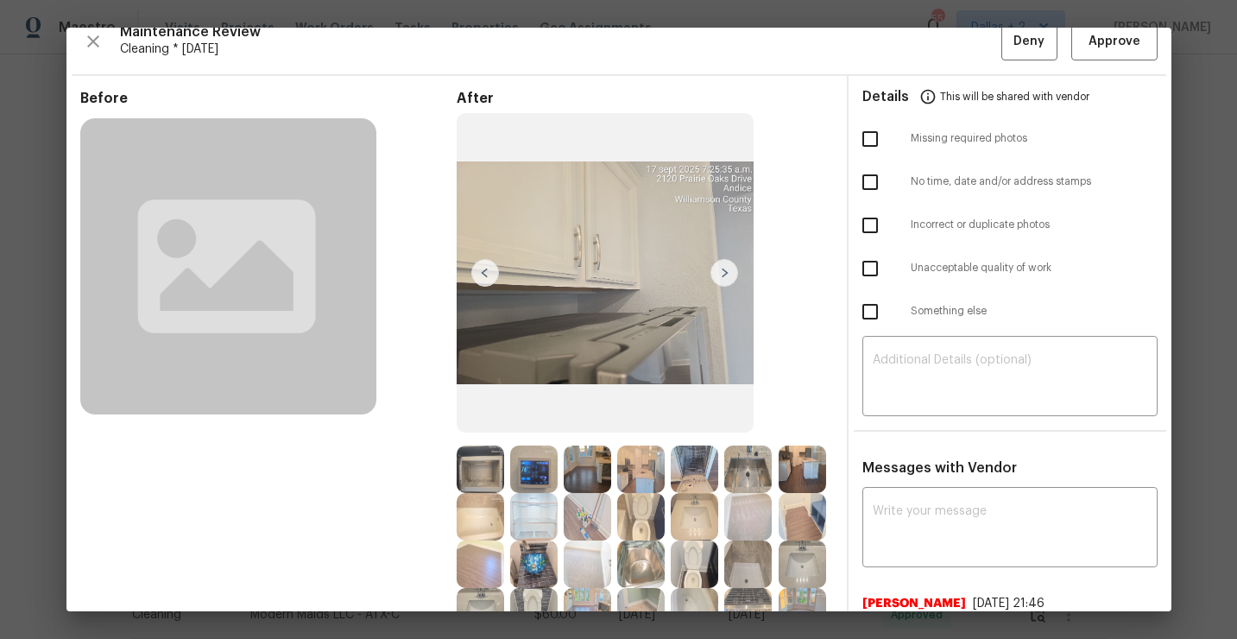
scroll to position [0, 0]
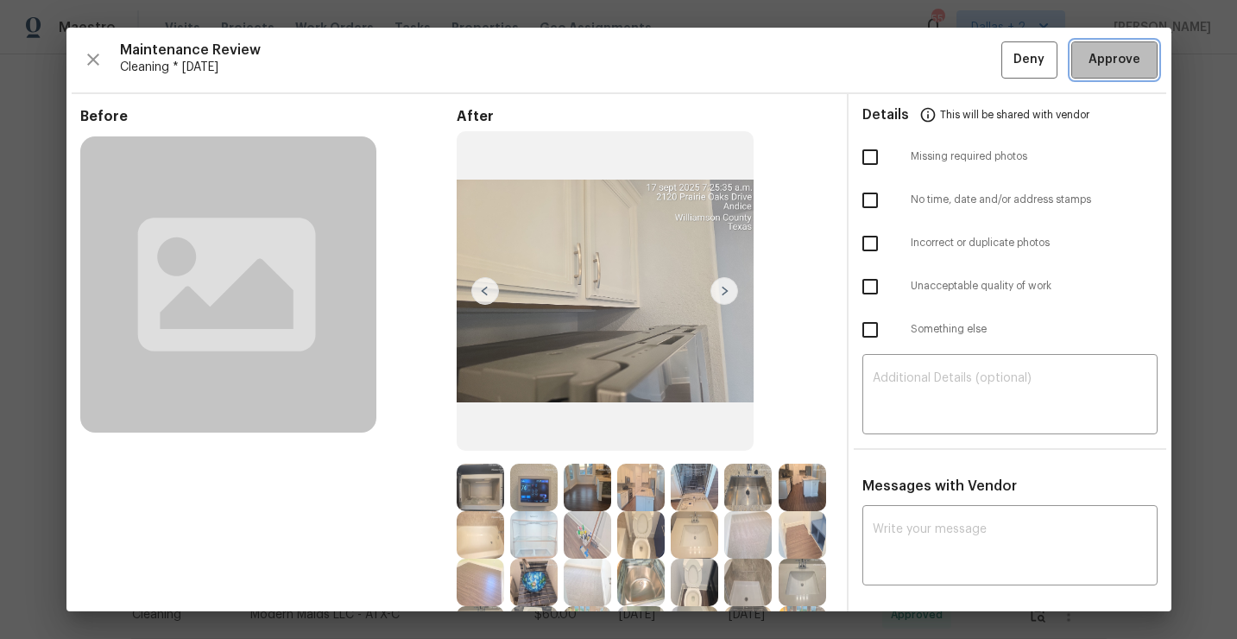
click at [1118, 68] on span "Approve" at bounding box center [1114, 60] width 52 height 22
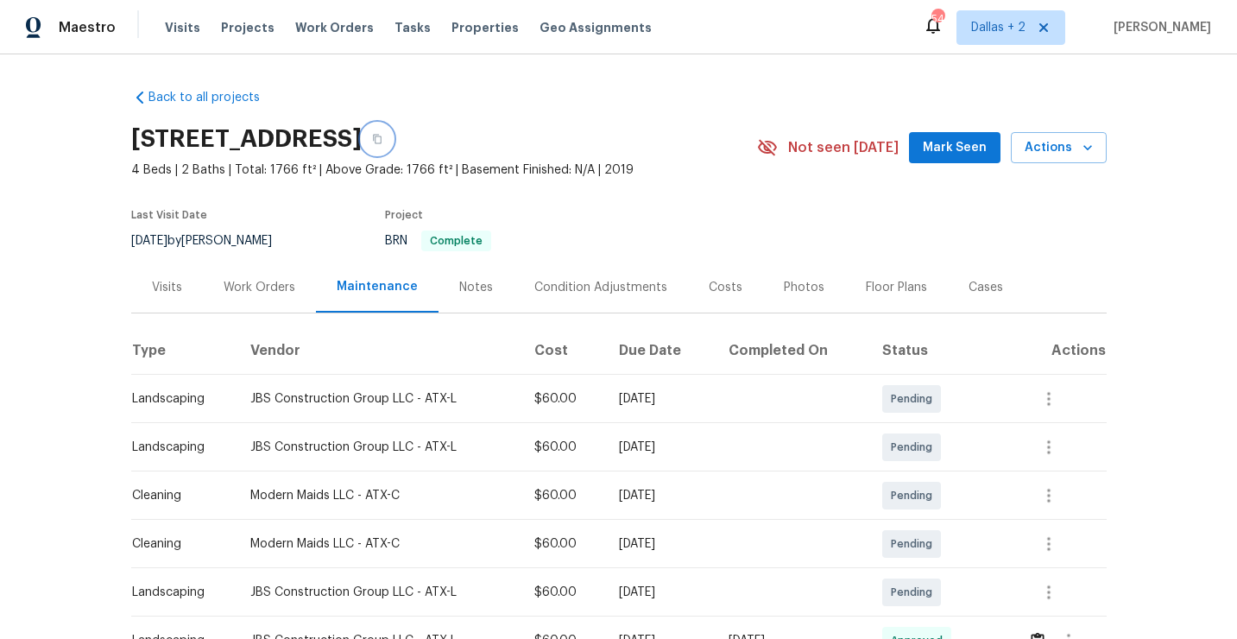
click at [381, 137] on icon "button" at bounding box center [377, 139] width 9 height 9
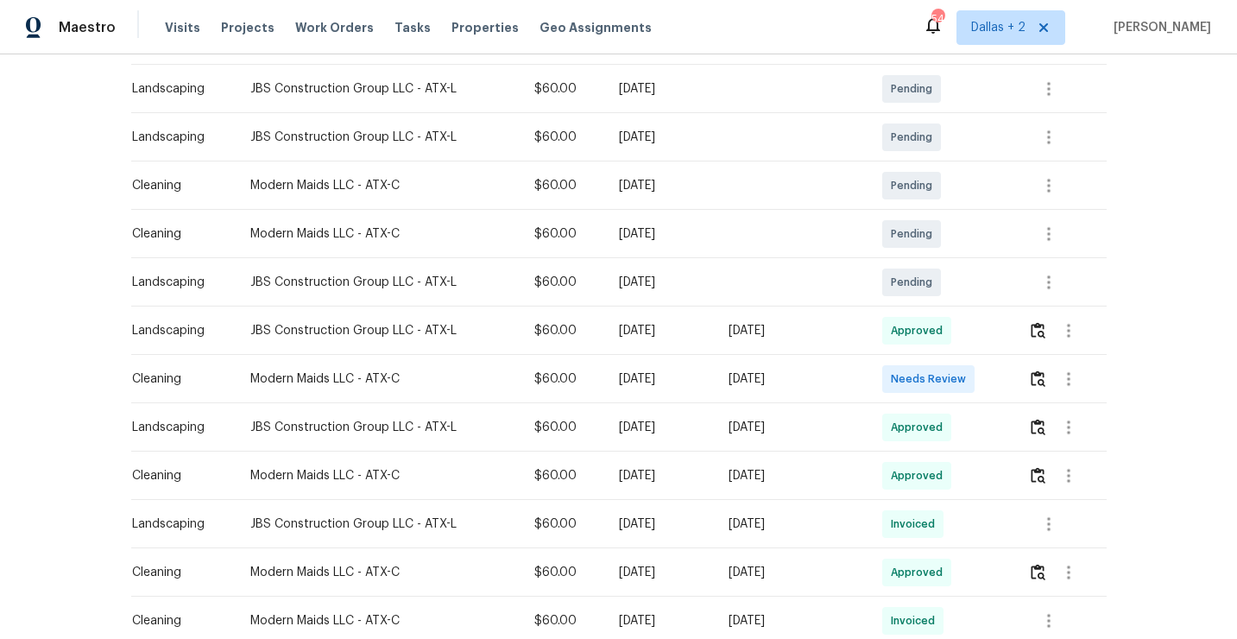
scroll to position [337, 0]
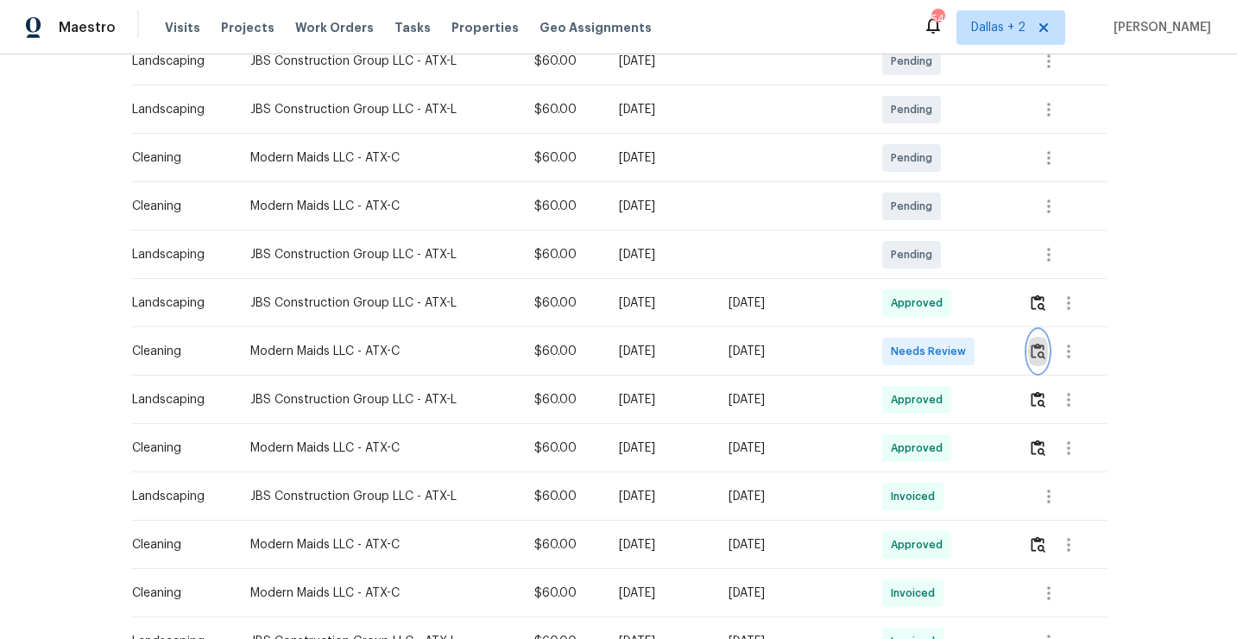
click at [1040, 355] on img "button" at bounding box center [1037, 351] width 15 height 16
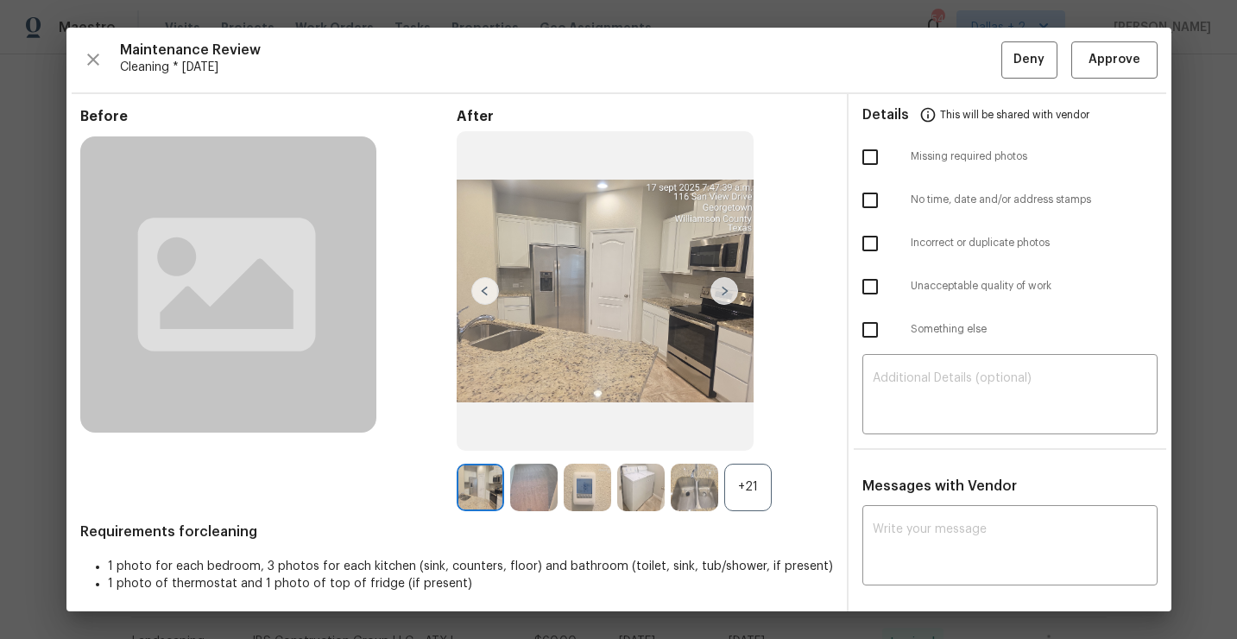
click at [765, 501] on div "+21" at bounding box center [747, 486] width 47 height 47
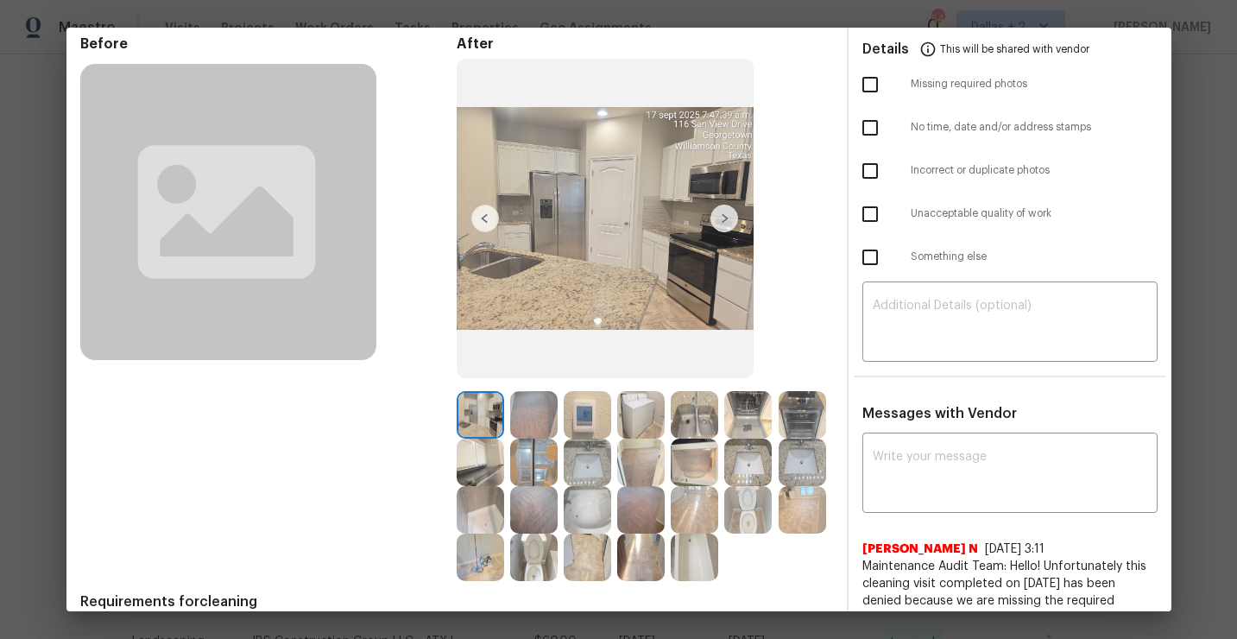
scroll to position [83, 0]
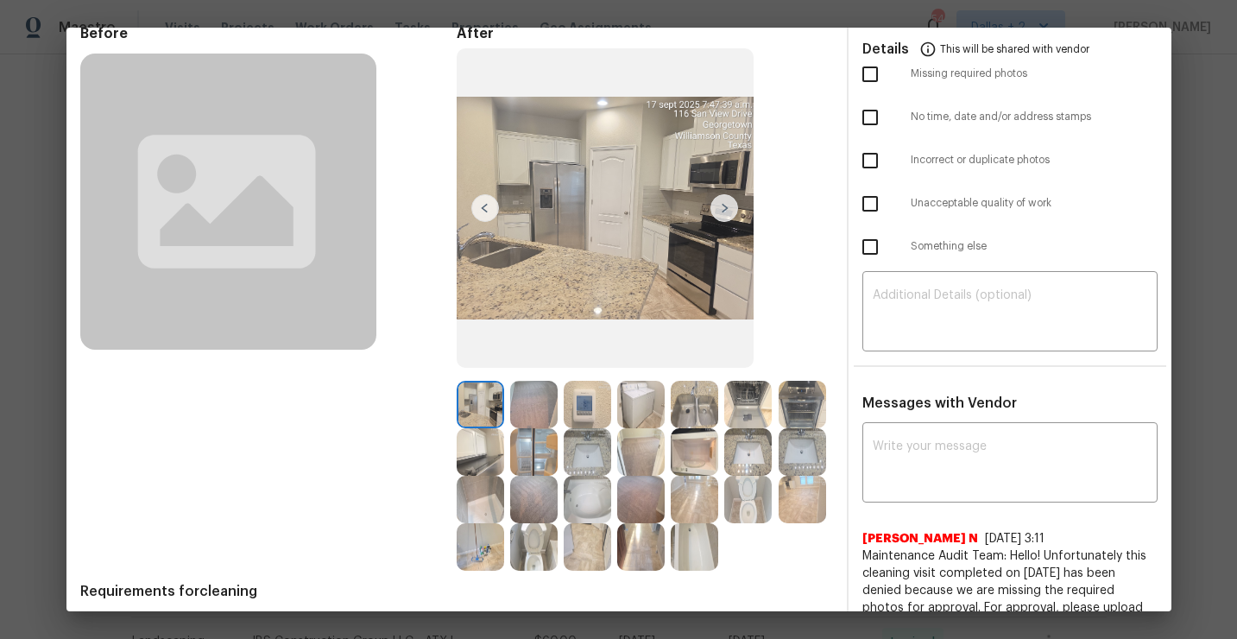
click at [469, 456] on img at bounding box center [479, 451] width 47 height 47
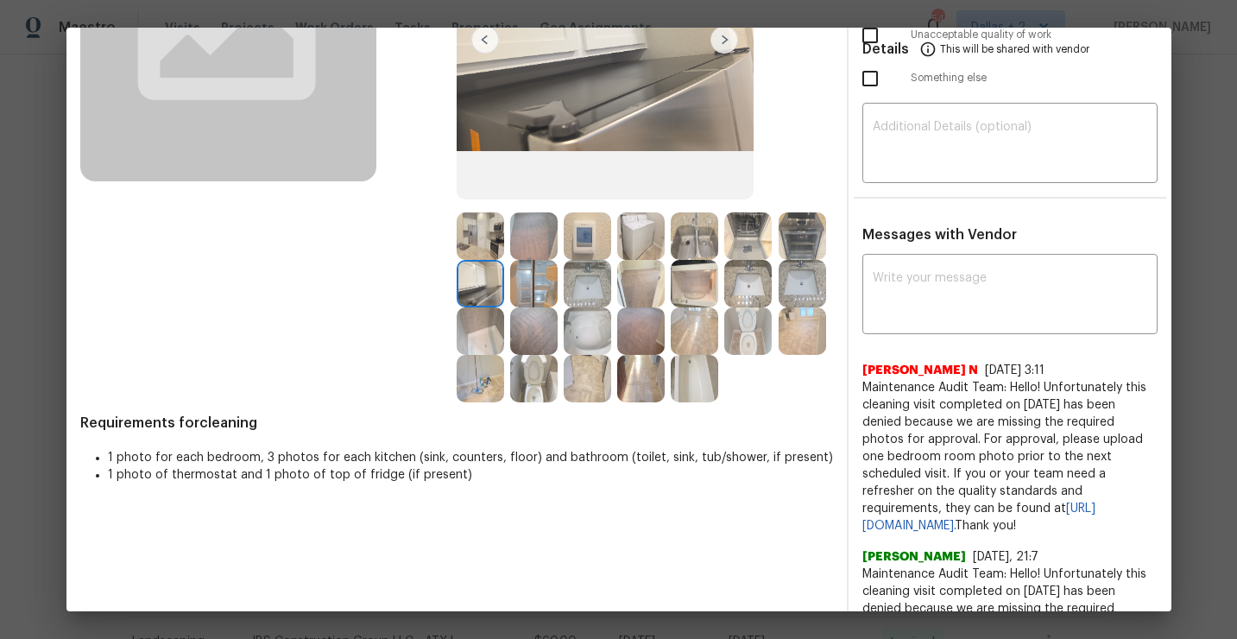
scroll to position [223, 0]
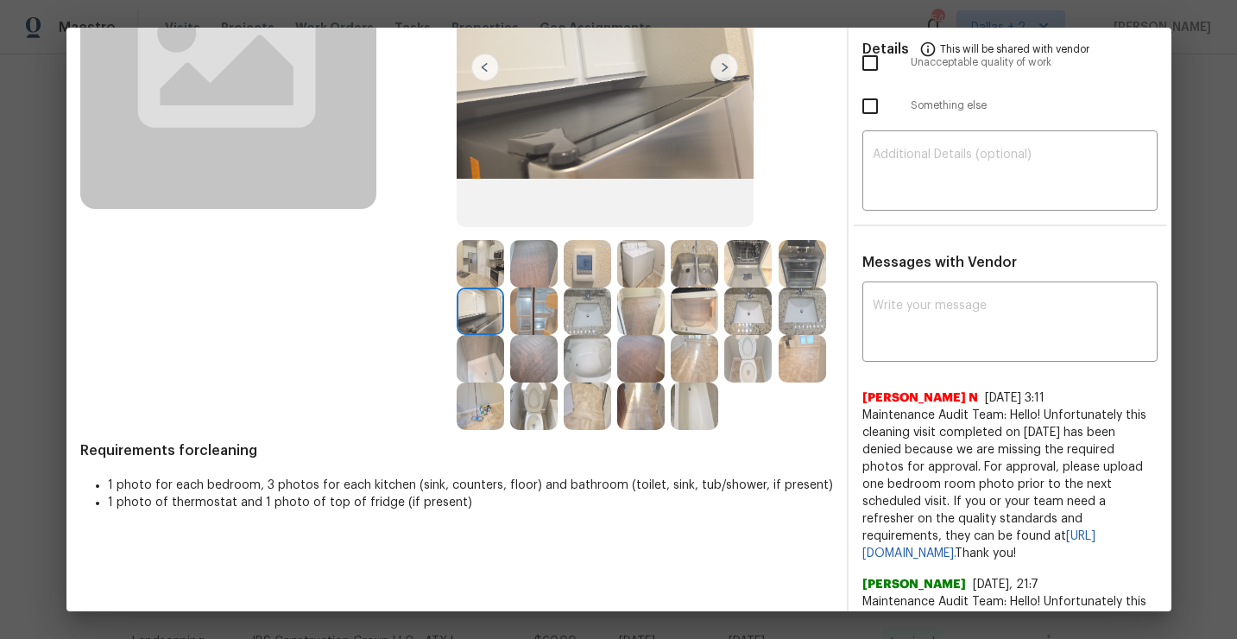
click at [546, 326] on img at bounding box center [533, 310] width 47 height 47
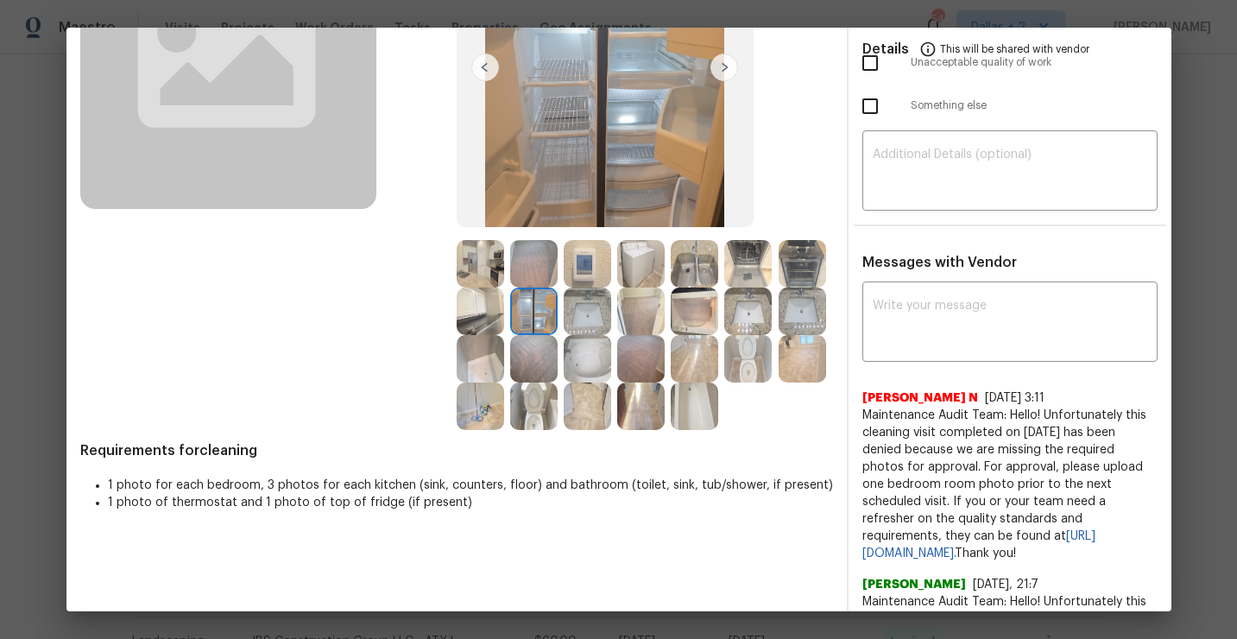
click at [481, 422] on img at bounding box center [479, 405] width 47 height 47
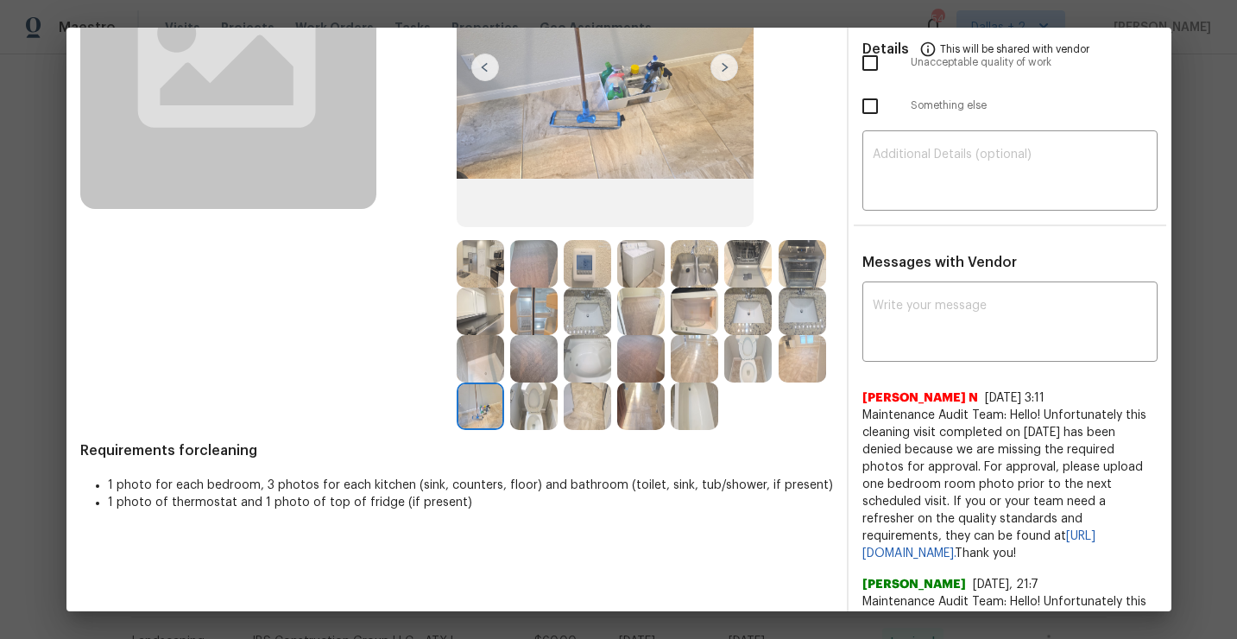
click at [741, 278] on img at bounding box center [747, 263] width 47 height 47
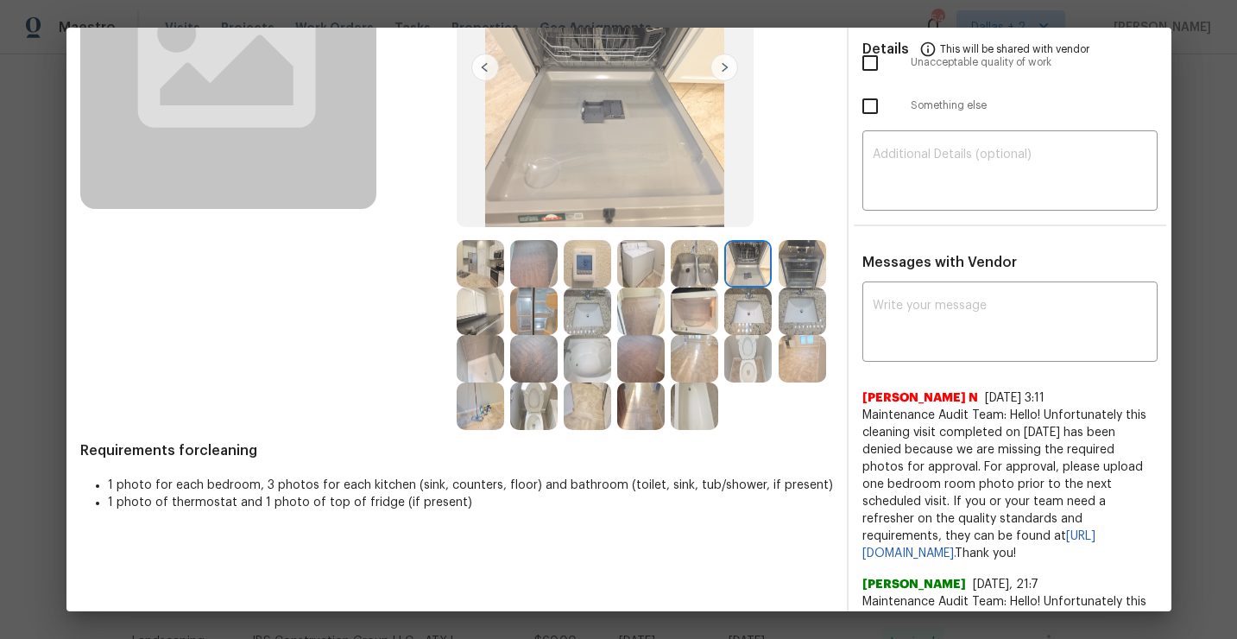
click at [649, 380] on img at bounding box center [640, 358] width 47 height 47
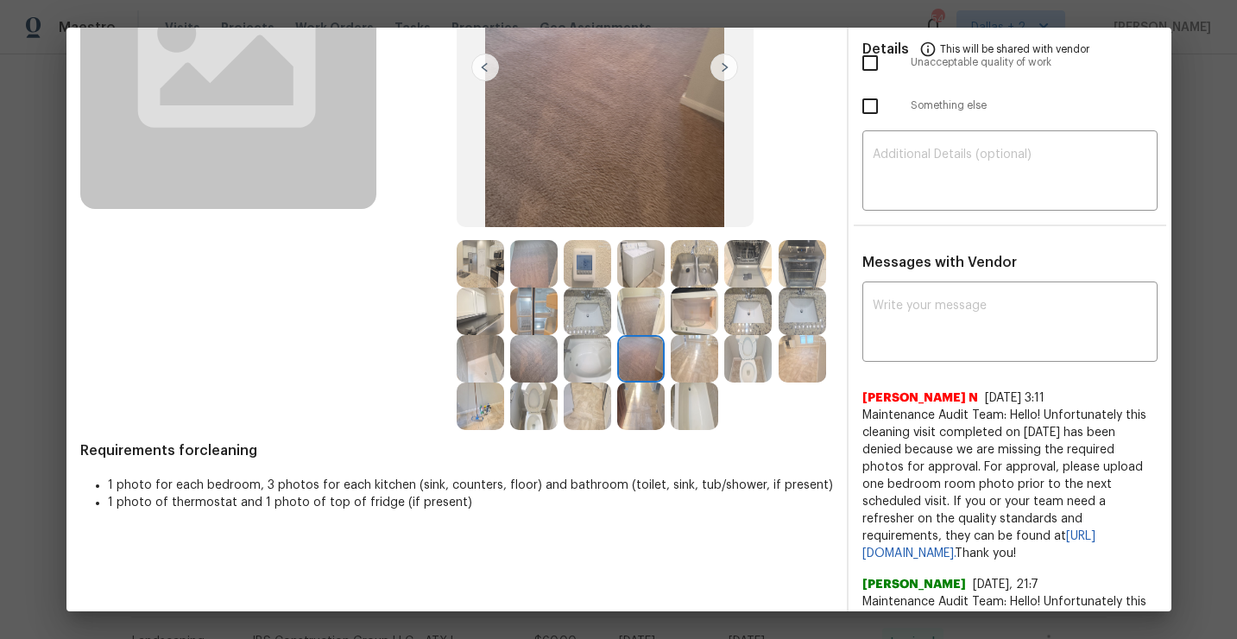
click at [487, 367] on img at bounding box center [479, 358] width 47 height 47
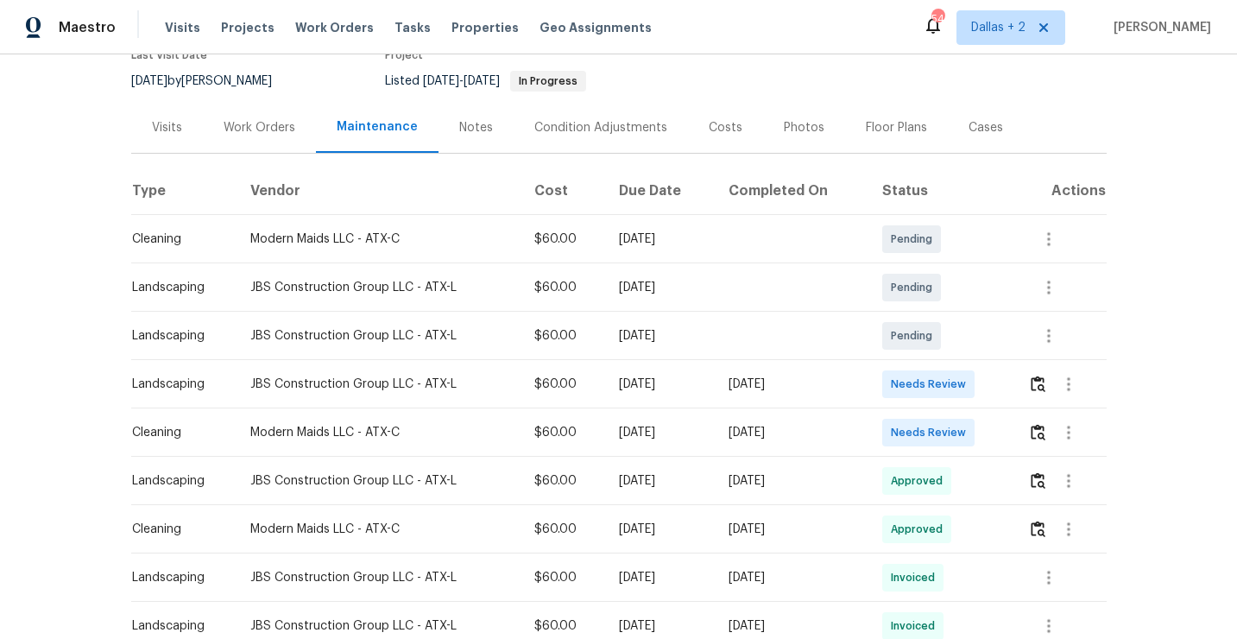
scroll to position [161, 0]
click at [1040, 431] on img "button" at bounding box center [1037, 430] width 15 height 16
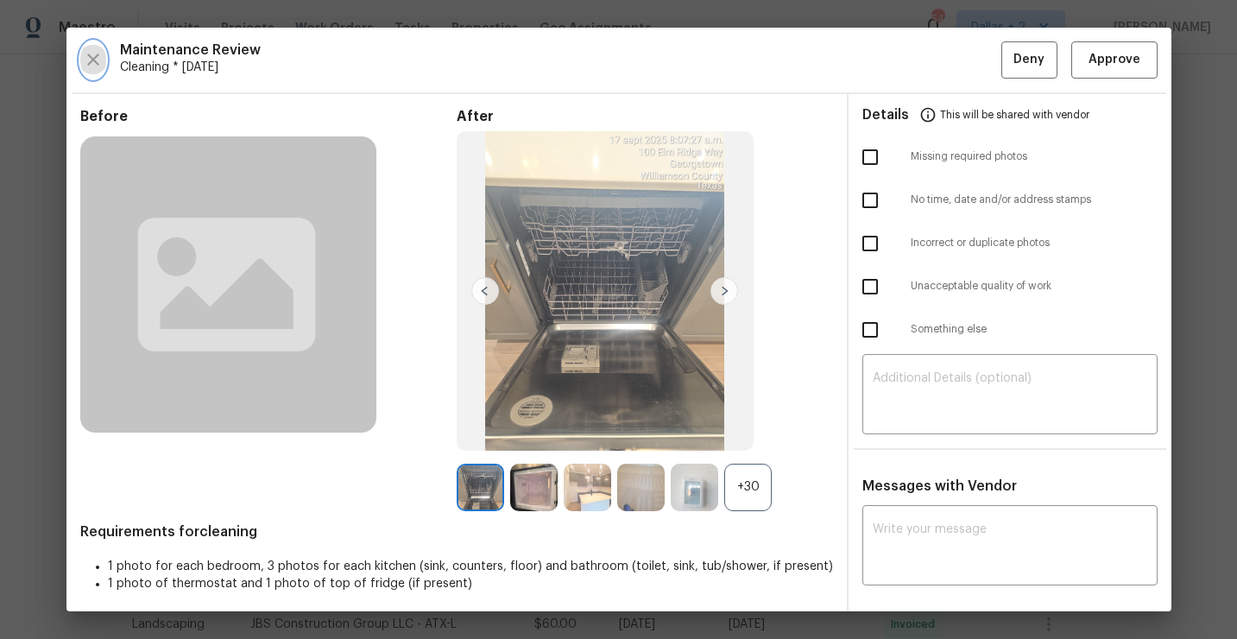
click at [94, 61] on icon "button" at bounding box center [93, 59] width 12 height 12
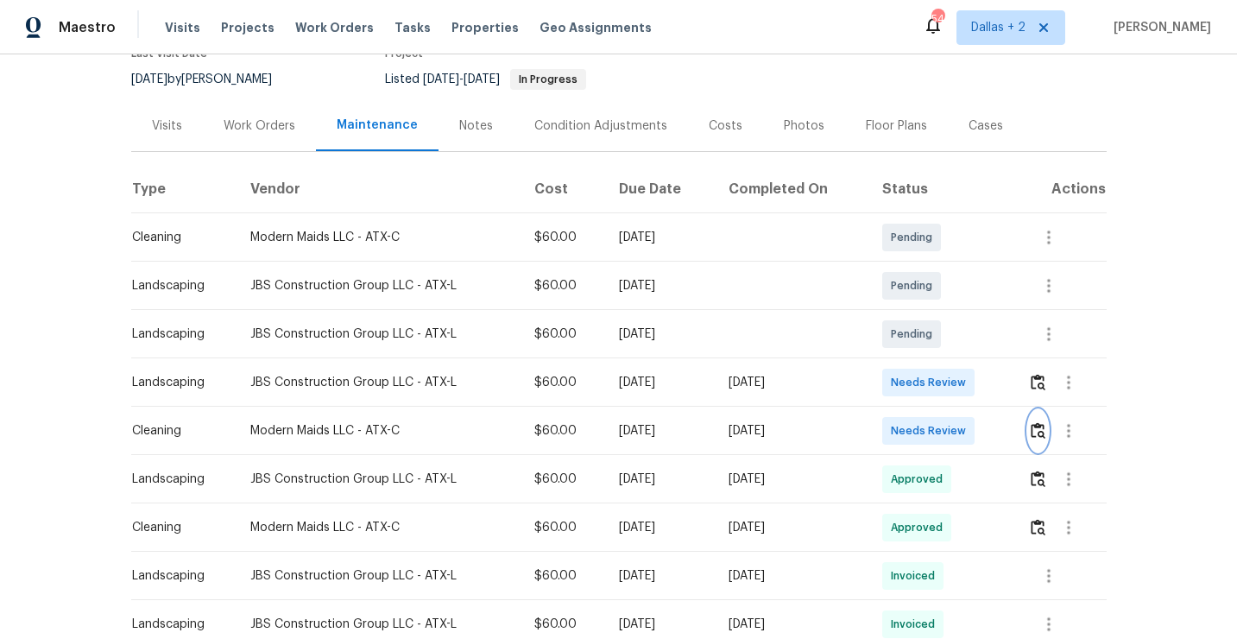
scroll to position [0, 0]
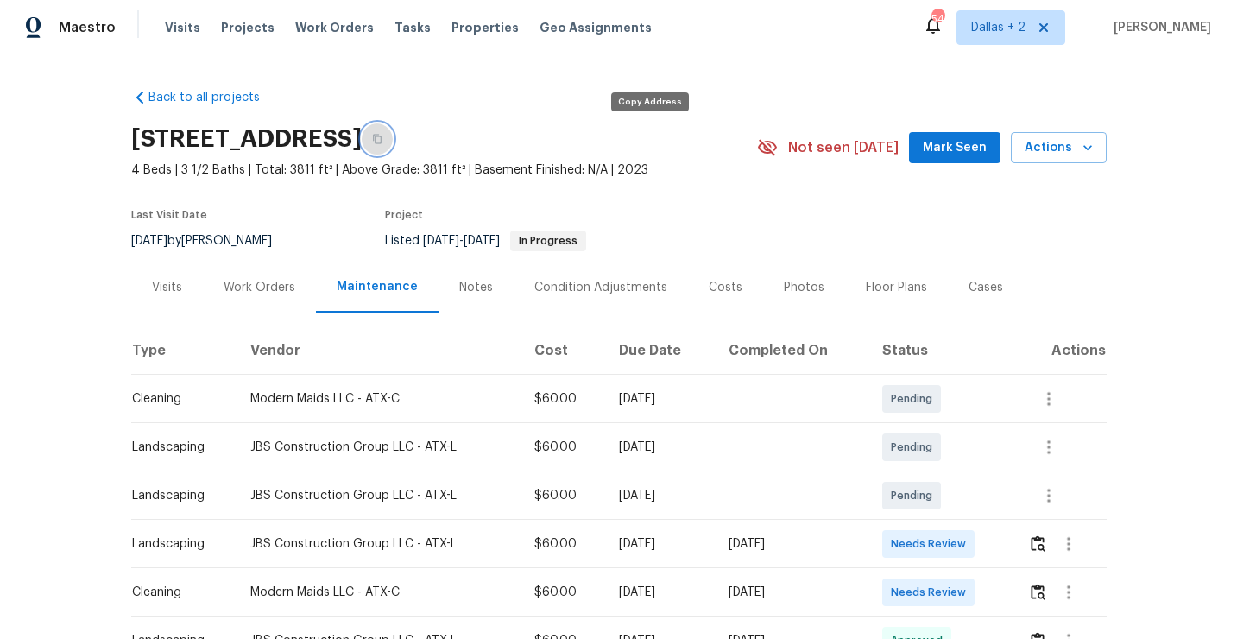
click at [382, 140] on icon "button" at bounding box center [377, 139] width 10 height 10
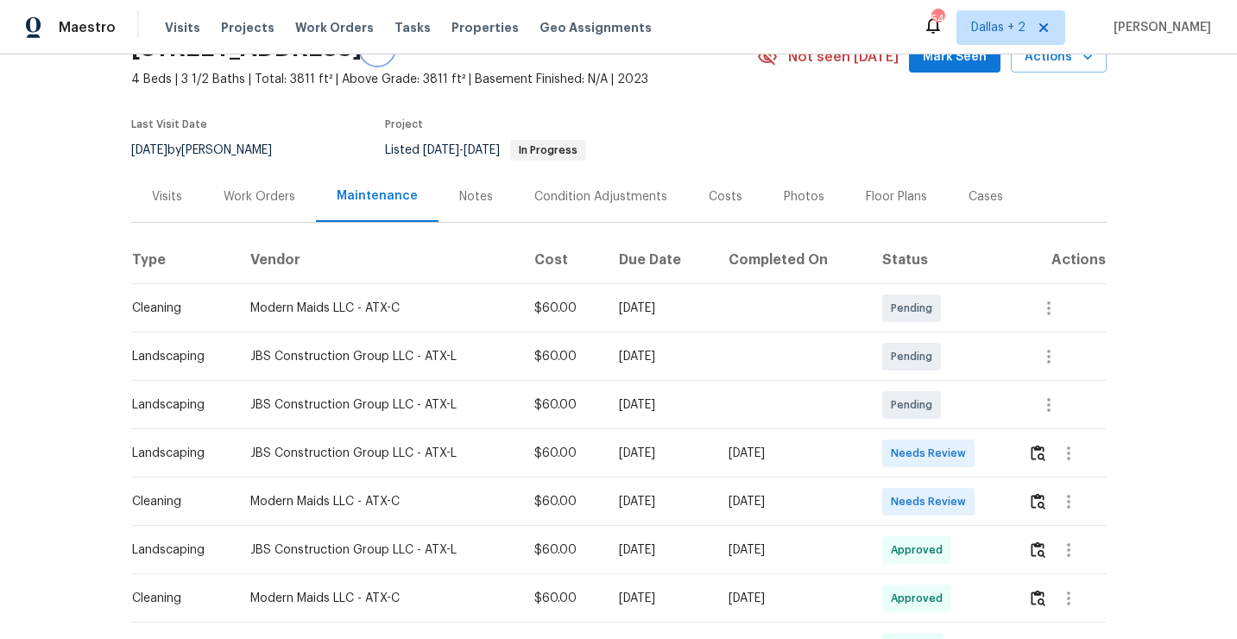
scroll to position [99, 0]
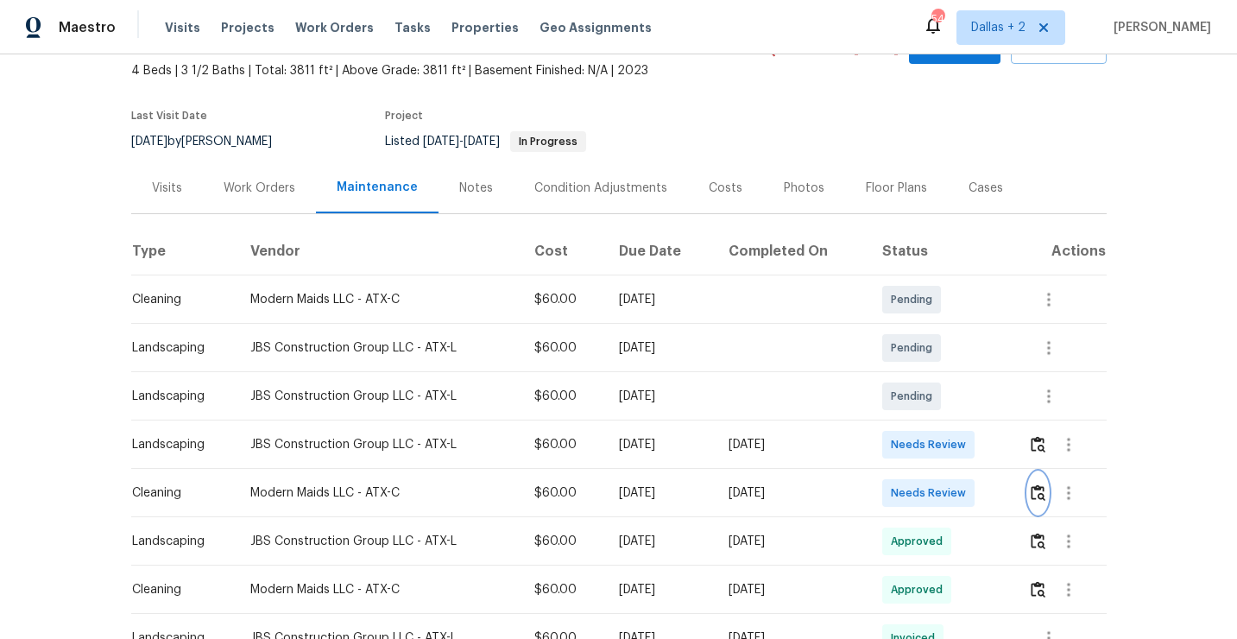
click at [1045, 497] on img "button" at bounding box center [1037, 492] width 15 height 16
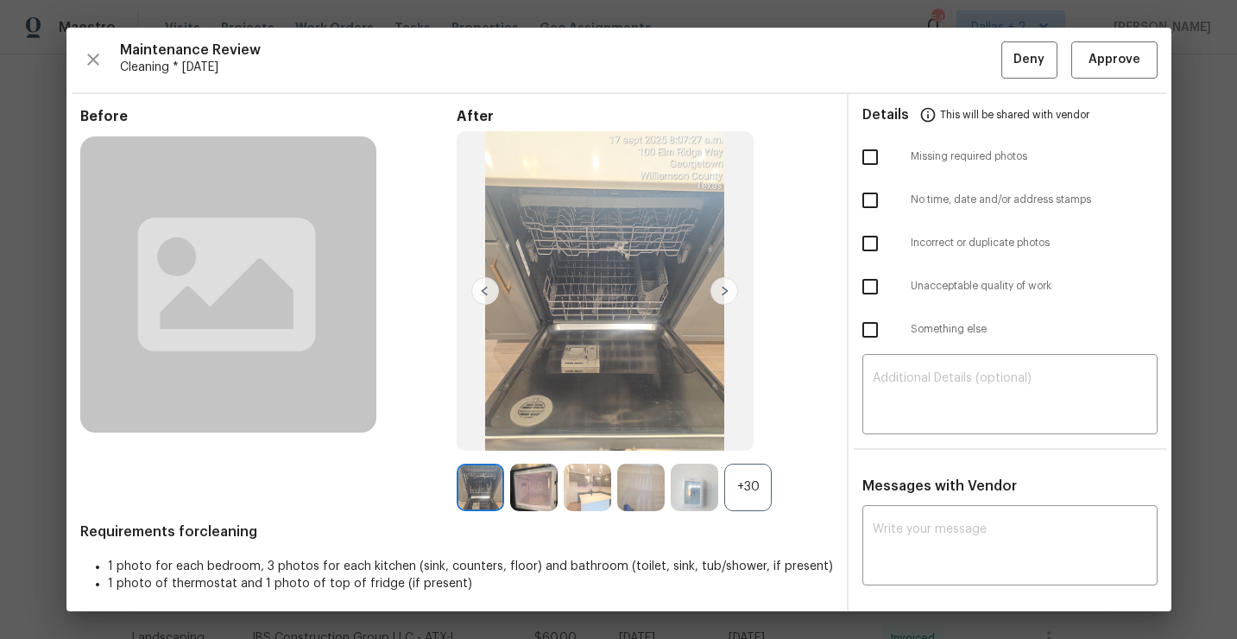
click at [758, 493] on div "+30" at bounding box center [747, 486] width 47 height 47
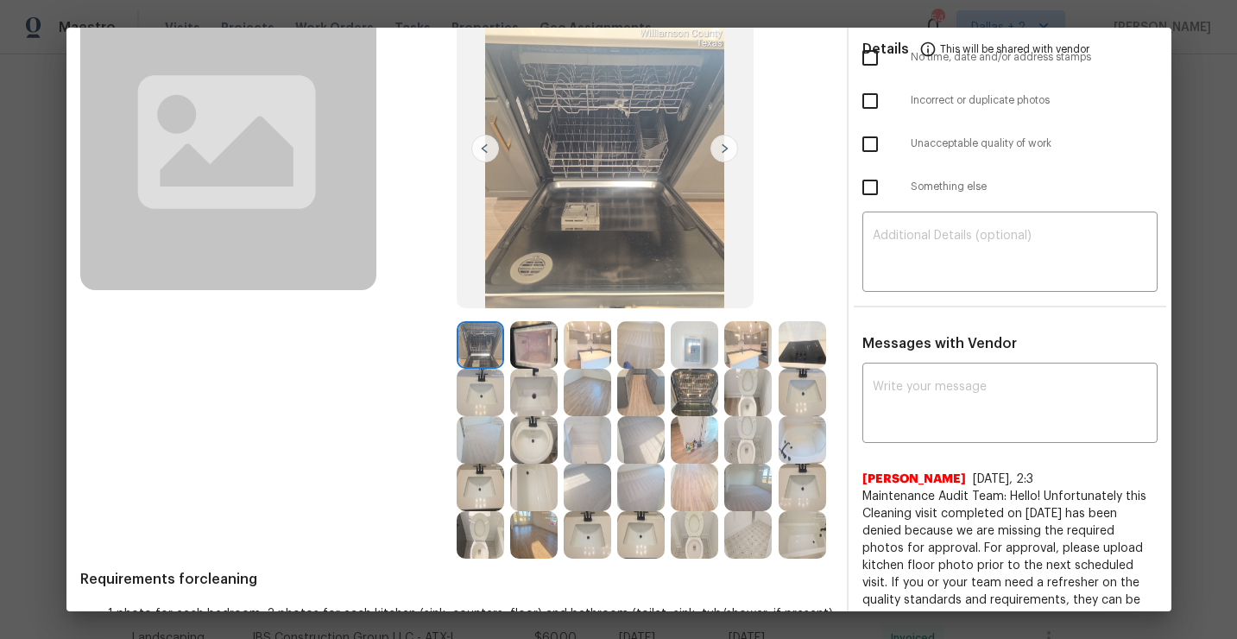
scroll to position [139, 0]
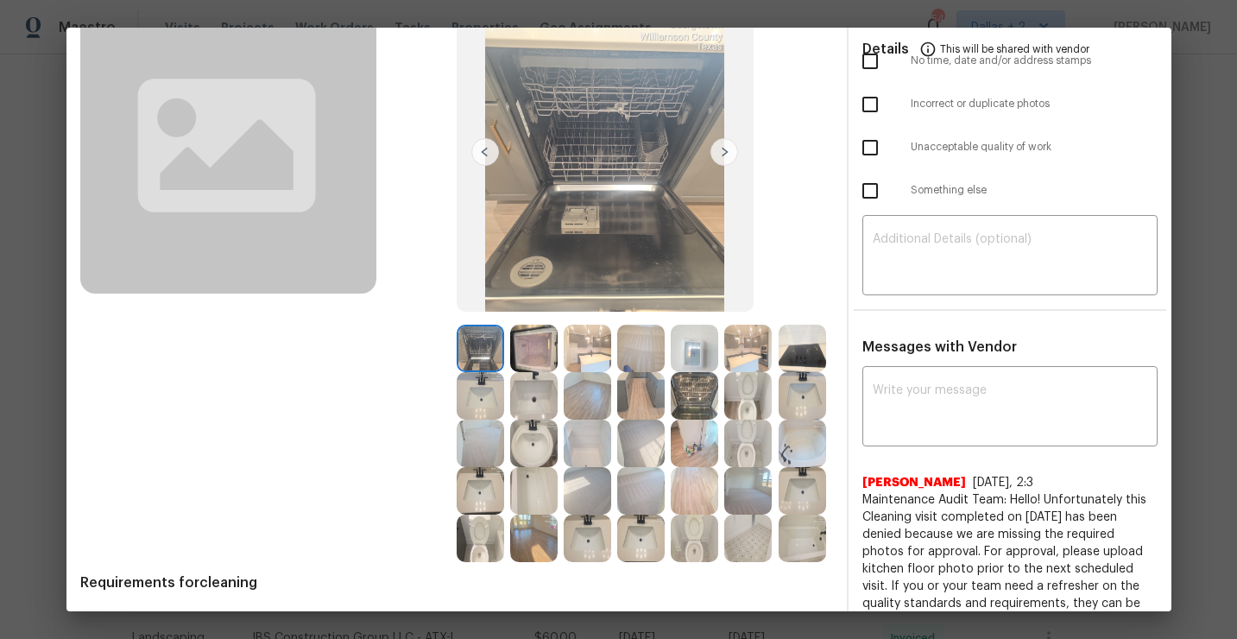
click at [638, 404] on img at bounding box center [640, 395] width 47 height 47
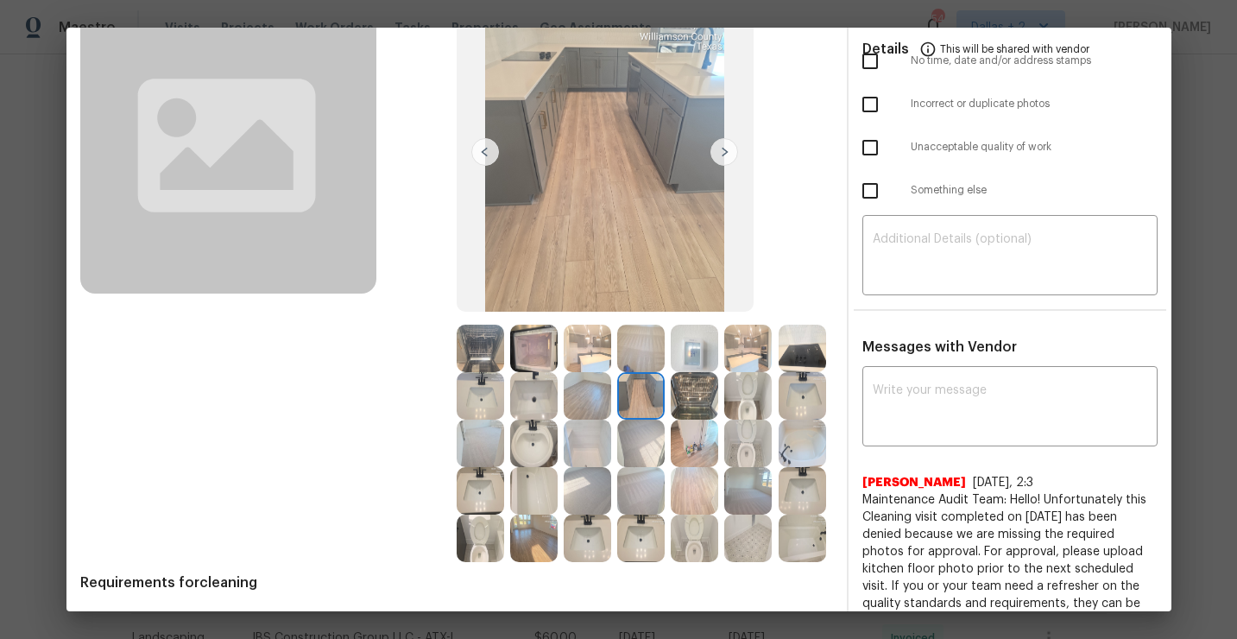
click at [481, 425] on img at bounding box center [479, 442] width 47 height 47
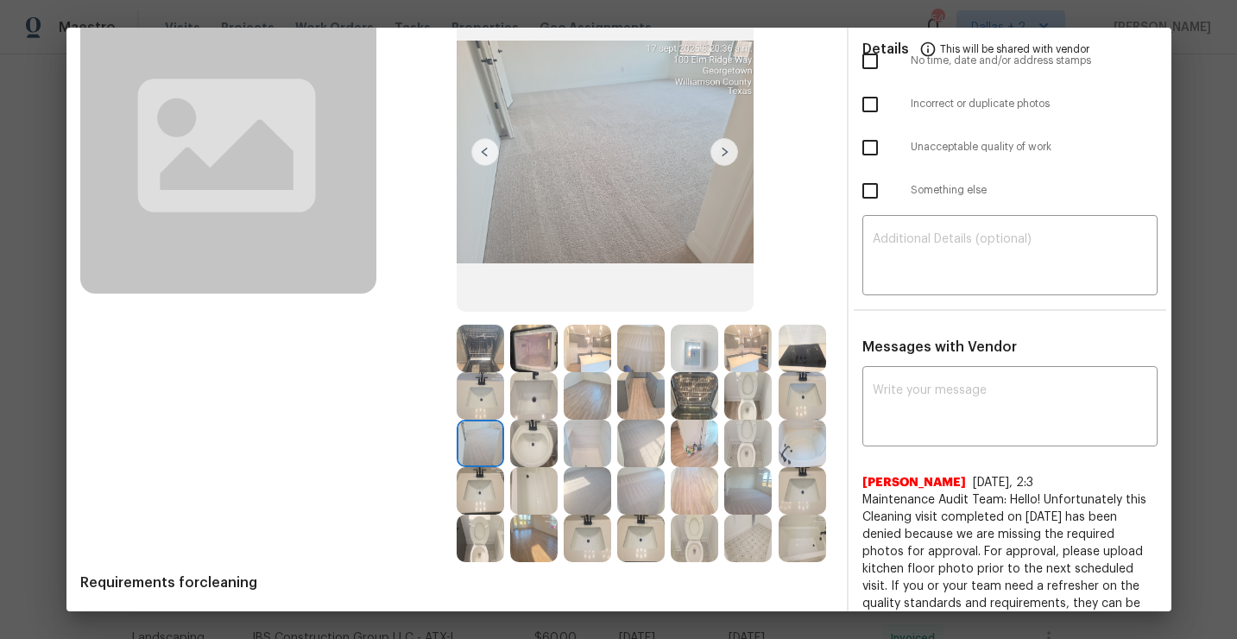
click at [794, 487] on img at bounding box center [801, 490] width 47 height 47
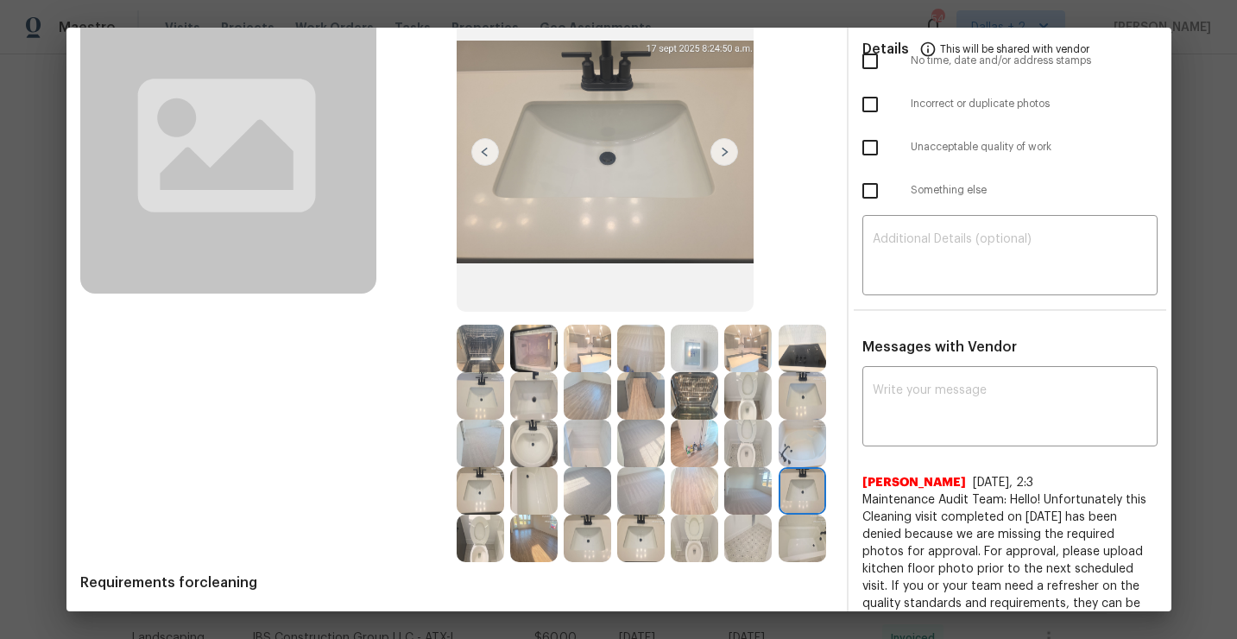
click at [526, 534] on img at bounding box center [533, 537] width 47 height 47
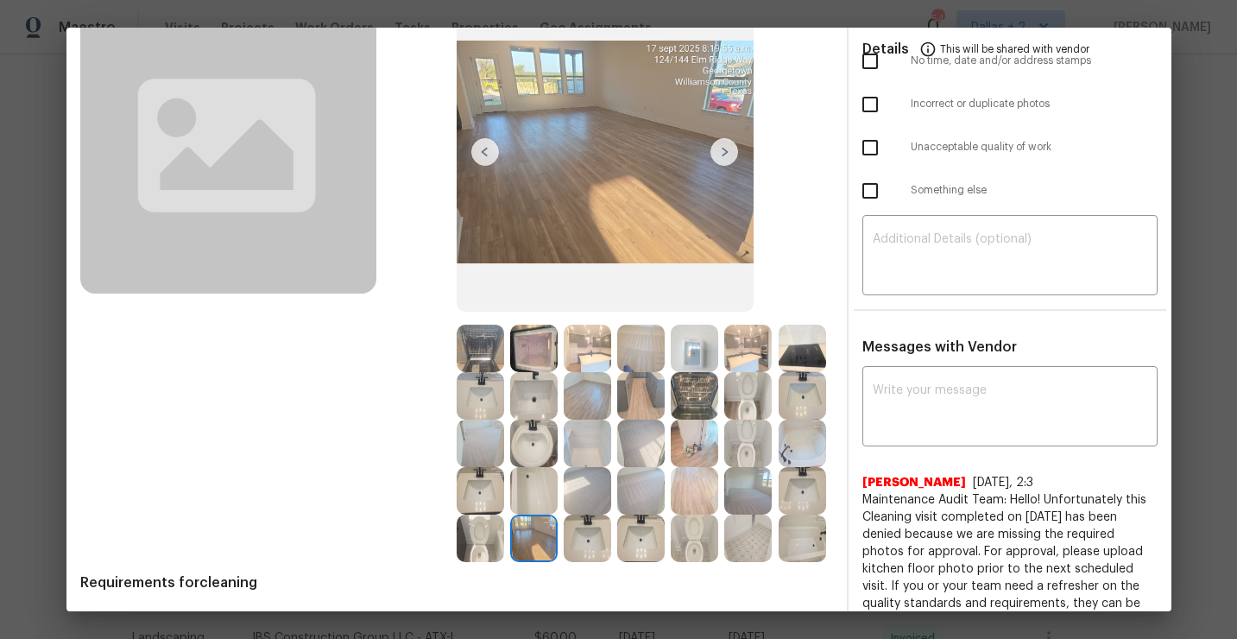
click at [481, 394] on img at bounding box center [479, 395] width 47 height 47
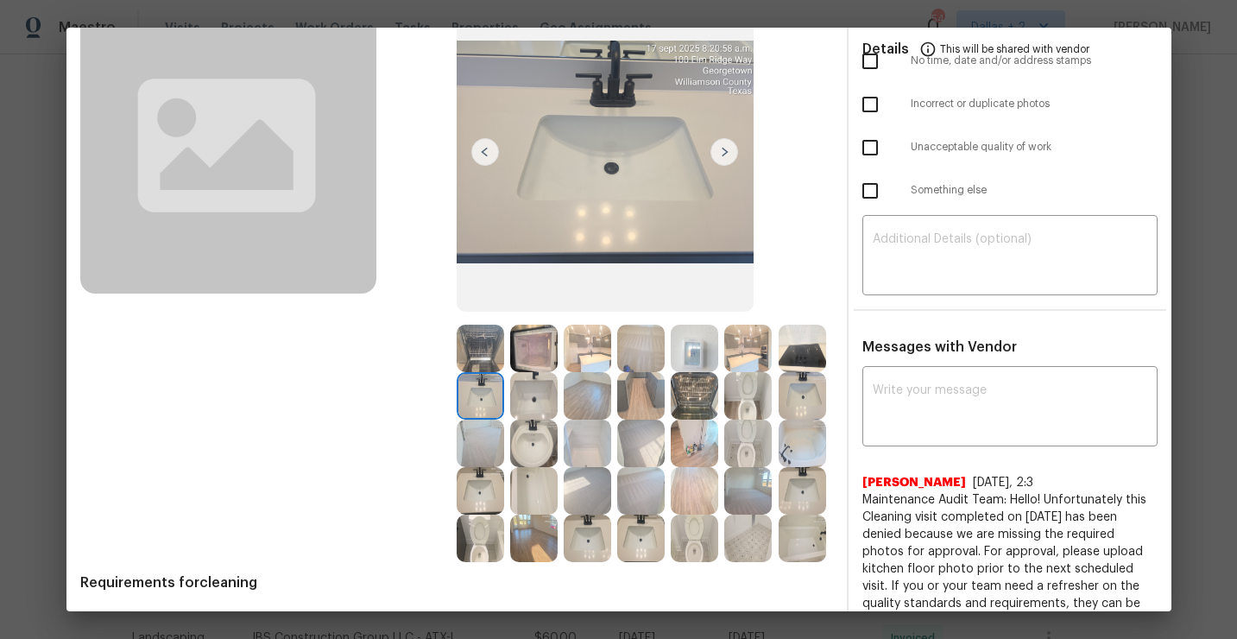
click at [578, 356] on img at bounding box center [586, 347] width 47 height 47
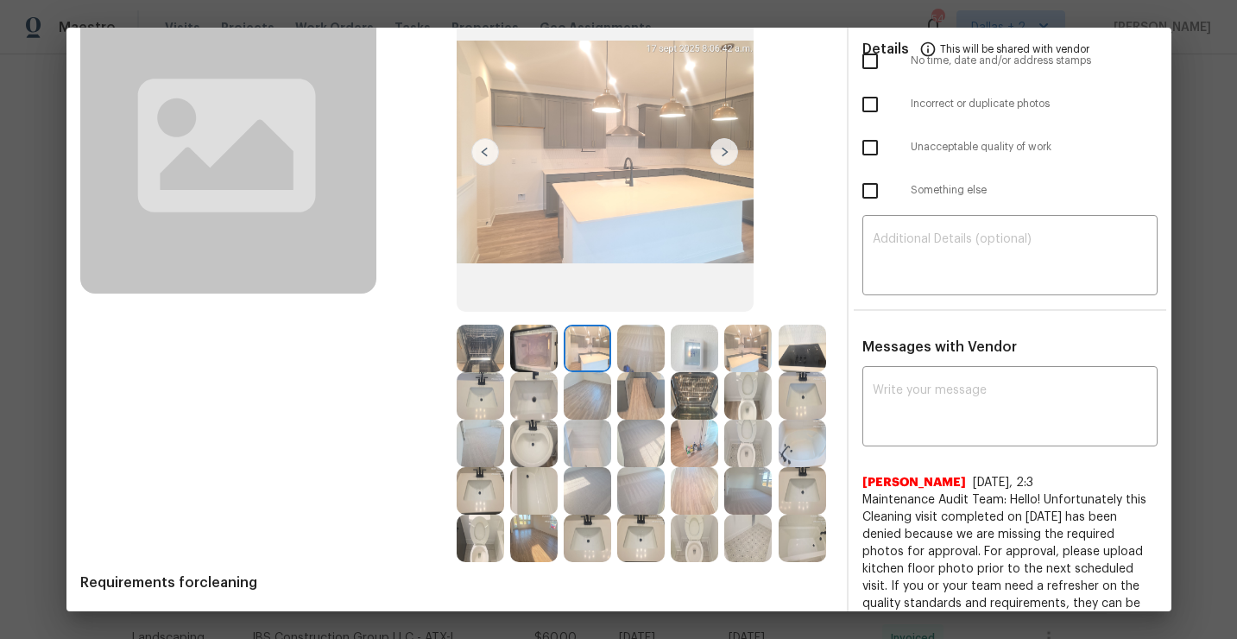
click at [742, 350] on img at bounding box center [747, 347] width 47 height 47
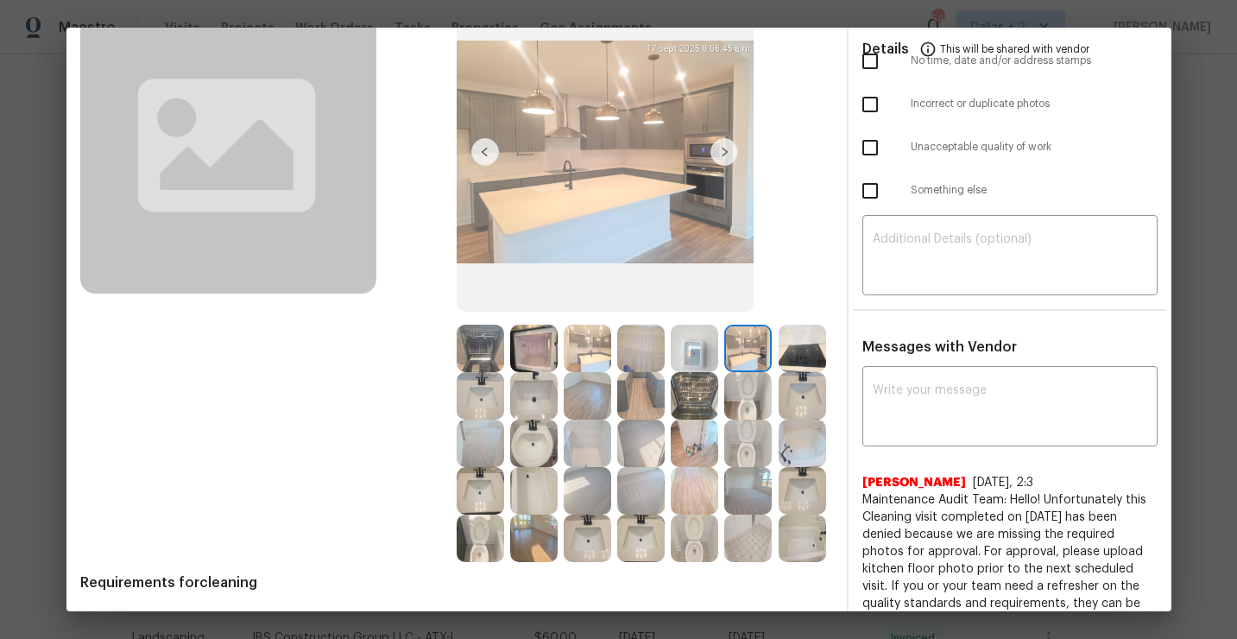
click at [639, 397] on img at bounding box center [640, 395] width 47 height 47
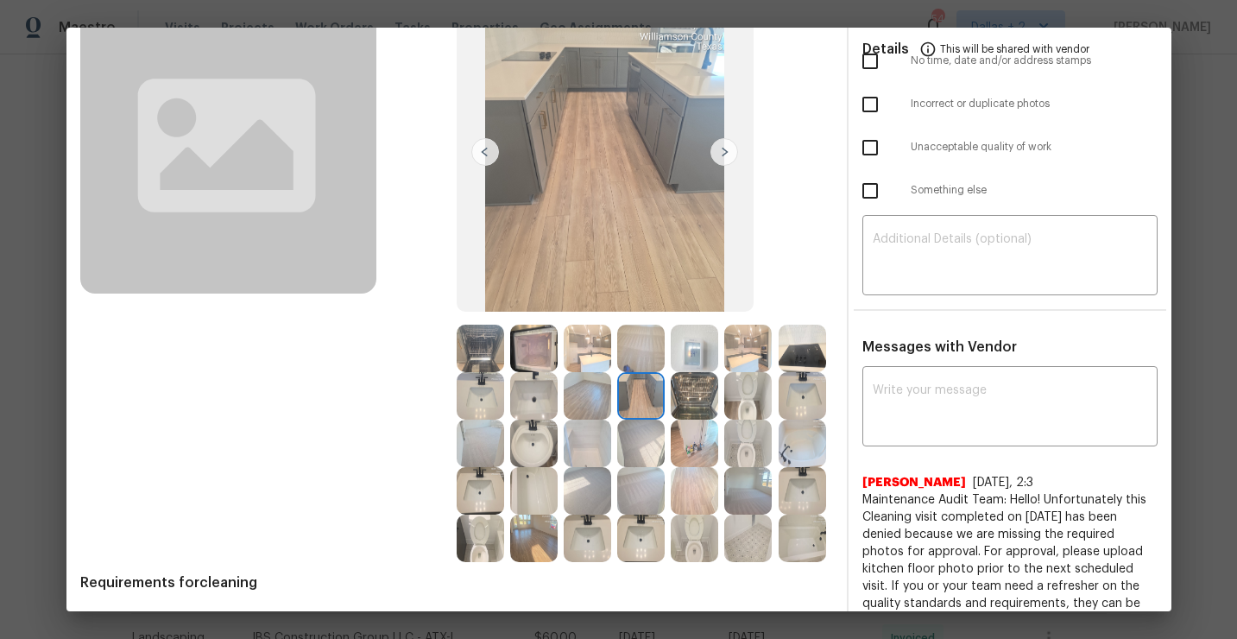
click at [535, 447] on img at bounding box center [533, 442] width 47 height 47
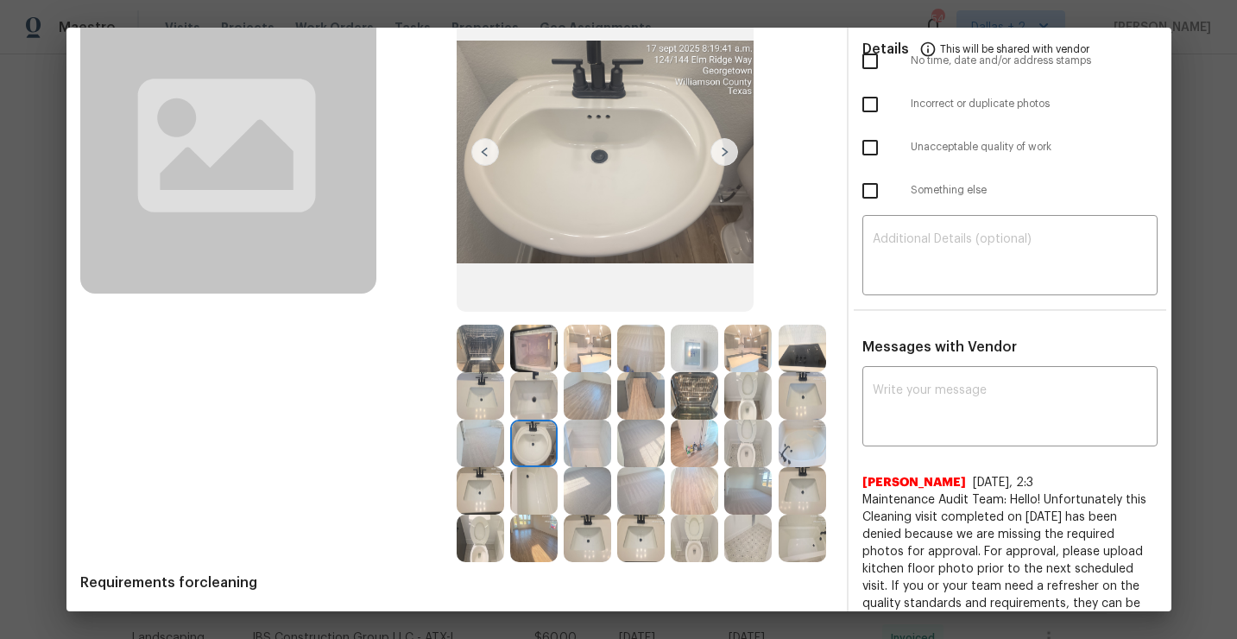
click at [591, 357] on img at bounding box center [586, 347] width 47 height 47
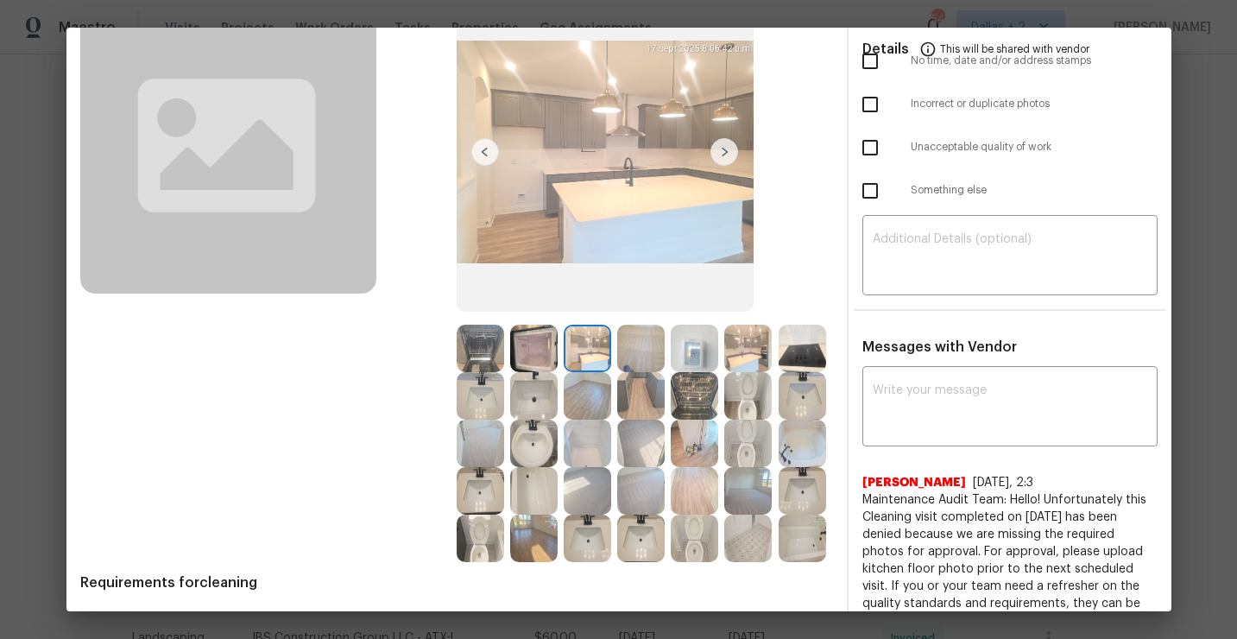
click at [644, 357] on img at bounding box center [640, 347] width 47 height 47
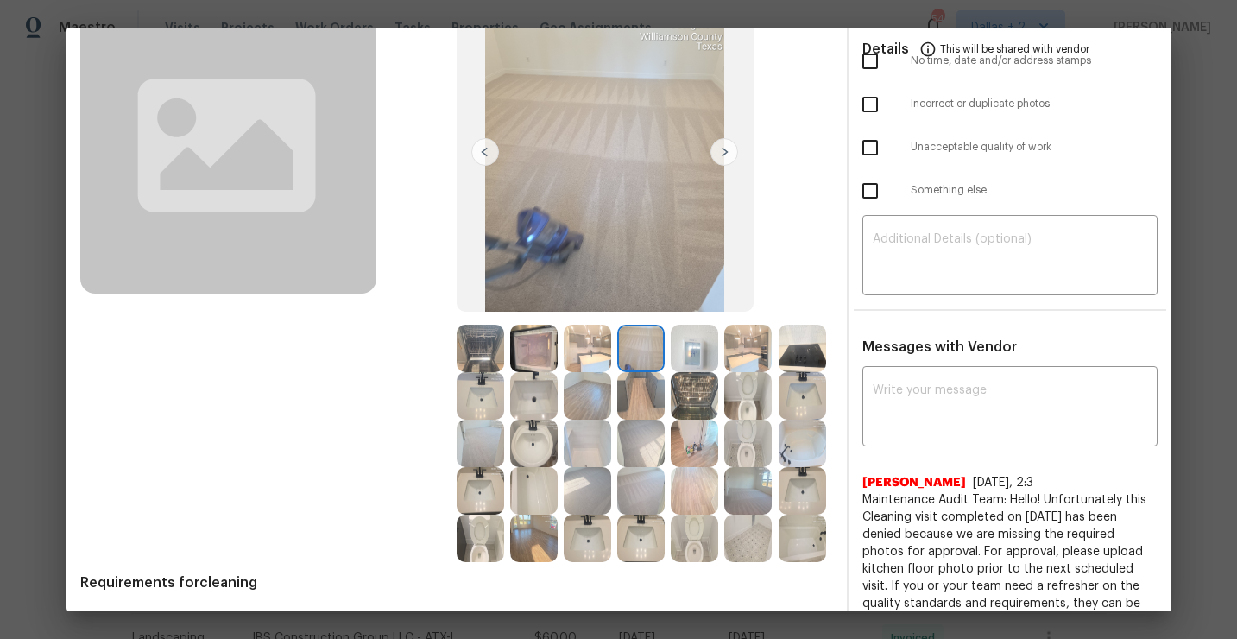
click at [689, 349] on img at bounding box center [693, 347] width 47 height 47
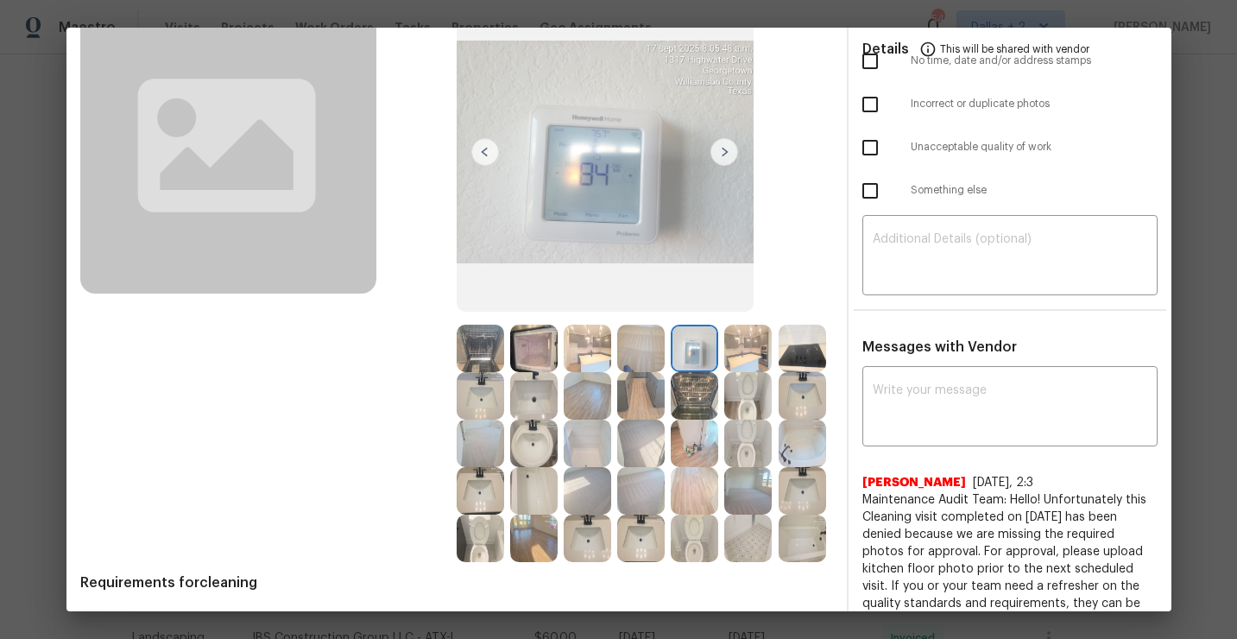
click at [753, 352] on img at bounding box center [747, 347] width 47 height 47
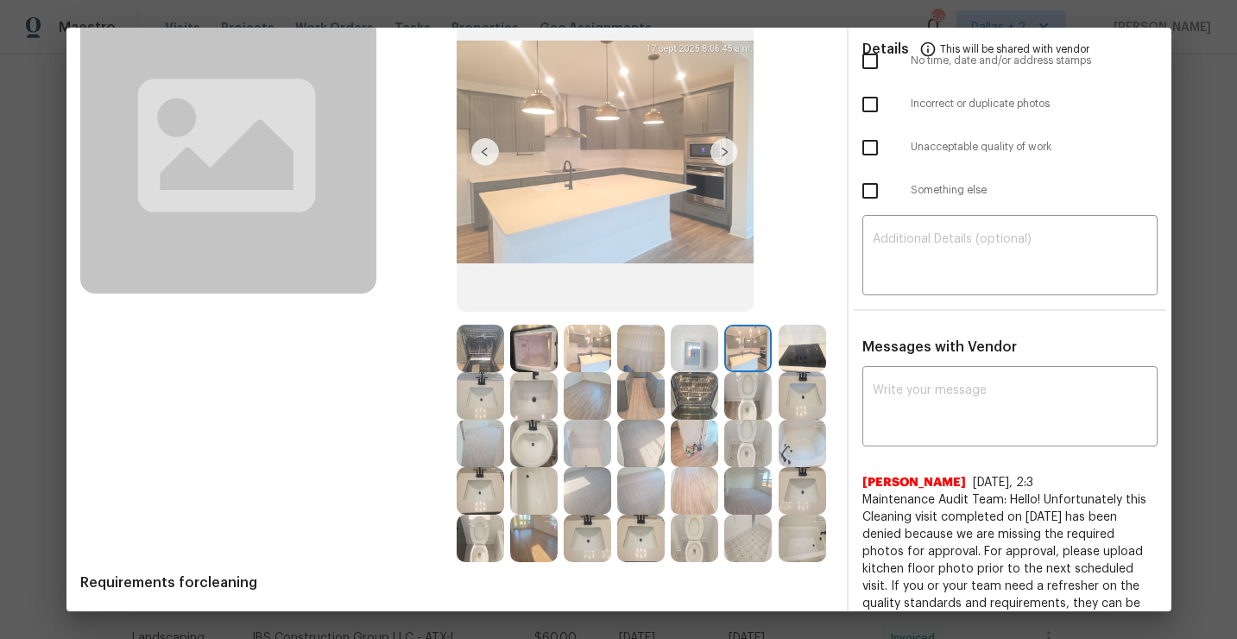
click at [801, 502] on img at bounding box center [801, 490] width 47 height 47
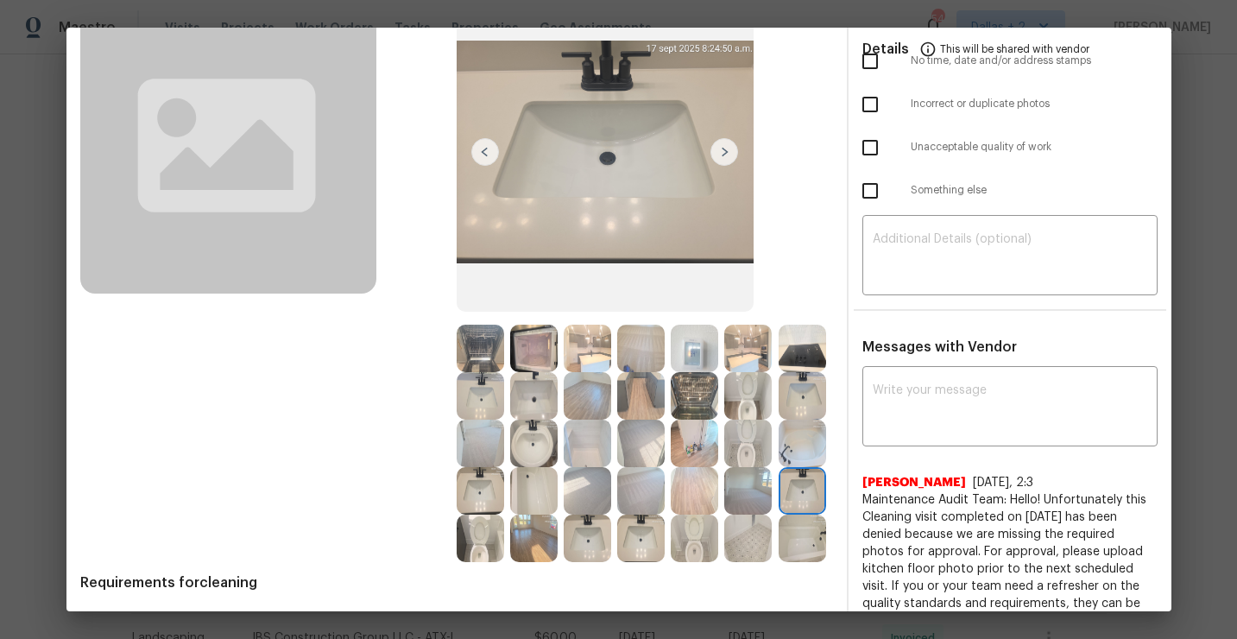
click at [739, 449] on img at bounding box center [747, 442] width 47 height 47
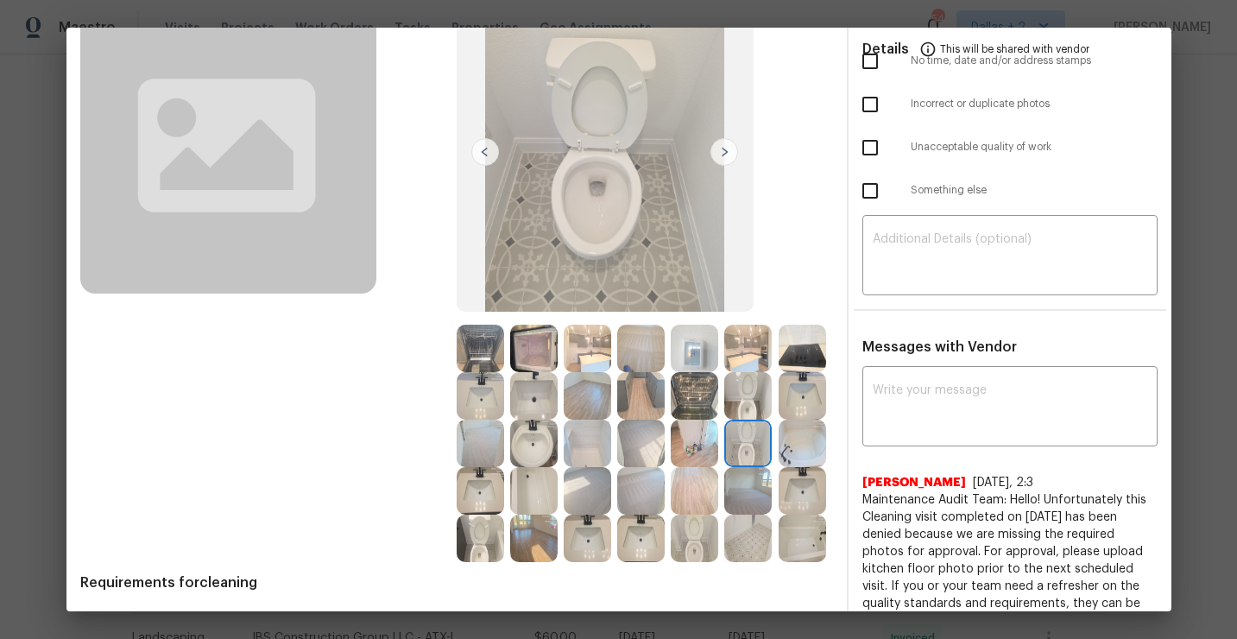
click at [480, 455] on img at bounding box center [479, 442] width 47 height 47
